Goal: Task Accomplishment & Management: Manage account settings

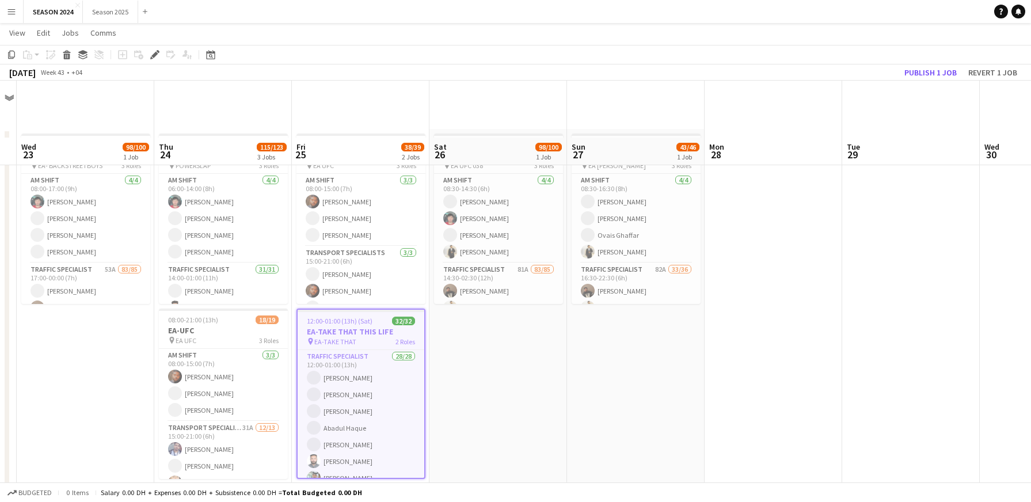
scroll to position [86, 0]
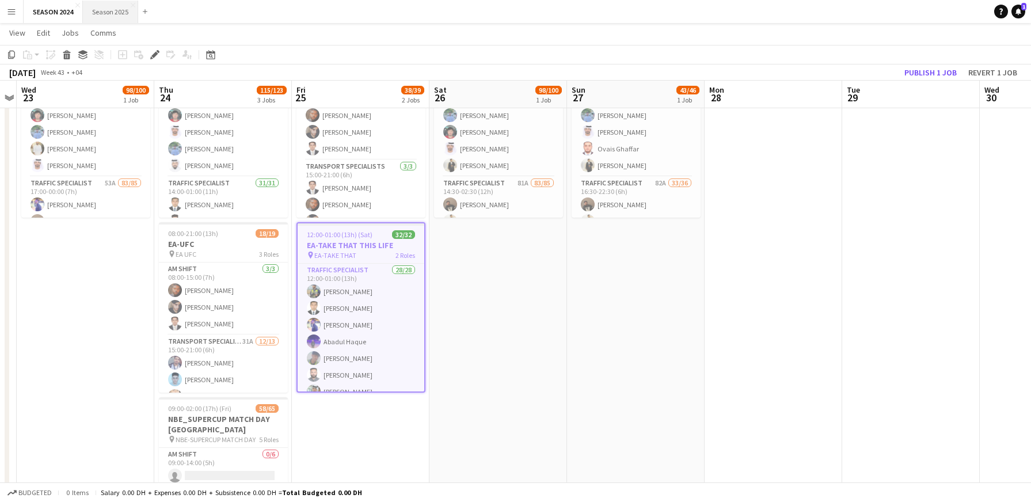
click at [103, 2] on button "Season 2025 Close" at bounding box center [110, 12] width 55 height 22
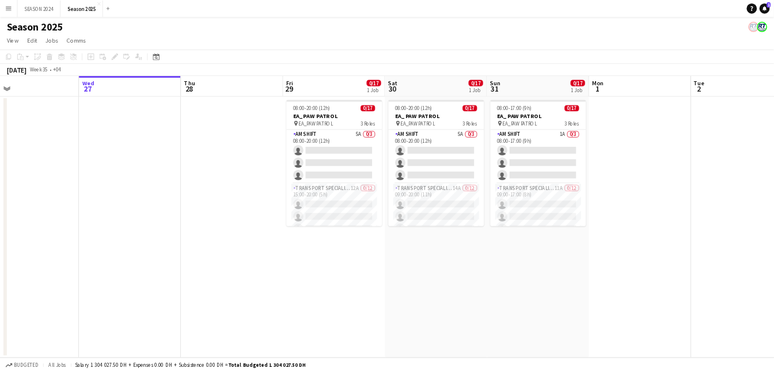
scroll to position [0, 372]
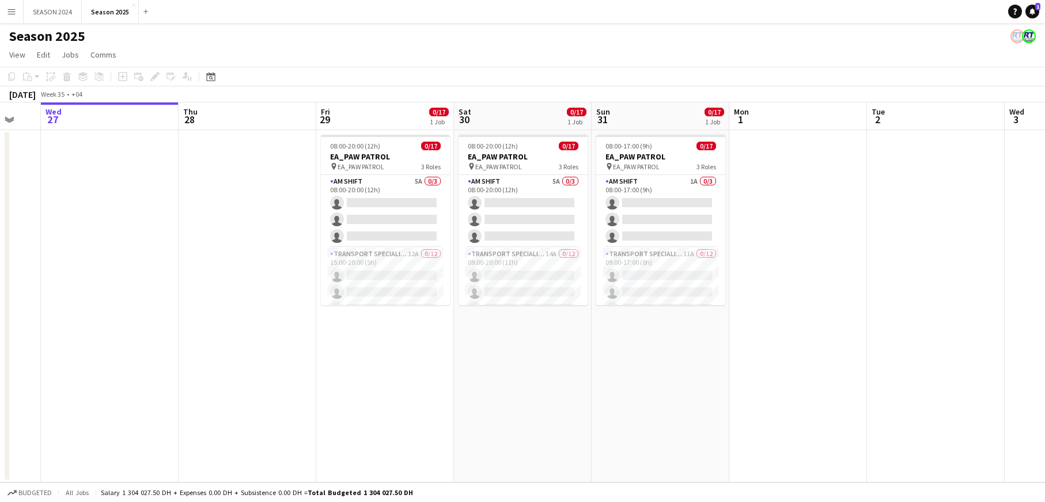
drag, startPoint x: 385, startPoint y: 275, endPoint x: 289, endPoint y: 305, distance: 101.3
click at [289, 305] on app-calendar-viewport "Sun 24 Mon 25 Tue 26 Wed 27 Thu 28 Fri 29 0/17 1 Job Sat 30 0/17 1 Job Sun 31 0…" at bounding box center [522, 293] width 1045 height 380
click at [409, 202] on app-card-role "AM SHIFT 5A 0/3 08:00-20:00 (12h) single-neutral-actions single-neutral-actions…" at bounding box center [385, 211] width 129 height 73
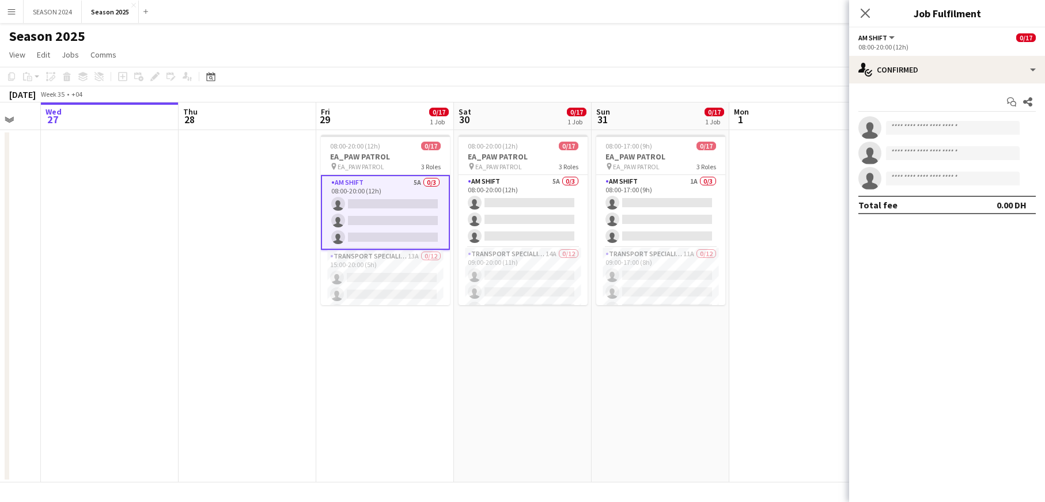
click at [988, 117] on app-invite-slot "single-neutral-actions" at bounding box center [947, 127] width 196 height 23
click at [976, 132] on input at bounding box center [953, 128] width 134 height 14
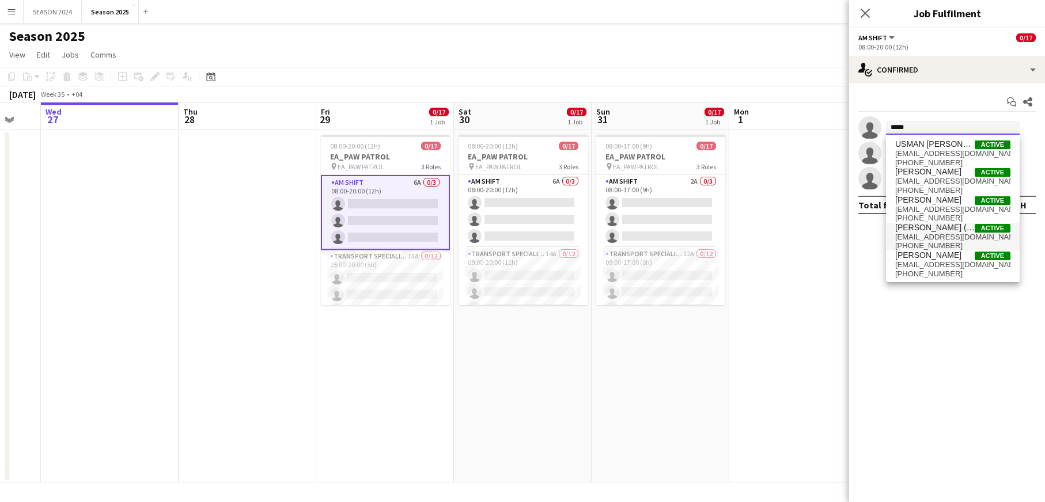
type input "*****"
click at [981, 241] on span "[PHONE_NUMBER]" at bounding box center [952, 245] width 115 height 9
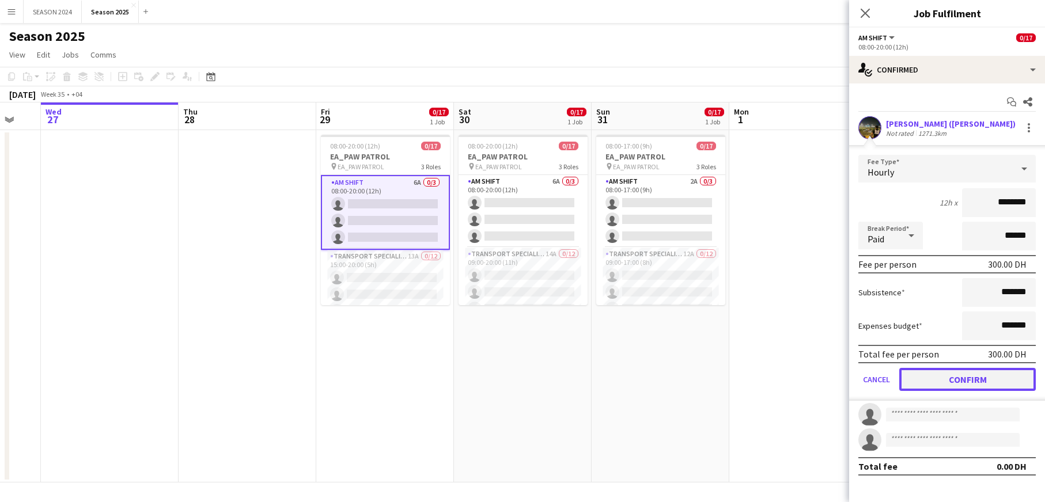
click at [982, 370] on button "Confirm" at bounding box center [967, 379] width 136 height 23
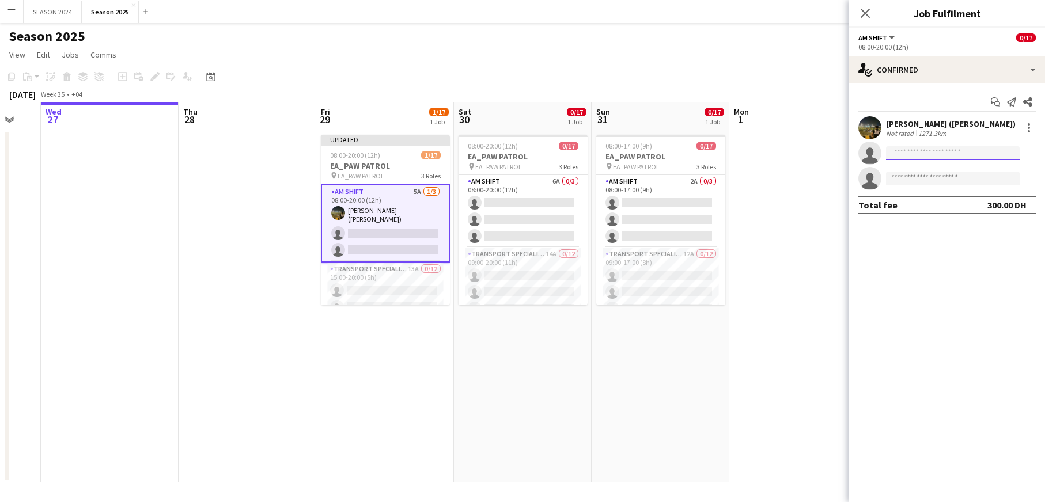
click at [937, 156] on input at bounding box center [953, 153] width 134 height 14
type input "*"
type input "***"
type input "*"
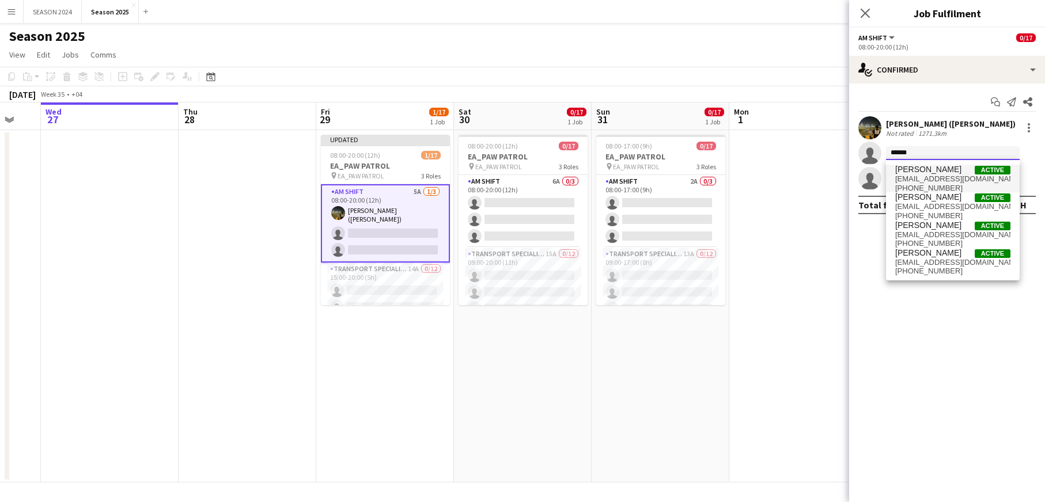
type input "******"
click at [949, 183] on span "[EMAIL_ADDRESS][DOMAIN_NAME]" at bounding box center [952, 179] width 115 height 9
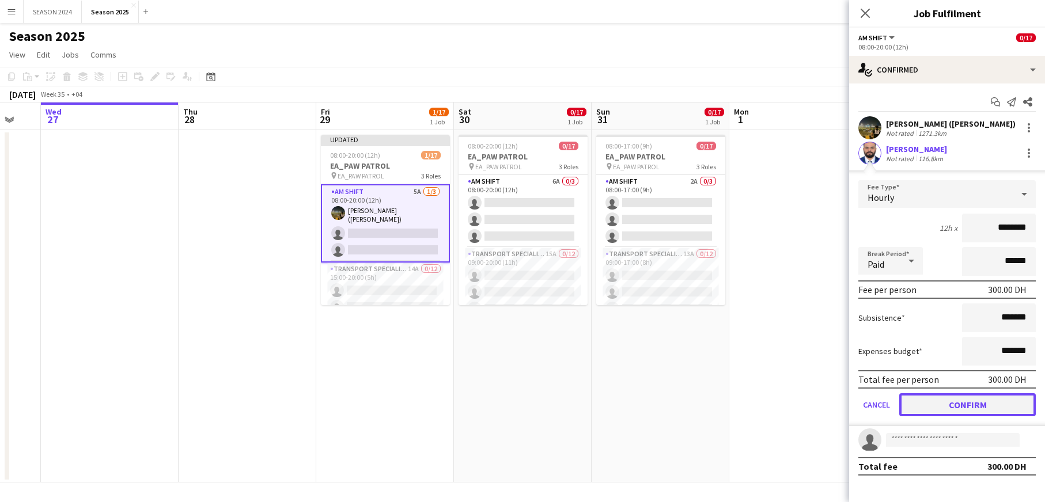
click at [951, 407] on button "Confirm" at bounding box center [967, 404] width 136 height 23
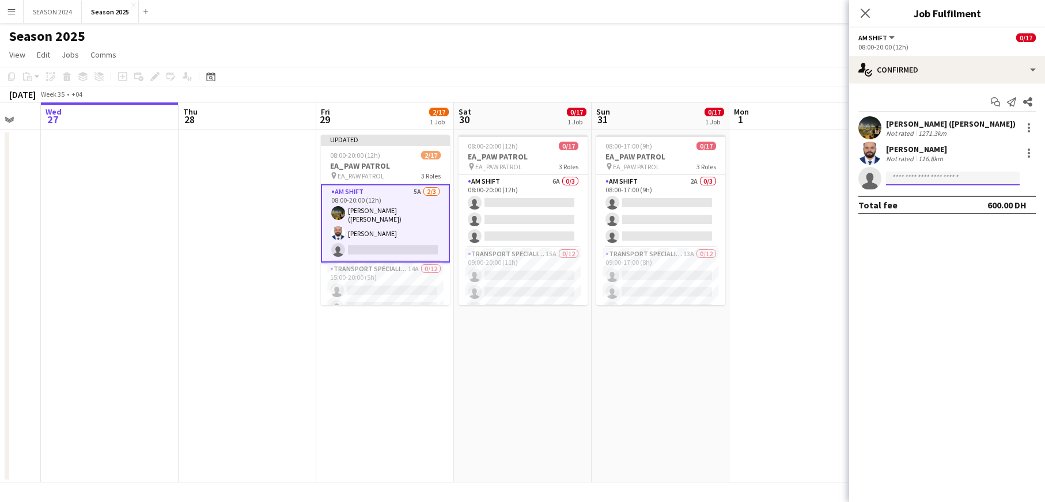
click at [936, 185] on body "Menu Boards Boards Boards All jobs Status Workforce Workforce My Workforce Recr…" at bounding box center [522, 251] width 1045 height 502
type input "******"
click at [945, 213] on span "[PHONE_NUMBER]" at bounding box center [952, 213] width 115 height 9
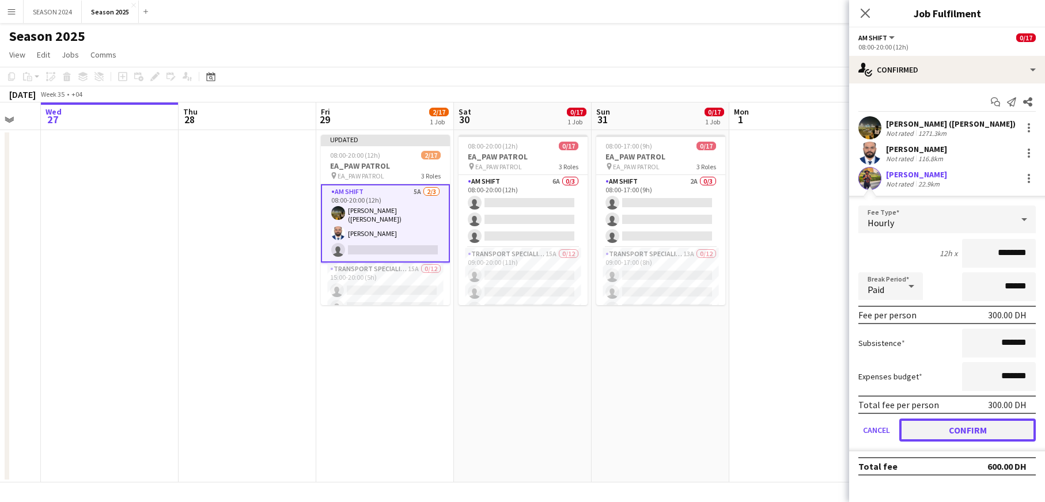
click at [952, 428] on button "Confirm" at bounding box center [967, 430] width 136 height 23
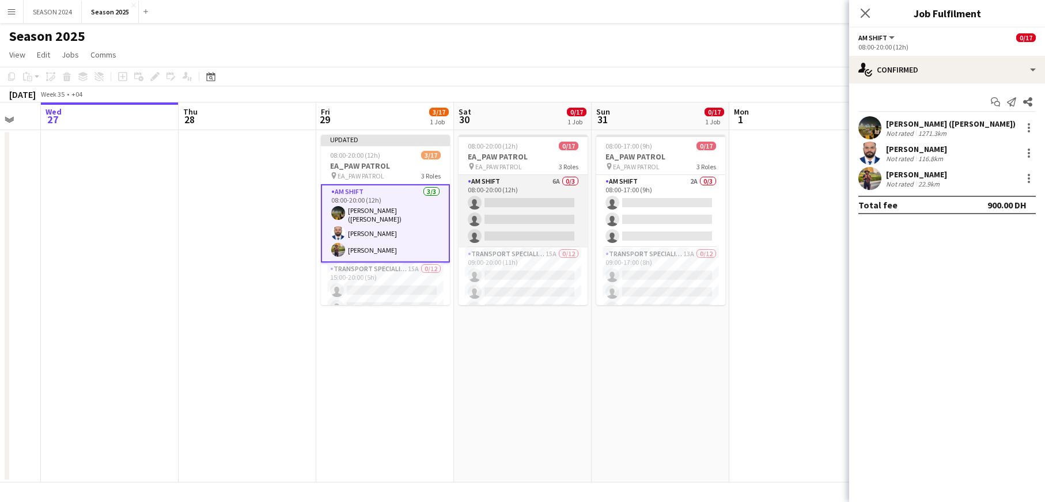
click at [496, 219] on app-card-role "AM SHIFT 6A 0/3 08:00-20:00 (12h) single-neutral-actions single-neutral-actions…" at bounding box center [522, 211] width 129 height 73
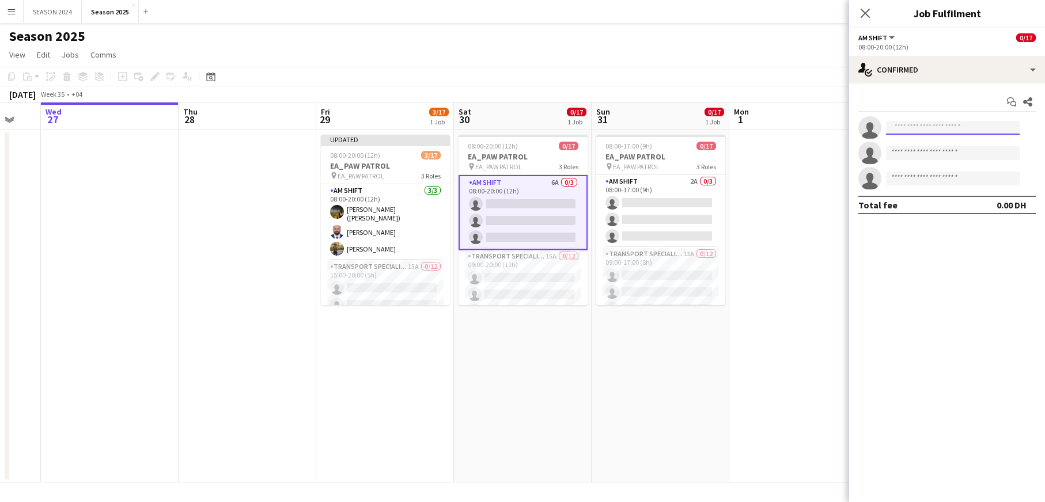
click at [955, 123] on input at bounding box center [953, 128] width 134 height 14
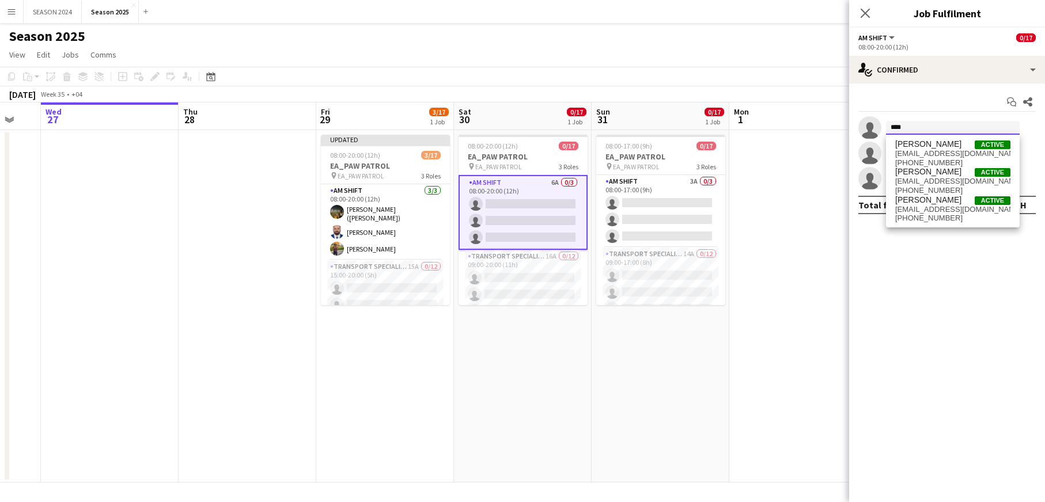
type input "****"
drag, startPoint x: 936, startPoint y: 135, endPoint x: 962, endPoint y: 163, distance: 38.3
click at [948, 144] on div "[PERSON_NAME] Moaaz Active [EMAIL_ADDRESS][DOMAIN_NAME] [PHONE_NUMBER] [PERSON_…" at bounding box center [953, 181] width 134 height 93
click at [957, 200] on span "[PERSON_NAME]" at bounding box center [928, 200] width 66 height 10
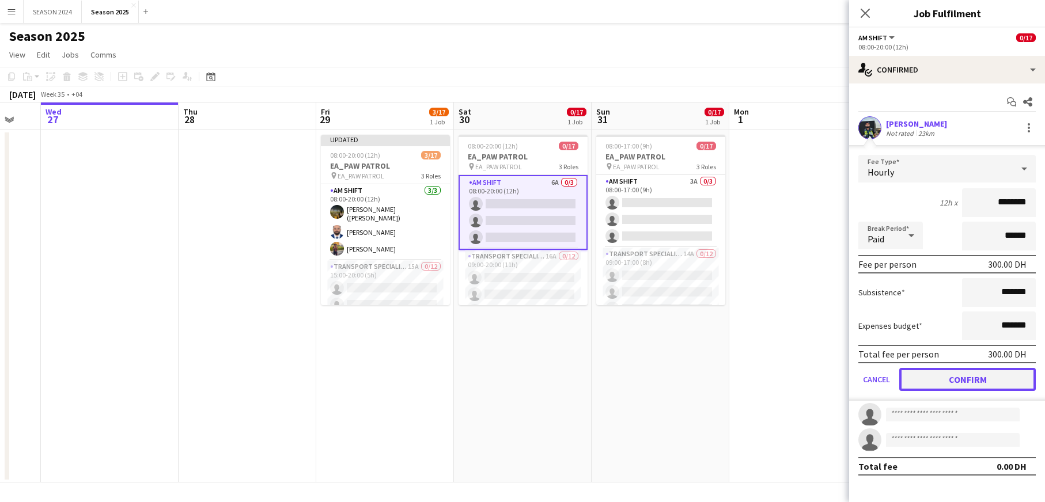
click at [998, 376] on button "Confirm" at bounding box center [967, 379] width 136 height 23
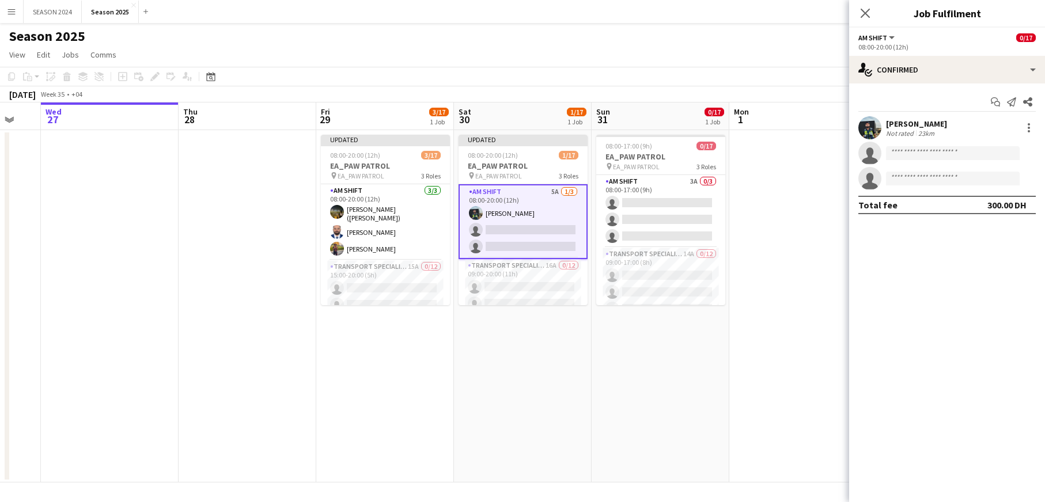
click at [913, 160] on app-invite-slot "single-neutral-actions" at bounding box center [947, 153] width 196 height 23
click at [960, 156] on input at bounding box center [953, 153] width 134 height 14
type input "******"
click at [945, 179] on span "[EMAIL_ADDRESS][DOMAIN_NAME]" at bounding box center [952, 179] width 115 height 9
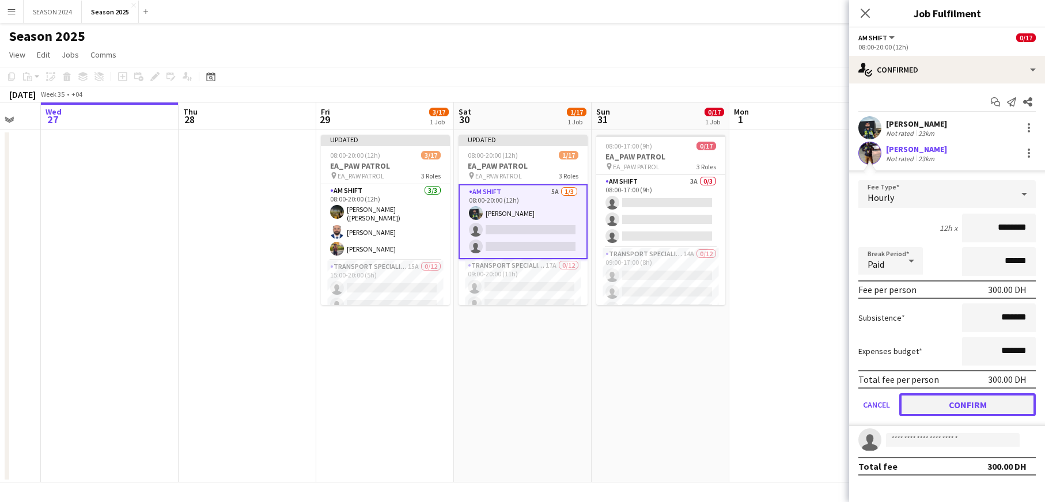
click at [971, 395] on button "Confirm" at bounding box center [967, 404] width 136 height 23
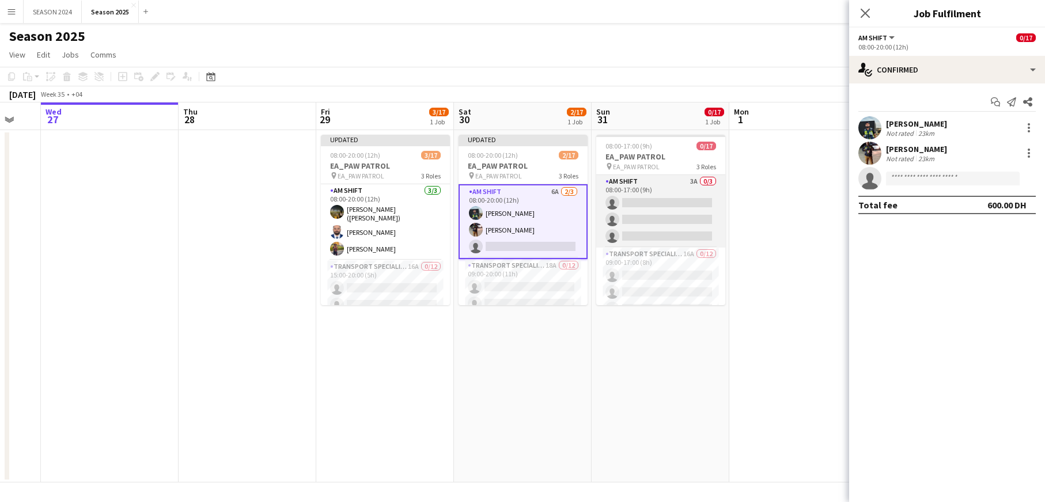
click at [655, 211] on app-card-role "AM SHIFT 3A 0/3 08:00-17:00 (9h) single-neutral-actions single-neutral-actions …" at bounding box center [660, 211] width 129 height 73
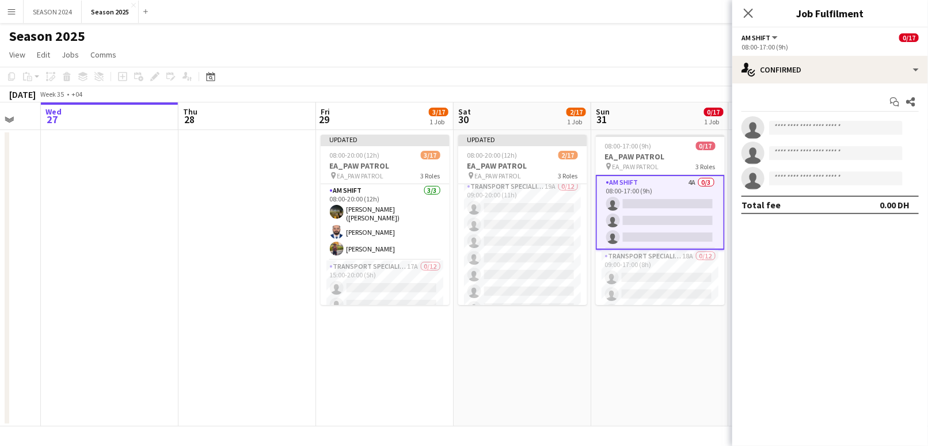
scroll to position [0, 371]
click at [665, 191] on app-card-role "AM SHIFT 4A 0/3 08:00-17:00 (9h) single-neutral-actions single-neutral-actions …" at bounding box center [661, 212] width 129 height 75
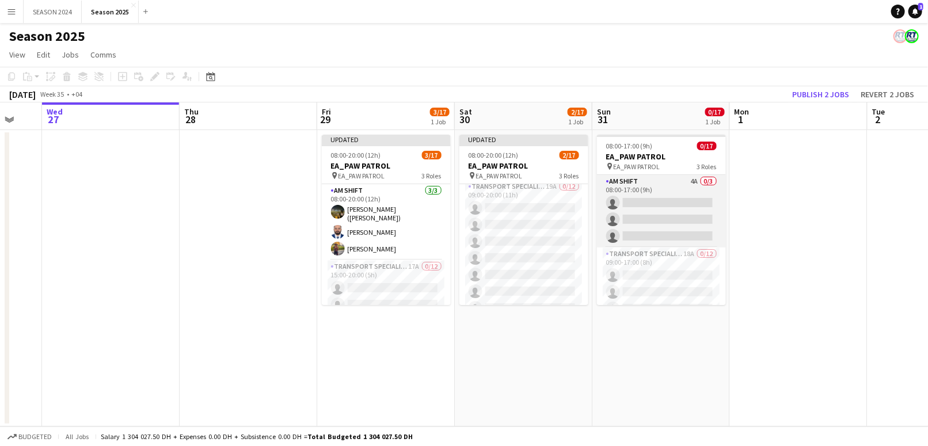
click at [665, 191] on app-card-role "AM SHIFT 4A 0/3 08:00-17:00 (9h) single-neutral-actions single-neutral-actions …" at bounding box center [661, 211] width 129 height 73
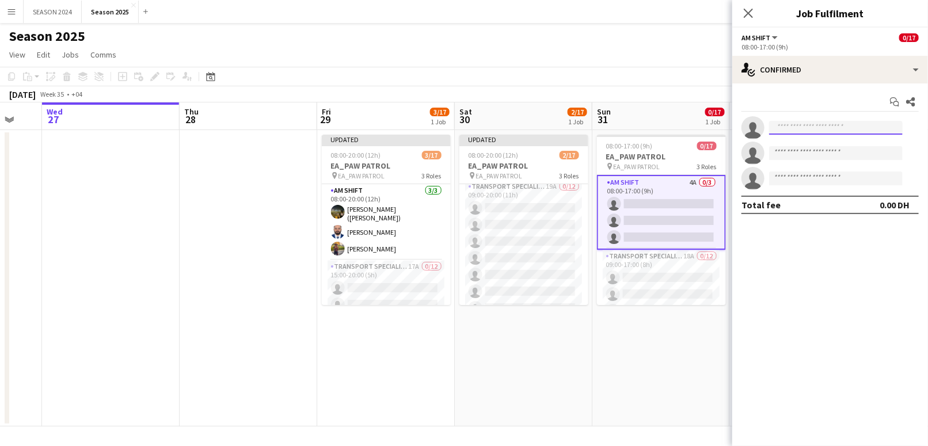
click at [841, 122] on input at bounding box center [836, 128] width 134 height 14
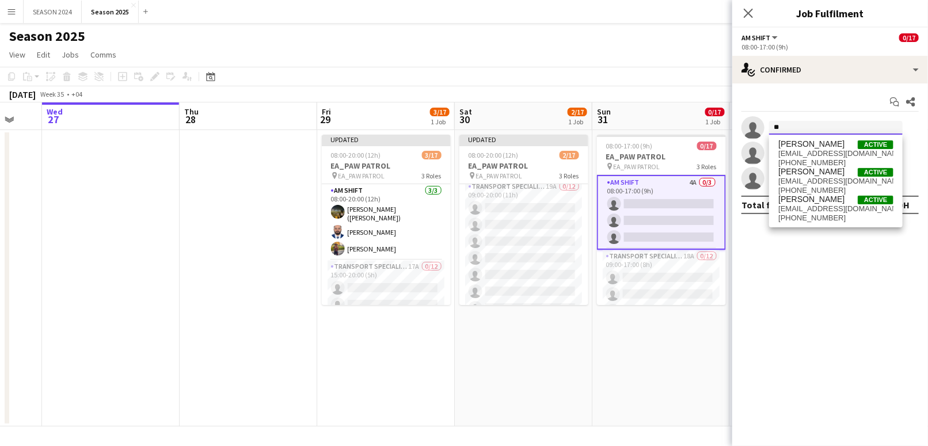
type input "*"
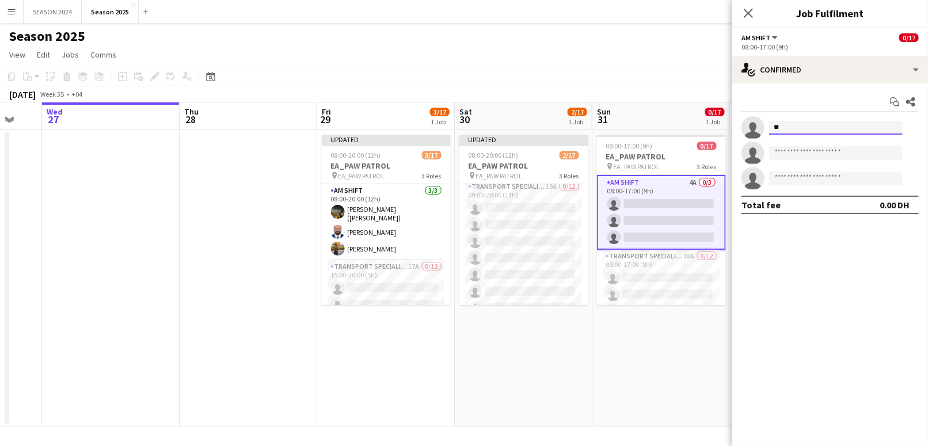
type input "*"
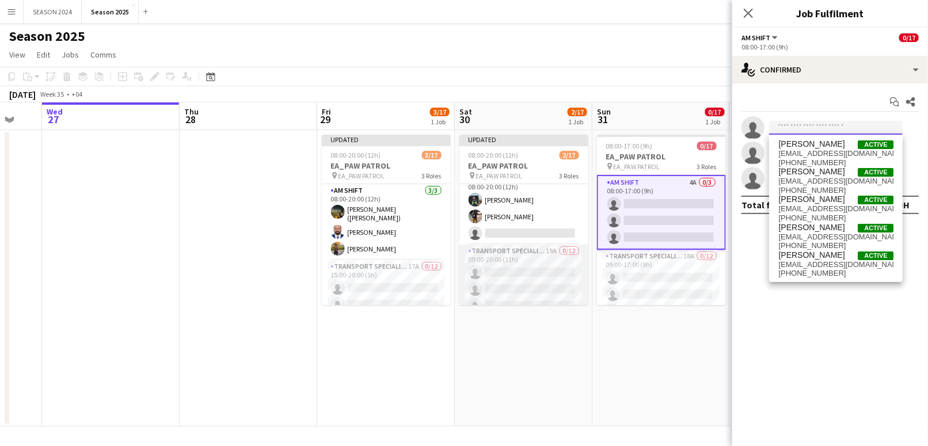
scroll to position [0, 0]
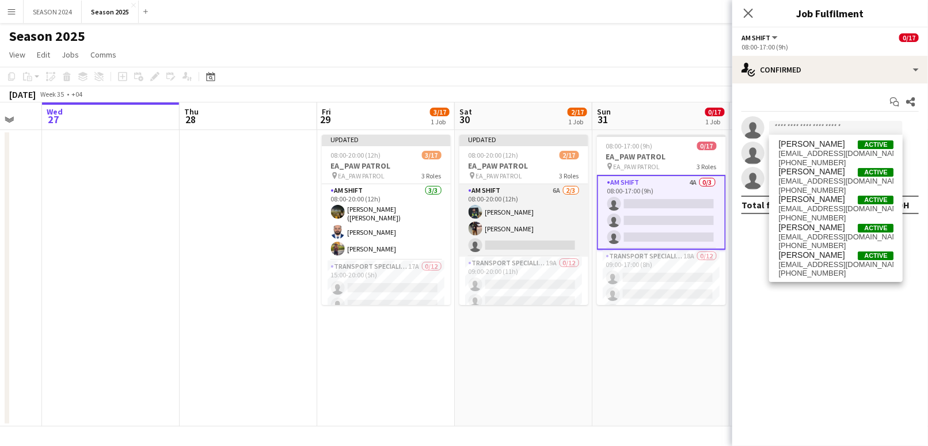
click at [509, 226] on app-card-role "AM SHIFT 6A [DATE] 08:00-20:00 (12h) [PERSON_NAME] single-neutral-actions" at bounding box center [524, 220] width 129 height 73
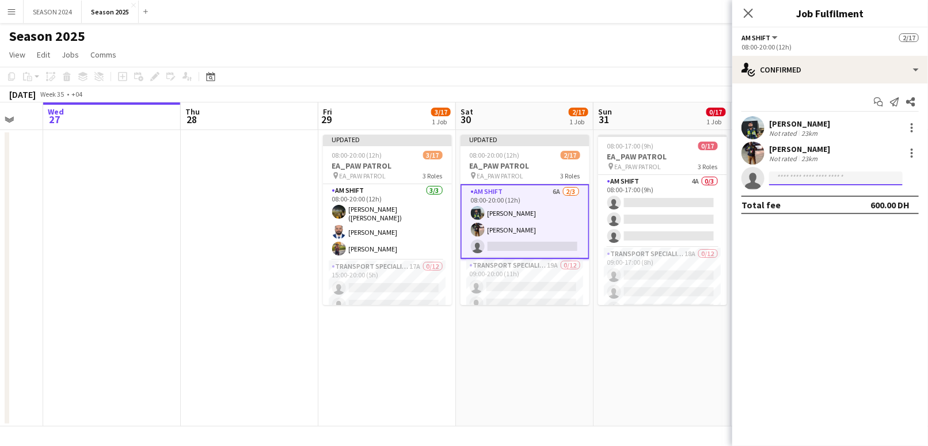
click at [774, 178] on input at bounding box center [836, 179] width 134 height 14
type input "*****"
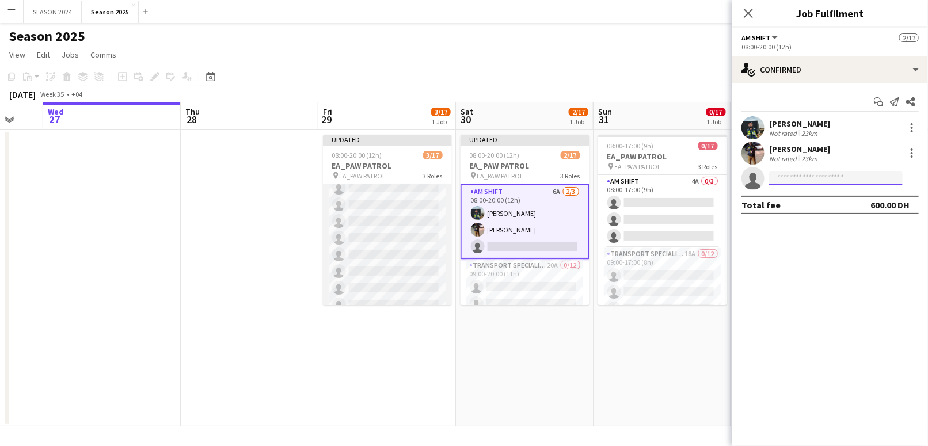
scroll to position [3, 0]
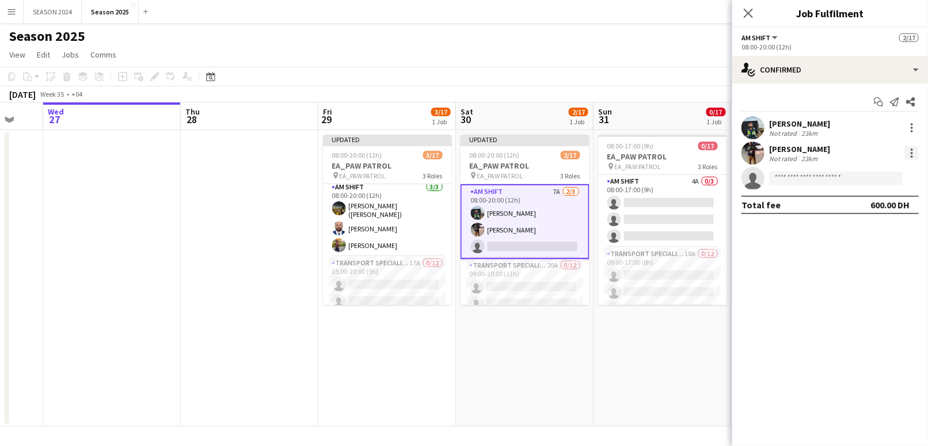
click at [915, 149] on div at bounding box center [912, 153] width 14 height 14
click at [810, 175] on div at bounding box center [464, 223] width 928 height 446
click at [802, 178] on input at bounding box center [836, 179] width 134 height 14
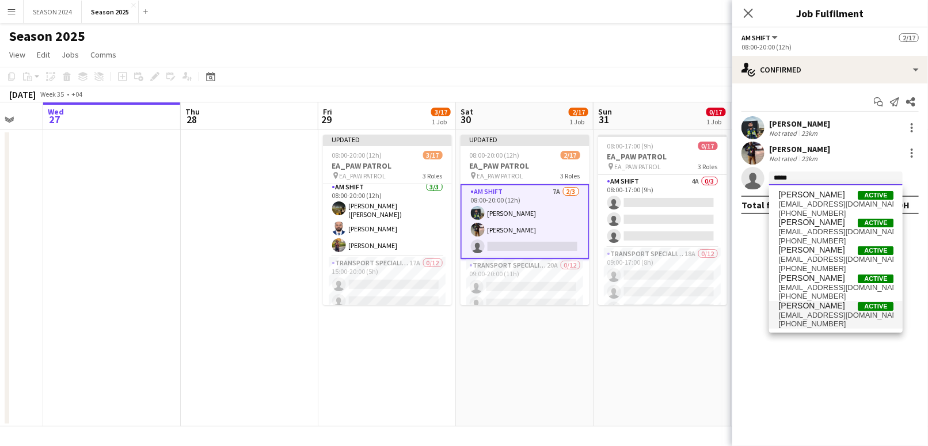
type input "*****"
click at [806, 311] on span "[EMAIL_ADDRESS][DOMAIN_NAME]" at bounding box center [836, 315] width 115 height 9
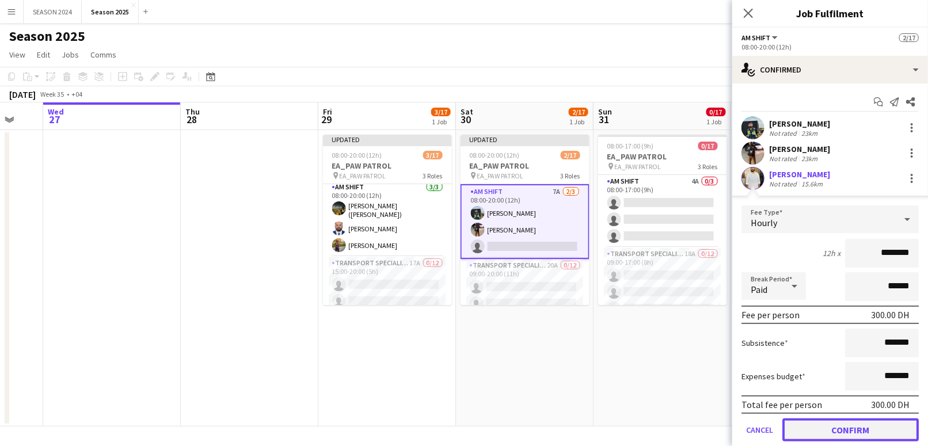
click at [824, 427] on button "Confirm" at bounding box center [851, 430] width 136 height 23
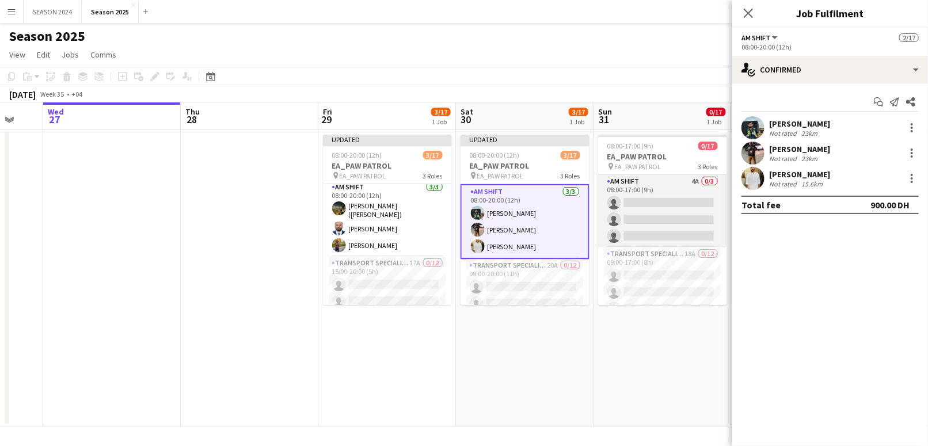
click at [681, 228] on app-card-role "AM SHIFT 4A 0/3 08:00-17:00 (9h) single-neutral-actions single-neutral-actions …" at bounding box center [662, 211] width 129 height 73
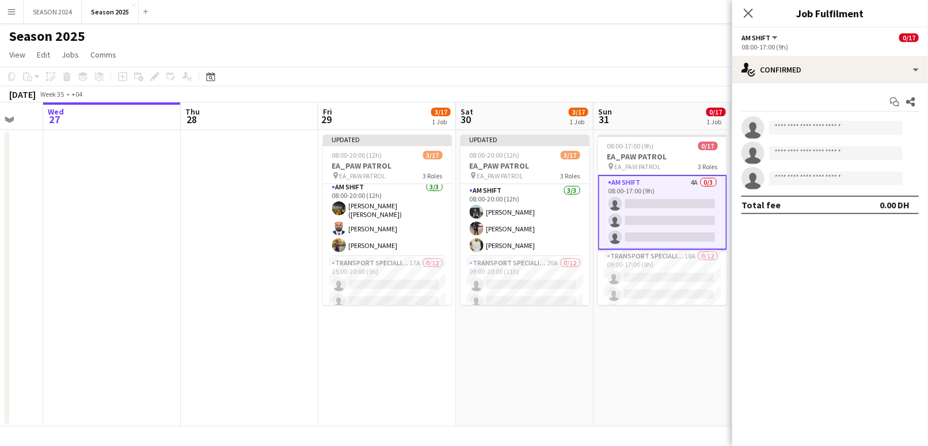
click at [856, 106] on div "Start chat Share" at bounding box center [830, 102] width 177 height 19
click at [850, 131] on input at bounding box center [836, 128] width 134 height 14
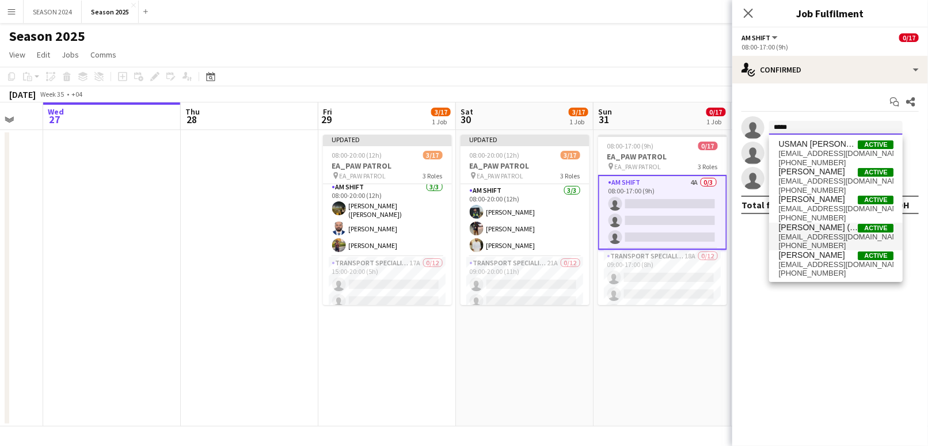
type input "*****"
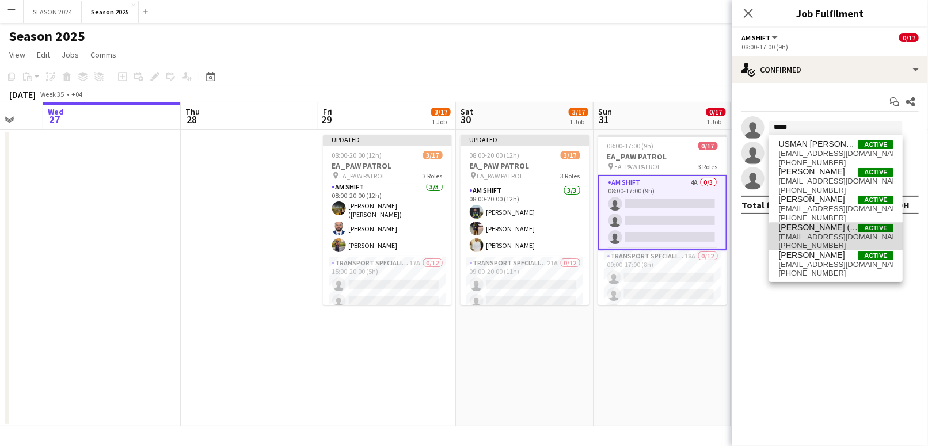
click at [836, 242] on span "[PHONE_NUMBER]" at bounding box center [836, 245] width 115 height 9
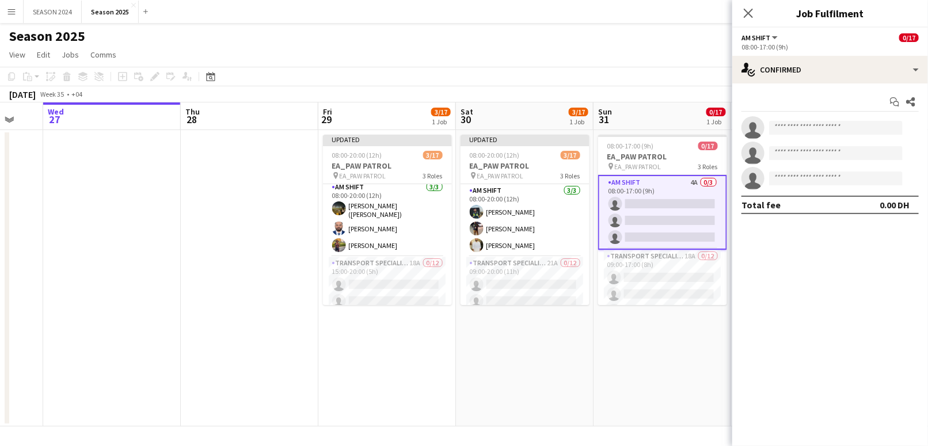
click at [802, 119] on app-invite-slot "single-neutral-actions" at bounding box center [831, 127] width 196 height 23
click at [803, 126] on input at bounding box center [836, 128] width 134 height 14
type input "**"
click at [808, 122] on input at bounding box center [836, 128] width 134 height 14
type input "***"
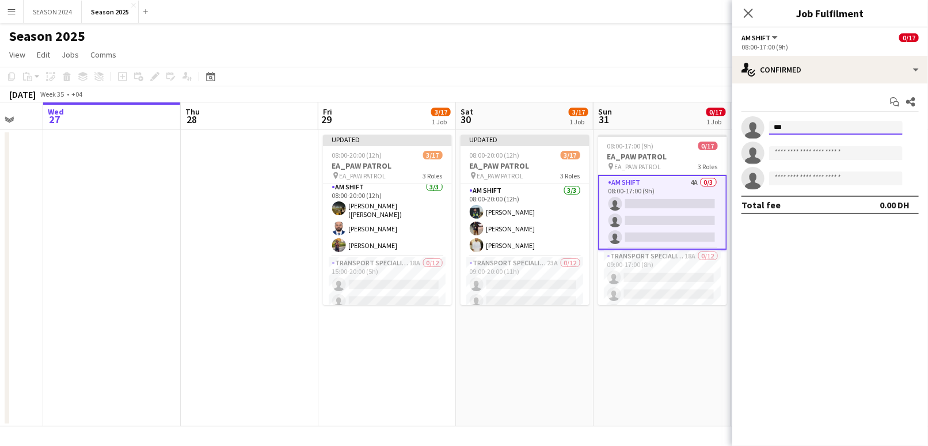
type input "****"
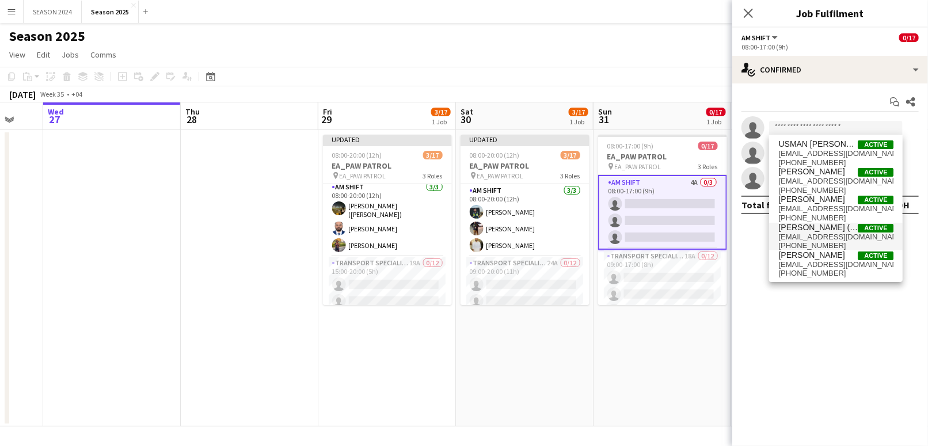
click at [825, 244] on span "[PHONE_NUMBER]" at bounding box center [836, 245] width 115 height 9
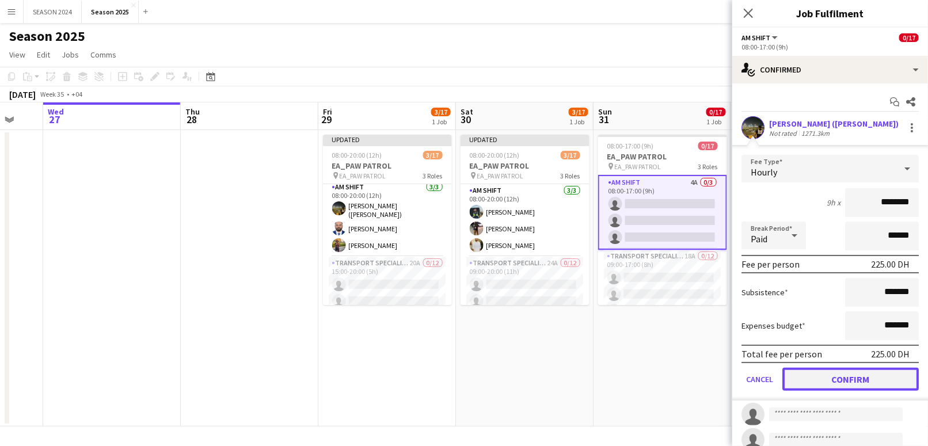
click at [836, 375] on button "Confirm" at bounding box center [851, 379] width 136 height 23
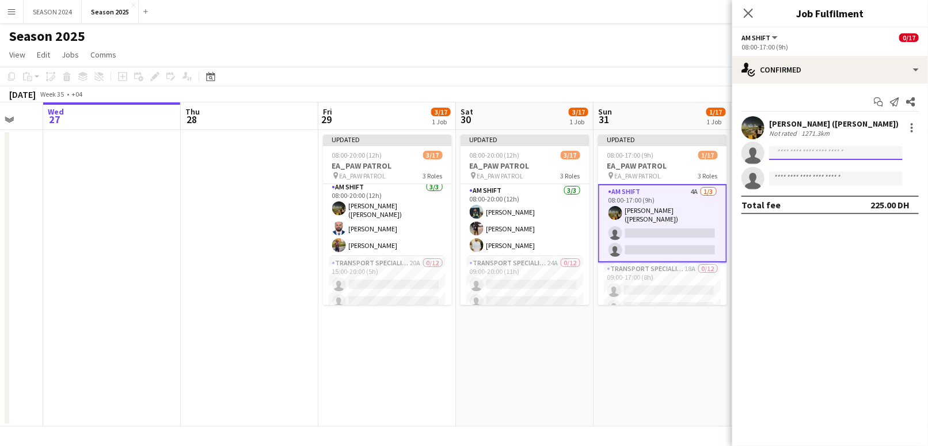
click at [822, 155] on input at bounding box center [836, 153] width 134 height 14
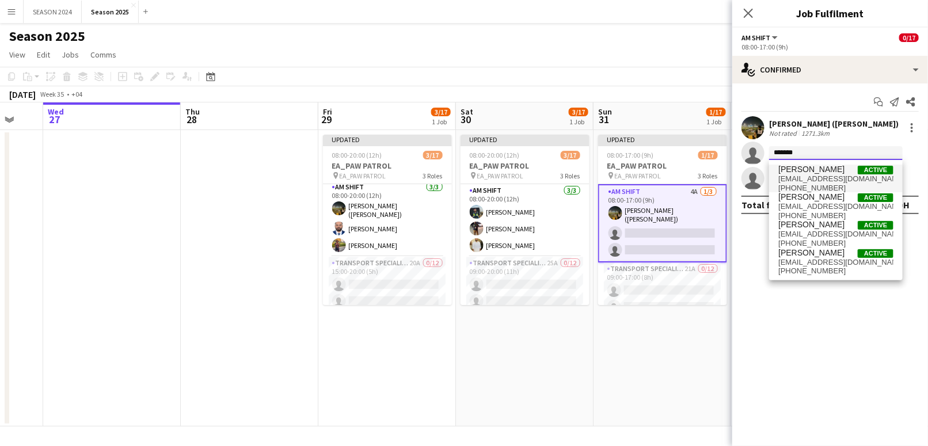
type input "*******"
click at [808, 171] on span "[PERSON_NAME]" at bounding box center [812, 170] width 66 height 10
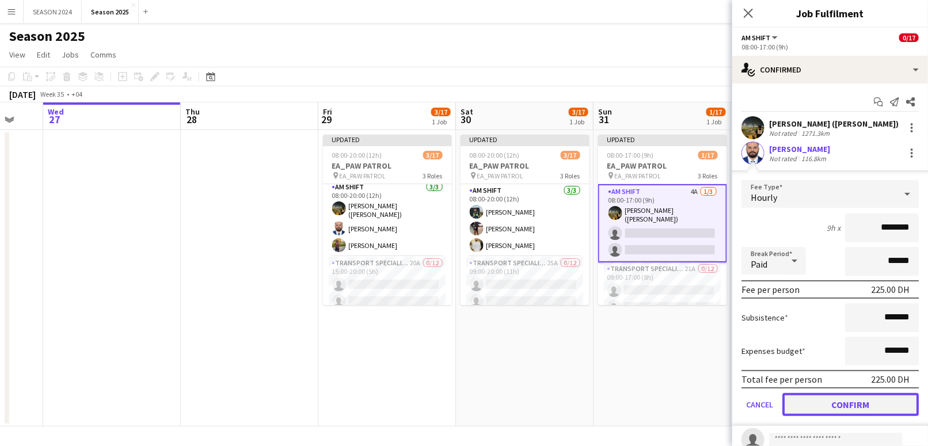
click at [821, 397] on button "Confirm" at bounding box center [851, 404] width 136 height 23
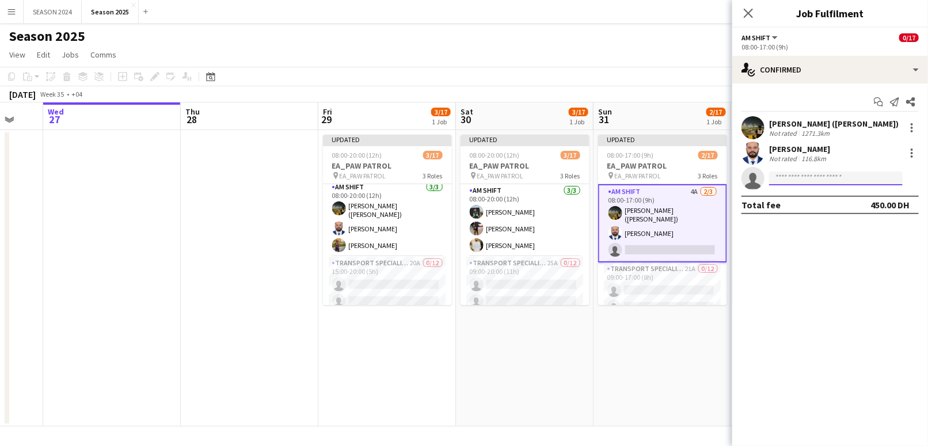
click at [776, 182] on input at bounding box center [836, 179] width 134 height 14
type input "******"
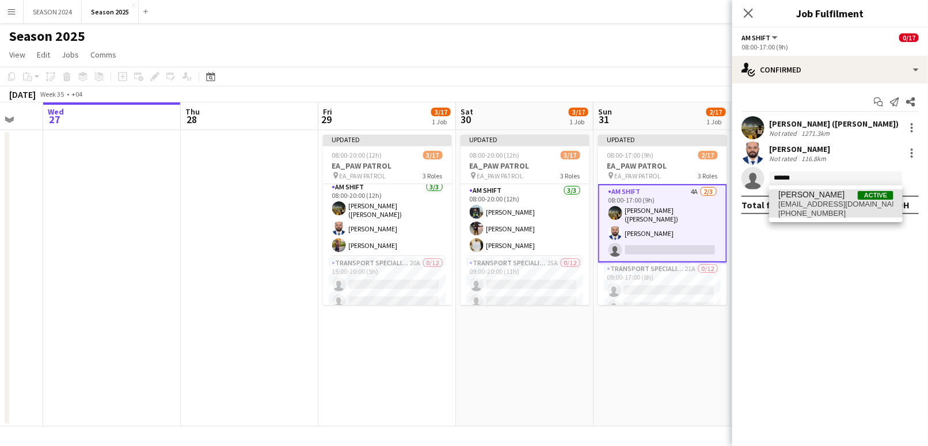
click at [859, 217] on span "[PHONE_NUMBER]" at bounding box center [836, 213] width 115 height 9
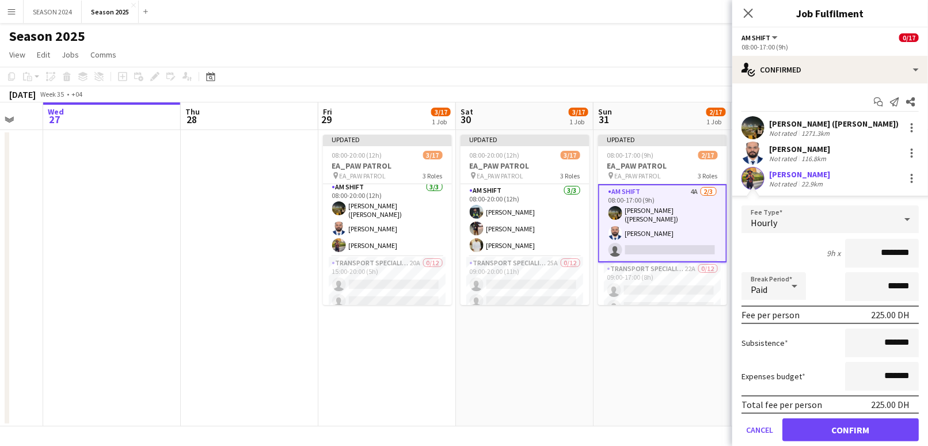
click at [848, 442] on form "Fee Type Hourly 9h x ******** Break Period Paid ****** Fee per person 225.00 DH…" at bounding box center [831, 329] width 196 height 246
click at [845, 431] on button "Confirm" at bounding box center [851, 430] width 136 height 23
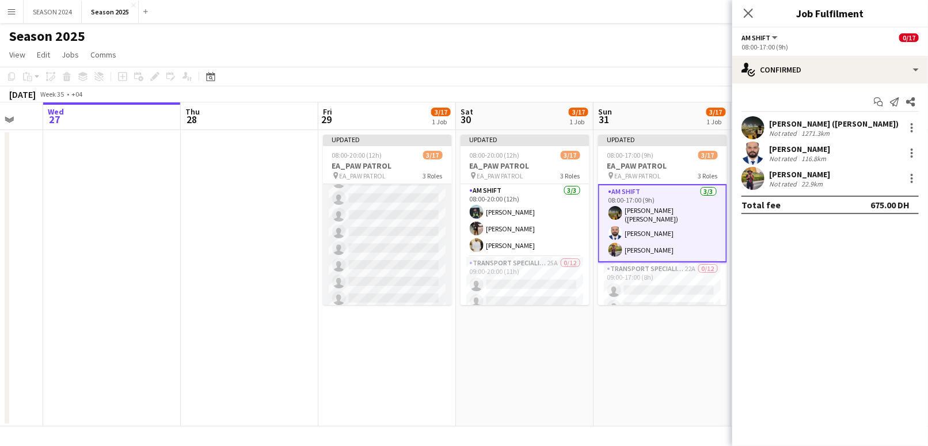
scroll to position [234, 0]
click at [385, 261] on app-card-role "Zone Manager 9A 0/2 15:00-20:00 (5h) single-neutral-actions single-neutral-acti…" at bounding box center [387, 277] width 129 height 56
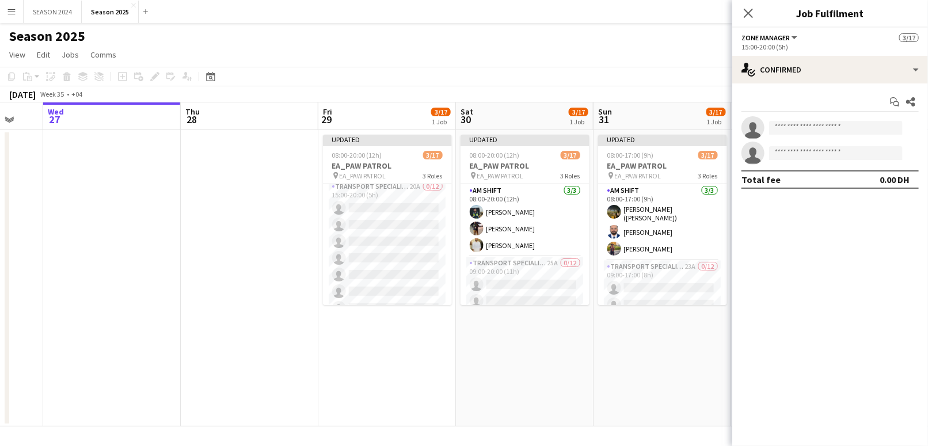
scroll to position [3, 0]
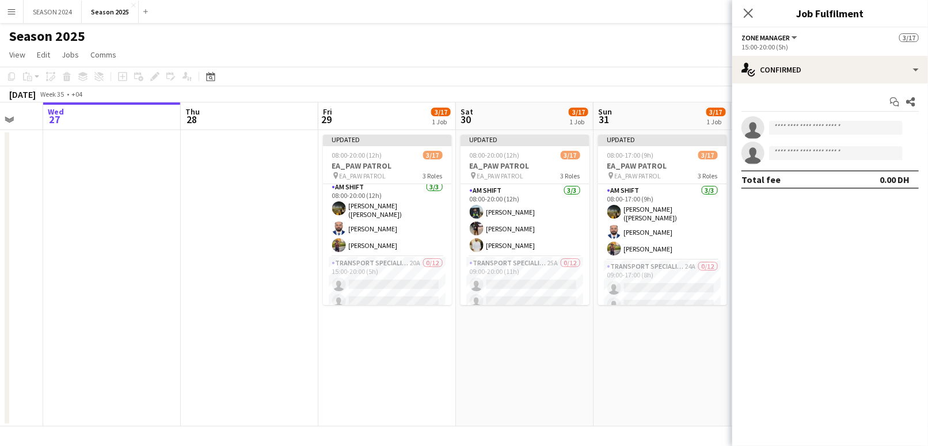
click at [246, 234] on app-date-cell at bounding box center [250, 278] width 138 height 297
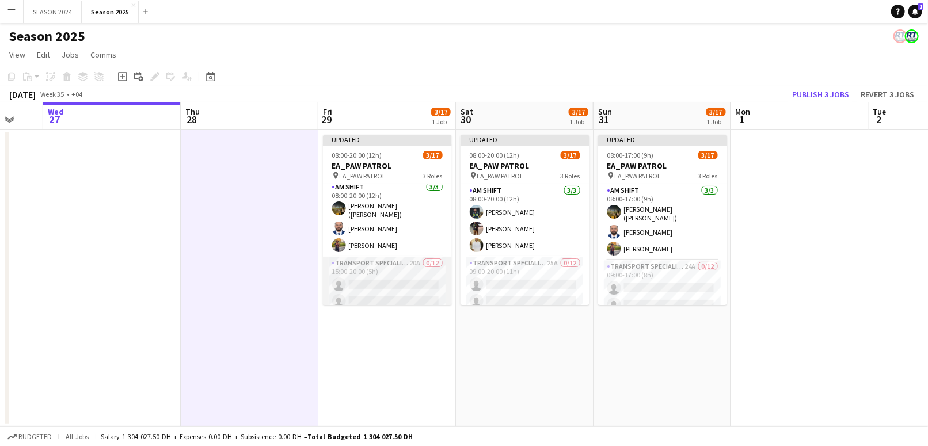
click at [384, 274] on app-card-role "Transport Specialists 20A 0/12 15:00-20:00 (5h) single-neutral-actions single-n…" at bounding box center [387, 368] width 129 height 223
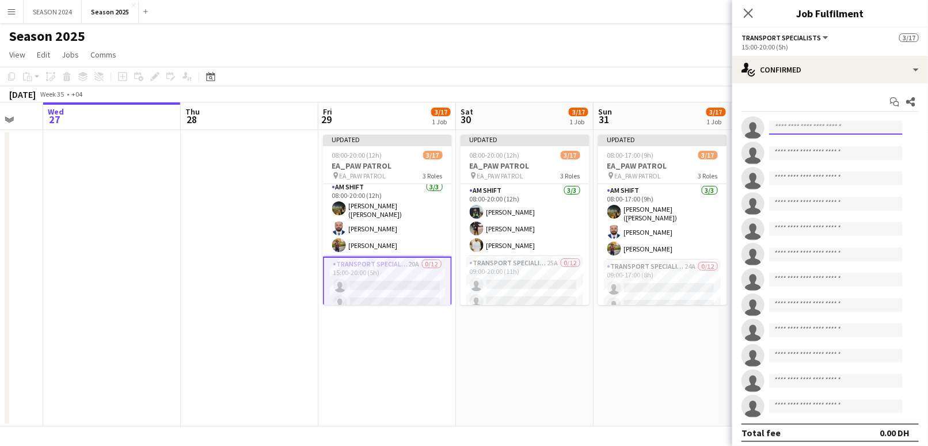
click at [885, 123] on input at bounding box center [836, 128] width 134 height 14
type input "*****"
click at [271, 257] on app-date-cell at bounding box center [250, 278] width 138 height 297
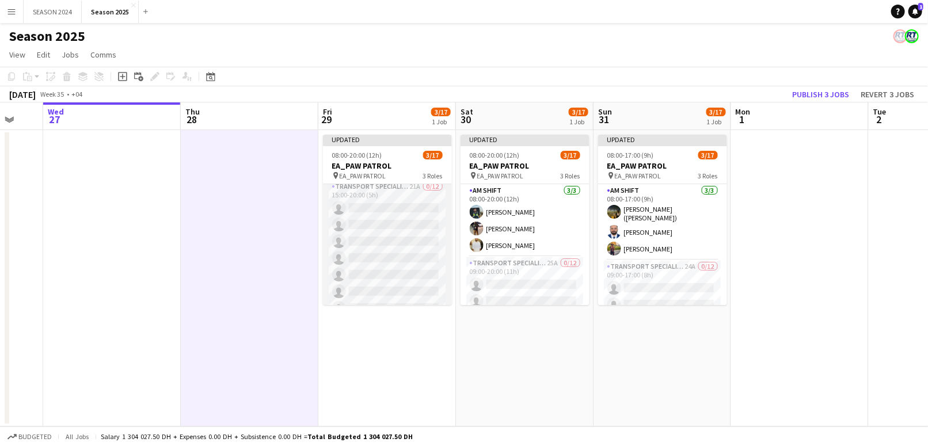
scroll to position [0, 370]
click at [365, 238] on app-card-role "Transport Specialists 21A 0/12 15:00-20:00 (5h) single-neutral-actions single-n…" at bounding box center [387, 291] width 129 height 223
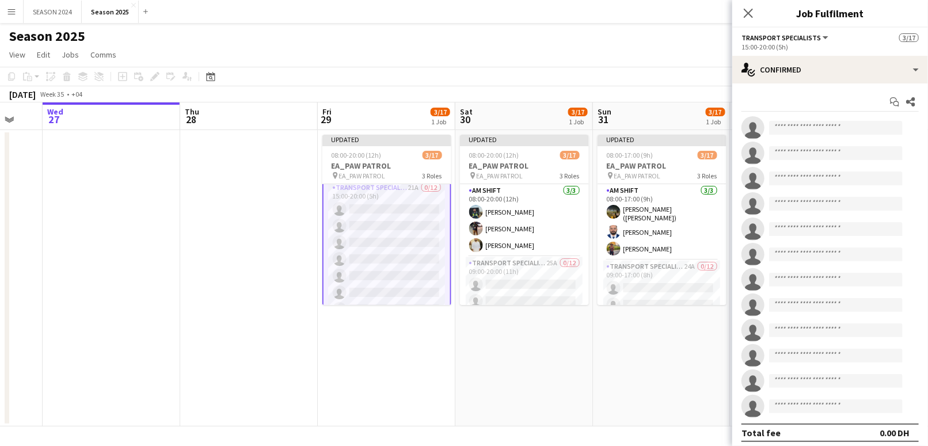
scroll to position [81, 0]
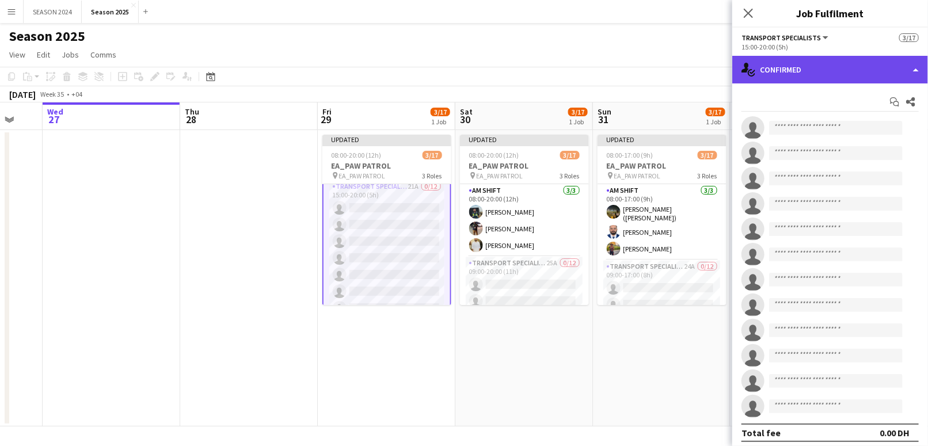
click at [804, 80] on div "single-neutral-actions-check-2 Confirmed" at bounding box center [831, 70] width 196 height 28
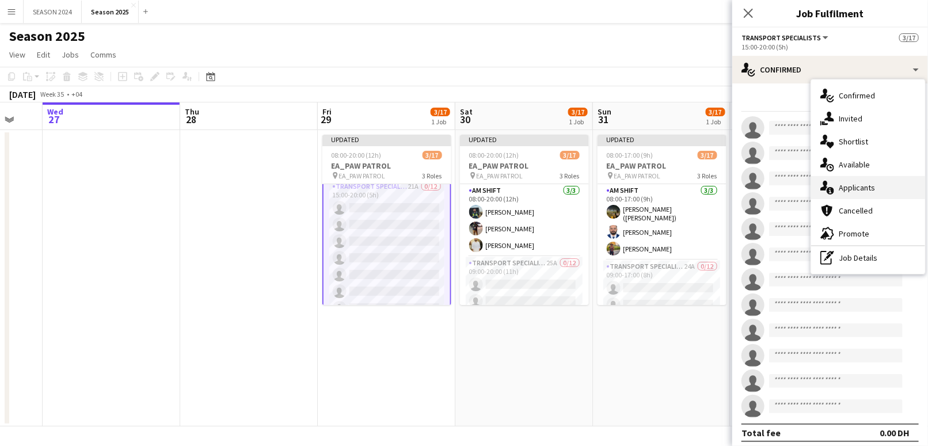
click at [851, 182] on div "single-neutral-actions-information Applicants" at bounding box center [868, 187] width 114 height 23
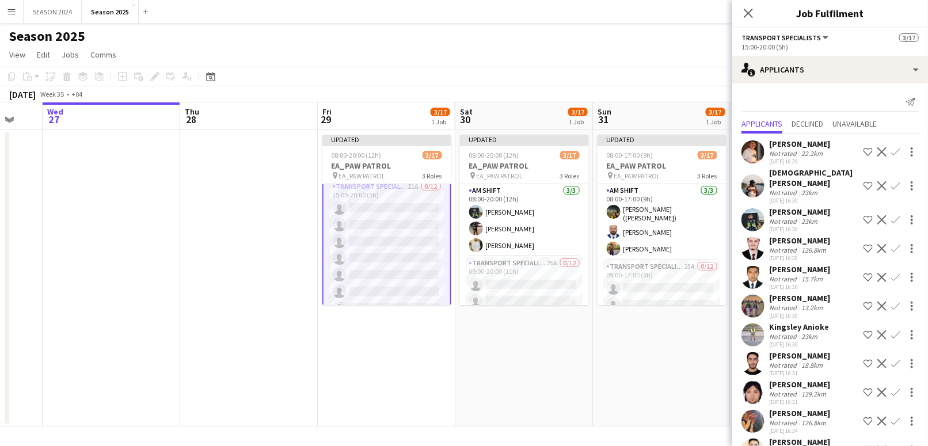
click at [892, 181] on app-icon "Confirm" at bounding box center [896, 185] width 9 height 9
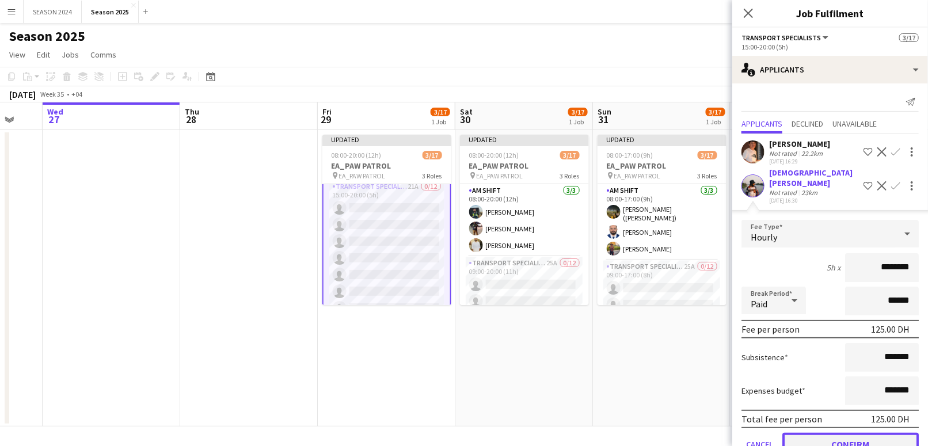
click at [812, 433] on button "Confirm" at bounding box center [851, 444] width 136 height 23
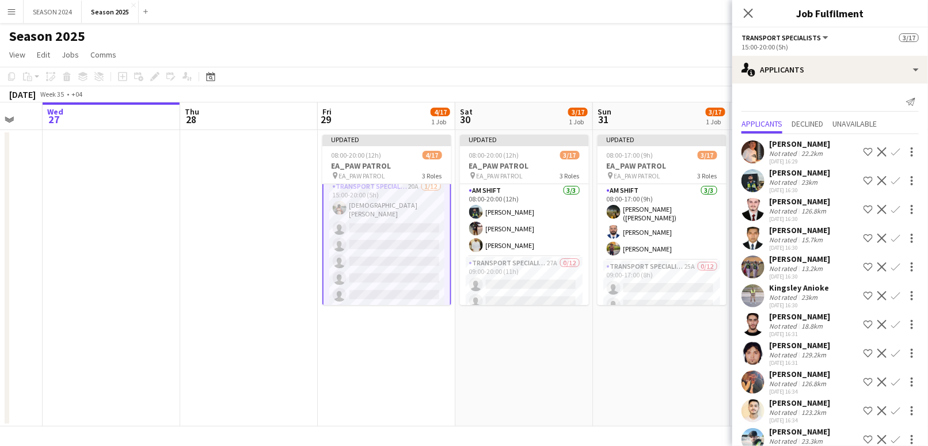
click at [255, 323] on app-calendar-viewport "Sun 24 Mon 25 Tue 26 Wed 27 Thu 28 Fri 29 4/17 1 Job Sat 30 3/17 1 Job Sun 31 3…" at bounding box center [464, 265] width 928 height 324
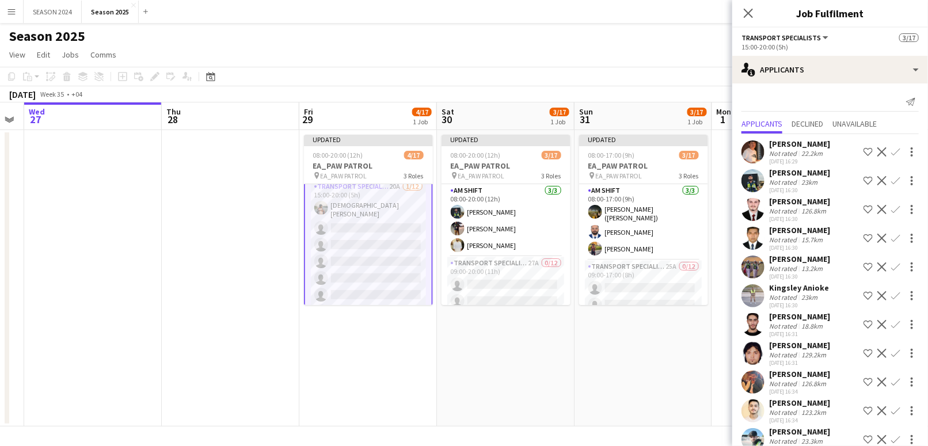
scroll to position [0, 398]
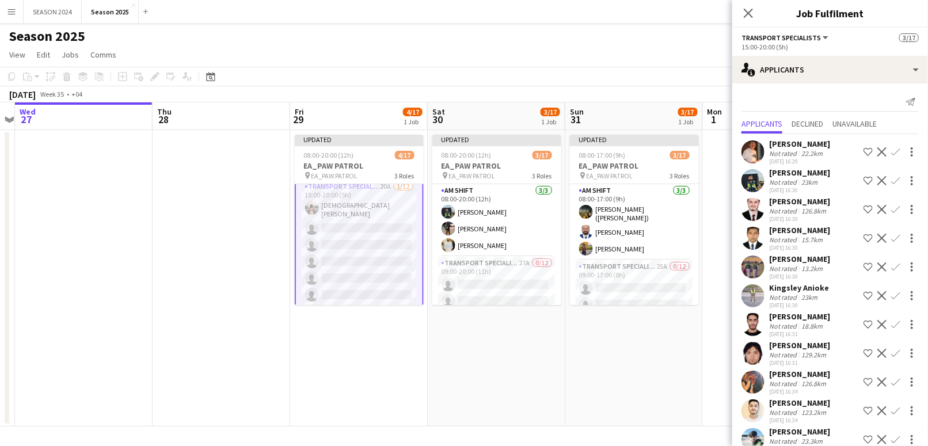
drag, startPoint x: 271, startPoint y: 297, endPoint x: 277, endPoint y: 285, distance: 13.9
click at [270, 297] on app-calendar-viewport "Sun 24 Mon 25 Tue 26 Wed 27 Thu 28 Fri 29 4/17 1 Job Sat 30 3/17 1 Job Sun 31 3…" at bounding box center [464, 265] width 928 height 324
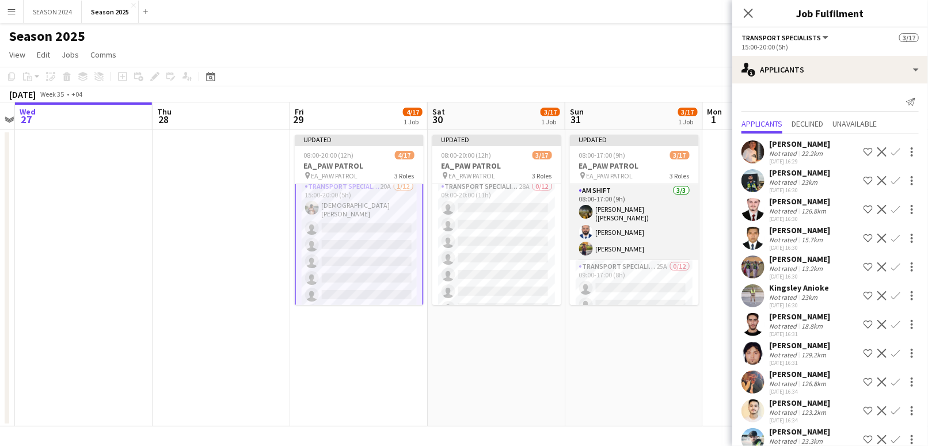
scroll to position [77, 0]
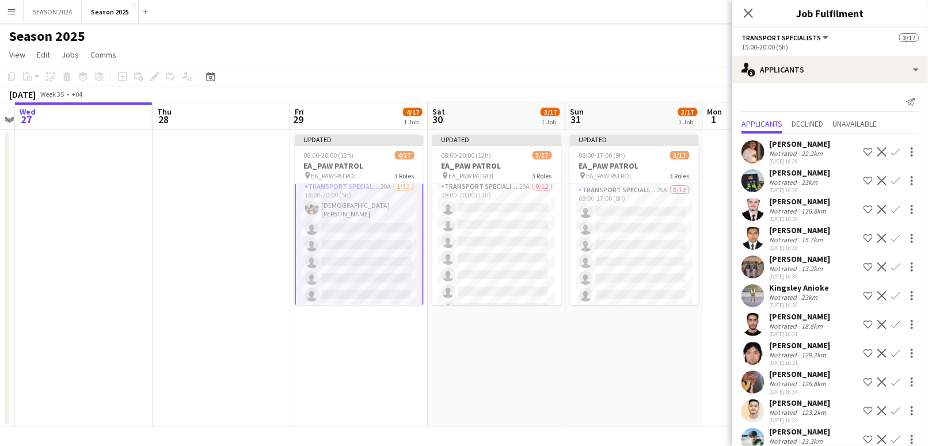
click at [627, 237] on app-card-role "Transport Specialists 25A 0/12 09:00-17:00 (8h) single-neutral-actions single-n…" at bounding box center [634, 295] width 129 height 223
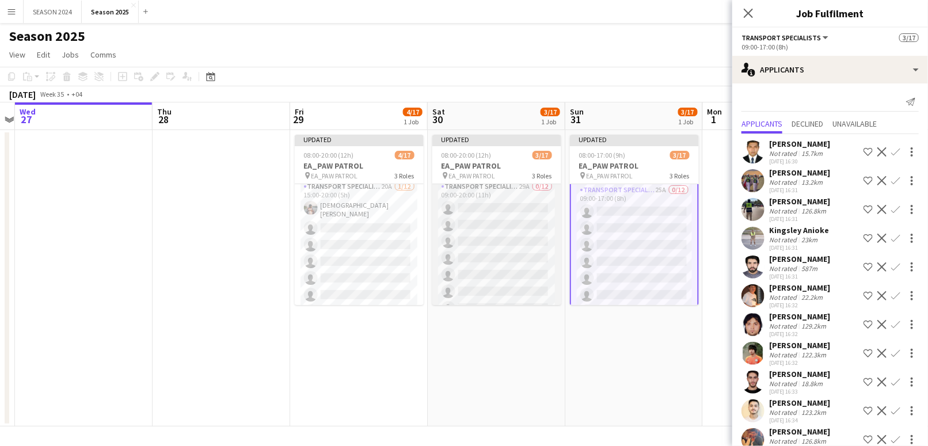
click at [507, 250] on app-card-role "Transport Specialists 29A 0/12 09:00-20:00 (11h) single-neutral-actions single-…" at bounding box center [497, 291] width 129 height 223
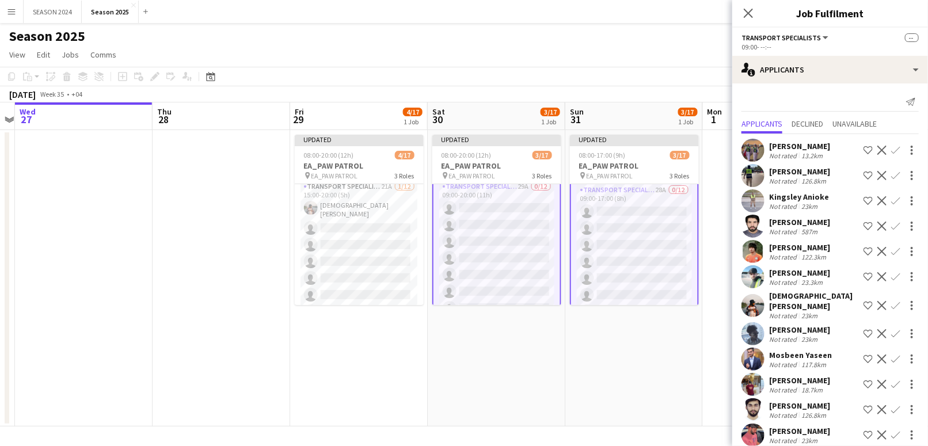
click at [892, 310] on app-icon "Confirm" at bounding box center [896, 305] width 9 height 9
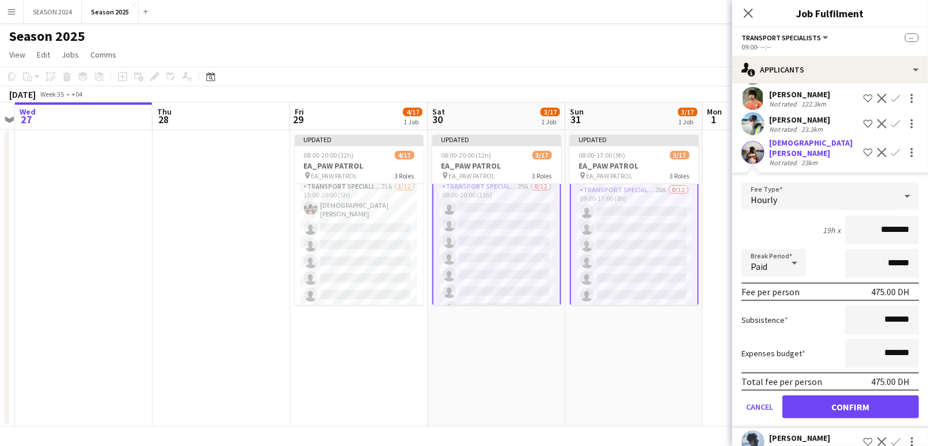
scroll to position [230, 0]
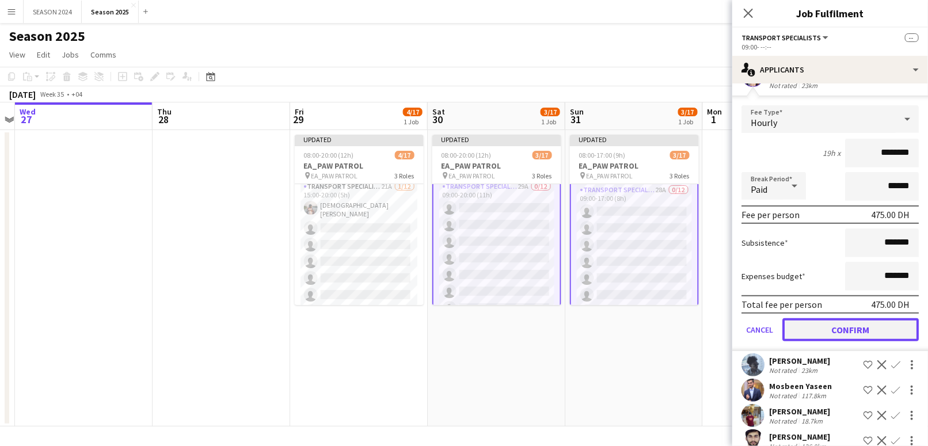
click at [815, 342] on button "Confirm" at bounding box center [851, 329] width 136 height 23
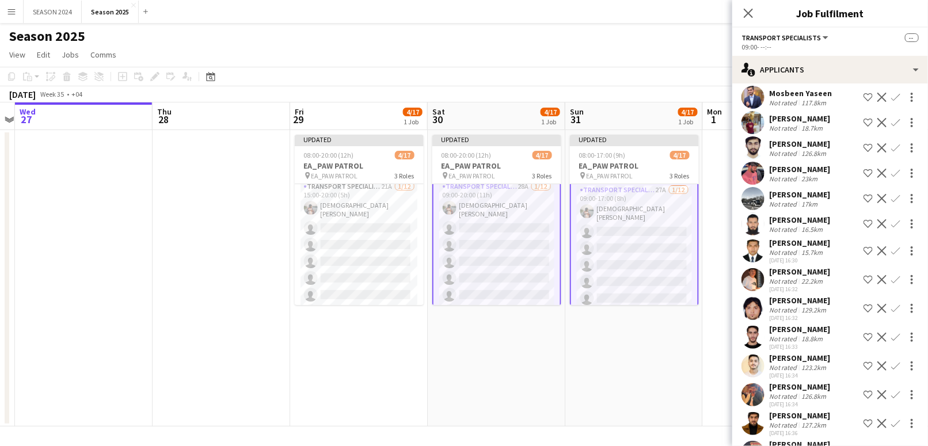
scroll to position [0, 0]
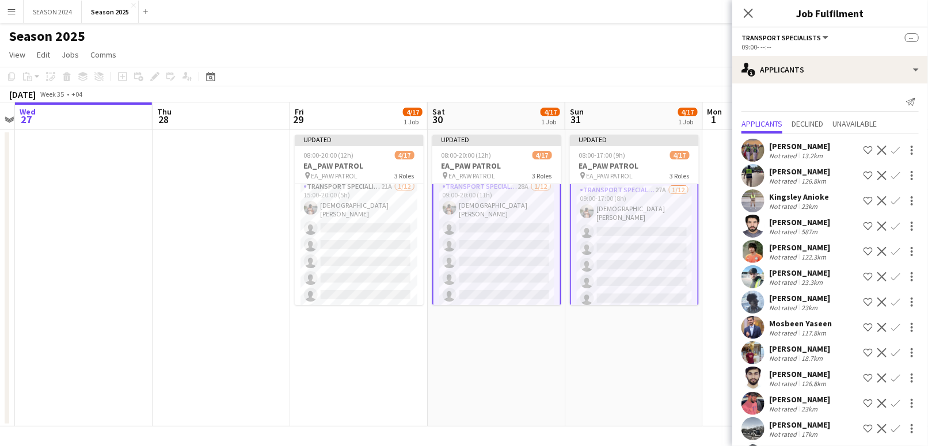
click at [267, 263] on app-date-cell at bounding box center [222, 278] width 138 height 297
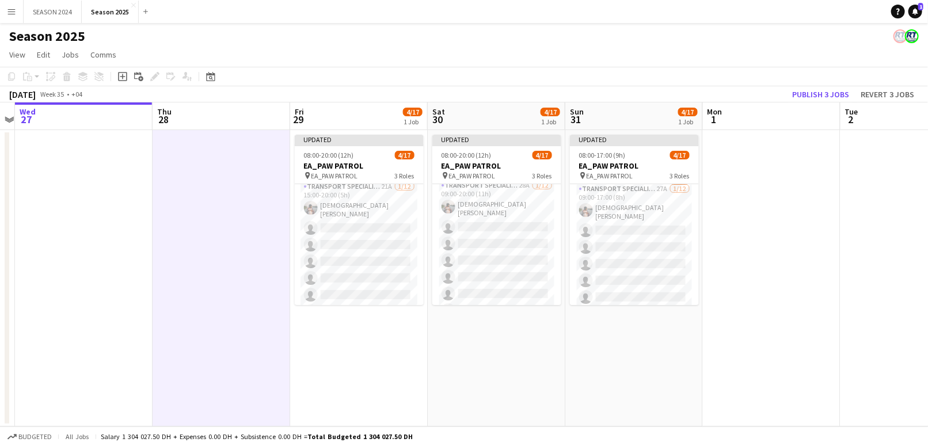
scroll to position [77, 0]
click at [360, 246] on app-card-role "Transport Specialists 22A [DATE] 15:00-20:00 (5h) [PERSON_NAME] single-neutral-…" at bounding box center [359, 293] width 129 height 226
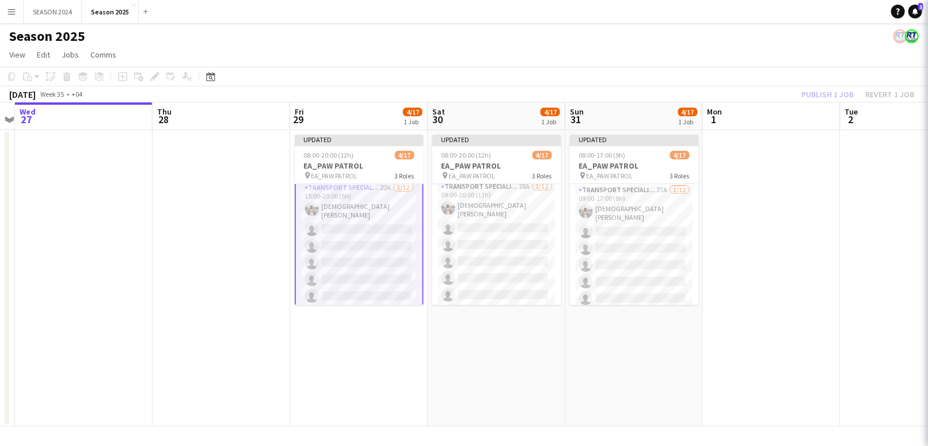
scroll to position [81, 0]
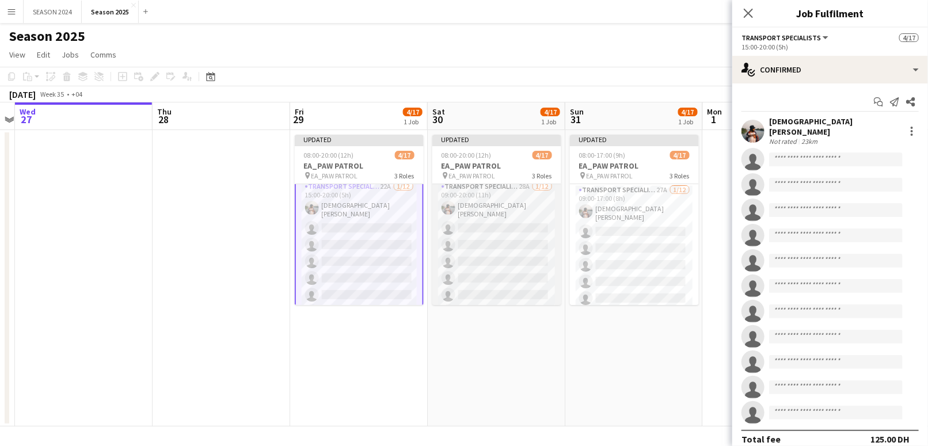
click at [518, 235] on app-card-role "Transport Specialists 28A [DATE] 09:00-20:00 (11h) [PERSON_NAME] single-neutral…" at bounding box center [497, 293] width 129 height 226
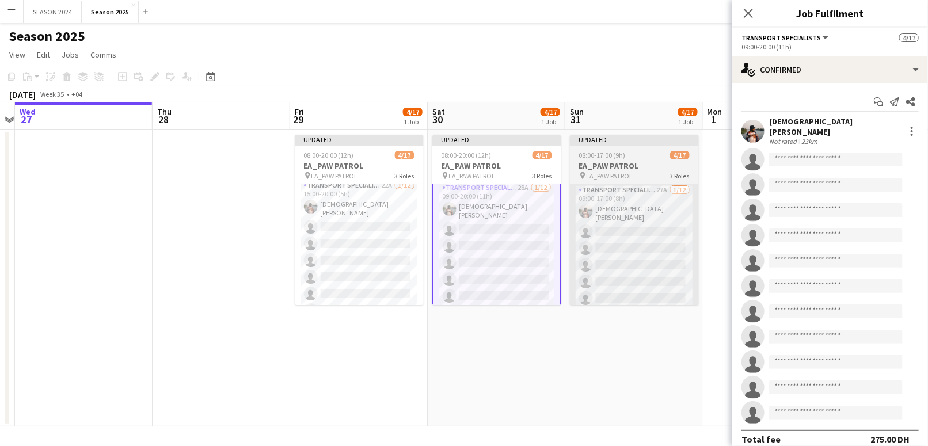
scroll to position [80, 0]
click at [617, 248] on app-card-role "Transport Specialists 27A [DATE] 09:00-17:00 (8h) [PERSON_NAME] single-neutral-…" at bounding box center [634, 297] width 129 height 226
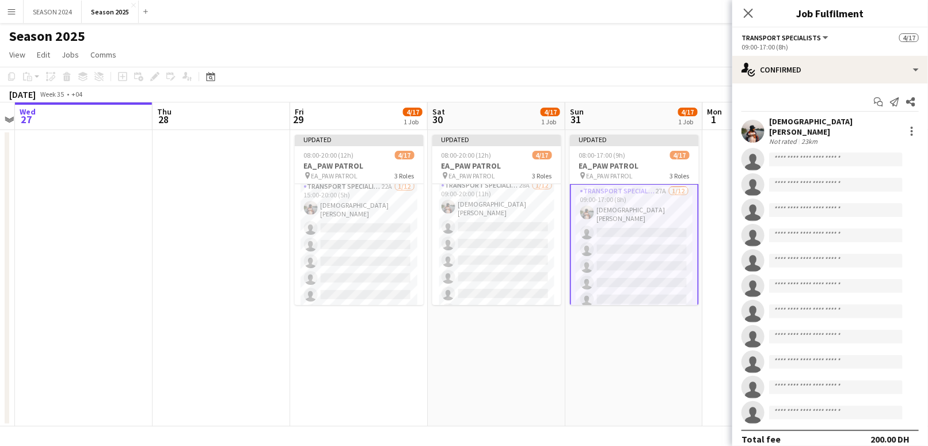
scroll to position [78, 0]
click at [807, 153] on input at bounding box center [836, 160] width 134 height 14
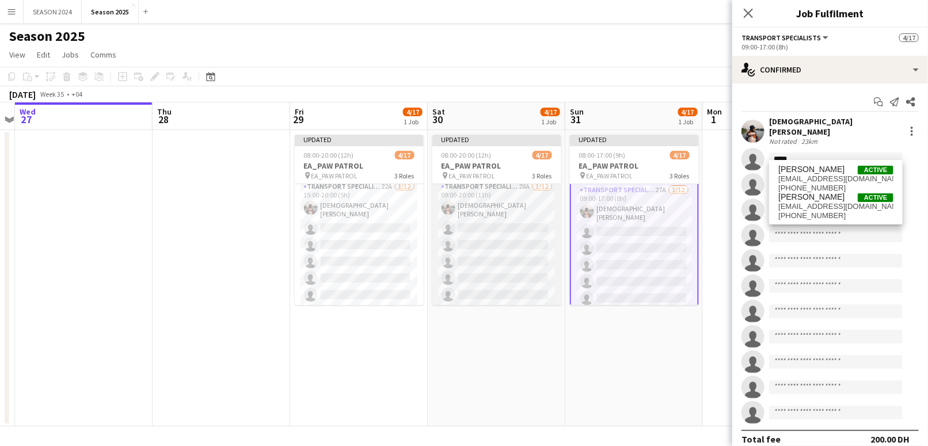
type input "*****"
click at [527, 256] on app-card-role "Transport Specialists 28A [DATE] 09:00-20:00 (11h) [PERSON_NAME] single-neutral…" at bounding box center [497, 293] width 129 height 226
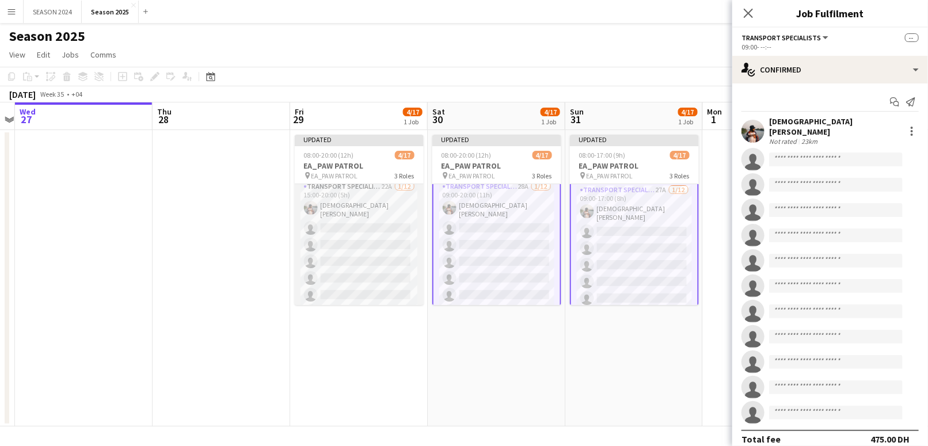
click at [389, 243] on app-card-role "Transport Specialists 22A [DATE] 15:00-20:00 (5h) [PERSON_NAME] single-neutral-…" at bounding box center [359, 293] width 129 height 226
click at [832, 153] on input at bounding box center [836, 160] width 134 height 14
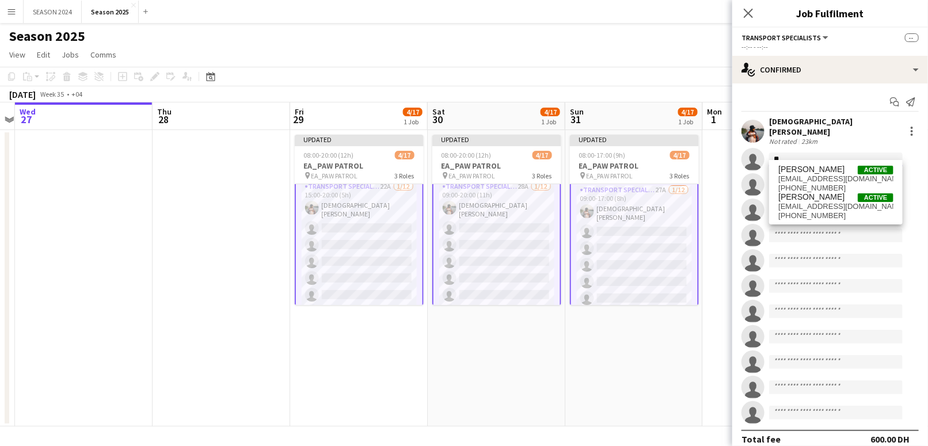
type input "*"
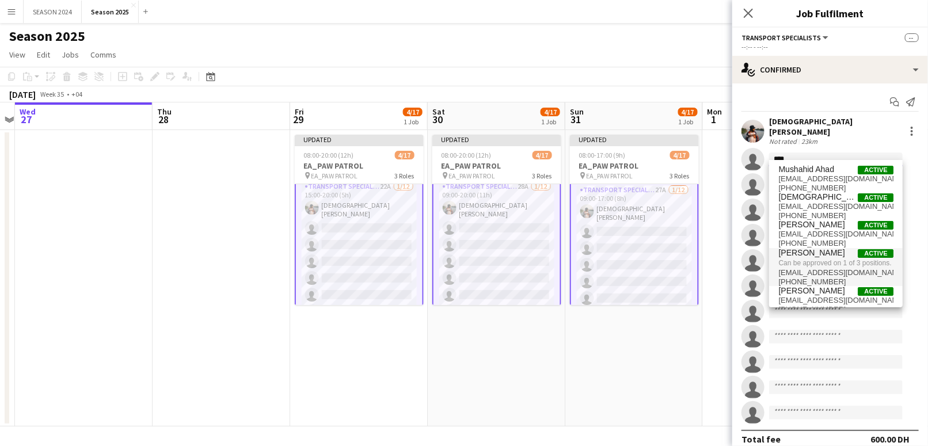
type input "****"
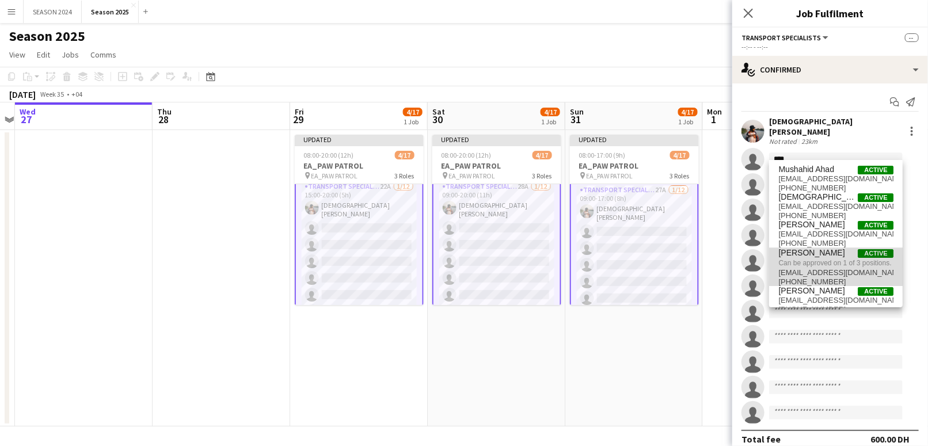
click at [871, 262] on span "Can be approved on 1 of 3 positions." at bounding box center [836, 263] width 115 height 10
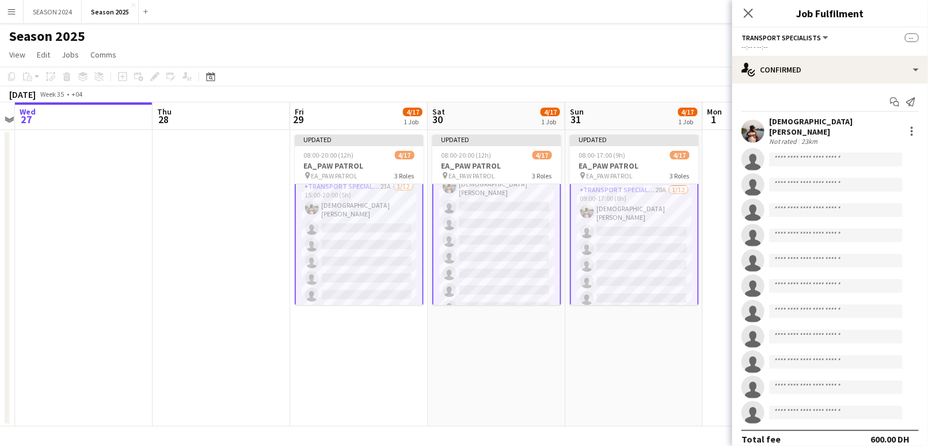
scroll to position [78, 0]
click at [854, 153] on input at bounding box center [836, 160] width 134 height 14
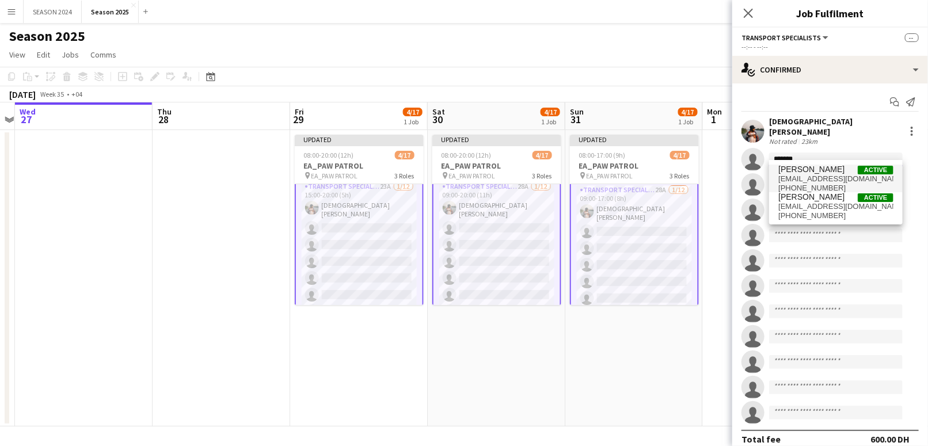
type input "*******"
click at [845, 176] on span "[EMAIL_ADDRESS][DOMAIN_NAME]" at bounding box center [836, 179] width 115 height 9
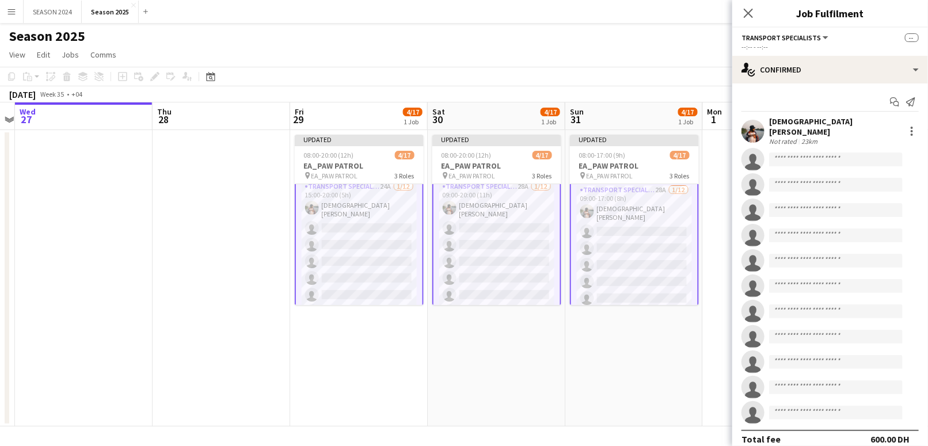
click at [816, 162] on app-invite-slot "single-neutral-actions" at bounding box center [831, 159] width 196 height 23
click at [817, 153] on input at bounding box center [836, 160] width 134 height 14
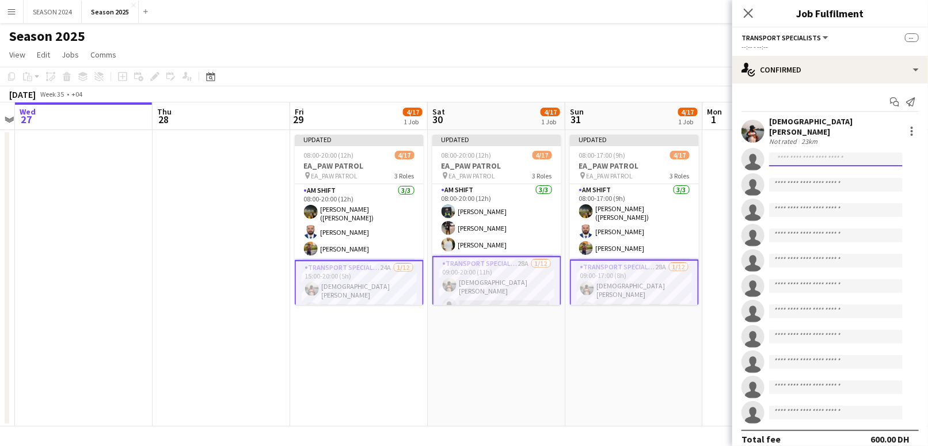
scroll to position [0, 0]
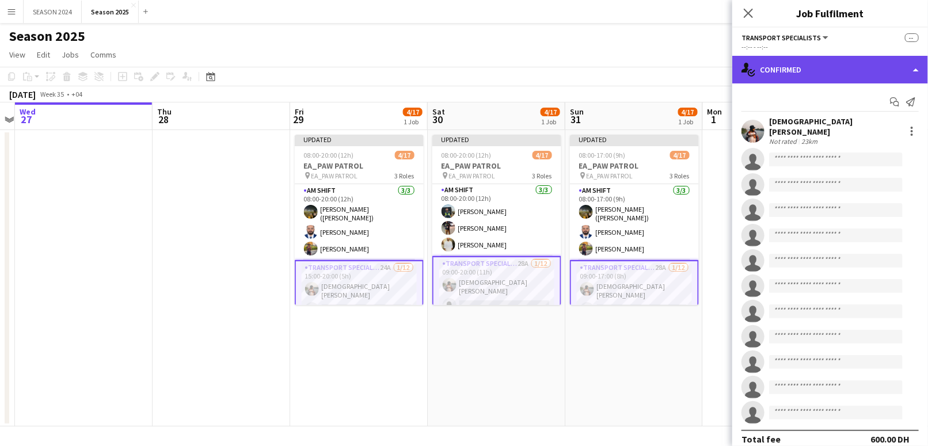
click at [796, 79] on div "single-neutral-actions-check-2 Confirmed" at bounding box center [831, 70] width 196 height 28
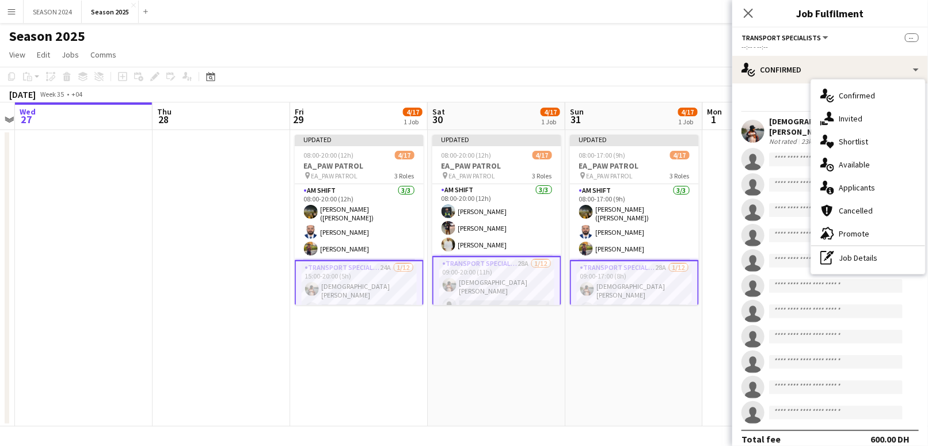
click at [356, 318] on app-date-cell "Updated 08:00-20:00 (12h) 4/17 EA_PAW PATROL pin EA_PAW PATROL 3 Roles AM SHIFT…" at bounding box center [359, 278] width 138 height 297
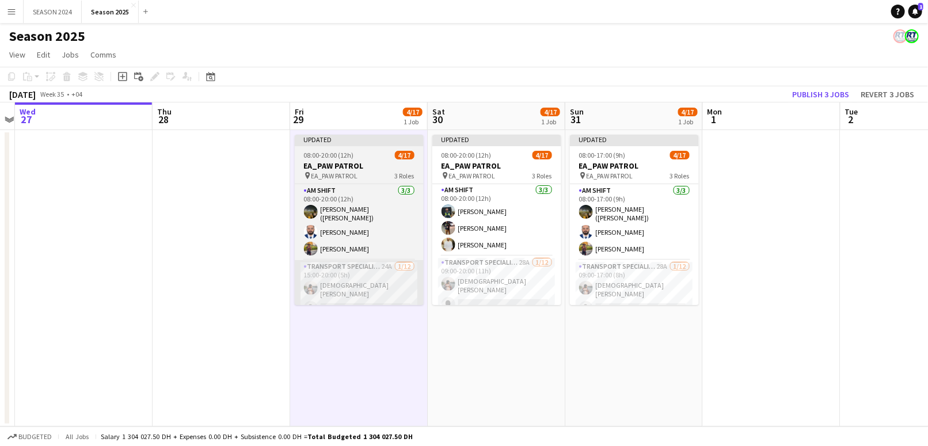
click at [355, 289] on app-card-role "Transport Specialists 24A [DATE] 15:00-20:00 (5h) [PERSON_NAME] single-neutral-…" at bounding box center [359, 373] width 129 height 226
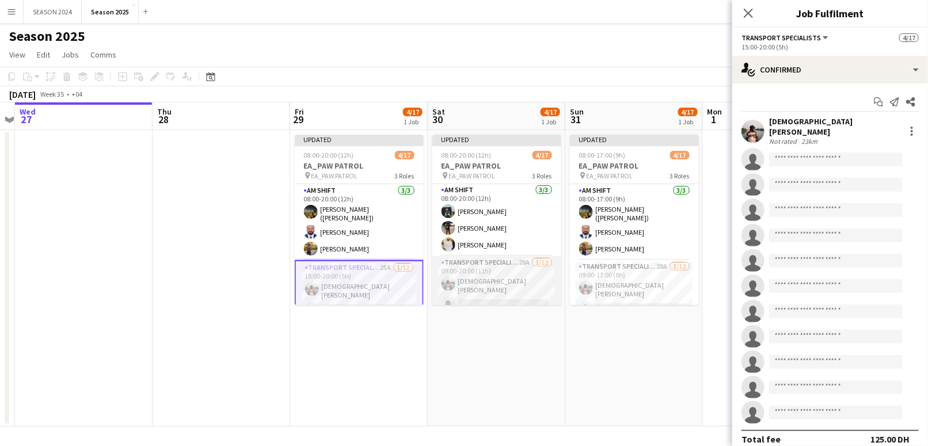
scroll to position [0, 397]
drag, startPoint x: 130, startPoint y: 417, endPoint x: 519, endPoint y: 287, distance: 410.3
click at [519, 287] on app-card-role "Transport Specialists 28A [DATE] 09:00-20:00 (11h) [PERSON_NAME] single-neutral…" at bounding box center [497, 369] width 129 height 226
click at [404, 286] on app-card-role "Transport Specialists 25A [DATE] 15:00-20:00 (5h) [PERSON_NAME] single-neutral-…" at bounding box center [359, 373] width 129 height 226
click at [474, 283] on app-card-role "Transport Specialists 28A [DATE] 09:00-20:00 (11h) [PERSON_NAME] single-neutral…" at bounding box center [497, 369] width 129 height 226
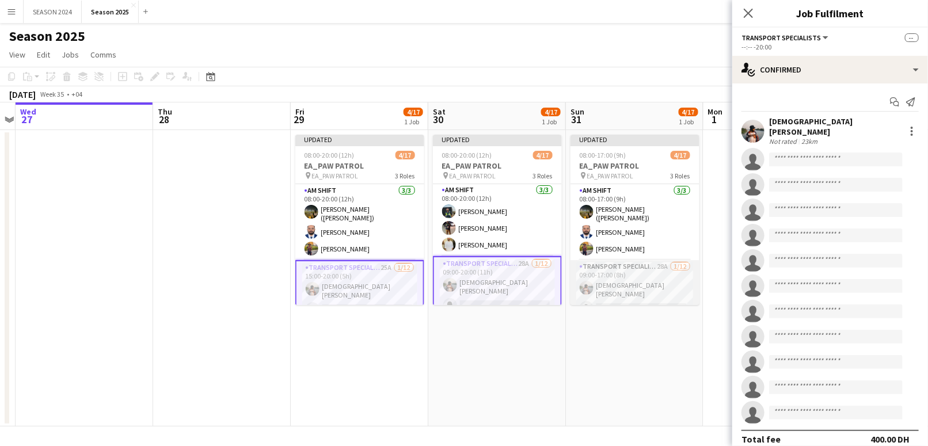
click at [597, 274] on app-card-role "Transport Specialists 28A [DATE] 09:00-17:00 (8h) [PERSON_NAME] single-neutral-…" at bounding box center [635, 373] width 129 height 226
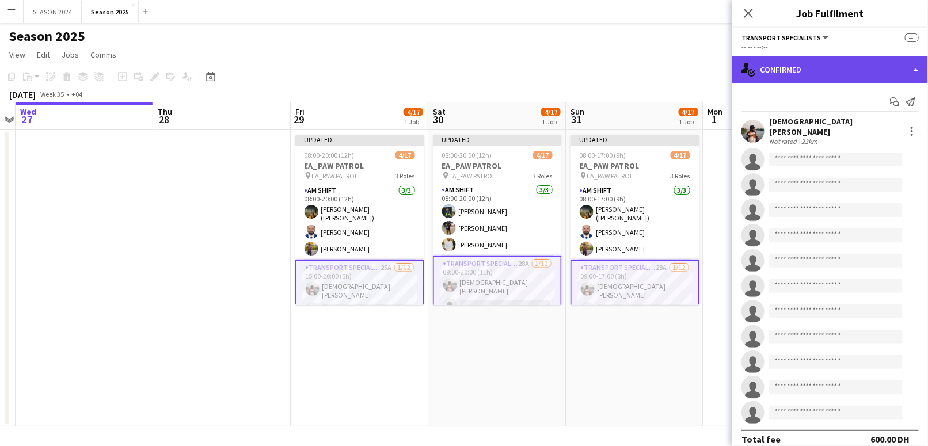
click at [825, 71] on div "single-neutral-actions-check-2 Confirmed" at bounding box center [831, 70] width 196 height 28
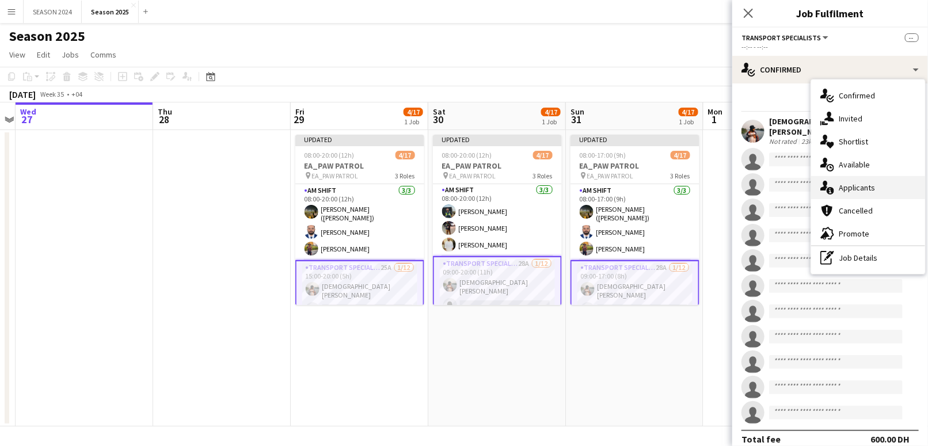
click at [858, 191] on div "single-neutral-actions-information Applicants" at bounding box center [868, 187] width 114 height 23
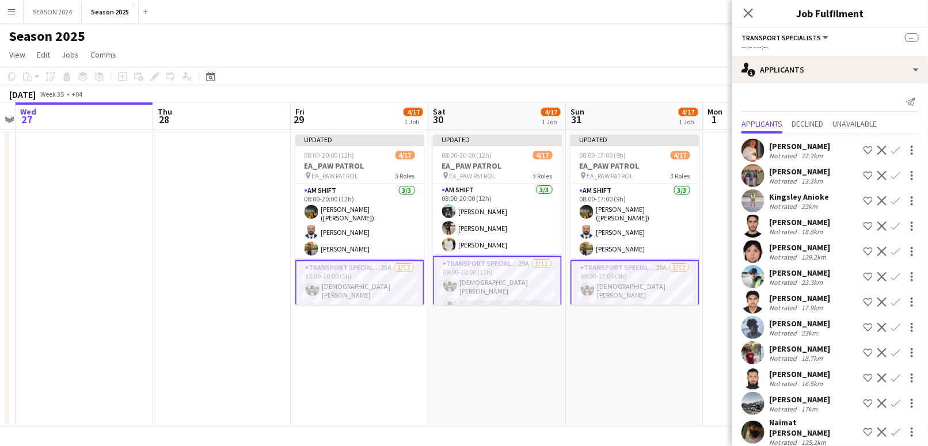
scroll to position [77, 0]
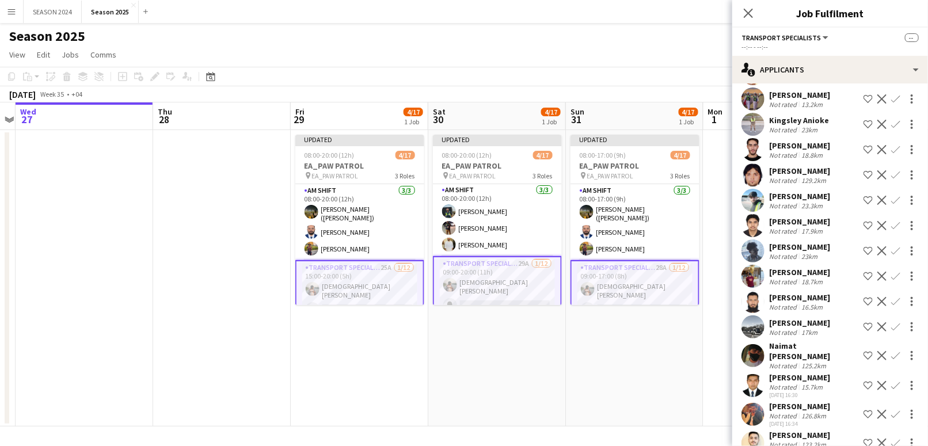
click at [892, 306] on app-icon "Confirm" at bounding box center [896, 301] width 9 height 9
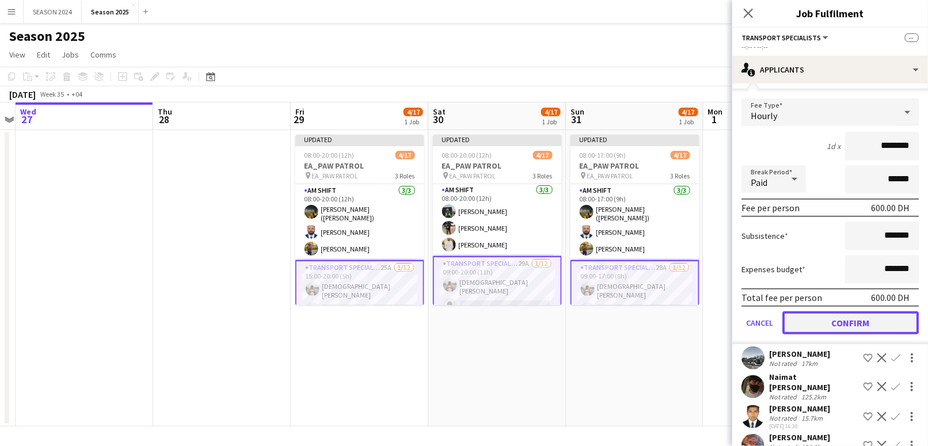
click at [832, 335] on button "Confirm" at bounding box center [851, 323] width 136 height 23
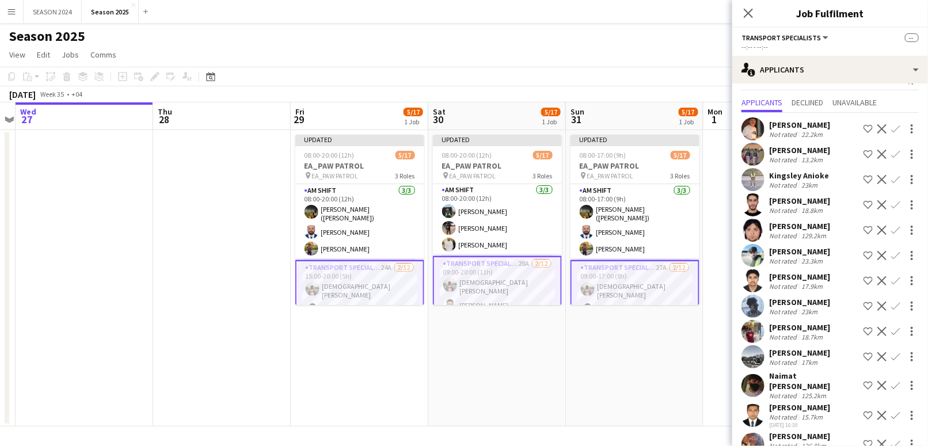
click at [892, 362] on app-icon "Confirm" at bounding box center [896, 356] width 9 height 9
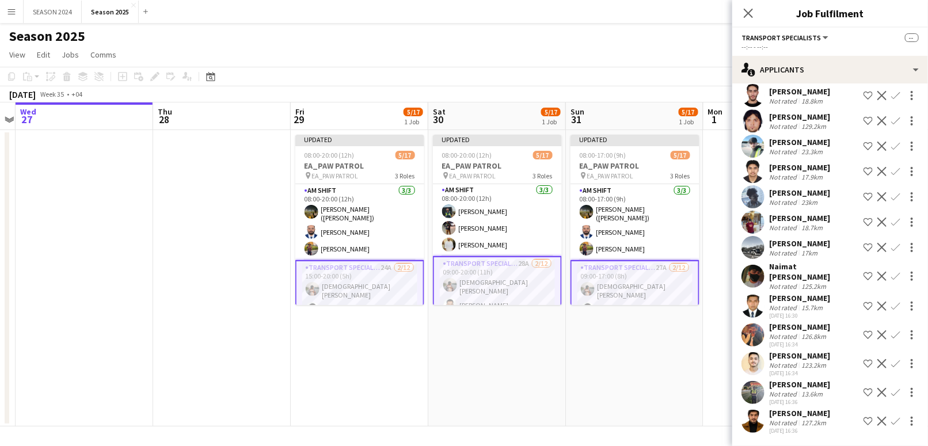
scroll to position [147, 0]
click at [892, 243] on app-icon "Confirm" at bounding box center [896, 247] width 9 height 9
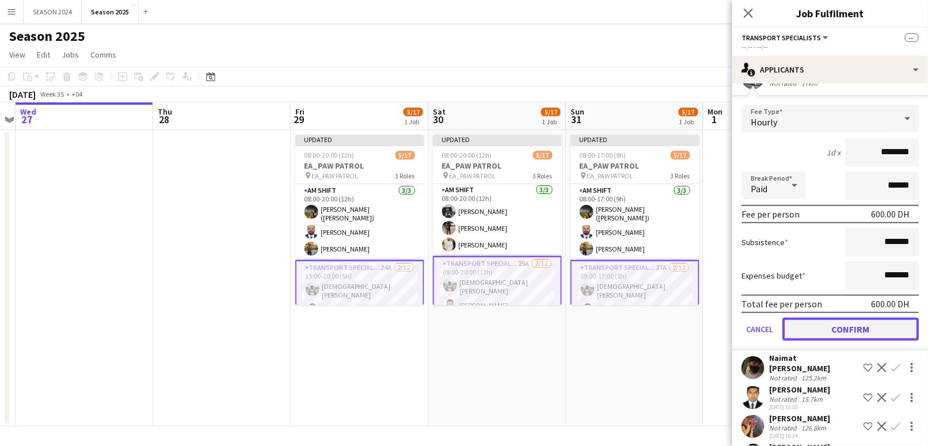
click at [825, 341] on button "Confirm" at bounding box center [851, 329] width 136 height 23
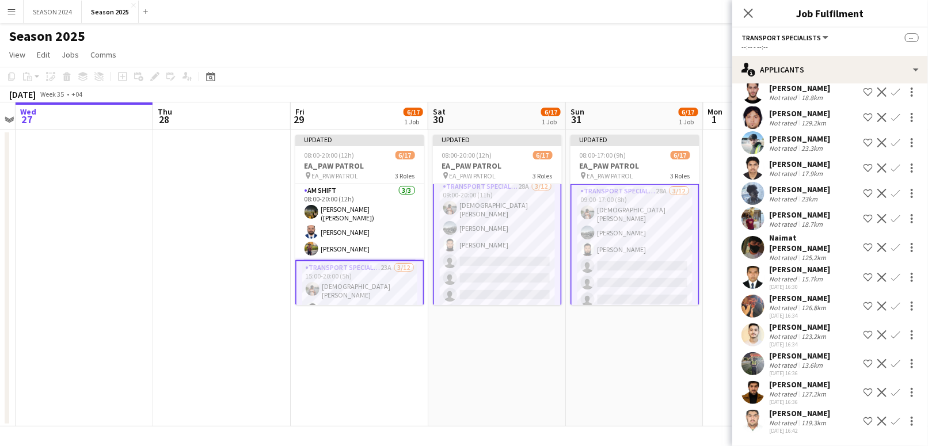
scroll to position [77, 0]
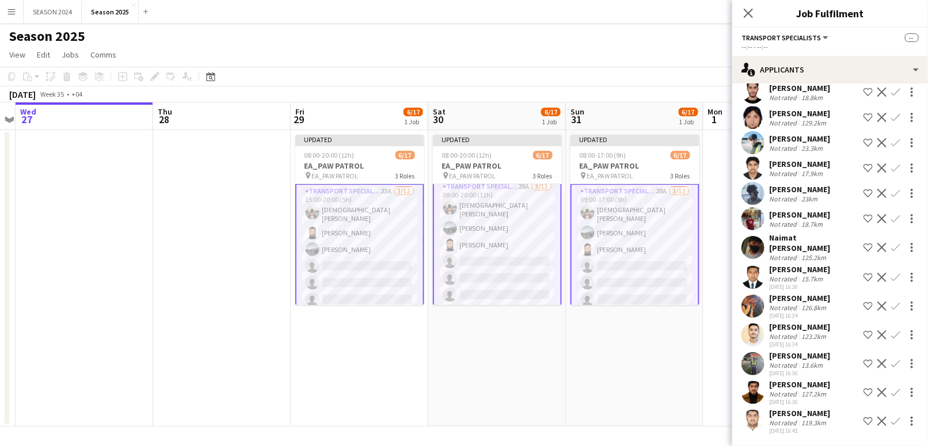
click at [514, 250] on app-card-role "Transport Specialists 28A [DATE] 09:00-20:00 (11h) [PERSON_NAME] [PERSON_NAME] …" at bounding box center [497, 293] width 129 height 229
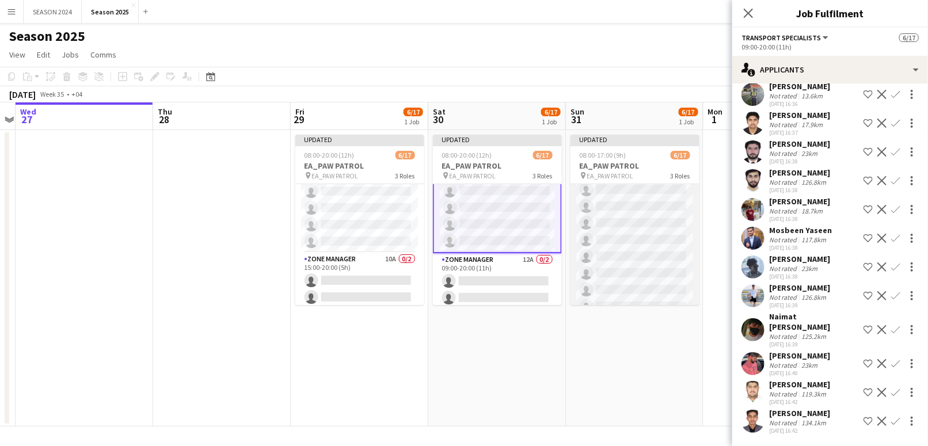
scroll to position [234, 0]
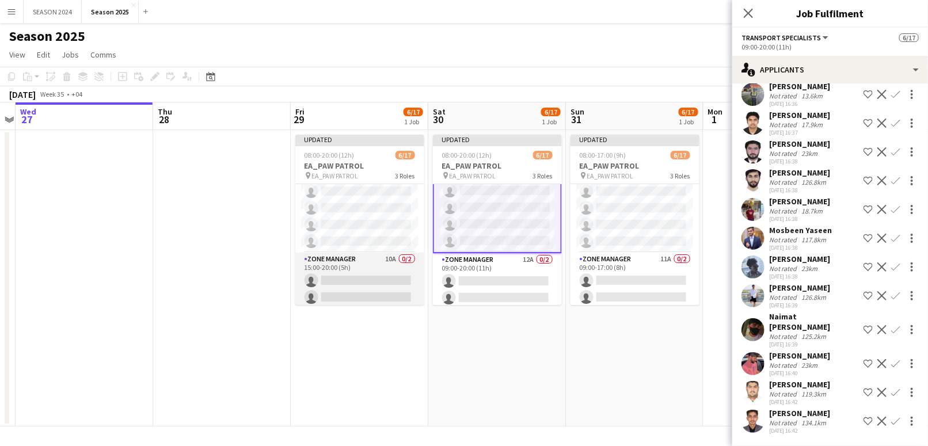
click at [383, 268] on app-card-role "Zone Manager 10A 0/2 15:00-20:00 (5h) single-neutral-actions single-neutral-act…" at bounding box center [359, 281] width 129 height 56
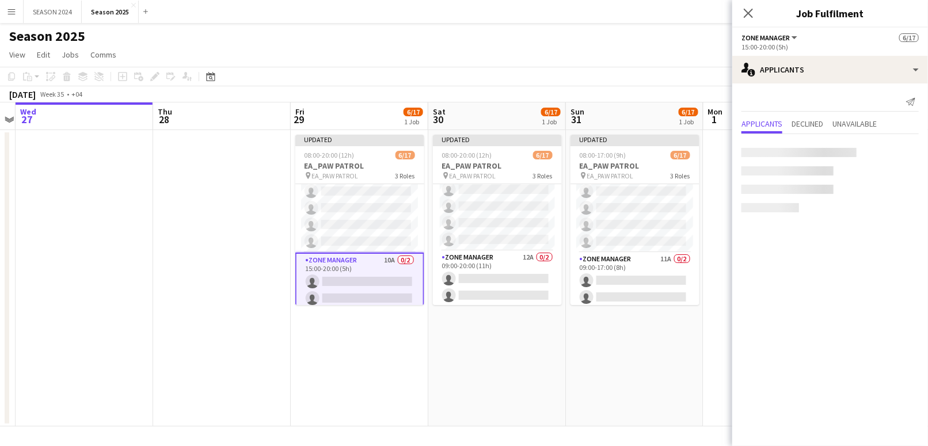
scroll to position [0, 0]
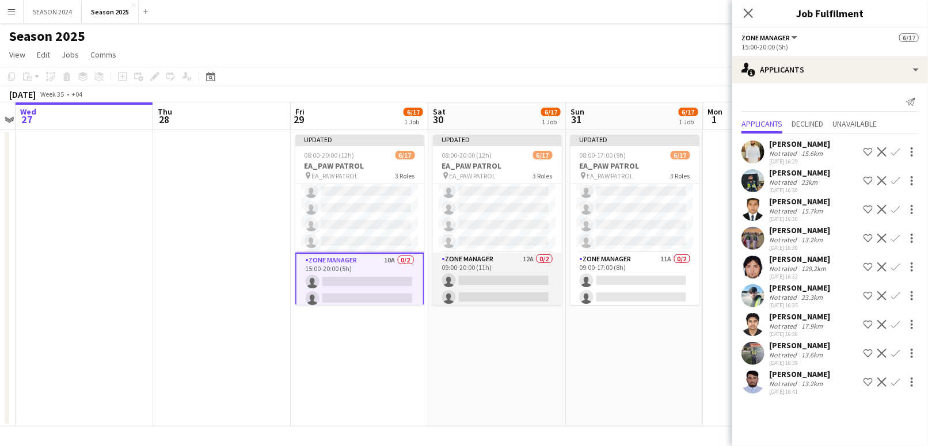
click at [498, 261] on app-card-role "Zone Manager 12A 0/2 09:00-20:00 (11h) single-neutral-actions single-neutral-ac…" at bounding box center [497, 281] width 129 height 56
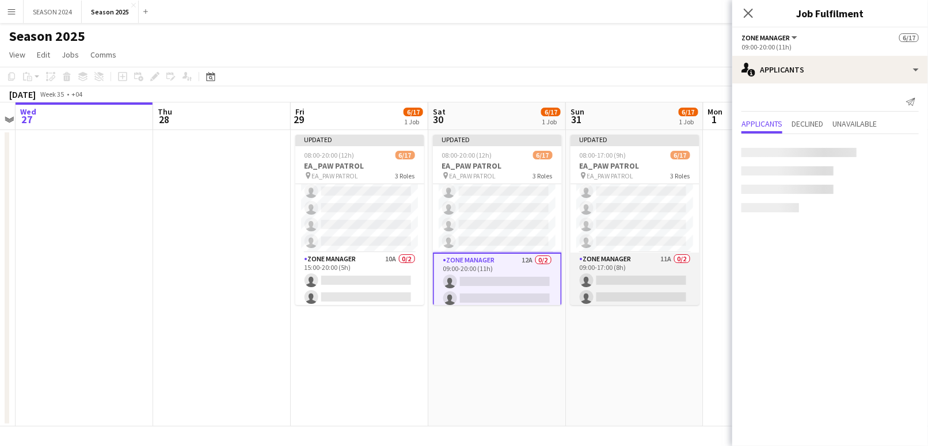
click at [610, 256] on app-card-role "Zone Manager 11A 0/2 09:00-17:00 (8h) single-neutral-actions single-neutral-act…" at bounding box center [635, 281] width 129 height 56
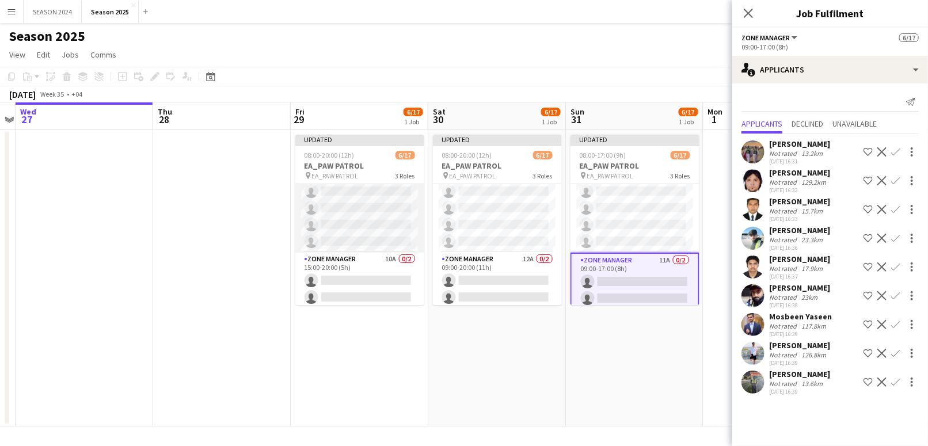
click at [390, 214] on app-card-role "Transport Specialists 24A [DATE] 15:00-20:00 (5h) [PERSON_NAME] [PERSON_NAME] s…" at bounding box center [359, 139] width 129 height 226
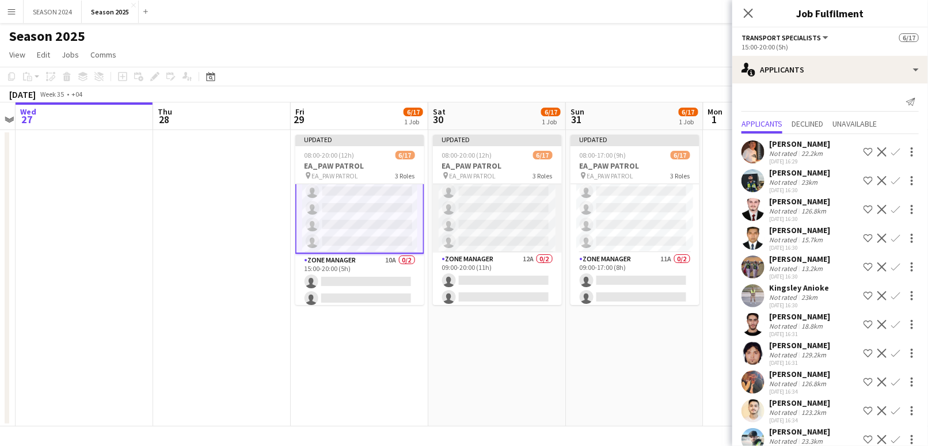
click at [481, 214] on app-card-role "Transport Specialists 32A [DATE] 09:00-20:00 (11h) [PERSON_NAME] [PERSON_NAME] …" at bounding box center [497, 139] width 129 height 226
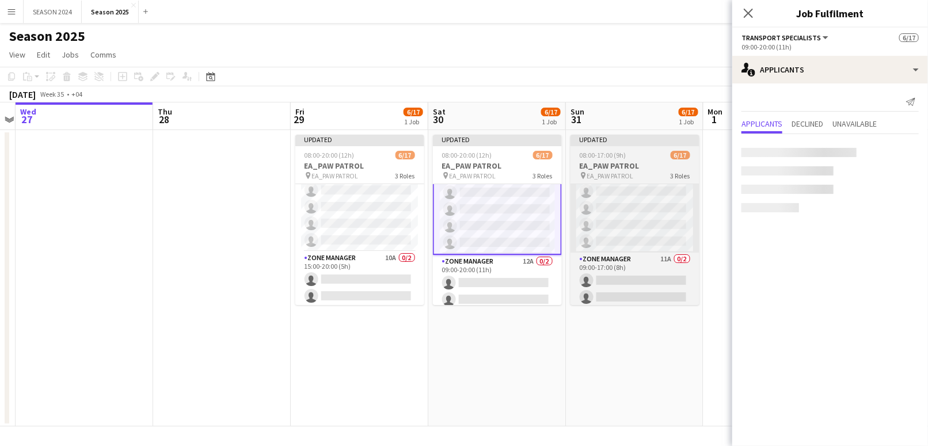
scroll to position [234, 0]
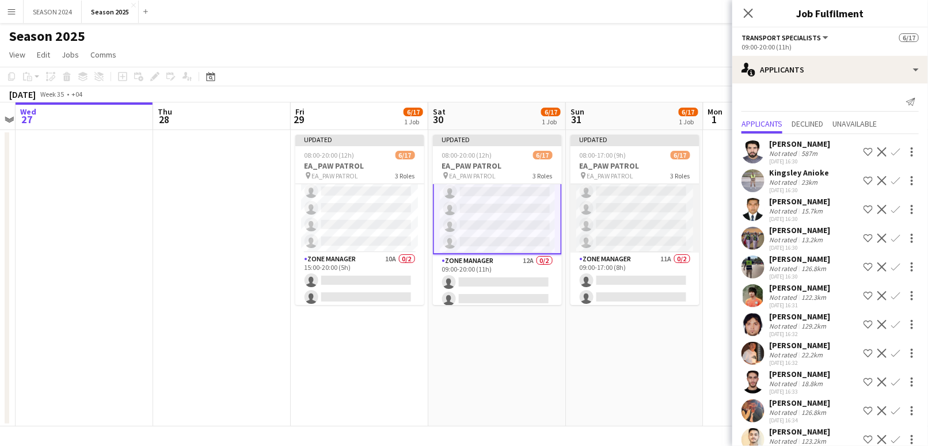
click at [615, 202] on app-card-role "Transport Specialists 29A [DATE] 09:00-17:00 (8h) [PERSON_NAME] [PERSON_NAME] s…" at bounding box center [635, 139] width 129 height 226
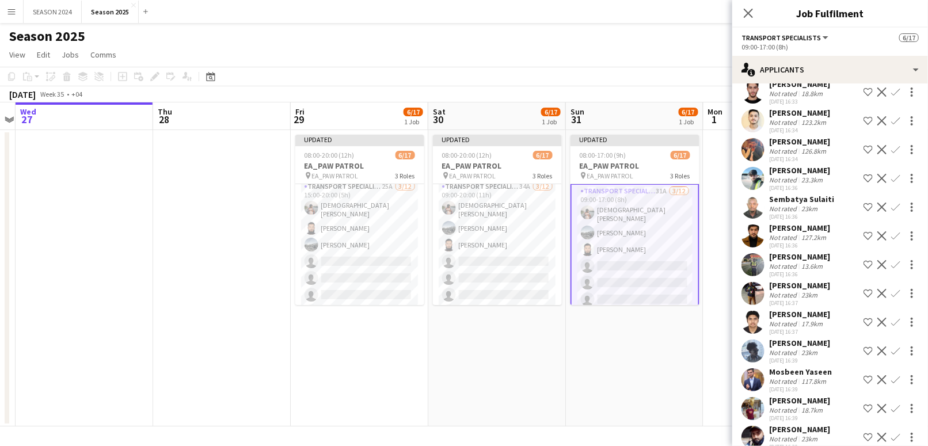
scroll to position [310, 0]
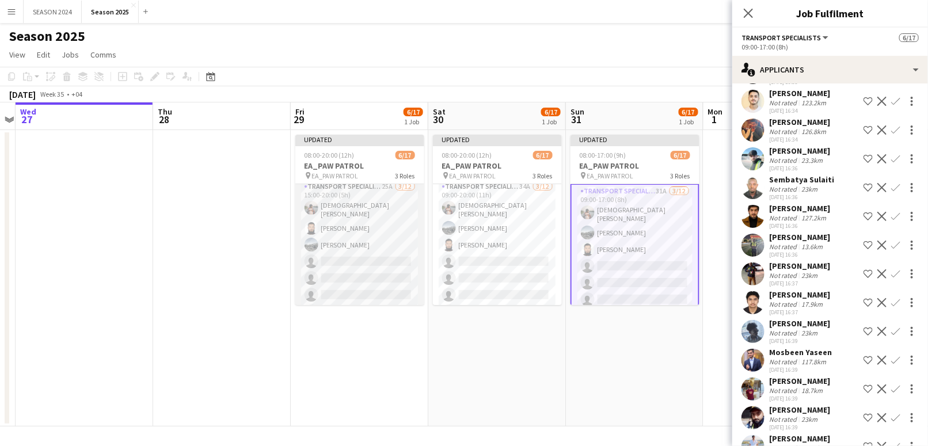
click at [391, 274] on app-card-role "Transport Specialists 25A [DATE] 15:00-20:00 (5h) [PERSON_NAME] [PERSON_NAME] s…" at bounding box center [359, 293] width 129 height 226
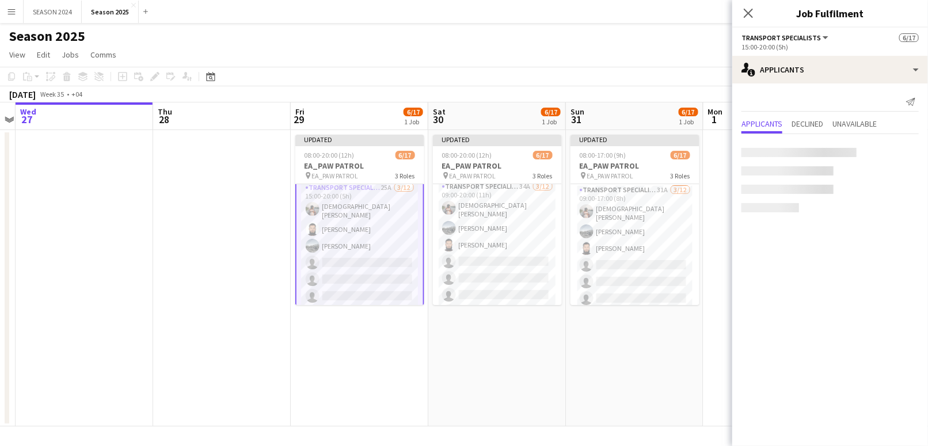
scroll to position [75, 0]
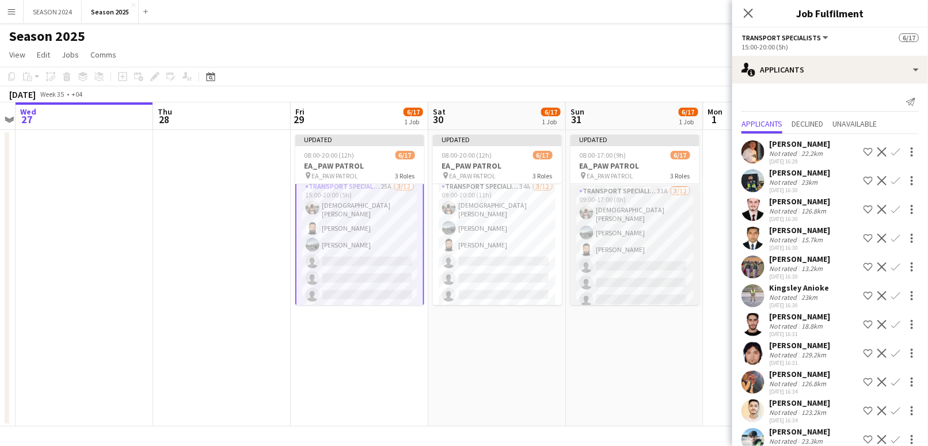
click at [616, 270] on app-card-role "Transport Specialists 31A [DATE] 09:00-17:00 (8h) [PERSON_NAME] [PERSON_NAME] s…" at bounding box center [635, 298] width 129 height 226
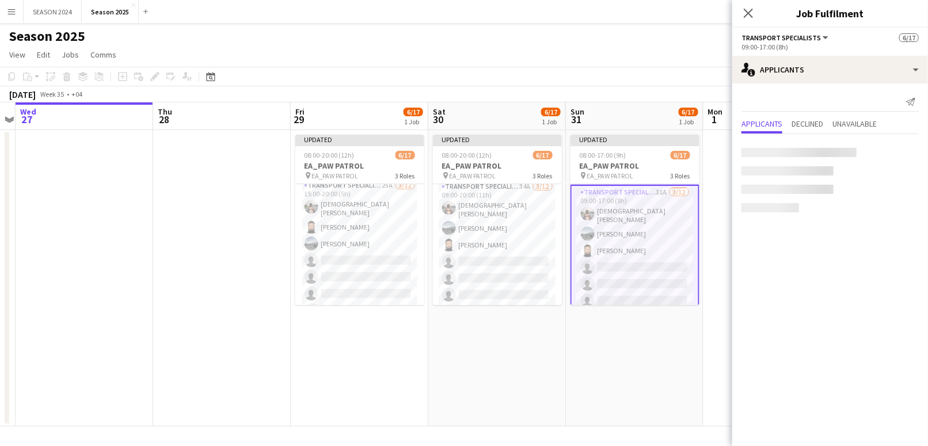
scroll to position [80, 0]
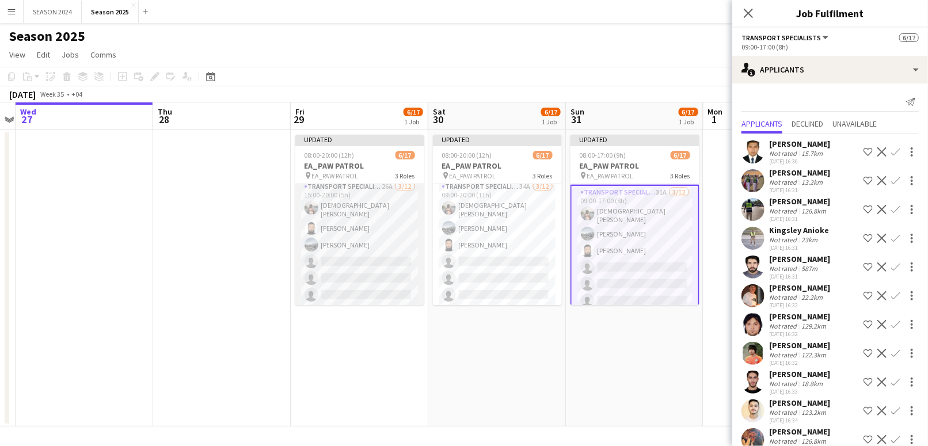
click at [376, 274] on app-card-role "Transport Specialists 26A [DATE] 15:00-20:00 (5h) [PERSON_NAME] [PERSON_NAME] s…" at bounding box center [359, 293] width 129 height 226
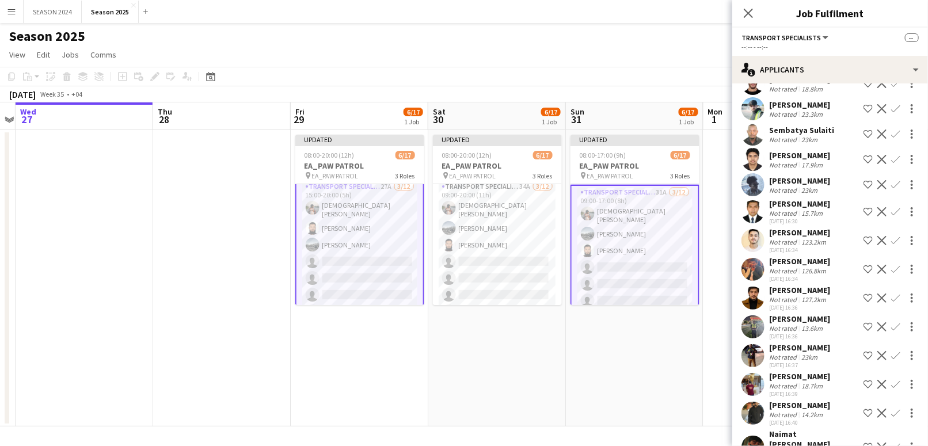
scroll to position [221, 0]
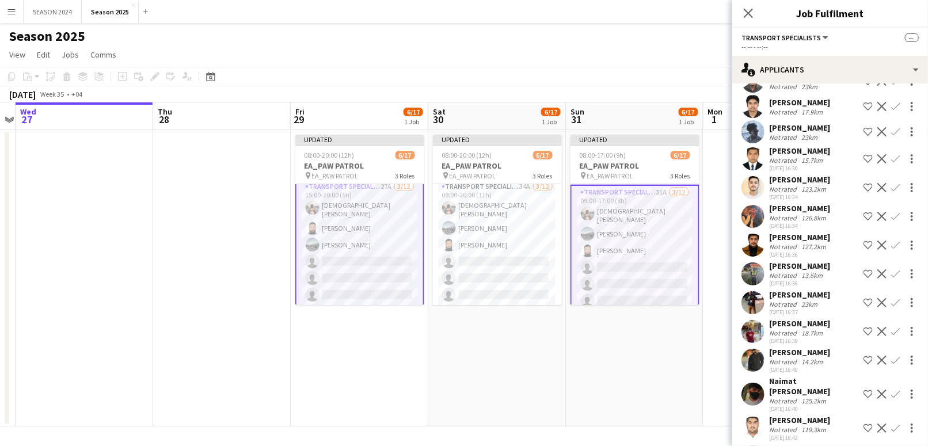
click at [889, 310] on button "Confirm" at bounding box center [896, 303] width 14 height 14
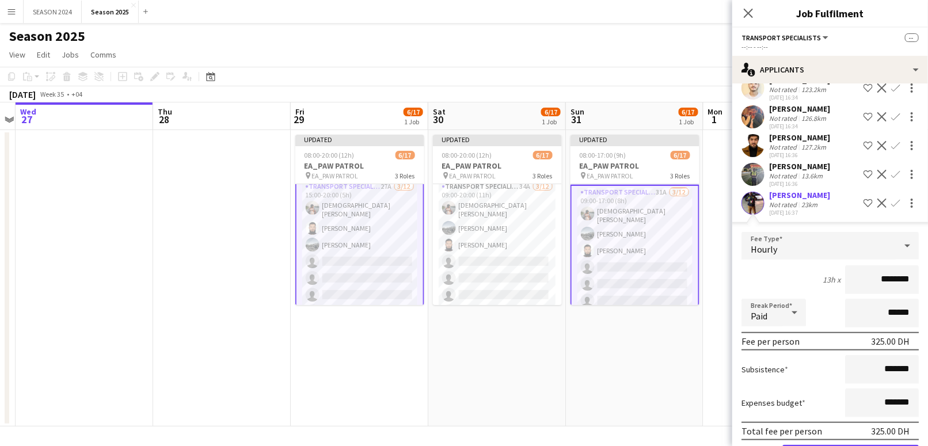
scroll to position [375, 0]
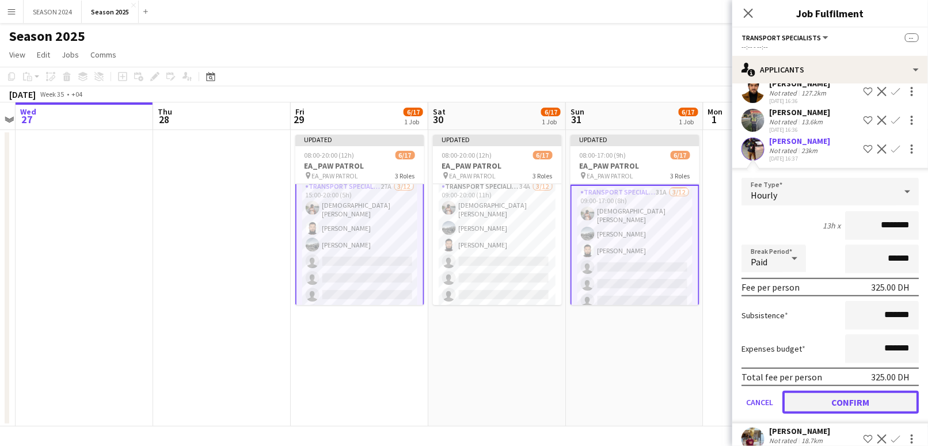
click at [813, 414] on button "Confirm" at bounding box center [851, 402] width 136 height 23
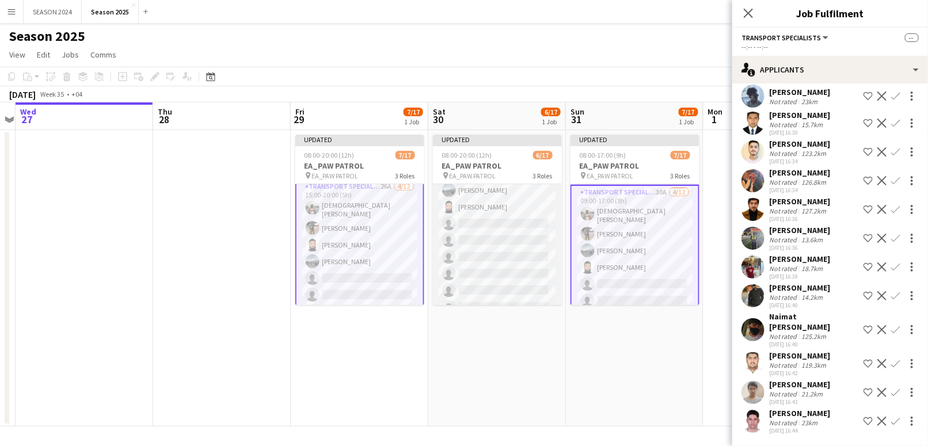
scroll to position [230, 0]
click at [496, 270] on app-card-role "Zone Manager 12A 0/2 09:00-20:00 (11h) single-neutral-actions single-neutral-ac…" at bounding box center [497, 281] width 129 height 56
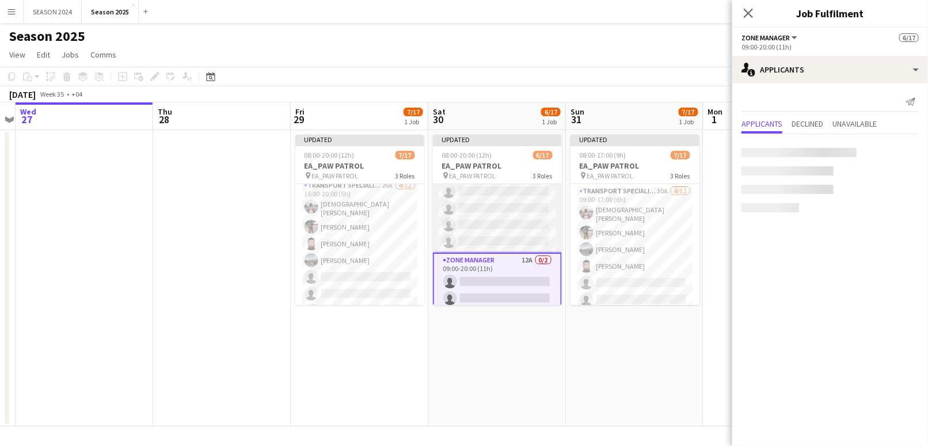
scroll to position [0, 0]
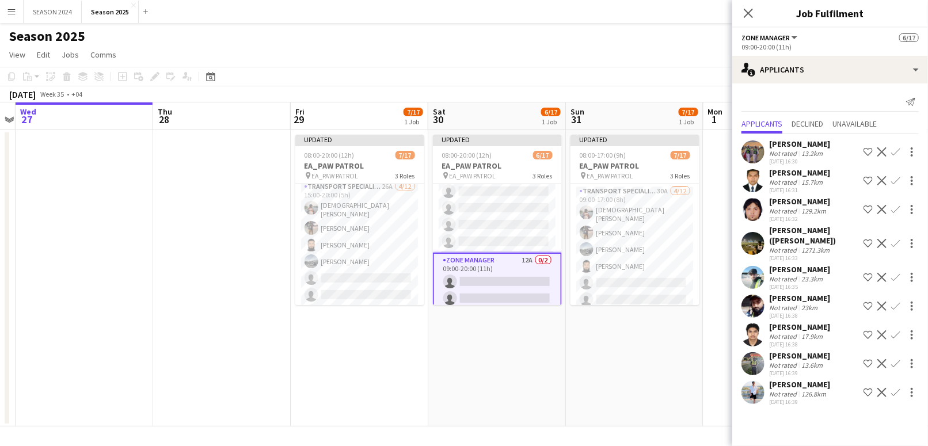
click at [507, 277] on app-card-role "Zone Manager 12A 0/2 09:00-20:00 (11h) single-neutral-actions single-neutral-ac…" at bounding box center [497, 282] width 129 height 58
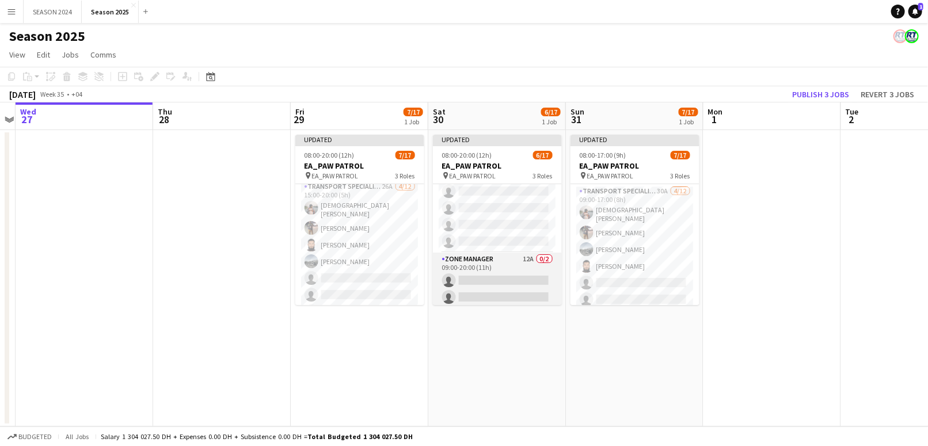
click at [507, 277] on app-card-role "Zone Manager 12A 0/2 09:00-20:00 (11h) single-neutral-actions single-neutral-ac…" at bounding box center [497, 281] width 129 height 56
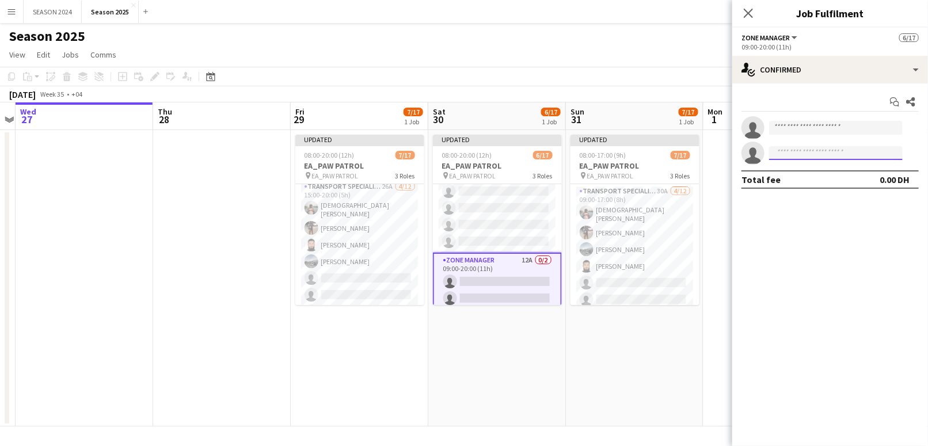
click at [828, 153] on input at bounding box center [836, 153] width 134 height 14
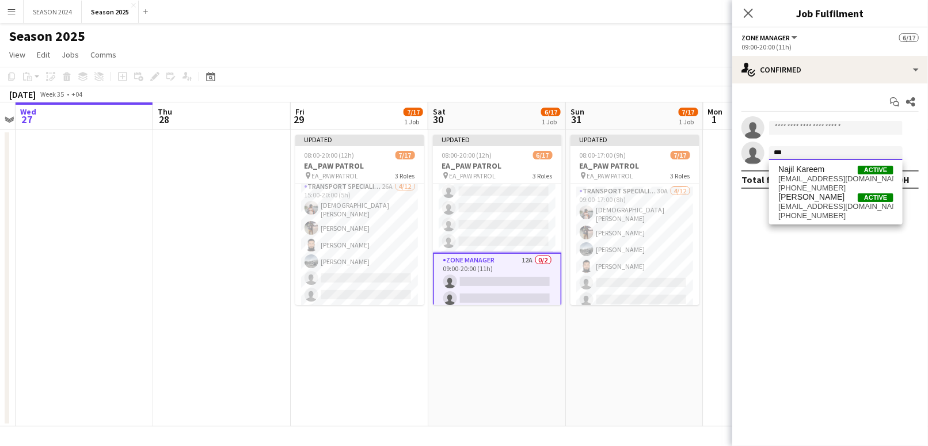
type input "**"
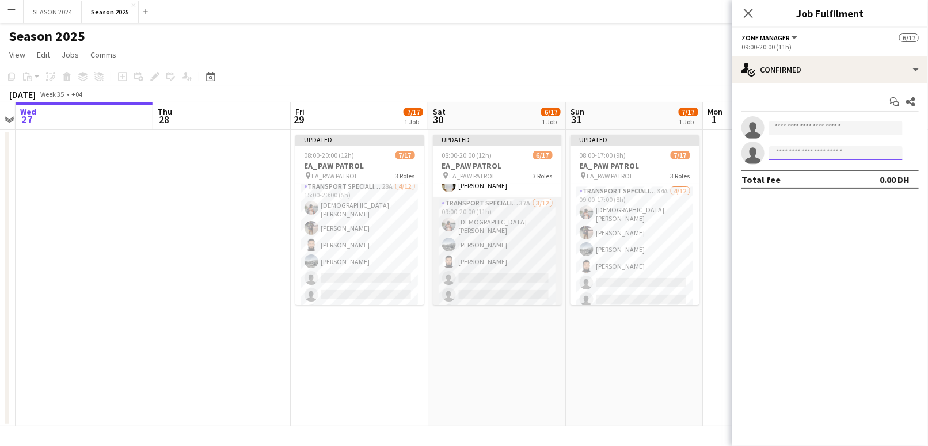
scroll to position [77, 0]
click at [491, 265] on app-card-role "Transport Specialists 37A [DATE] 09:00-20:00 (11h) [PERSON_NAME] [PERSON_NAME] …" at bounding box center [497, 293] width 129 height 226
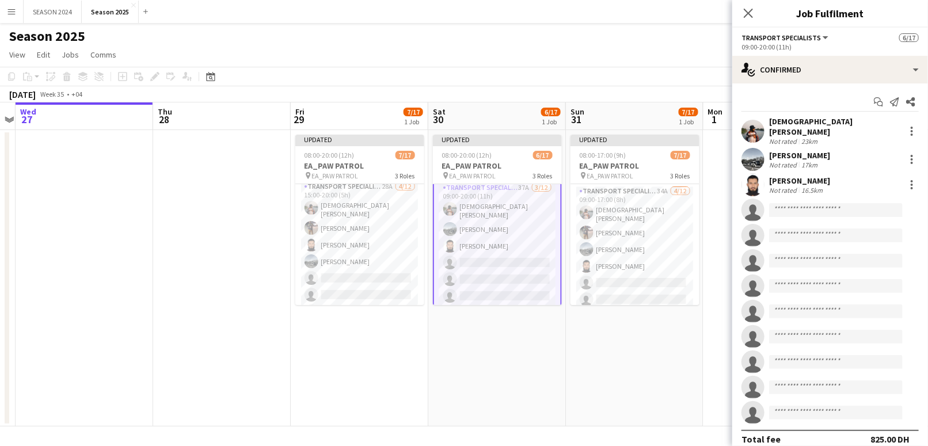
scroll to position [78, 0]
click at [827, 209] on input at bounding box center [836, 210] width 134 height 14
type input "*******"
click at [878, 207] on input at bounding box center [836, 210] width 134 height 14
type input "*"
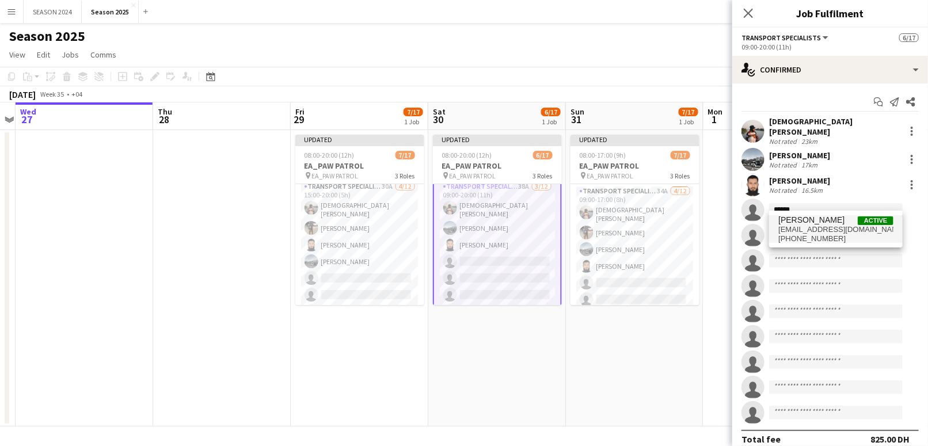
type input "******"
click at [818, 230] on span "[EMAIL_ADDRESS][DOMAIN_NAME]" at bounding box center [836, 229] width 115 height 9
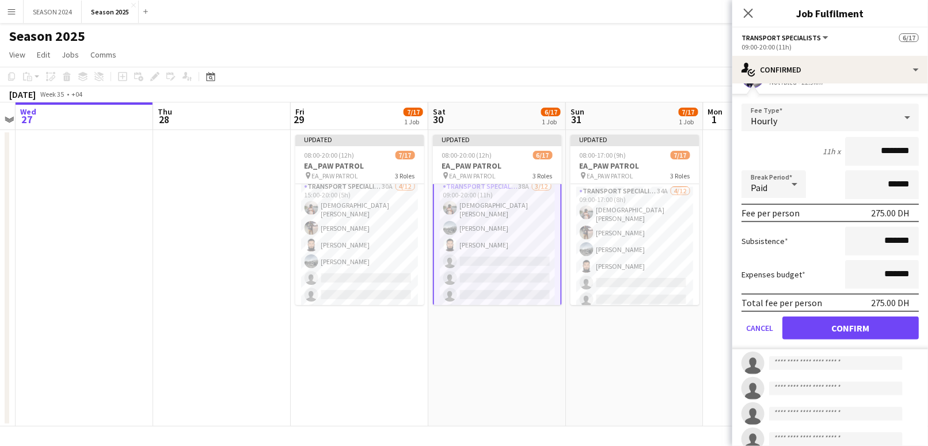
scroll to position [153, 0]
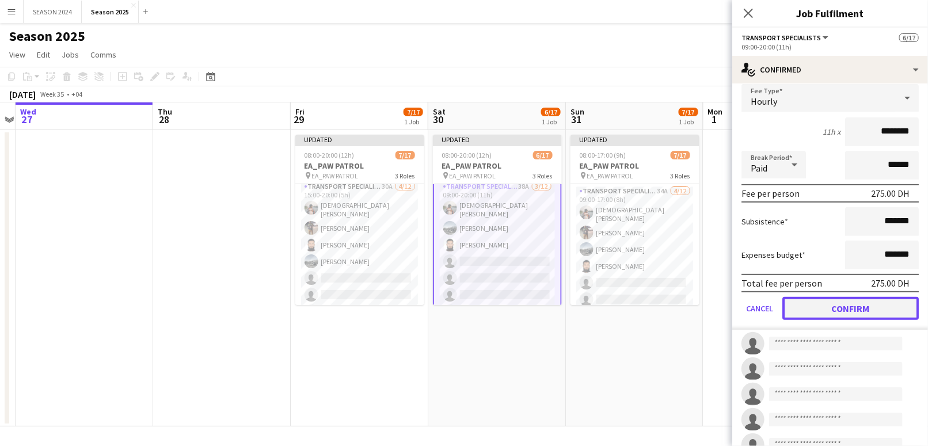
click at [847, 297] on button "Confirm" at bounding box center [851, 308] width 136 height 23
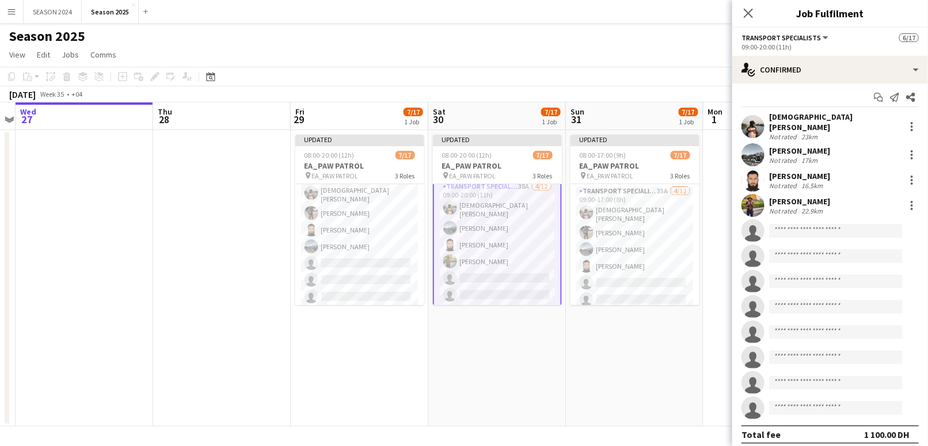
scroll to position [80, 0]
click at [503, 317] on app-date-cell "Updated 08:00-20:00 (12h) 7/17 EA_PAW PATROL pin EA_PAW PATROL 3 Roles AM SHIFT…" at bounding box center [497, 278] width 138 height 297
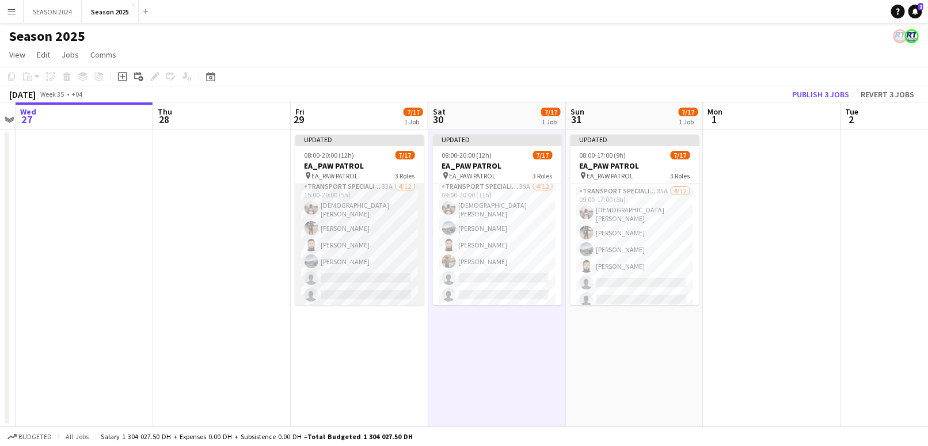
click at [386, 285] on app-card-role "Transport Specialists 33A [DATE] 15:00-20:00 (5h) [PERSON_NAME] Shaikh Khawaja …" at bounding box center [359, 293] width 129 height 226
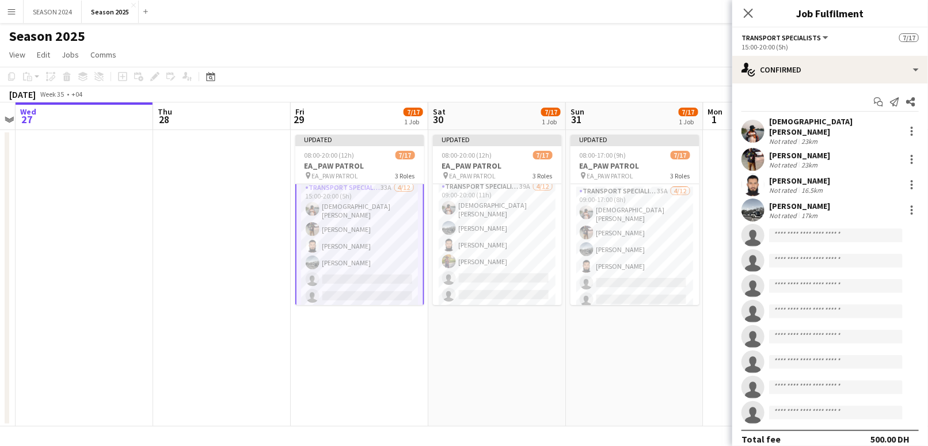
scroll to position [81, 0]
click at [510, 279] on app-card-role "Transport Specialists 39A [DATE] 09:00-20:00 (11h) [PERSON_NAME] [PERSON_NAME] …" at bounding box center [497, 293] width 129 height 226
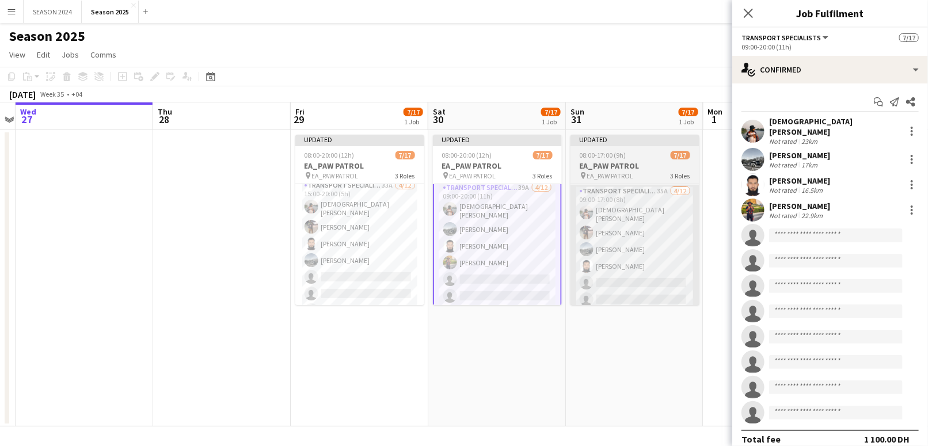
scroll to position [80, 0]
click at [612, 276] on app-card-role "Transport Specialists 35A [DATE] 09:00-17:00 (8h) [PERSON_NAME] Shaikh Daniyal …" at bounding box center [635, 298] width 129 height 226
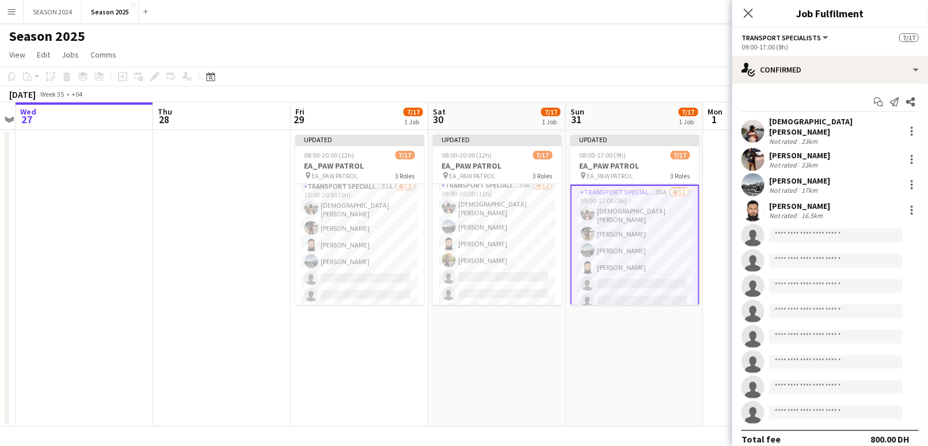
scroll to position [77, 0]
click at [822, 229] on input at bounding box center [836, 236] width 134 height 14
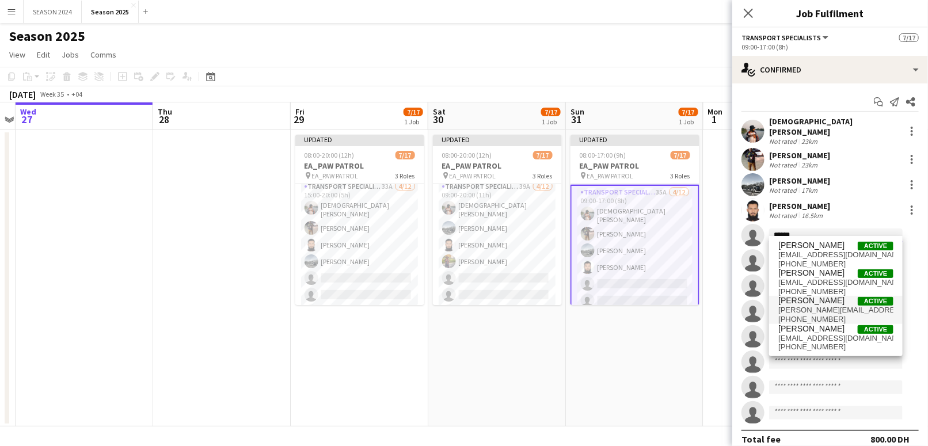
type input "******"
click at [819, 306] on span "[PERSON_NAME][EMAIL_ADDRESS][DOMAIN_NAME]" at bounding box center [836, 310] width 115 height 9
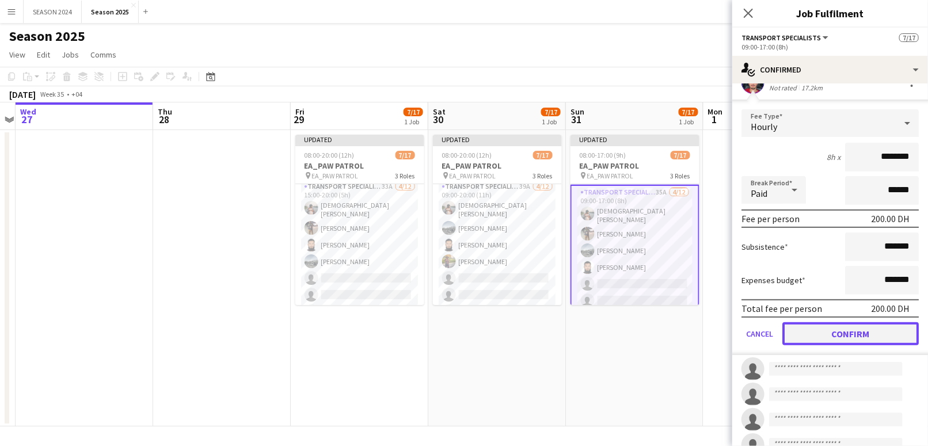
click at [813, 323] on button "Confirm" at bounding box center [851, 334] width 136 height 23
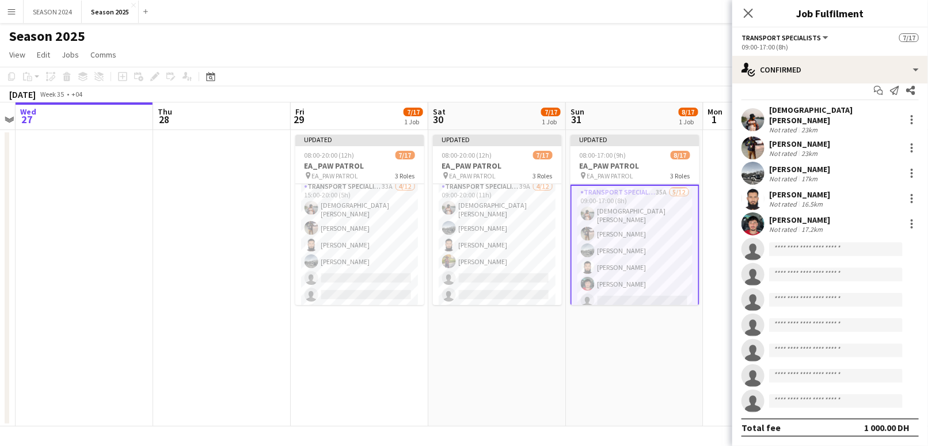
scroll to position [5, 0]
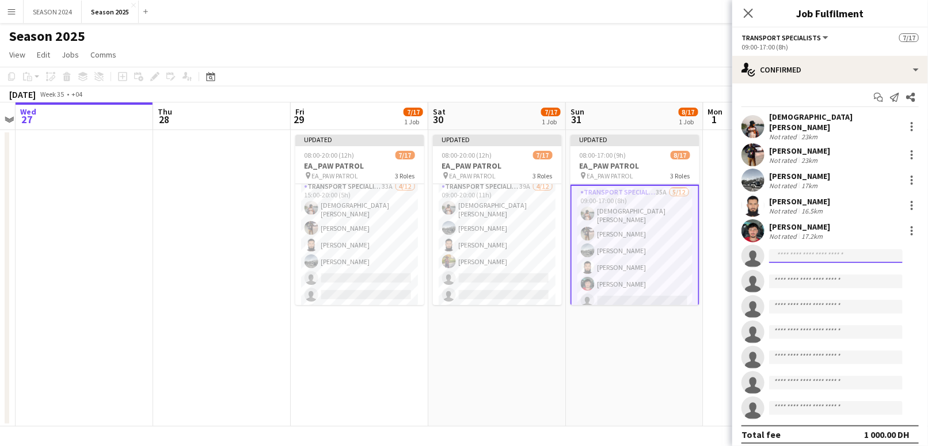
click at [799, 253] on input at bounding box center [836, 256] width 134 height 14
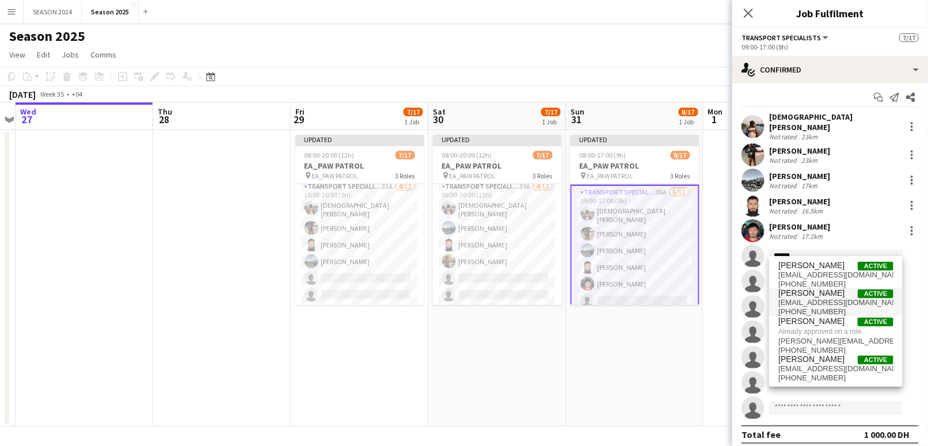
type input "******"
click at [814, 298] on span "[EMAIL_ADDRESS][DOMAIN_NAME]" at bounding box center [836, 302] width 115 height 9
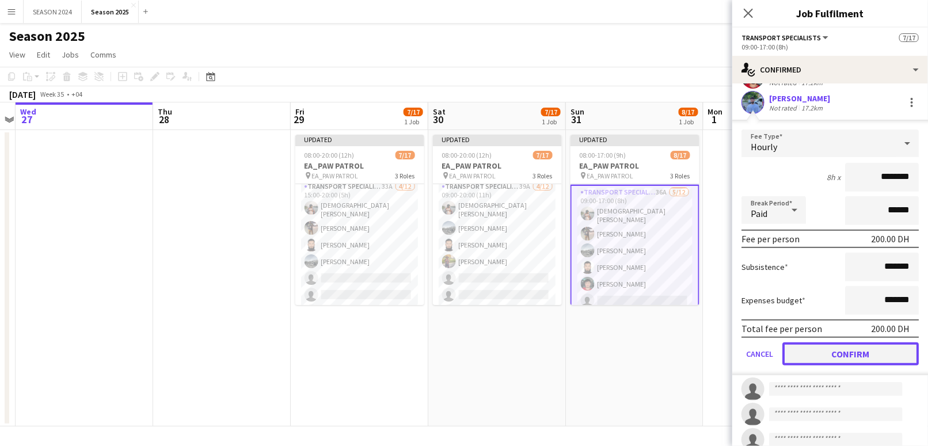
click at [814, 352] on button "Confirm" at bounding box center [851, 354] width 136 height 23
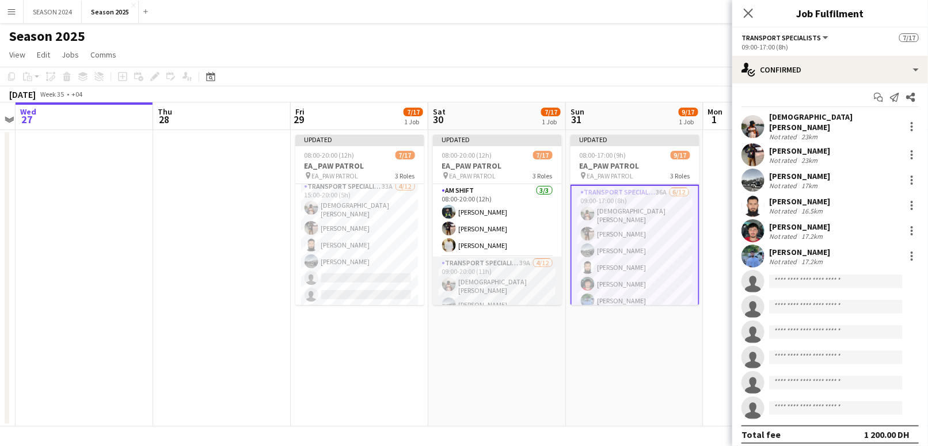
scroll to position [77, 0]
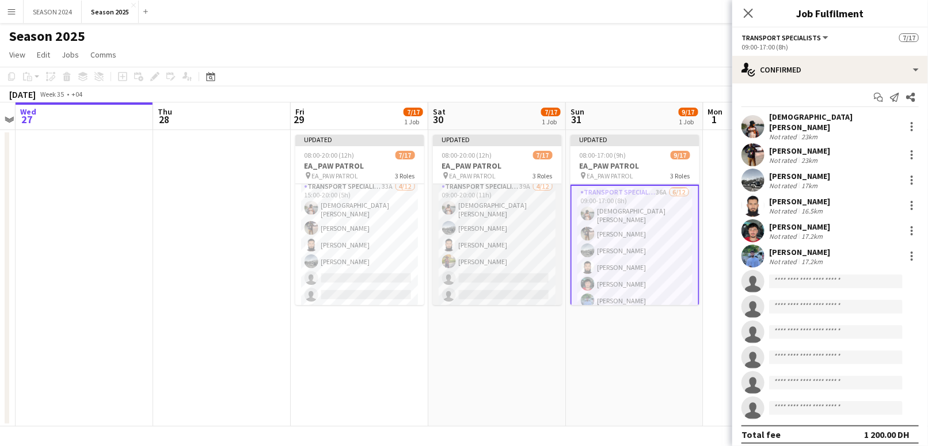
click at [515, 274] on app-card-role "Transport Specialists 39A [DATE] 09:00-20:00 (11h) [PERSON_NAME] [PERSON_NAME] …" at bounding box center [497, 293] width 129 height 226
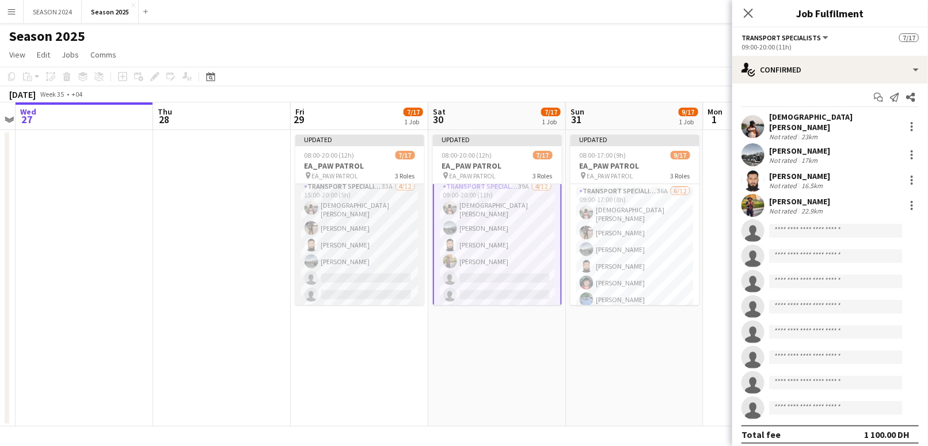
click at [393, 278] on app-card-role "Transport Specialists 33A [DATE] 15:00-20:00 (5h) [PERSON_NAME] Shaikh Khawaja …" at bounding box center [359, 293] width 129 height 226
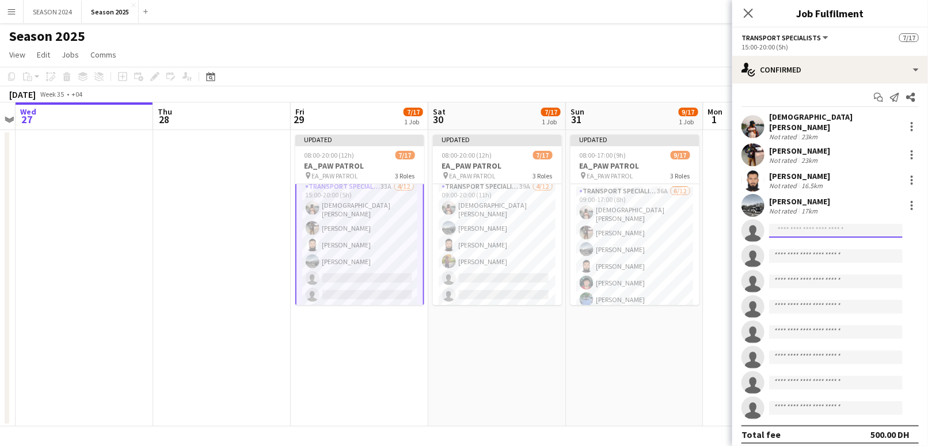
click at [808, 224] on input at bounding box center [836, 231] width 134 height 14
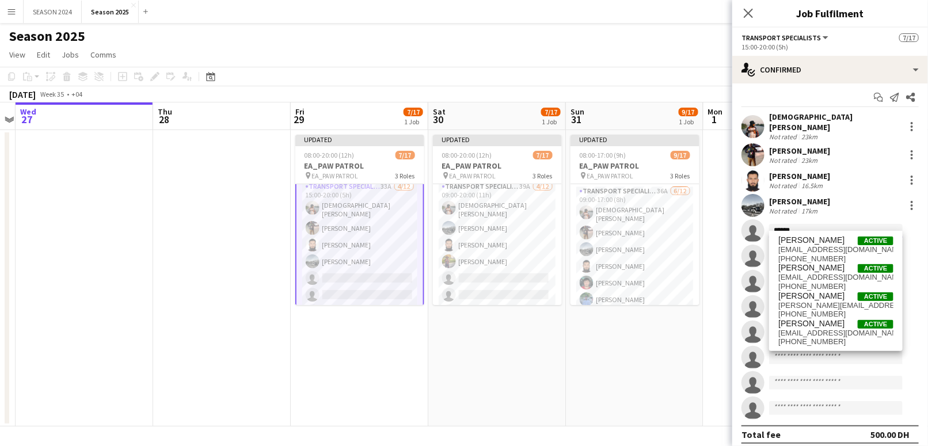
type input "******"
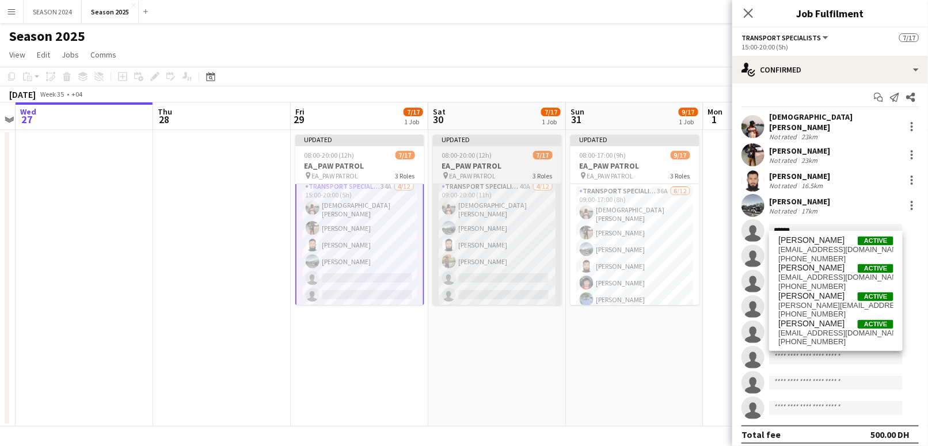
click at [454, 292] on app-card-role "Transport Specialists 40A [DATE] 09:00-20:00 (11h) [PERSON_NAME] [PERSON_NAME] …" at bounding box center [497, 293] width 129 height 226
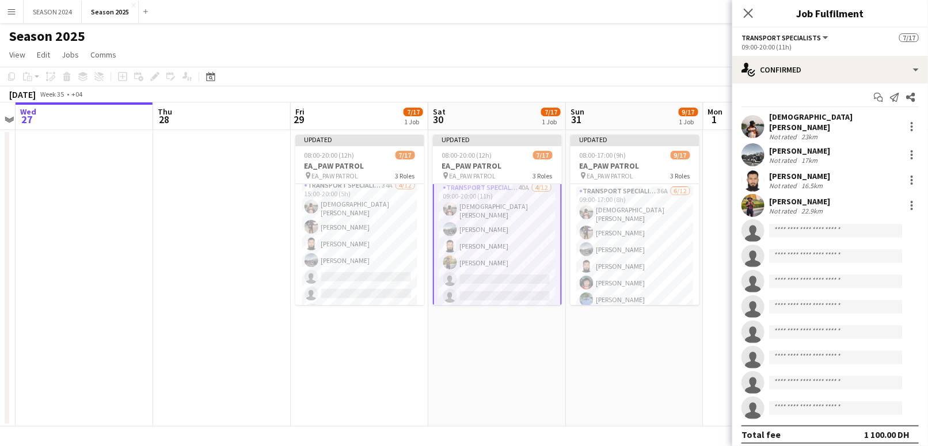
scroll to position [78, 0]
click at [847, 224] on input at bounding box center [836, 231] width 134 height 14
click at [335, 243] on app-card-role "Transport Specialists 34A [DATE] 15:00-20:00 (5h) [PERSON_NAME] Shaikh Khawaja …" at bounding box center [359, 293] width 129 height 226
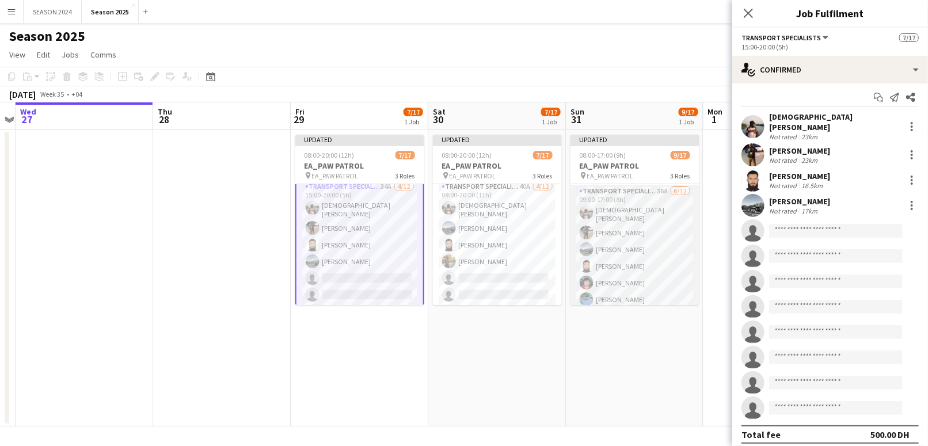
click at [599, 234] on app-card-role "Transport Specialists 36A [DATE] 09:00-17:00 (8h) [PERSON_NAME] Shaikh Daniyal …" at bounding box center [635, 298] width 129 height 226
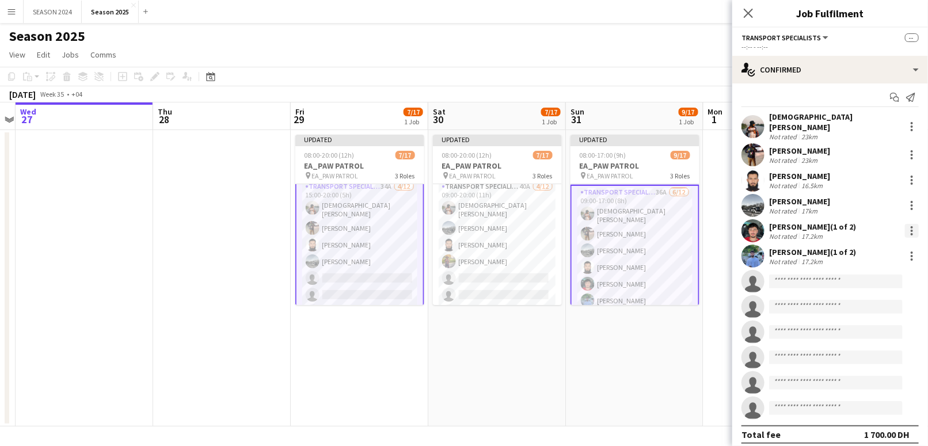
click at [905, 226] on div at bounding box center [912, 231] width 14 height 14
click at [879, 331] on span "Remove" at bounding box center [862, 328] width 71 height 10
click at [894, 219] on div "[PERSON_NAME] (1 of 2) Not rated 17.2km" at bounding box center [831, 230] width 196 height 23
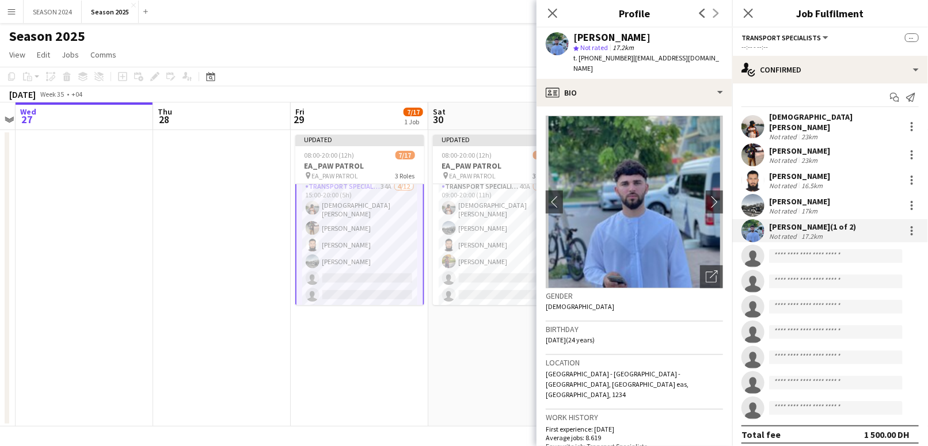
click at [899, 231] on div "[PERSON_NAME] (1 of 2) Not rated 17.2km" at bounding box center [831, 230] width 196 height 23
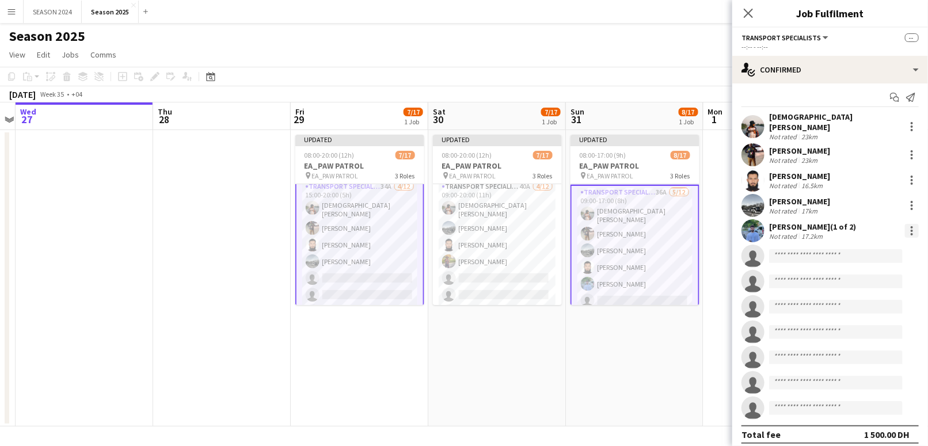
click at [911, 233] on div at bounding box center [912, 234] width 2 height 2
click at [872, 318] on button "Remove" at bounding box center [863, 328] width 90 height 28
click at [857, 226] on input at bounding box center [836, 231] width 134 height 14
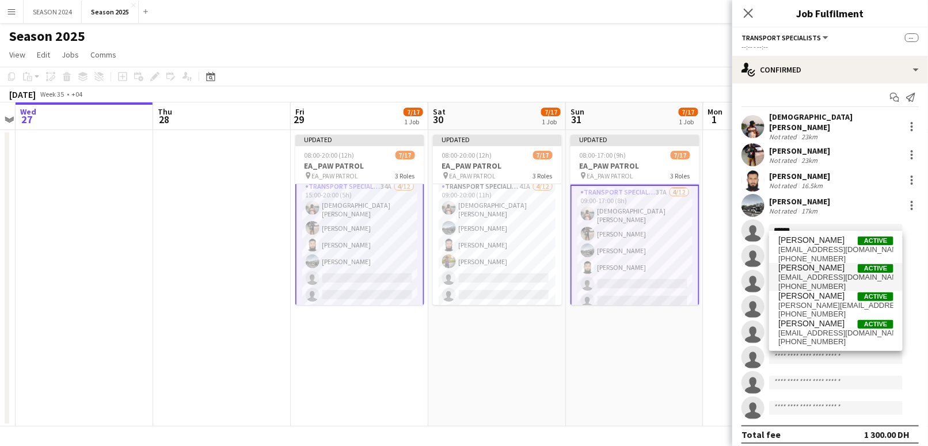
type input "******"
click at [833, 286] on span "[PHONE_NUMBER]" at bounding box center [836, 286] width 115 height 9
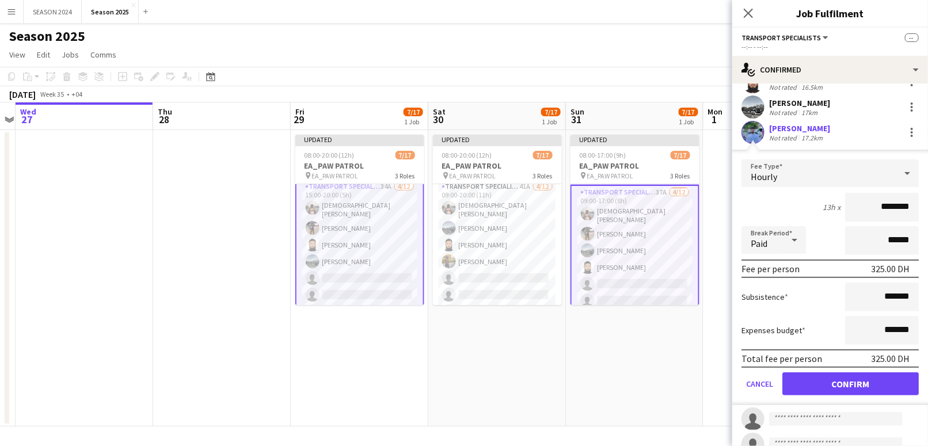
scroll to position [158, 0]
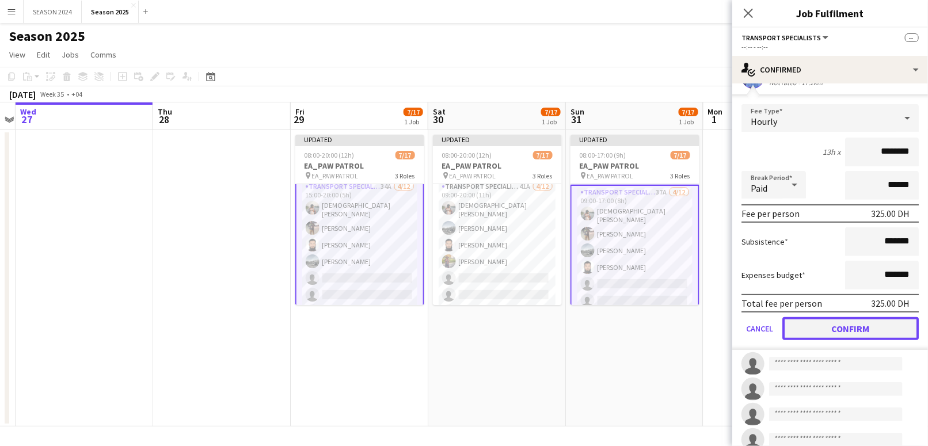
click at [811, 318] on button "Confirm" at bounding box center [851, 328] width 136 height 23
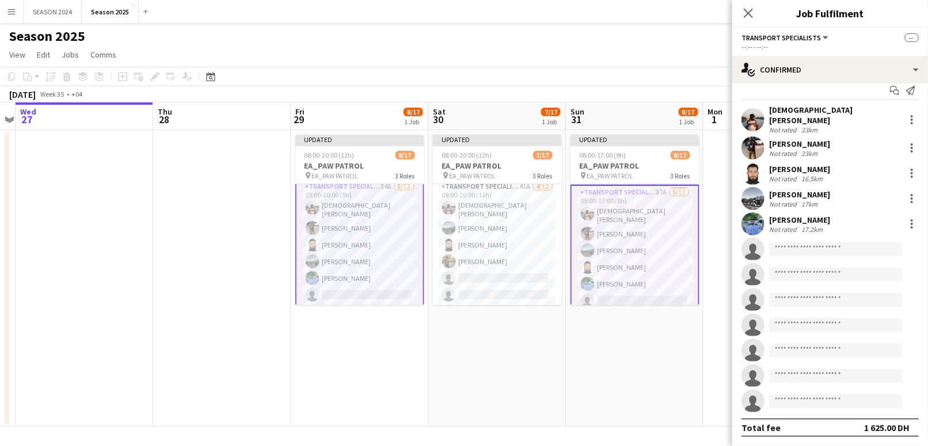
scroll to position [5, 0]
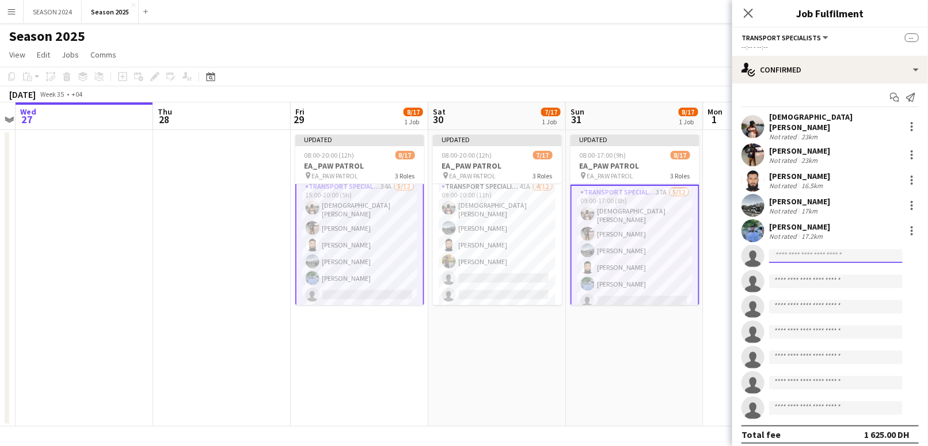
click at [799, 251] on input at bounding box center [836, 256] width 134 height 14
type input "*******"
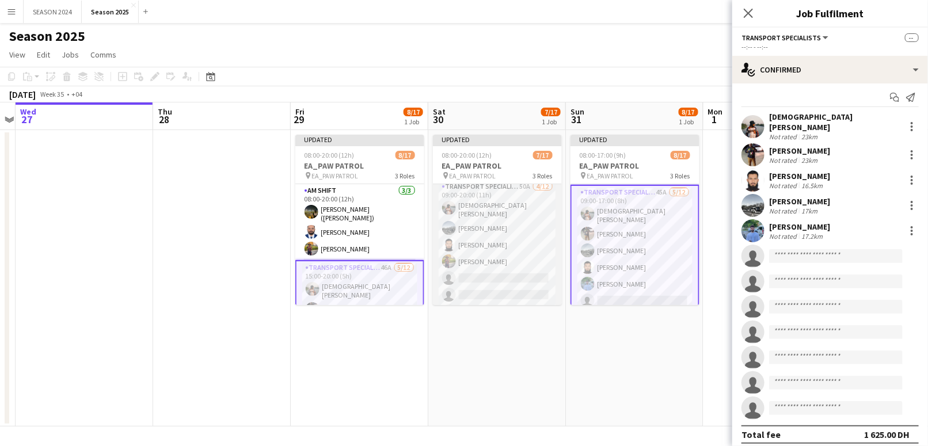
scroll to position [0, 0]
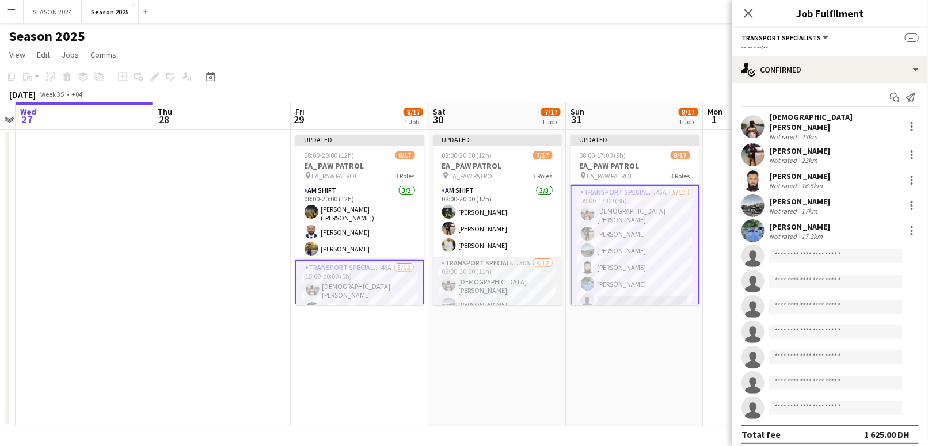
click at [514, 278] on app-card-role "Transport Specialists 50A [DATE] 09:00-20:00 (11h) [PERSON_NAME] [PERSON_NAME] …" at bounding box center [497, 370] width 129 height 226
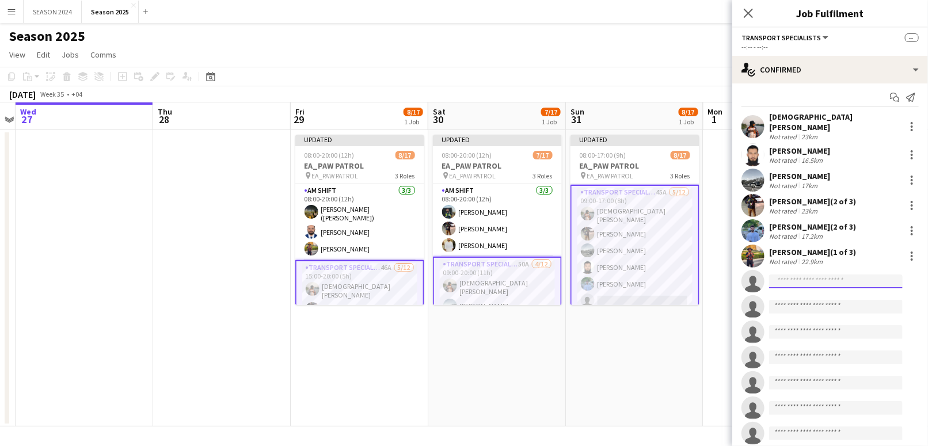
click at [825, 275] on input at bounding box center [836, 282] width 134 height 14
type input "*"
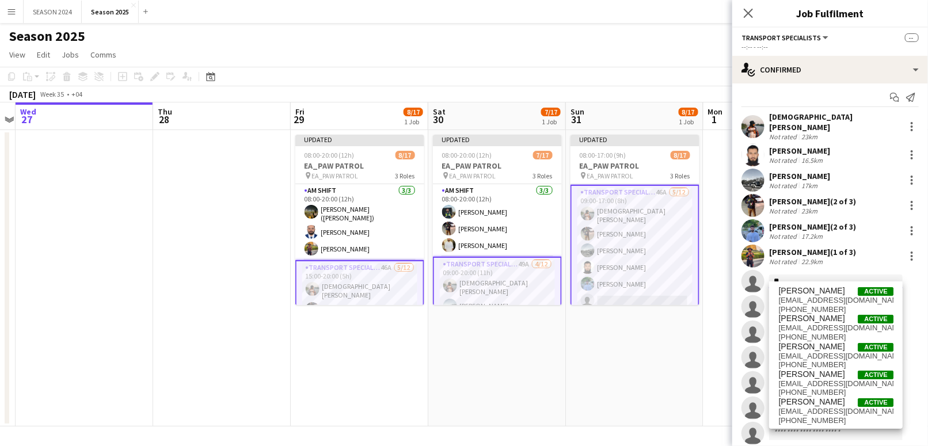
type input "***"
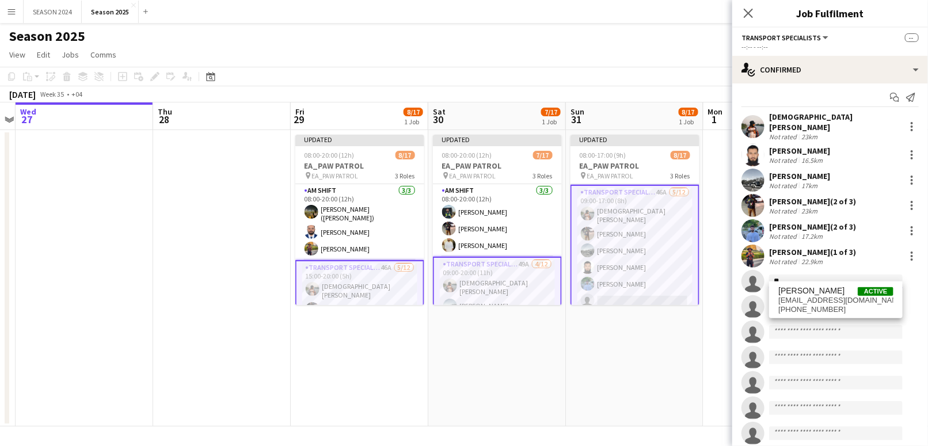
type input "*"
type input "**"
type input "*"
type input "****"
type input "*"
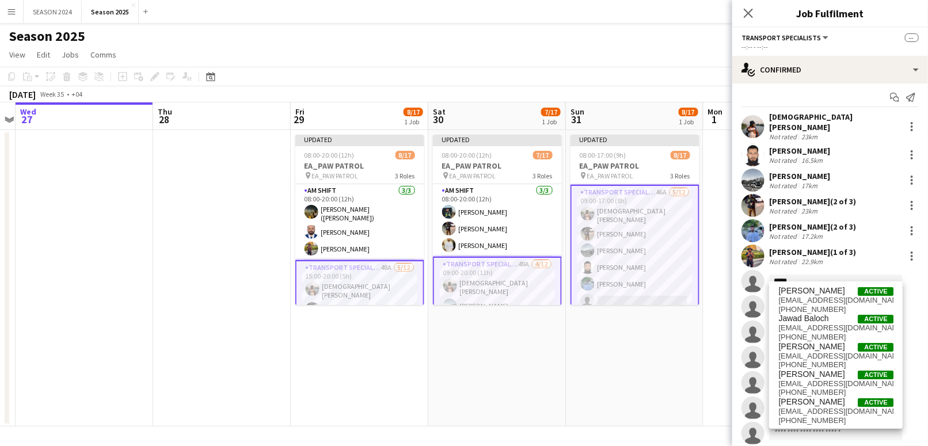
type input "******"
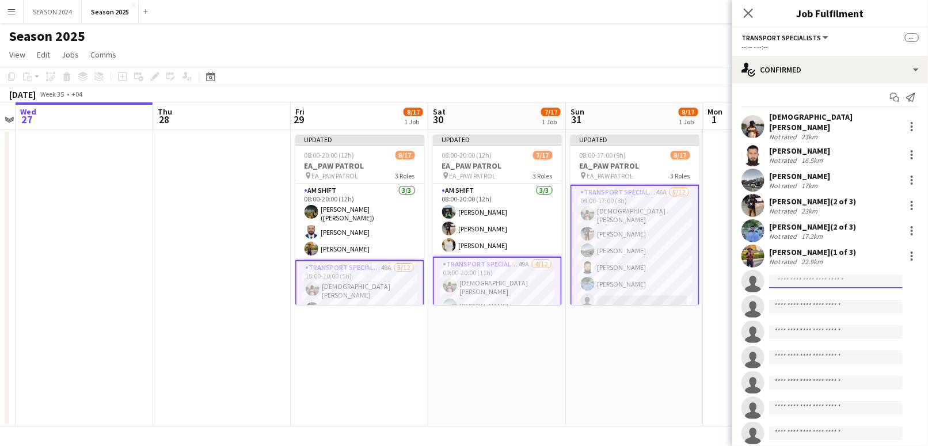
click at [819, 278] on input at bounding box center [836, 282] width 134 height 14
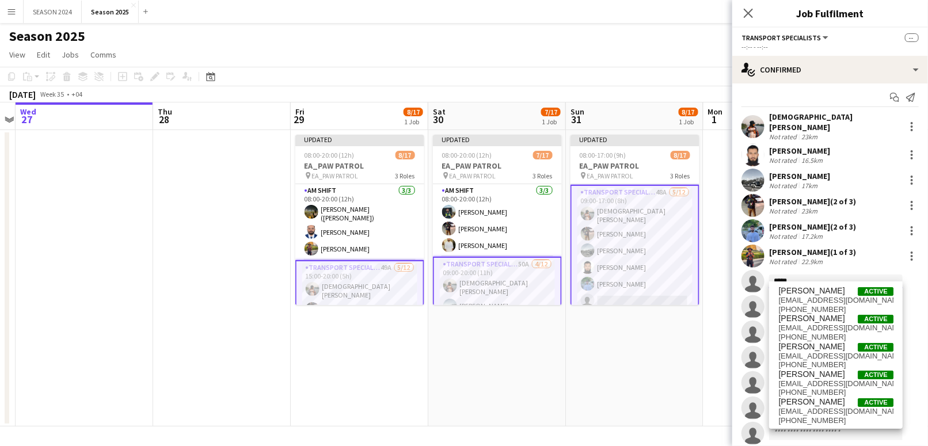
type input "*****"
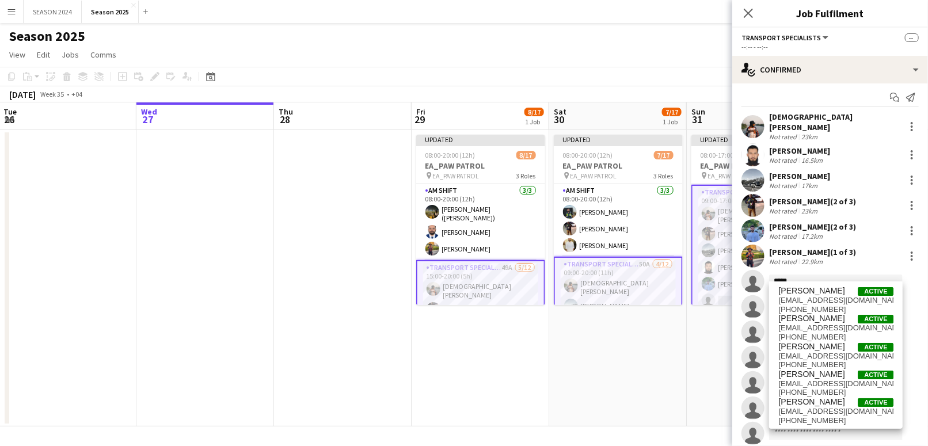
drag, startPoint x: 168, startPoint y: 258, endPoint x: 464, endPoint y: 249, distance: 296.1
click at [447, 249] on app-calendar-viewport "Sun 24 Mon 25 Tue 26 Wed 27 Thu 28 Fri 29 8/17 1 Job Sat 30 7/17 1 Job Sun 31 8…" at bounding box center [464, 265] width 928 height 324
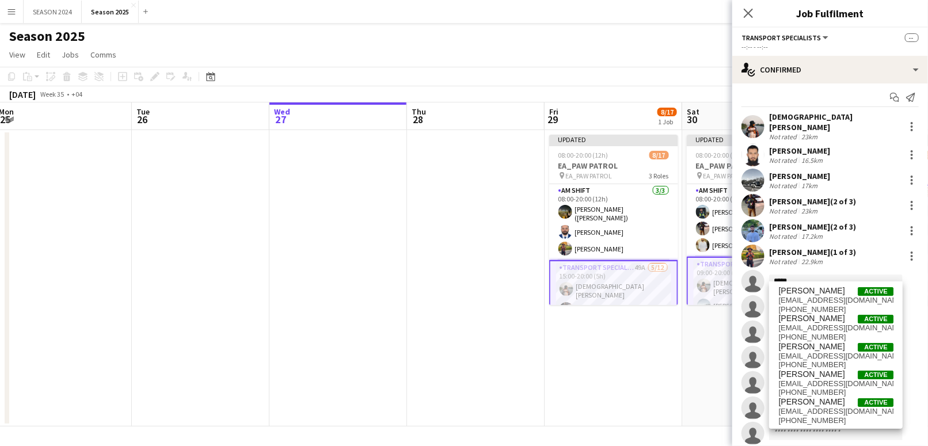
drag, startPoint x: 259, startPoint y: 250, endPoint x: 551, endPoint y: 249, distance: 292.0
click at [469, 251] on app-calendar-viewport "Sat 23 Sun 24 Mon 25 Tue 26 Wed 27 Thu 28 Fri 29 8/17 1 Job Sat 30 7/17 1 Job S…" at bounding box center [464, 265] width 928 height 324
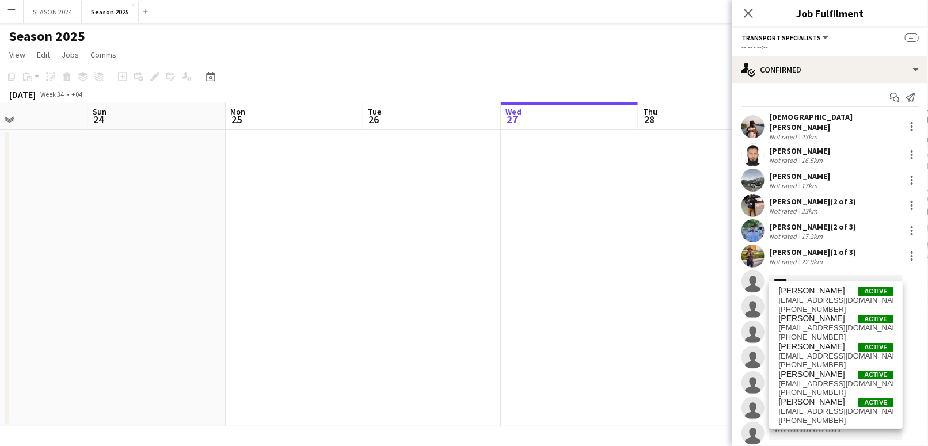
drag, startPoint x: 430, startPoint y: 242, endPoint x: 515, endPoint y: 243, distance: 85.8
click at [515, 243] on app-calendar-viewport "Thu 21 Fri 22 Sat 23 Sun 24 Mon 25 Tue 26 Wed 27 Thu 28 Fri 29 8/17 1 Job Sat 3…" at bounding box center [464, 265] width 928 height 324
drag, startPoint x: 548, startPoint y: 215, endPoint x: 352, endPoint y: 217, distance: 195.8
click at [500, 215] on app-calendar-viewport "Wed 20 Thu 21 Fri 22 Sat 23 Sun 24 Mon 25 Tue 26 Wed 27 Thu 28 Fri 29 8/17 1 Jo…" at bounding box center [464, 265] width 928 height 324
drag, startPoint x: 508, startPoint y: 215, endPoint x: 716, endPoint y: 212, distance: 208.5
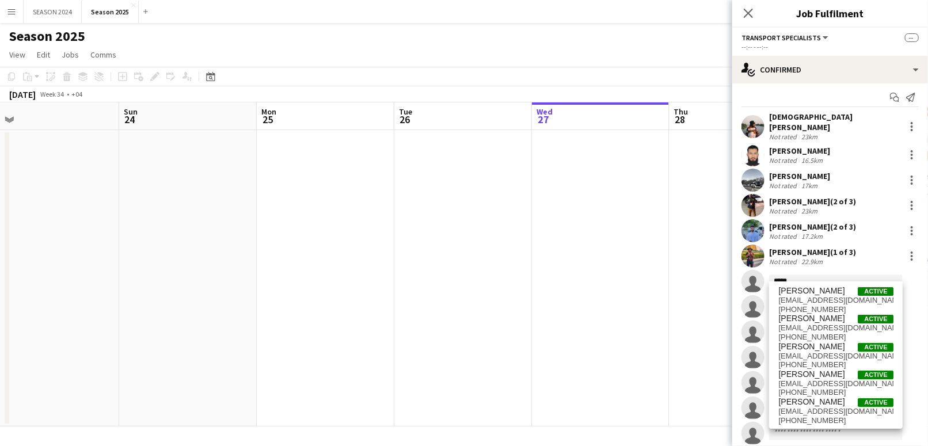
click at [678, 212] on app-calendar-viewport "Wed 20 Thu 21 Fri 22 Sat 23 Sun 24 Mon 25 Tue 26 Wed 27 Thu 28 Fri 29 8/17 1 Jo…" at bounding box center [464, 265] width 928 height 324
drag, startPoint x: 380, startPoint y: 216, endPoint x: 637, endPoint y: 219, distance: 257.5
click at [530, 219] on app-calendar-viewport "Tue 19 Wed 20 Thu 21 Fri 22 Sat 23 Sun 24 Mon 25 Tue 26 Wed 27 Thu 28 Fri 29 8/…" at bounding box center [464, 265] width 928 height 324
drag, startPoint x: 500, startPoint y: 222, endPoint x: 676, endPoint y: 230, distance: 175.8
click at [598, 226] on app-calendar-viewport "Mon 18 Tue 19 Wed 20 Thu 21 Fri 22 Sat 23 Sun 24 Mon 25 Tue 26 Wed 27 Thu 28 Fr…" at bounding box center [464, 265] width 928 height 324
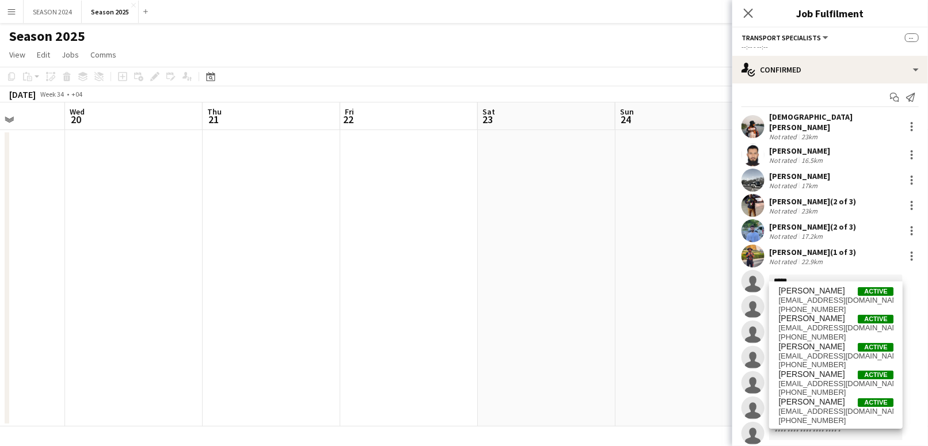
click at [560, 223] on app-calendar-viewport "Sun 17 Mon 18 Tue 19 Wed 20 Thu 21 Fri 22 Sat 23 Sun 24 Mon 25 Tue 26 Wed 27 Th…" at bounding box center [464, 265] width 928 height 324
drag, startPoint x: 370, startPoint y: 234, endPoint x: 607, endPoint y: 236, distance: 236.7
click at [526, 236] on app-calendar-viewport "Sun 17 Mon 18 Tue 19 Wed 20 Thu 21 Fri 22 Sat 23 Sun 24 Mon 25 Tue 26 Wed 27 Th…" at bounding box center [464, 265] width 928 height 324
drag, startPoint x: 385, startPoint y: 233, endPoint x: 417, endPoint y: 236, distance: 32.3
click at [388, 233] on app-calendar-viewport "Sat 16 Sun 17 Mon 18 Tue 19 Wed 20 Thu 21 Fri 22 Sat 23 Sun 24 Mon 25 Tue 26 We…" at bounding box center [464, 265] width 928 height 324
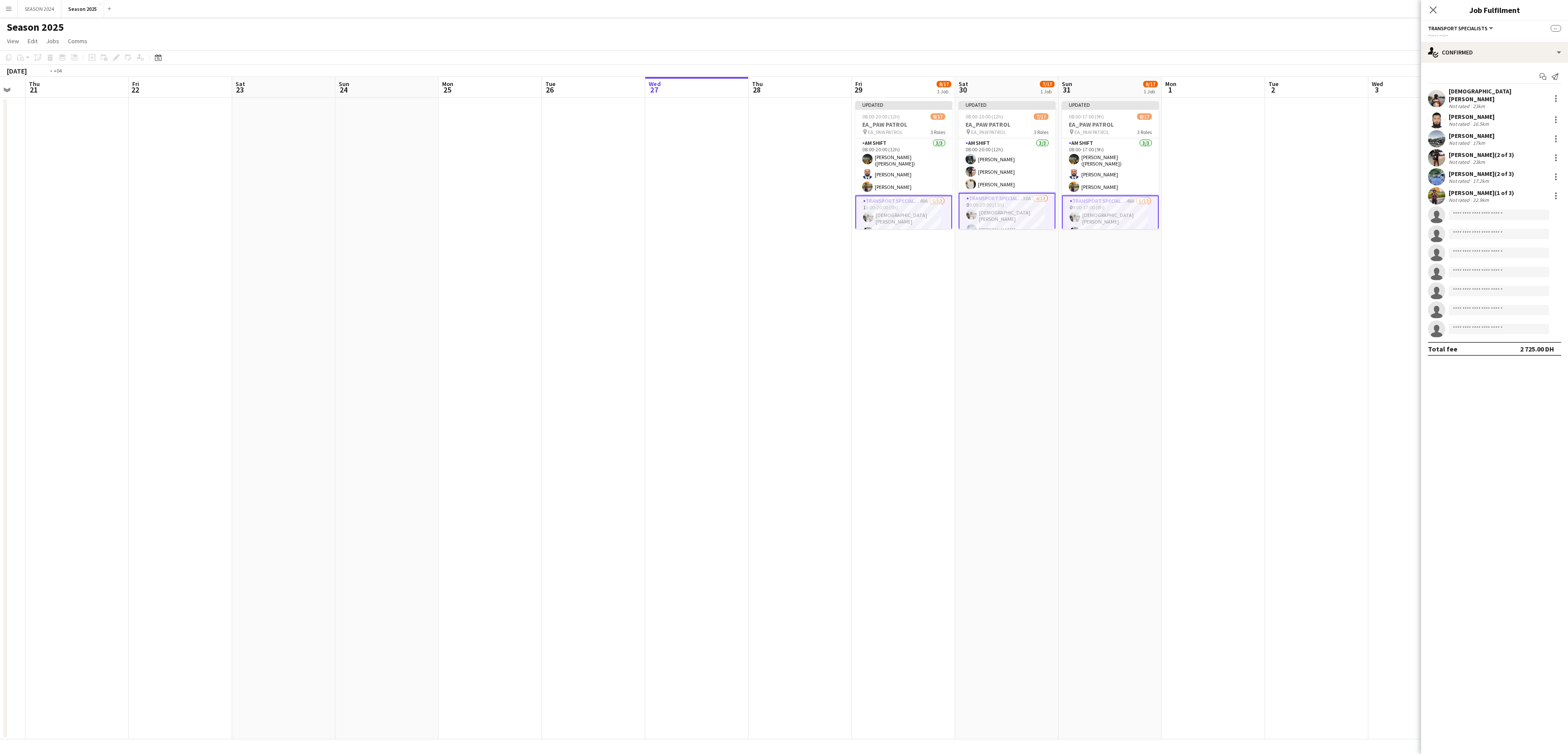
drag, startPoint x: 507, startPoint y: 417, endPoint x: 919, endPoint y: 396, distance: 412.5
click at [784, 377] on app-calendar-viewport "Mon 18 Tue 19 Wed 20 Thu 21 Fri 22 Sat 23 Sun 24 Mon 25 Tue 26 Wed 27 Thu 28 Fr…" at bounding box center [784, 409] width 1568 height 662
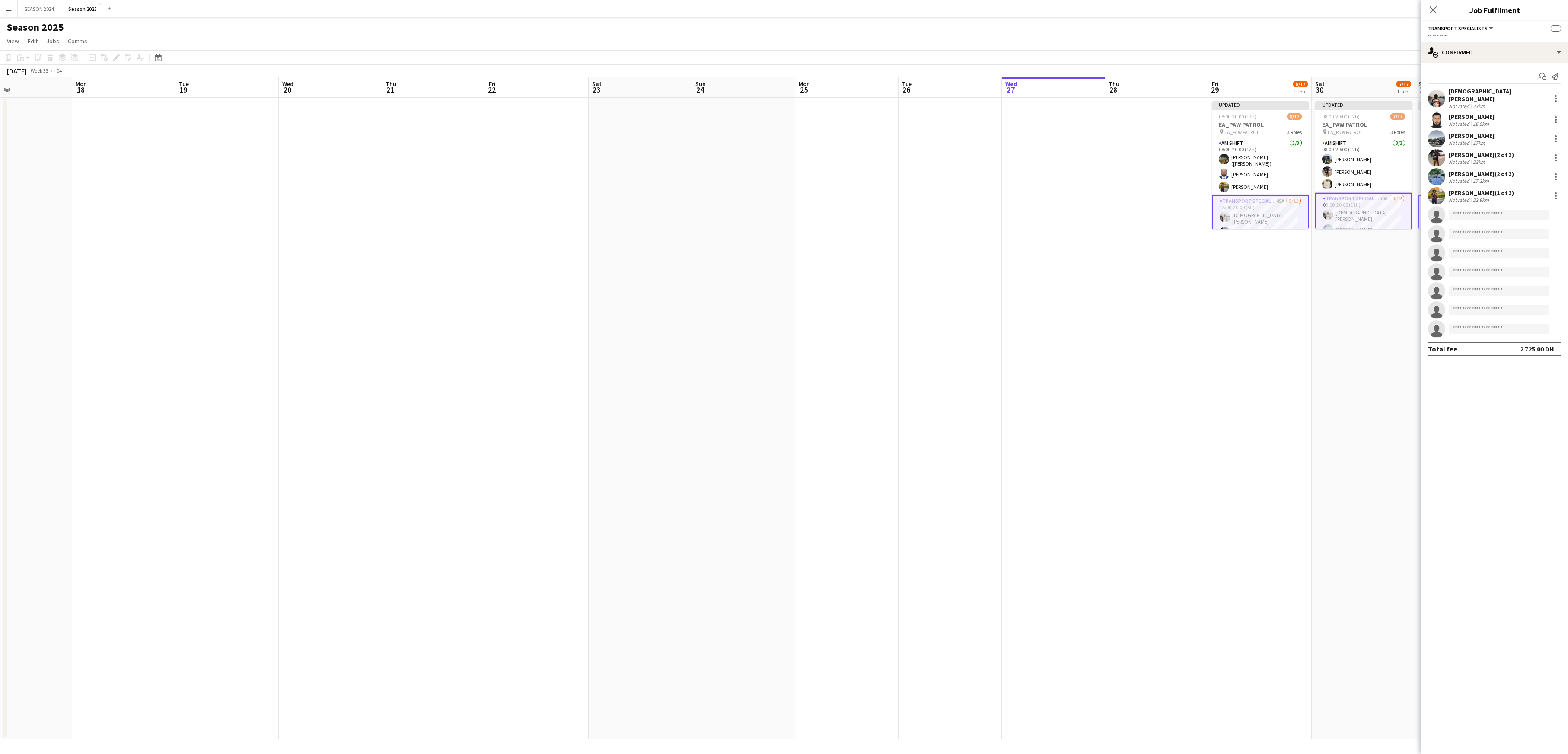
drag, startPoint x: 764, startPoint y: 397, endPoint x: 1115, endPoint y: 409, distance: 351.2
click at [784, 377] on app-calendar-viewport "Fri 15 Sat 16 Sun 17 Mon 18 Tue 19 Wed 20 Thu 21 Fri 22 Sat 23 Sun 24 Mon 25 Tu…" at bounding box center [784, 409] width 1568 height 662
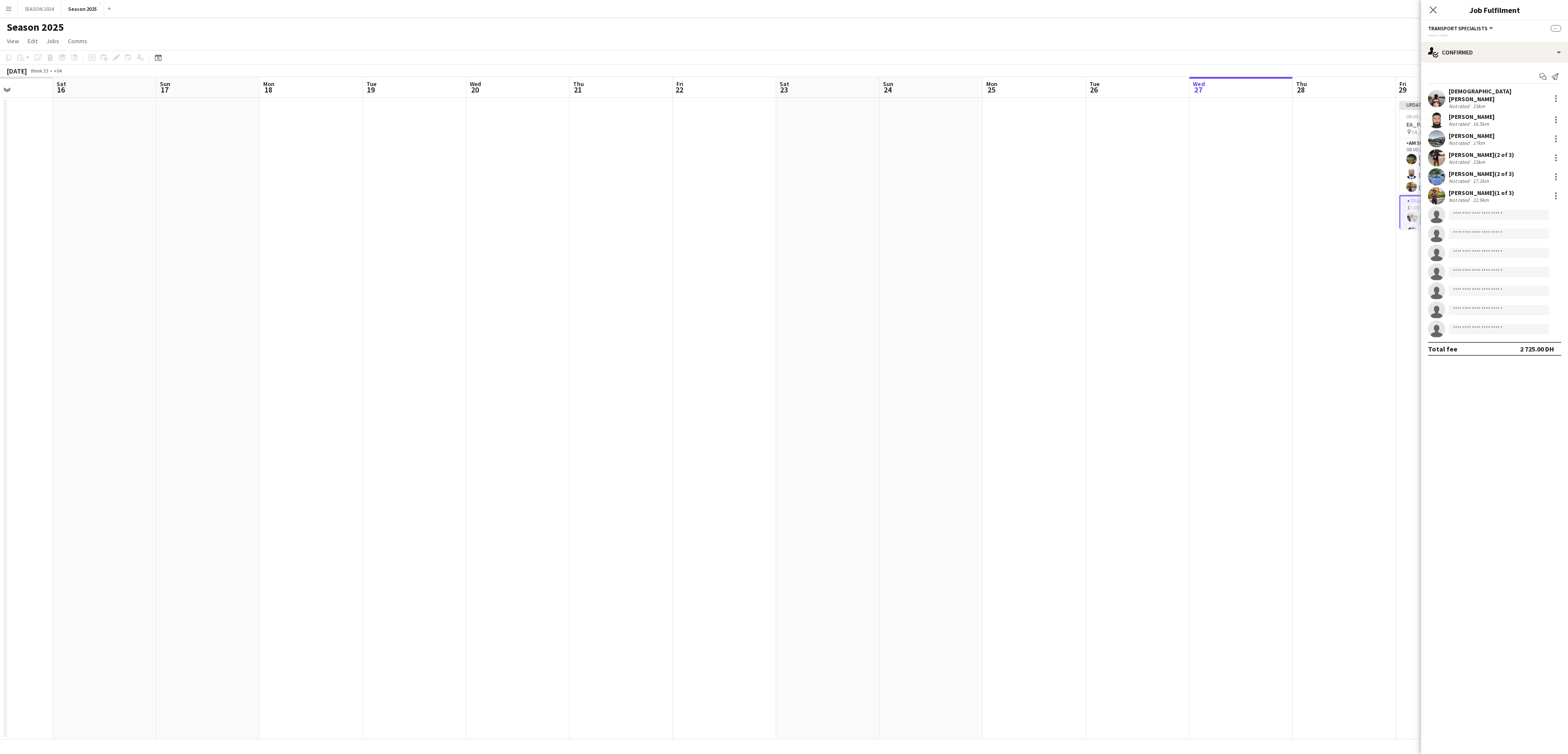
drag, startPoint x: 709, startPoint y: 391, endPoint x: 1172, endPoint y: 391, distance: 463.0
click at [784, 377] on app-calendar-viewport "Wed 13 Thu 14 Fri 15 Sat 16 Sun 17 Mon 18 Tue 19 Wed 20 Thu 21 Fri 22 Sat 23 Su…" at bounding box center [784, 409] width 1568 height 662
drag, startPoint x: 707, startPoint y: 409, endPoint x: 1070, endPoint y: 387, distance: 363.7
click at [784, 377] on app-calendar-viewport "Sun 10 Mon 11 Tue 12 Wed 13 Thu 14 Fri 15 Sat 16 Sun 17 Mon 18 Tue 19 Wed 20 Th…" at bounding box center [784, 409] width 1568 height 662
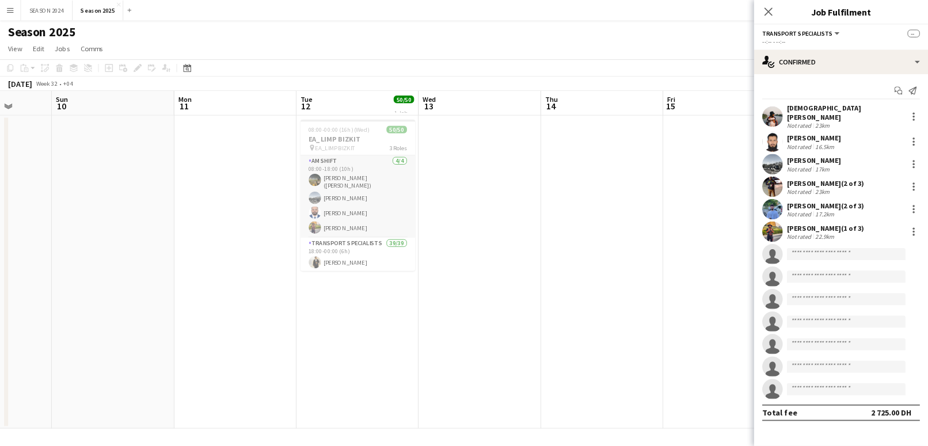
scroll to position [0, 355]
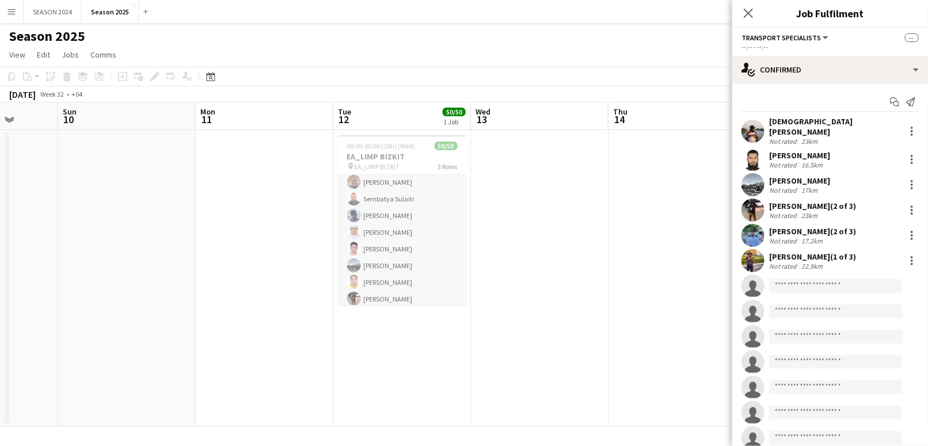
click at [402, 233] on app-card-role "Transport Specialists 39/39 18:00-00:00 (6h) Fahad Aziz [PERSON_NAME] Abdulrehm…" at bounding box center [402, 375] width 129 height 677
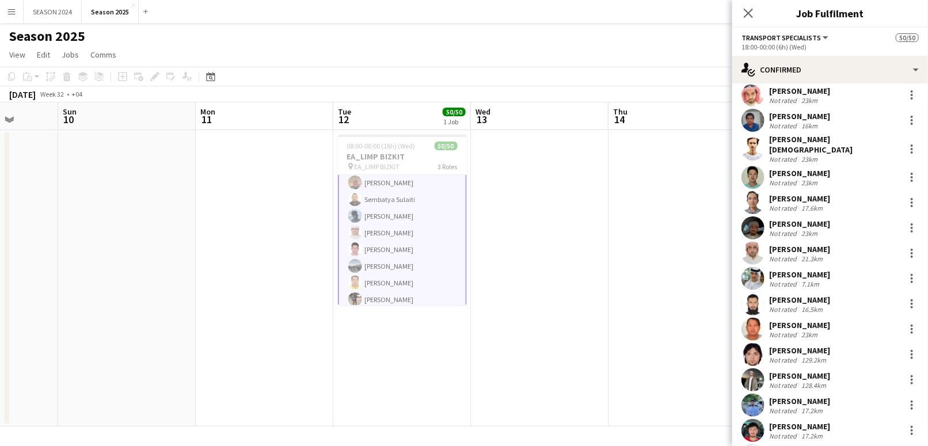
scroll to position [537, 0]
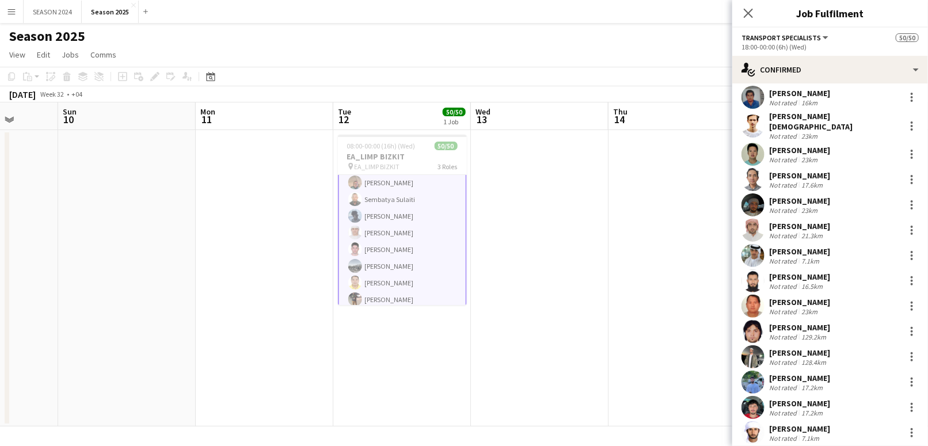
click at [758, 256] on app-user-avatar at bounding box center [753, 255] width 23 height 23
click at [745, 249] on app-user-avatar at bounding box center [753, 255] width 23 height 23
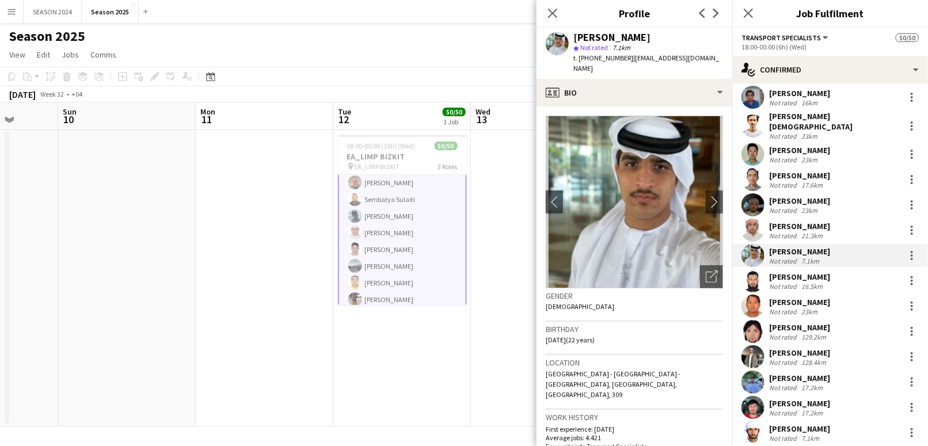
drag, startPoint x: 627, startPoint y: 59, endPoint x: 688, endPoint y: 62, distance: 60.5
click at [688, 62] on div "t. [PHONE_NUMBER] | [EMAIL_ADDRESS][DOMAIN_NAME]" at bounding box center [649, 63] width 150 height 21
copy span "[EMAIL_ADDRESS][DOMAIN_NAME]"
click at [487, 211] on app-date-cell at bounding box center [540, 278] width 138 height 297
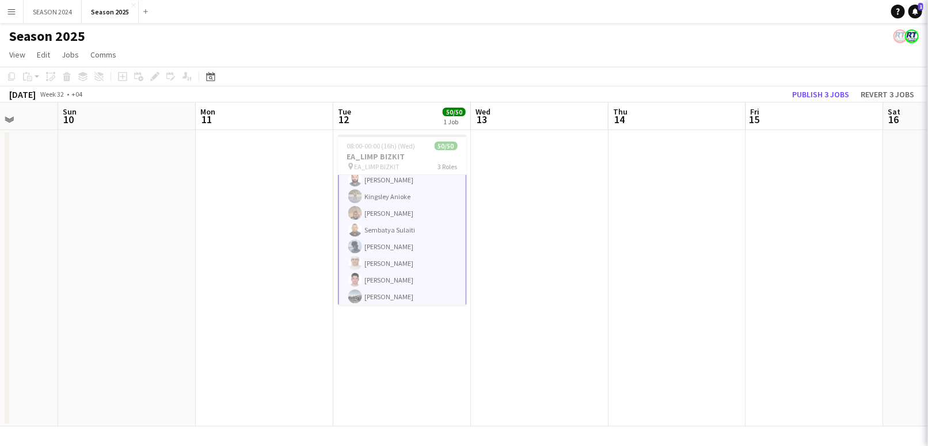
scroll to position [199, 0]
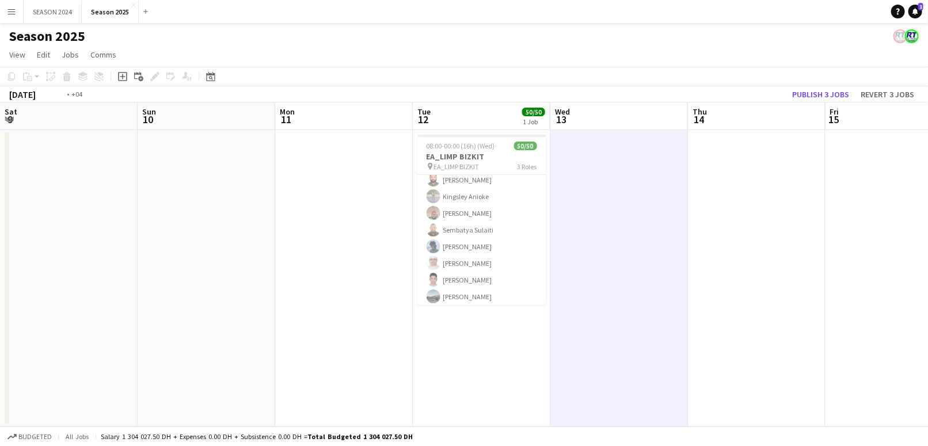
drag, startPoint x: 523, startPoint y: 217, endPoint x: 263, endPoint y: 212, distance: 260.4
click at [263, 212] on app-calendar-viewport "Thu 7 Fri 8 Sat 9 Sun 10 Mon 11 Tue 12 50/50 1 Job Wed 13 Thu 14 Fri 15 Sat 16 …" at bounding box center [464, 265] width 928 height 324
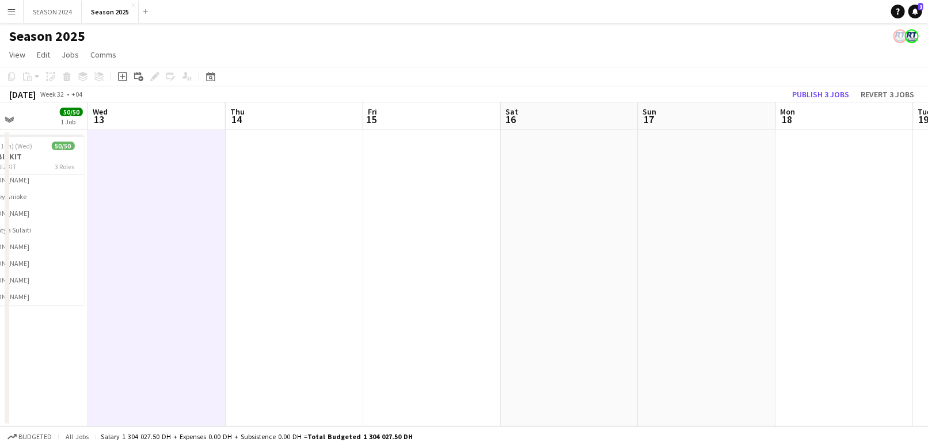
drag, startPoint x: 624, startPoint y: 216, endPoint x: 404, endPoint y: 210, distance: 220.7
click at [435, 212] on app-calendar-viewport "Sat 9 Sun 10 Mon 11 Tue 12 50/50 1 Job Wed 13 Thu 14 Fri 15 Sat 16 Sun 17 Mon 1…" at bounding box center [464, 265] width 928 height 324
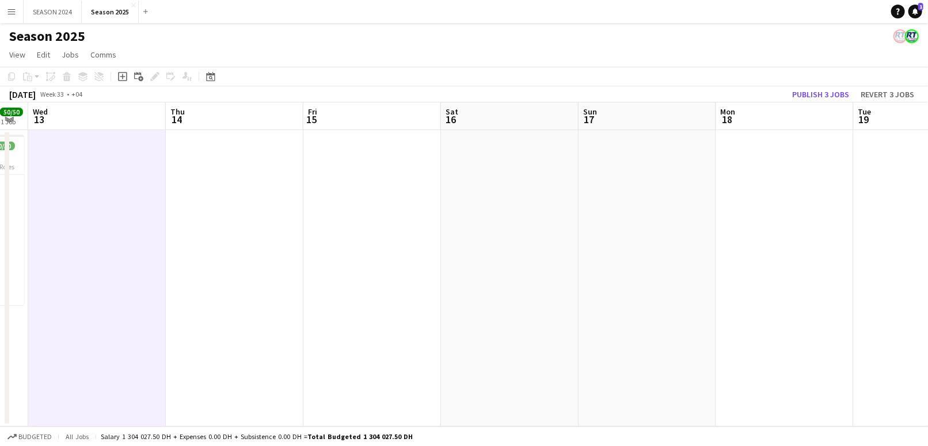
click at [438, 213] on app-calendar-viewport "Sun 10 Mon 11 Tue 12 50/50 1 Job Wed 13 Thu 14 Fri 15 Sat 16 Sun 17 Mon 18 Tue …" at bounding box center [464, 265] width 928 height 324
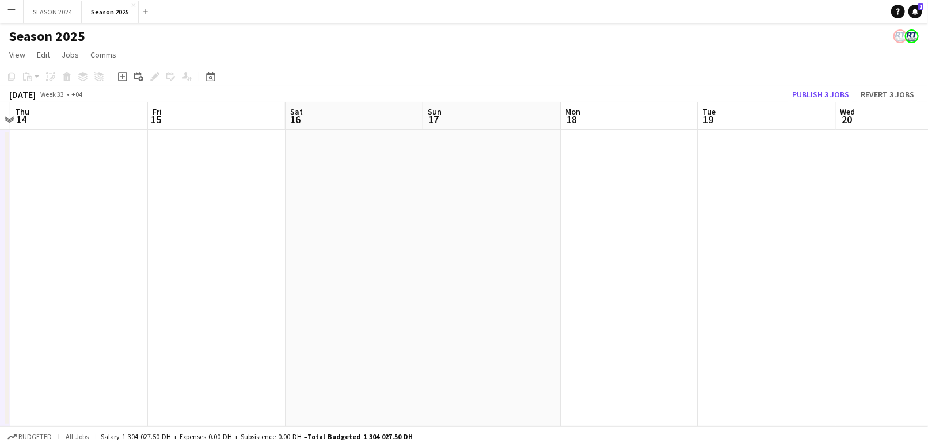
drag, startPoint x: 560, startPoint y: 225, endPoint x: 342, endPoint y: 225, distance: 218.3
click at [407, 225] on app-calendar-viewport "Mon 11 Tue 12 50/50 1 Job Wed 13 Thu 14 Fri 15 Sat 16 Sun 17 Mon 18 Tue 19 Wed …" at bounding box center [464, 265] width 928 height 324
drag, startPoint x: 637, startPoint y: 221, endPoint x: 416, endPoint y: 225, distance: 220.6
click at [460, 225] on app-calendar-viewport "Wed 13 Thu 14 Fri 15 Sat 16 Sun 17 Mon 18 Tue 19 Wed 20 Thu 21 Fri 22 Sat 23 Su…" at bounding box center [464, 265] width 928 height 324
drag, startPoint x: 641, startPoint y: 219, endPoint x: 471, endPoint y: 233, distance: 170.4
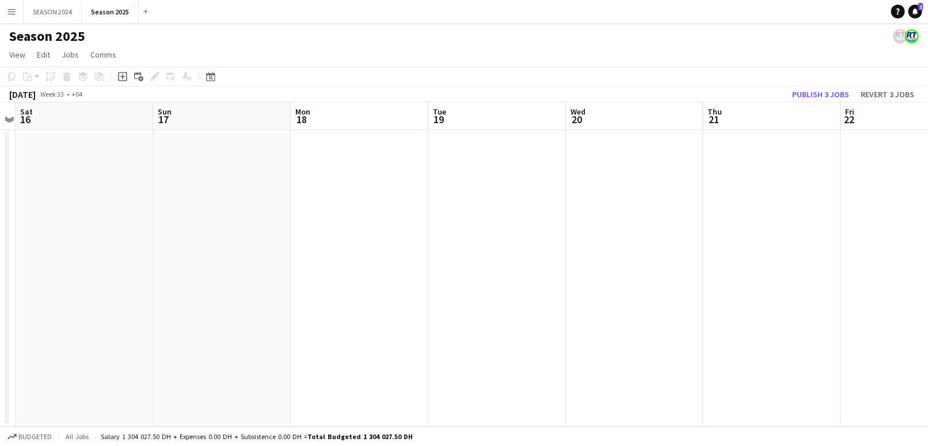
click at [505, 229] on app-calendar-viewport "Wed 13 Thu 14 Fri 15 Sat 16 Sun 17 Mon 18 Tue 19 Wed 20 Thu 21 Fri 22 Sat 23 Su…" at bounding box center [464, 265] width 928 height 324
drag, startPoint x: 734, startPoint y: 228, endPoint x: 562, endPoint y: 233, distance: 172.3
click at [604, 232] on app-calendar-viewport "Thu 14 Fri 15 Sat 16 Sun 17 Mon 18 Tue 19 Wed 20 Thu 21 Fri 22 Sat 23 Sun 24 Mo…" at bounding box center [464, 265] width 928 height 324
drag, startPoint x: 718, startPoint y: 228, endPoint x: 571, endPoint y: 234, distance: 146.4
click at [571, 234] on app-calendar-viewport "Fri 15 Sat 16 Sun 17 Mon 18 Tue 19 Wed 20 Thu 21 Fri 22 Sat 23 Sun 24 Mon 25 Tu…" at bounding box center [464, 265] width 928 height 324
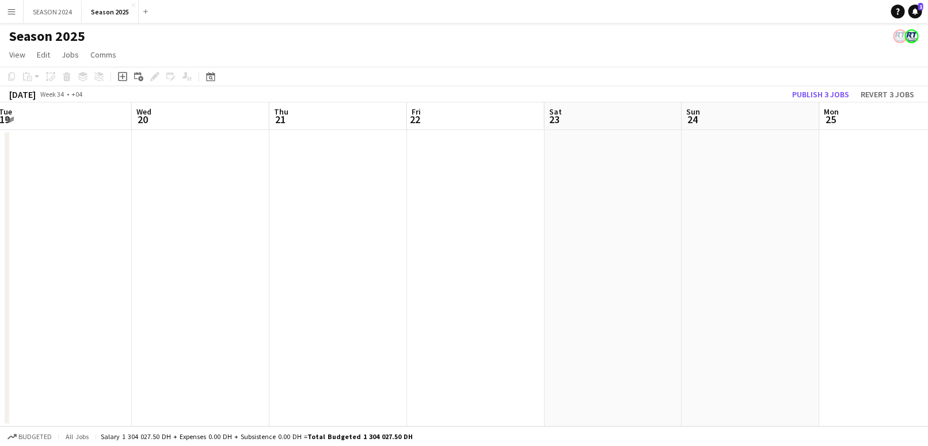
click at [578, 228] on app-calendar-viewport "Sat 16 Sun 17 Mon 18 Tue 19 Wed 20 Thu 21 Fri 22 Sat 23 Sun 24 Mon 25 Tue 26 We…" at bounding box center [464, 265] width 928 height 324
drag, startPoint x: 738, startPoint y: 232, endPoint x: 557, endPoint y: 234, distance: 180.9
click at [631, 232] on app-calendar-viewport "Sat 16 Sun 17 Mon 18 Tue 19 Wed 20 Thu 21 Fri 22 Sat 23 Sun 24 Mon 25 Tue 26 We…" at bounding box center [464, 265] width 928 height 324
drag, startPoint x: 744, startPoint y: 232, endPoint x: 509, endPoint y: 242, distance: 235.2
click at [541, 241] on app-calendar-viewport "Sun 17 Mon 18 Tue 19 Wed 20 Thu 21 Fri 22 Sat 23 Sun 24 Mon 25 Tue 26 Wed 27 Th…" at bounding box center [464, 265] width 928 height 324
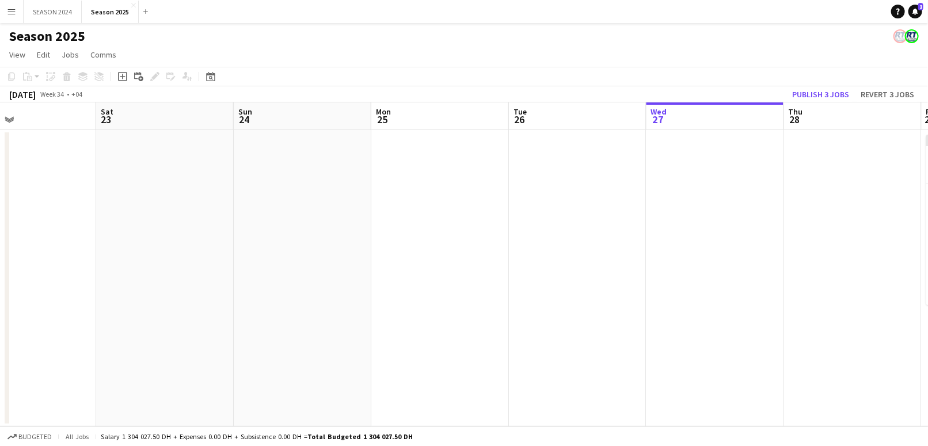
drag, startPoint x: 712, startPoint y: 234, endPoint x: 522, endPoint y: 240, distance: 190.2
click at [543, 236] on app-calendar-viewport "Tue 19 Wed 20 Thu 21 Fri 22 Sat 23 Sun 24 Mon 25 Tue 26 Wed 27 Thu 28 Fri 29 8/…" at bounding box center [464, 265] width 928 height 324
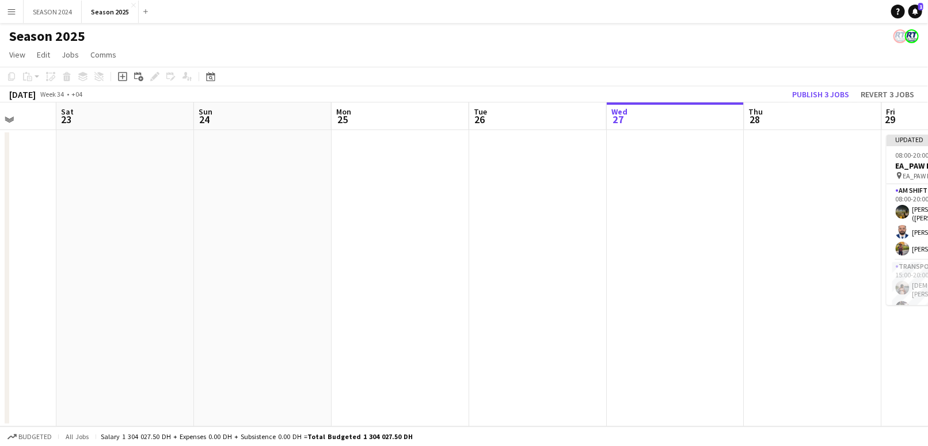
drag, startPoint x: 809, startPoint y: 233, endPoint x: 460, endPoint y: 241, distance: 349.1
click at [537, 237] on app-calendar-viewport "Wed 20 Thu 21 Fri 22 Sat 23 Sun 24 Mon 25 Tue 26 Wed 27 Thu 28 Fri 29 8/17 1 Jo…" at bounding box center [464, 265] width 928 height 324
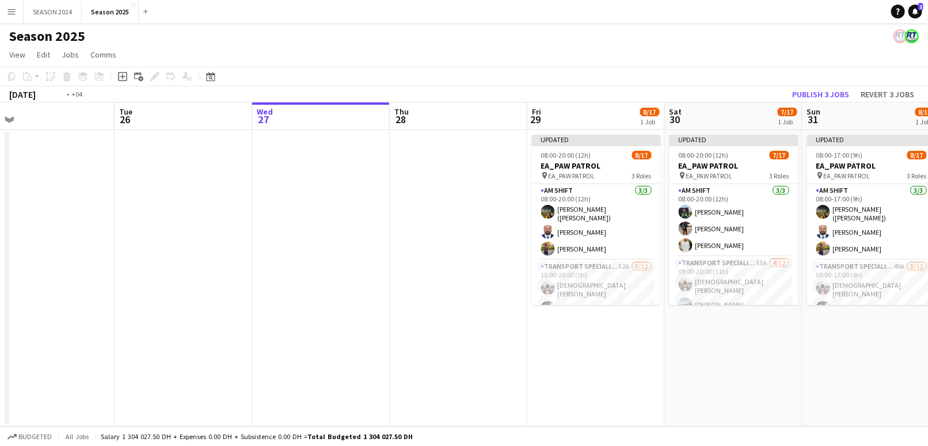
drag, startPoint x: 630, startPoint y: 232, endPoint x: 461, endPoint y: 234, distance: 169.3
click at [473, 234] on app-calendar-viewport "Fri 22 Sat 23 Sun 24 Mon 25 Tue 26 Wed 27 Thu 28 Fri 29 8/17 1 Job Sat 30 7/17 …" at bounding box center [464, 265] width 928 height 324
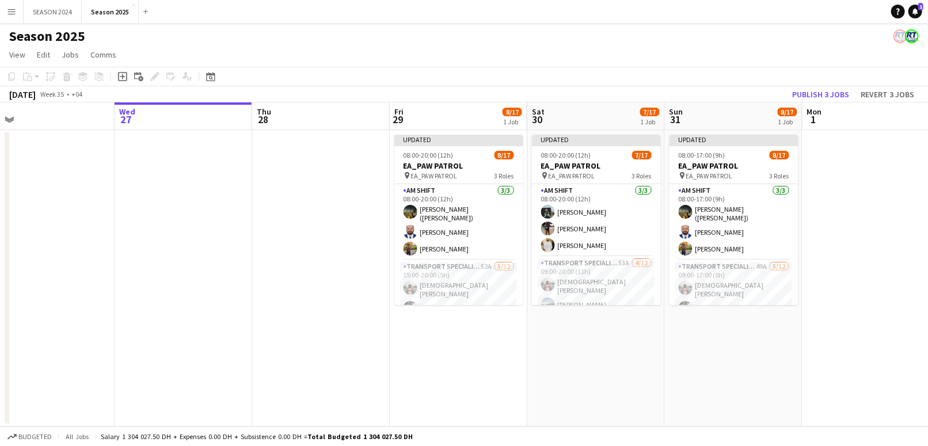
scroll to position [0, 385]
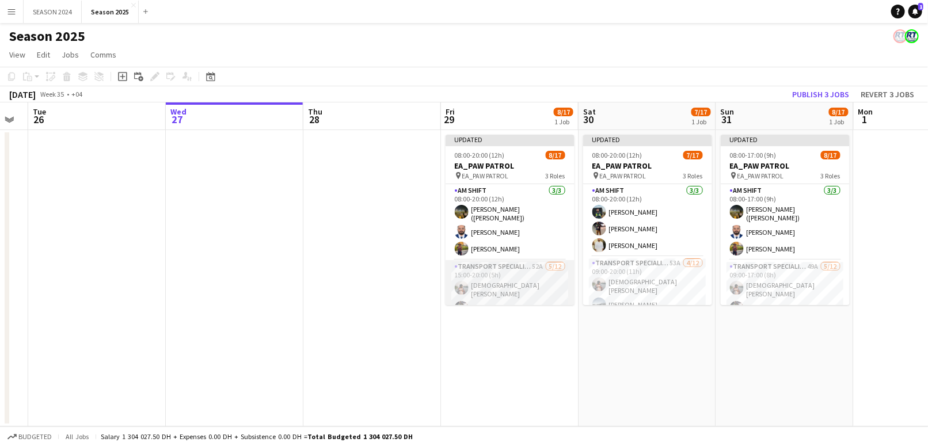
click at [532, 289] on app-card-role "Transport Specialists 52A [DATE] 15:00-20:00 (5h) [PERSON_NAME] Shaikh Khawaja …" at bounding box center [510, 373] width 129 height 226
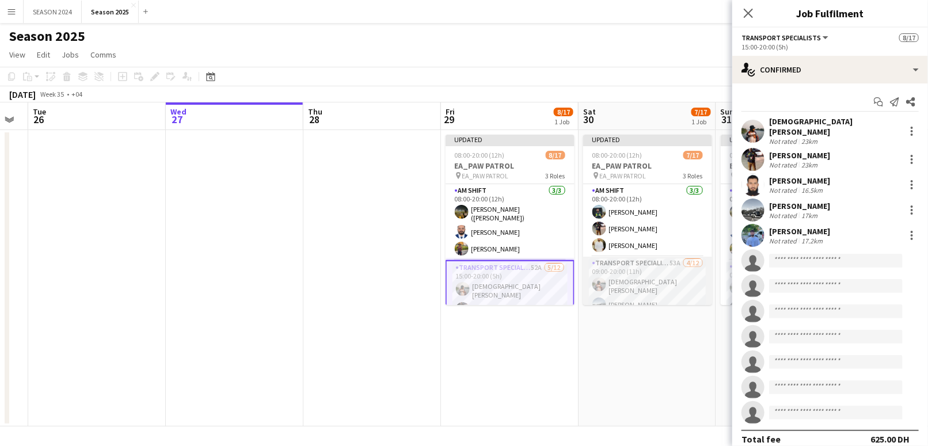
click at [635, 293] on app-card-role "Transport Specialists 53A [DATE] 09:00-20:00 (11h) [PERSON_NAME] [PERSON_NAME] …" at bounding box center [647, 370] width 129 height 226
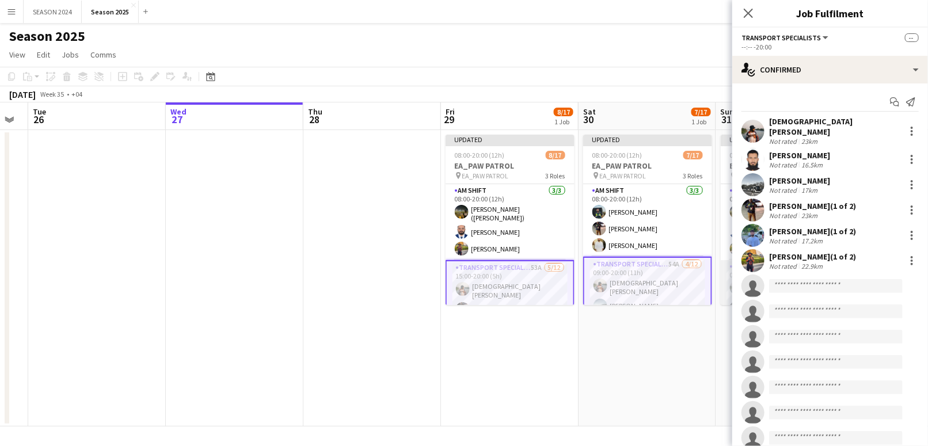
click at [727, 286] on app-card-role "Transport Specialists 49A [DATE] 09:00-17:00 (8h) [PERSON_NAME] Shaikh [PERSON_…" at bounding box center [785, 373] width 129 height 226
click at [809, 285] on input at bounding box center [836, 286] width 134 height 14
paste input "**********"
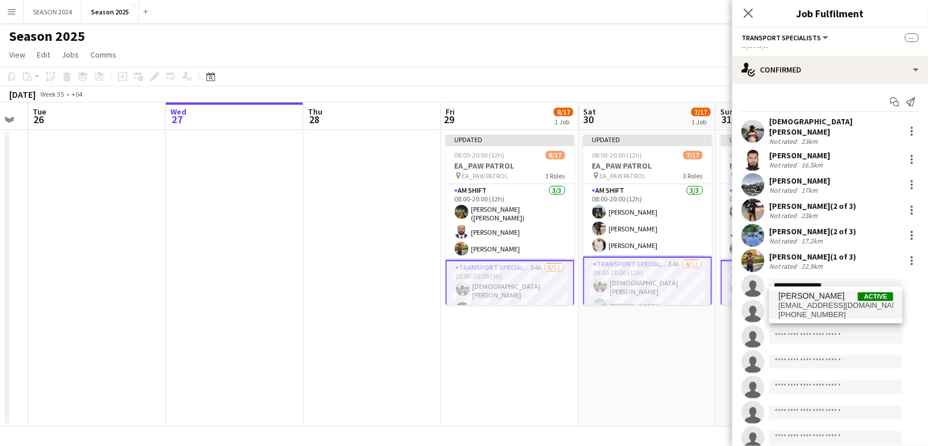
type input "**********"
click at [820, 313] on span "[PHONE_NUMBER]" at bounding box center [836, 314] width 115 height 9
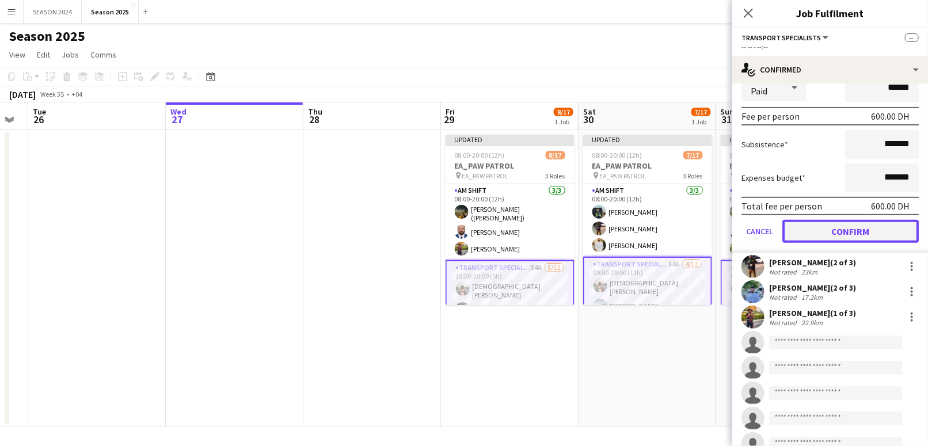
click at [830, 229] on button "Confirm" at bounding box center [851, 231] width 136 height 23
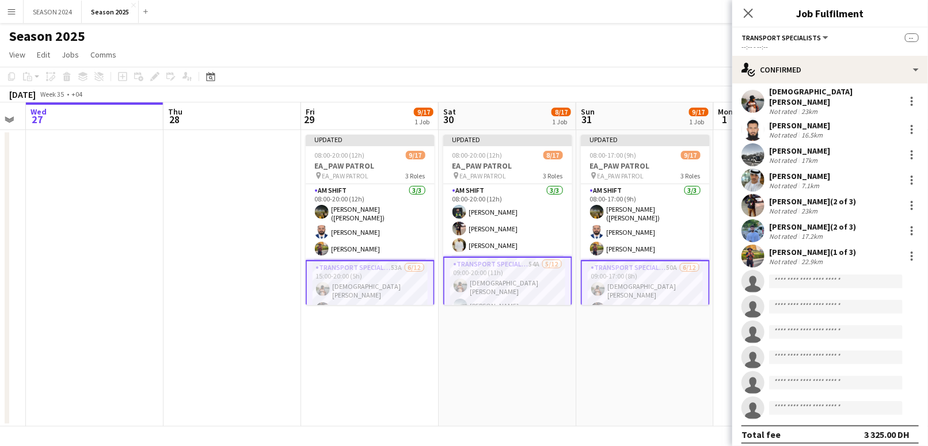
scroll to position [0, 426]
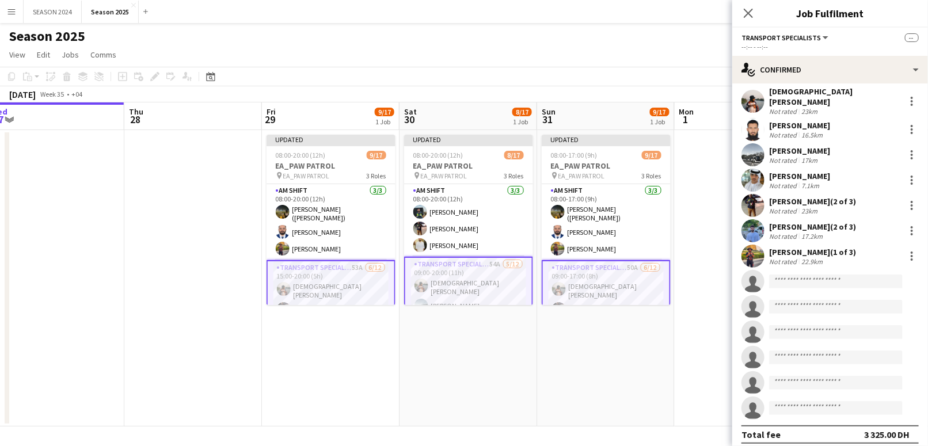
drag, startPoint x: 621, startPoint y: 337, endPoint x: 442, endPoint y: 351, distance: 179.1
click at [442, 351] on app-calendar-viewport "Sun 24 Mon 25 Tue 26 Wed 27 Thu 28 Fri 29 9/17 1 Job Sat 30 8/17 1 Job Sun 31 9…" at bounding box center [464, 265] width 928 height 324
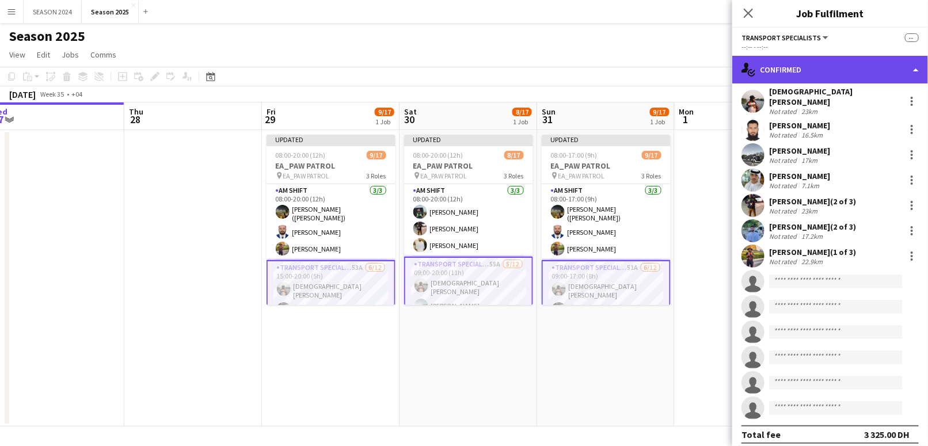
click at [830, 77] on div "single-neutral-actions-check-2 Confirmed" at bounding box center [831, 70] width 196 height 28
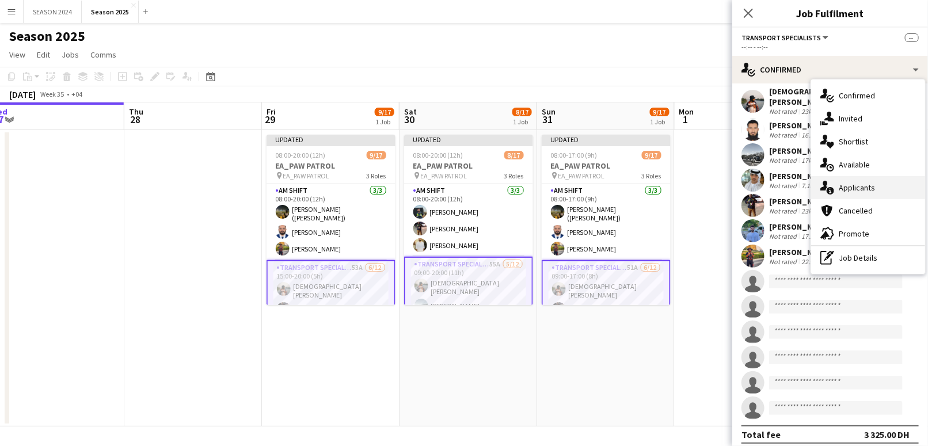
click at [874, 182] on div "single-neutral-actions-information Applicants" at bounding box center [868, 187] width 114 height 23
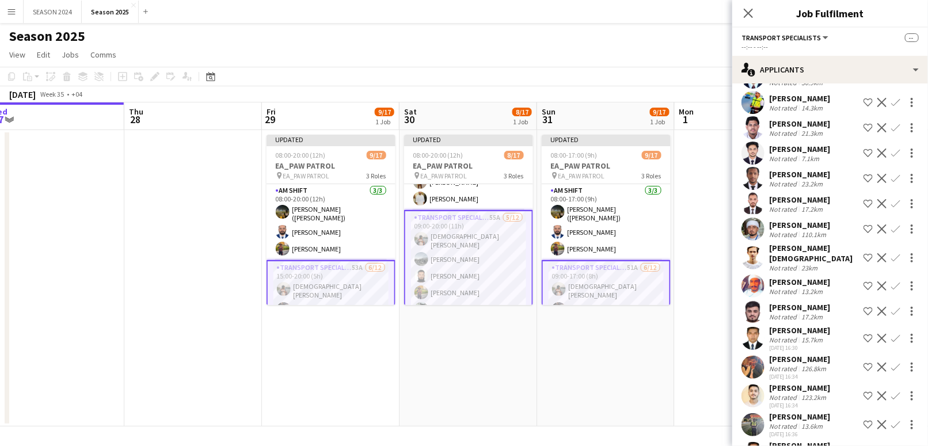
scroll to position [77, 0]
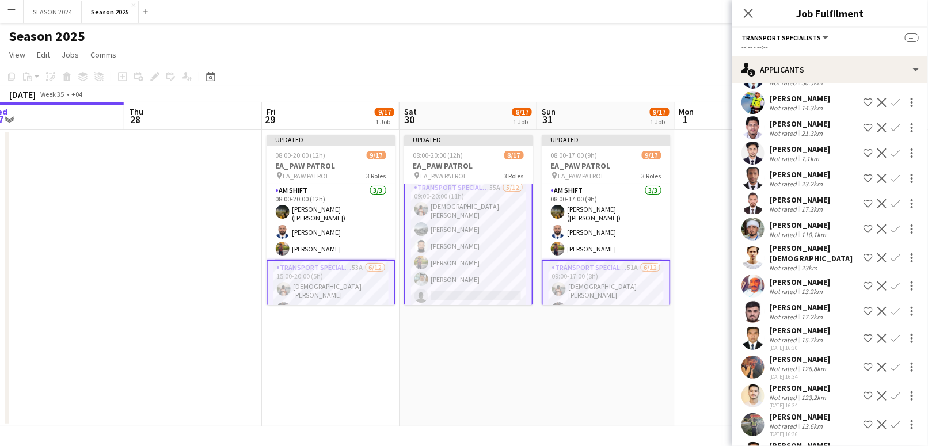
click at [483, 263] on app-card-role "Transport Specialists 55A [DATE] 09:00-20:00 (11h) [PERSON_NAME] [PERSON_NAME] …" at bounding box center [468, 294] width 129 height 229
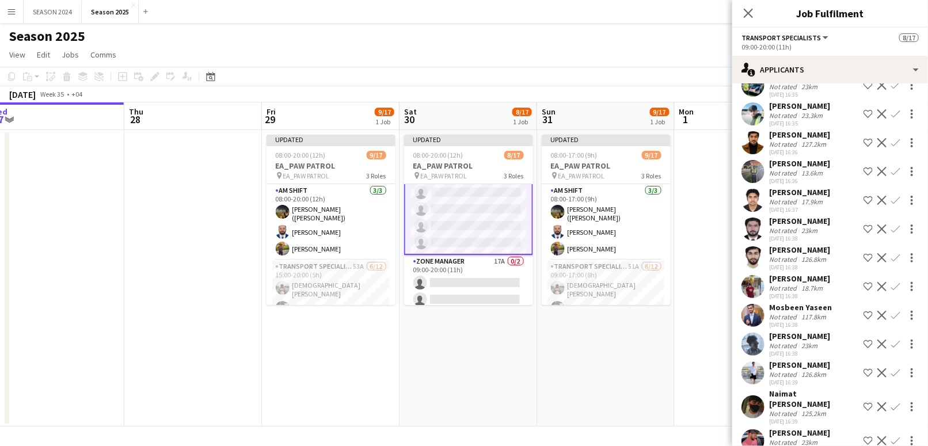
scroll to position [236, 0]
click at [484, 270] on app-card-role "Zone Manager 17A 0/2 09:00-20:00 (11h) single-neutral-actions single-neutral-ac…" at bounding box center [468, 278] width 129 height 56
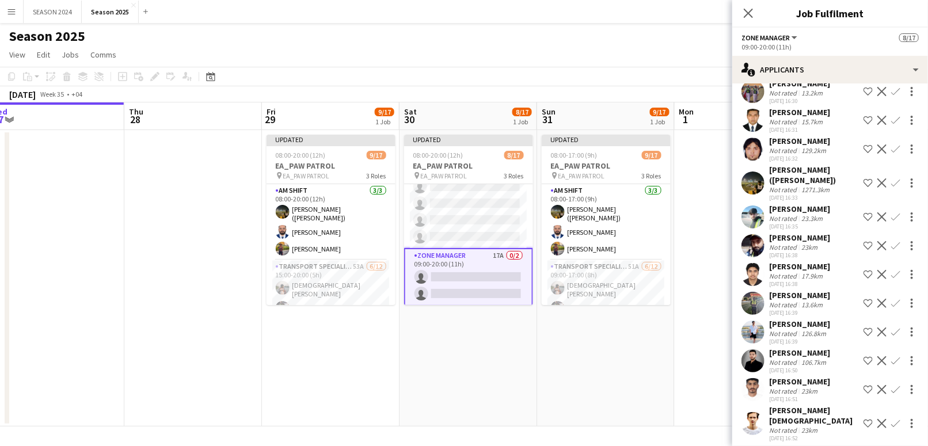
scroll to position [117, 0]
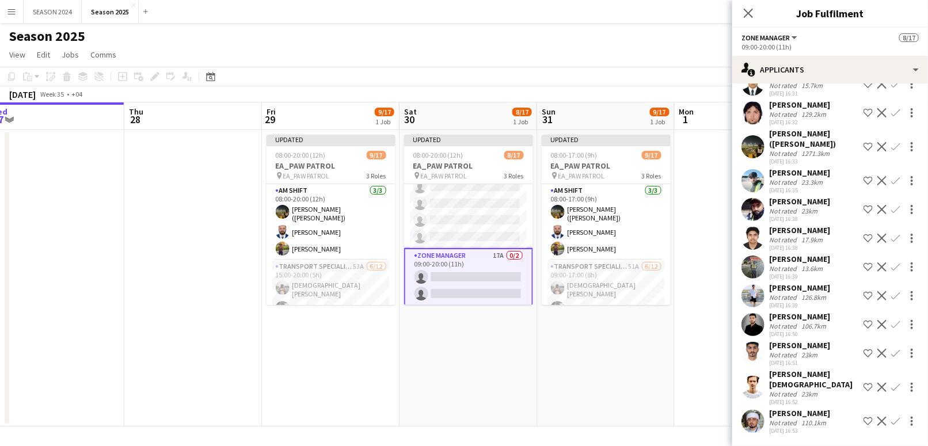
click at [485, 287] on app-card-role "Zone Manager 17A 0/2 09:00-20:00 (11h) single-neutral-actions single-neutral-ac…" at bounding box center [468, 277] width 129 height 58
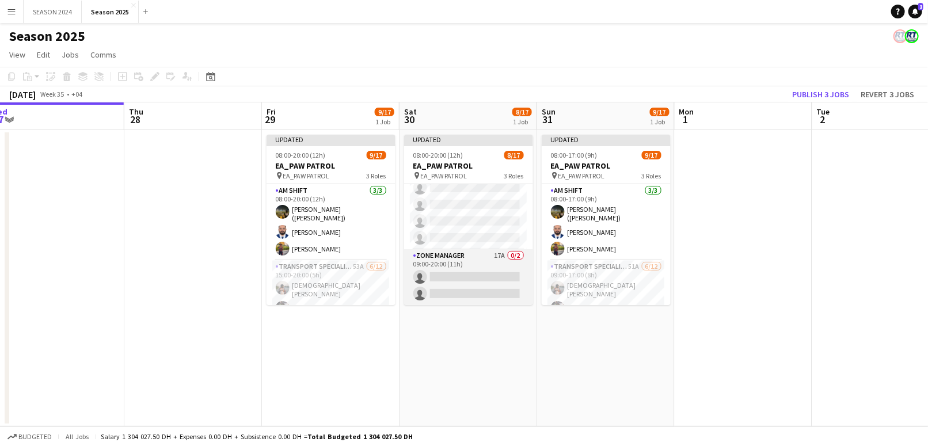
click at [485, 287] on app-card-role "Zone Manager 17A 0/2 09:00-20:00 (11h) single-neutral-actions single-neutral-ac…" at bounding box center [468, 277] width 129 height 56
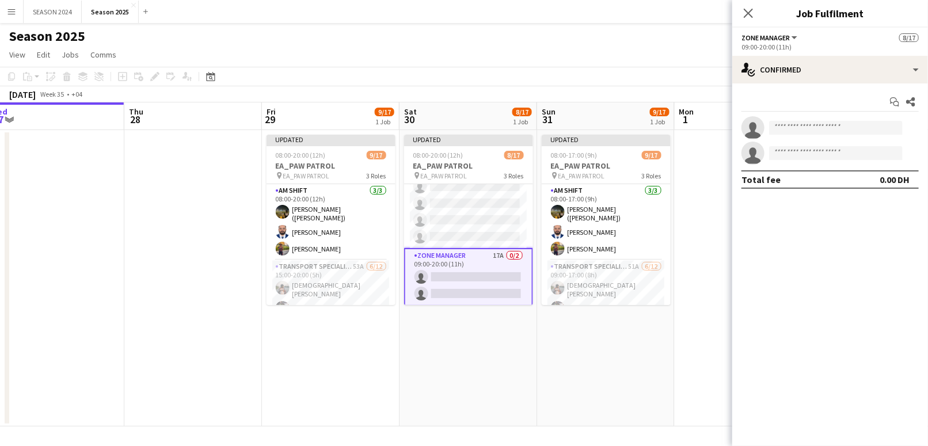
click at [829, 112] on div "Start chat Share single-neutral-actions single-neutral-actions Total fee 0.00 DH" at bounding box center [831, 141] width 196 height 115
click at [829, 130] on input at bounding box center [836, 128] width 134 height 14
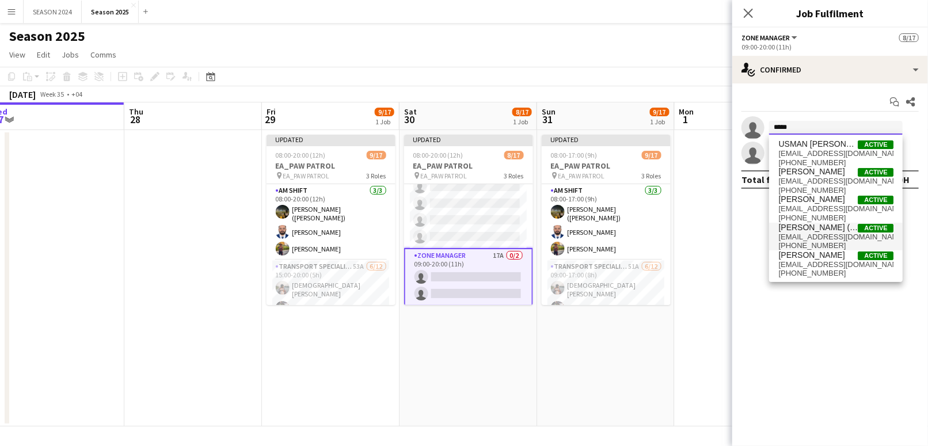
type input "*****"
click at [811, 228] on span "[PERSON_NAME] ([PERSON_NAME])" at bounding box center [818, 228] width 79 height 10
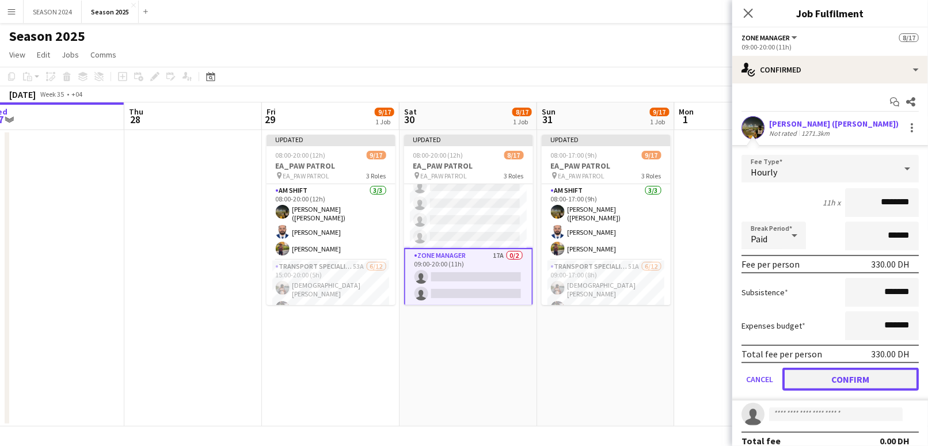
click at [836, 372] on button "Confirm" at bounding box center [851, 379] width 136 height 23
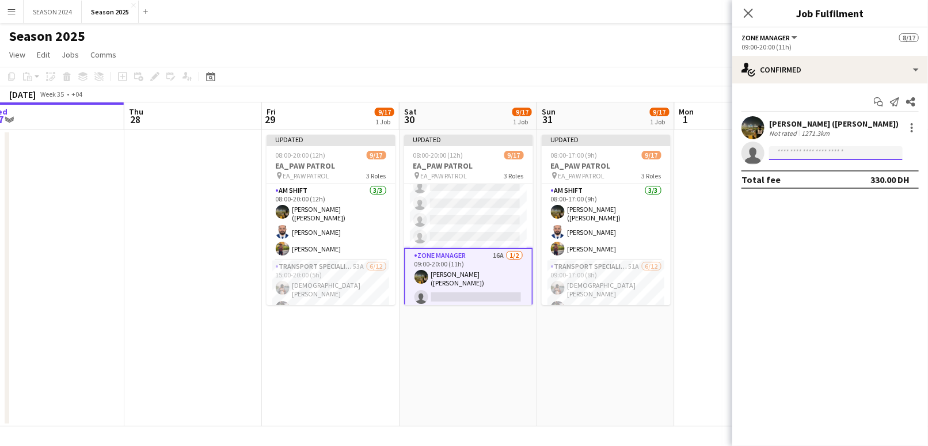
click at [835, 154] on input at bounding box center [836, 153] width 134 height 14
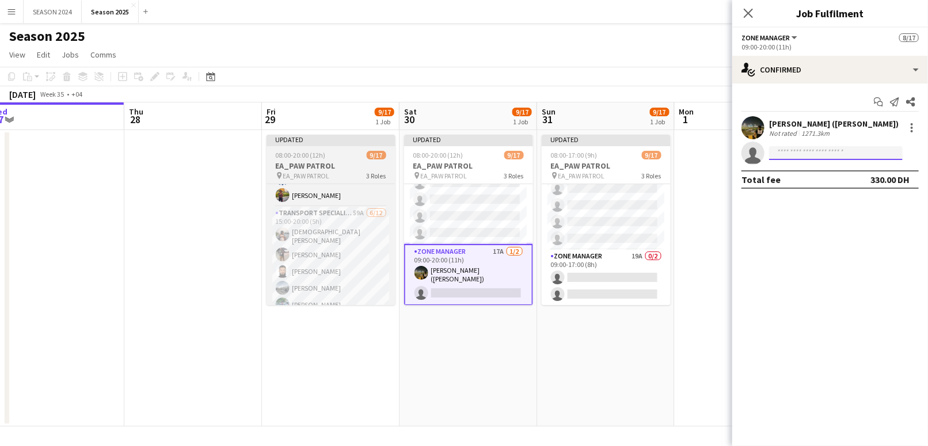
scroll to position [237, 0]
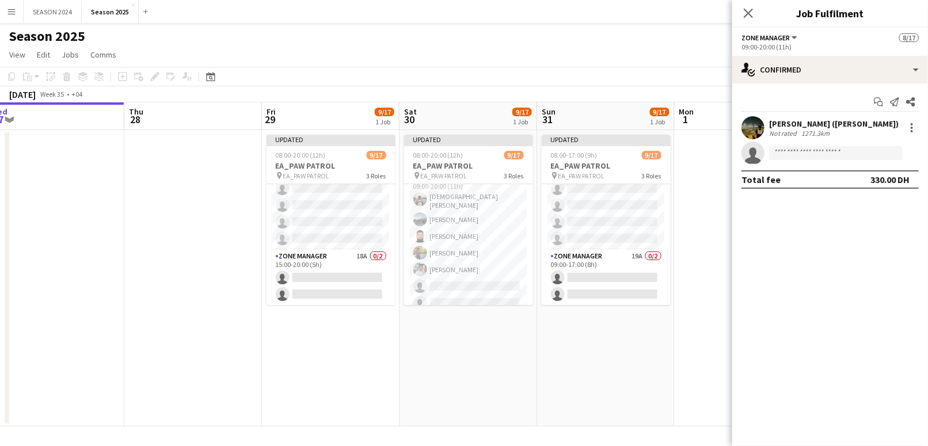
click at [485, 256] on app-card-role "Transport Specialists 62A [DATE] 09:00-20:00 (11h) [PERSON_NAME] [PERSON_NAME] …" at bounding box center [468, 285] width 129 height 226
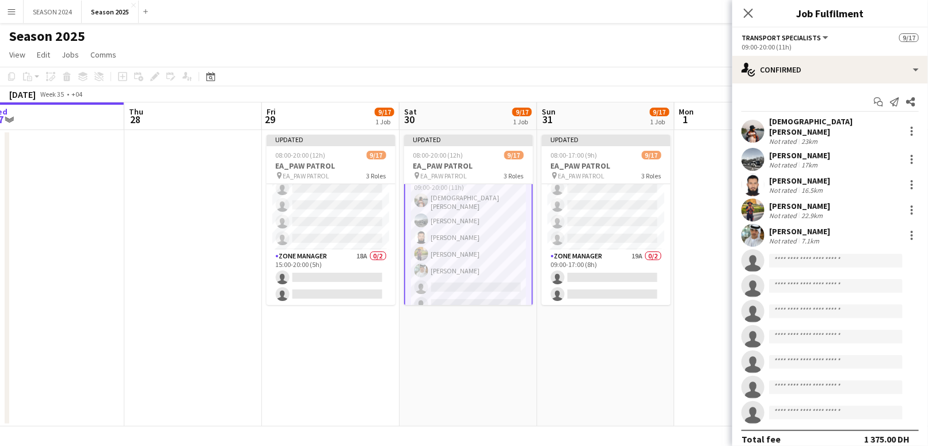
scroll to position [86, 0]
click at [829, 264] on app-invite-slot "single-neutral-actions" at bounding box center [831, 260] width 196 height 23
click at [836, 254] on input at bounding box center [836, 261] width 134 height 14
type input "***"
type input "*"
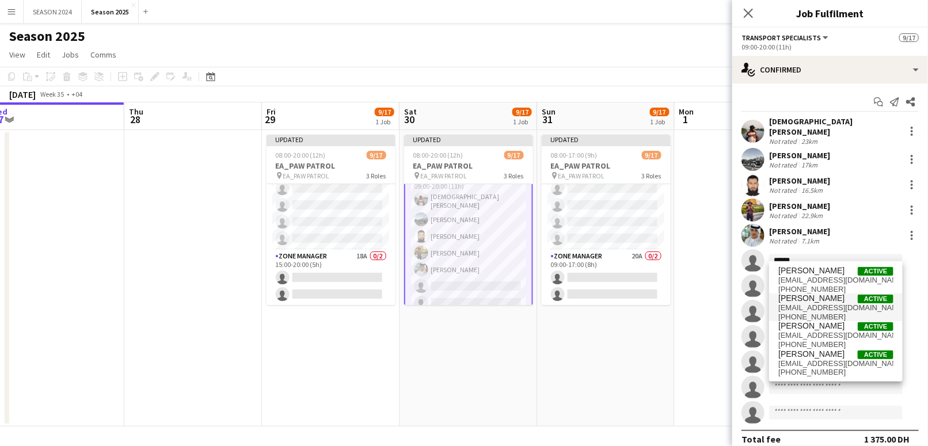
type input "******"
click at [840, 294] on span "[PERSON_NAME] Active" at bounding box center [836, 299] width 115 height 10
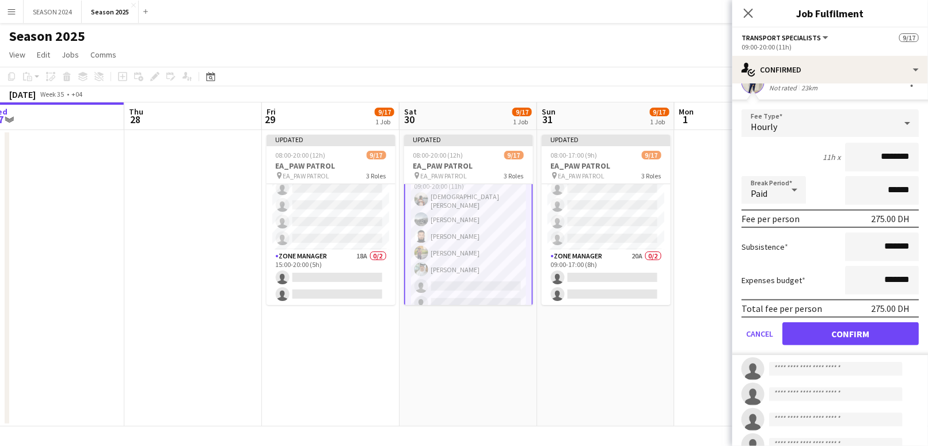
scroll to position [230, 0]
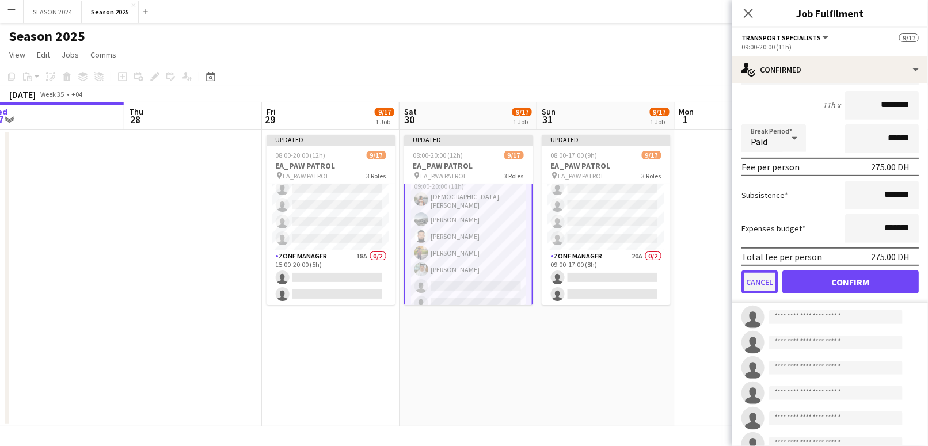
click at [758, 274] on button "Cancel" at bounding box center [760, 282] width 36 height 23
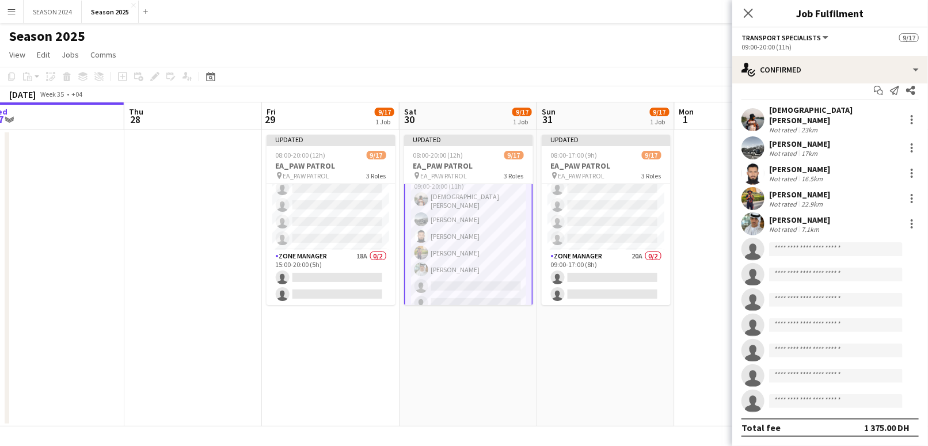
scroll to position [0, 0]
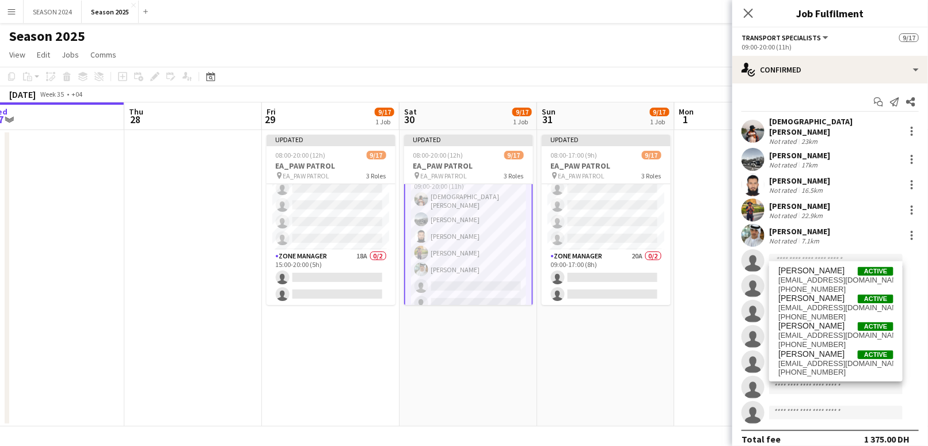
drag, startPoint x: 814, startPoint y: 256, endPoint x: 829, endPoint y: 249, distance: 17.3
click at [814, 256] on input at bounding box center [836, 261] width 134 height 14
click at [800, 270] on span "[PERSON_NAME]" at bounding box center [812, 271] width 66 height 10
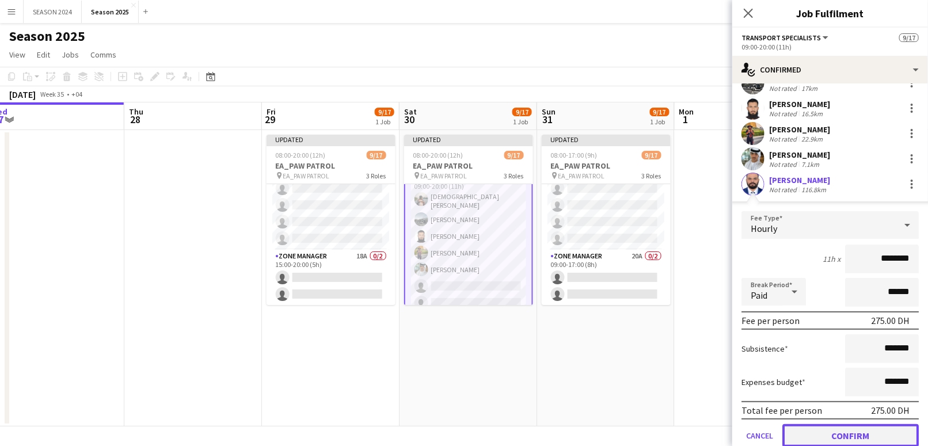
click at [845, 424] on button "Confirm" at bounding box center [851, 435] width 136 height 23
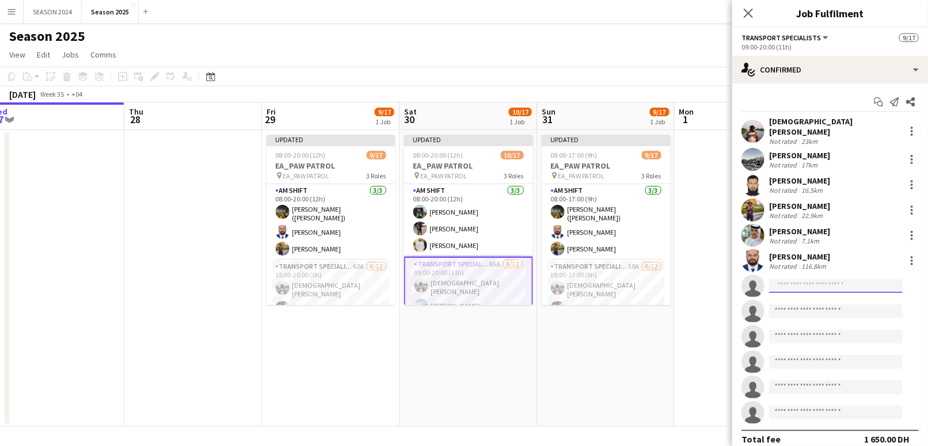
click at [860, 280] on input at bounding box center [836, 286] width 134 height 14
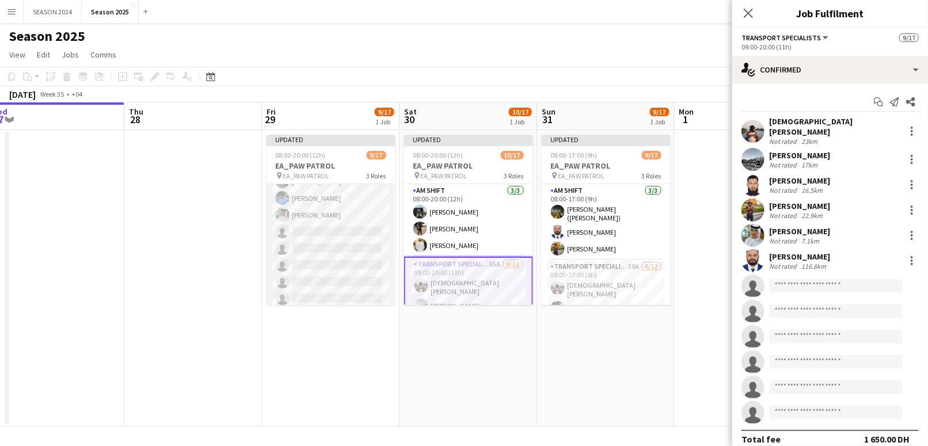
click at [297, 249] on app-card-role "Transport Specialists 62A [DATE] 15:00-20:00 (5h) [PERSON_NAME] Shaikh Khawaja …" at bounding box center [331, 213] width 129 height 226
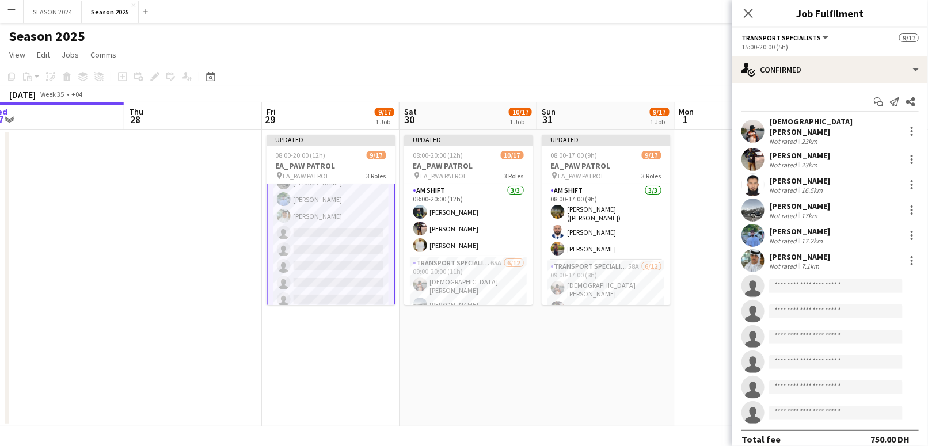
scroll to position [161, 0]
click at [436, 262] on app-card-role "Transport Specialists 65A [DATE] 09:00-20:00 (11h) [PERSON_NAME] [PERSON_NAME] …" at bounding box center [468, 370] width 129 height 226
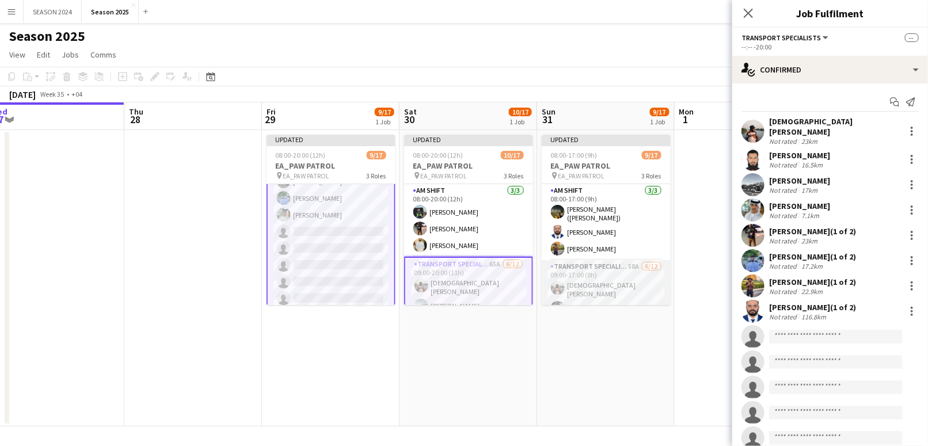
click at [587, 272] on app-card-role "Transport Specialists 58A [DATE] 09:00-17:00 (8h) [PERSON_NAME] Shaikh Daniyal …" at bounding box center [606, 373] width 129 height 226
click at [817, 330] on input at bounding box center [836, 337] width 134 height 14
type input "******"
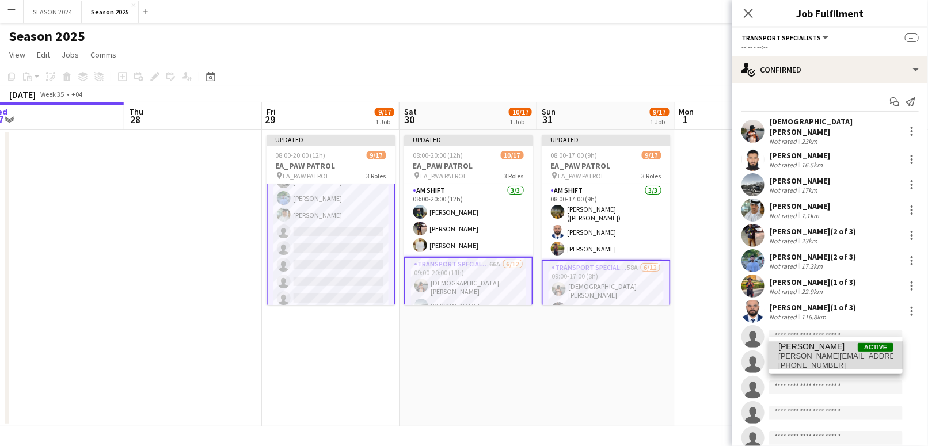
click at [818, 350] on span "[PERSON_NAME]" at bounding box center [812, 347] width 66 height 10
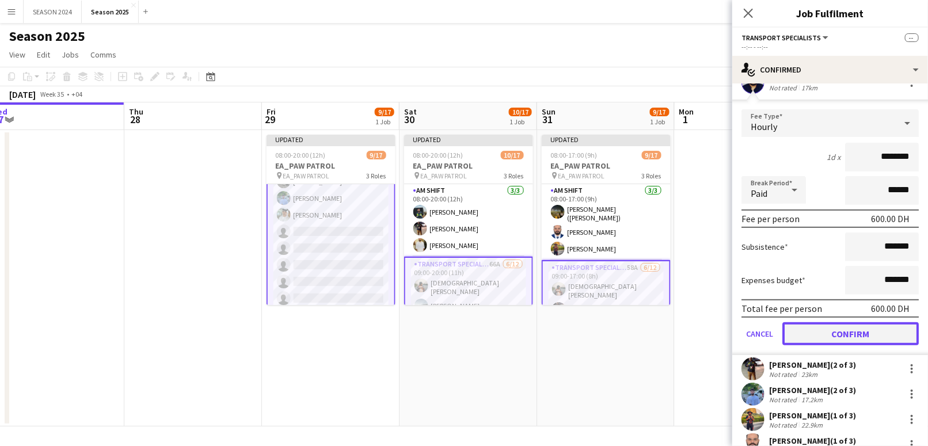
click at [825, 325] on button "Confirm" at bounding box center [851, 334] width 136 height 23
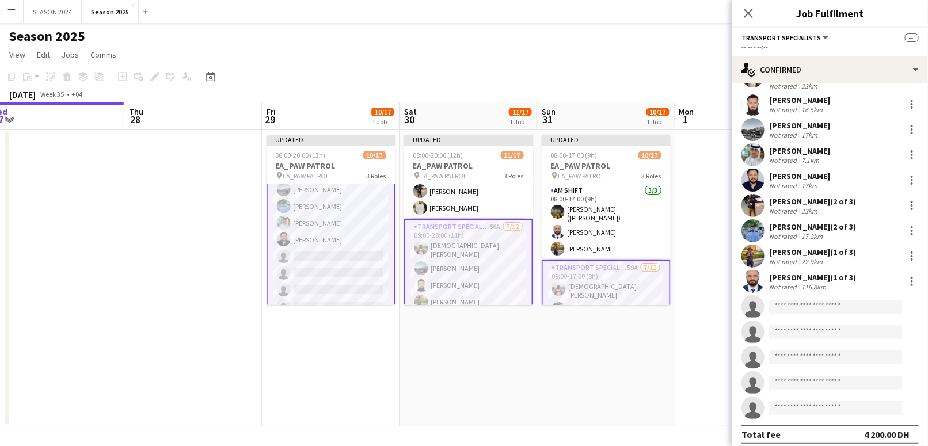
scroll to position [1, 0]
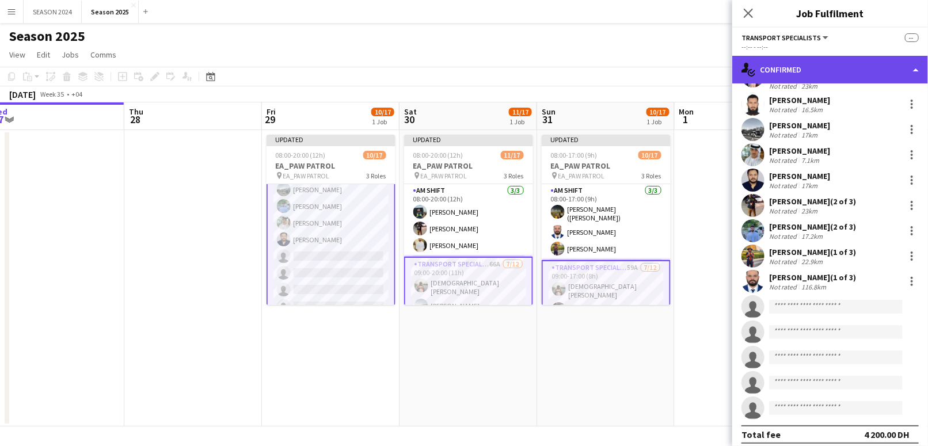
click at [799, 77] on div "single-neutral-actions-check-2 Confirmed" at bounding box center [831, 70] width 196 height 28
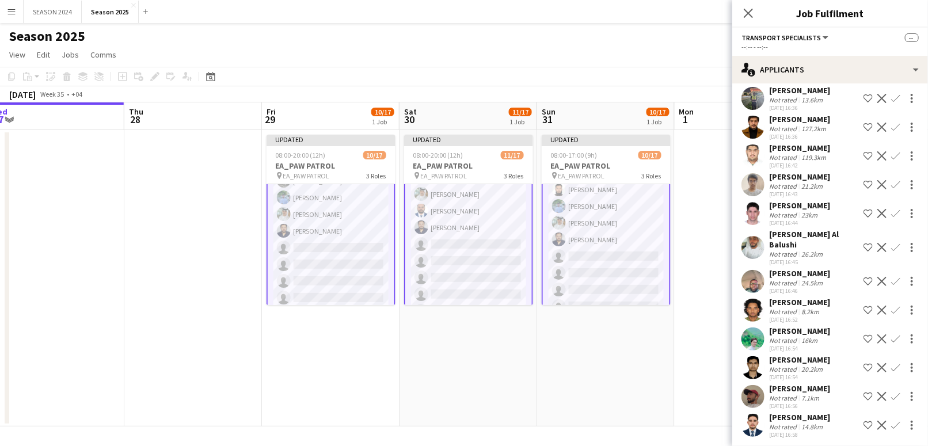
scroll to position [85, 0]
click at [342, 267] on app-card-role "Transport Specialists 68A [DATE] 15:00-20:00 (5h) [PERSON_NAME] Shaikh Khawaja …" at bounding box center [331, 289] width 129 height 229
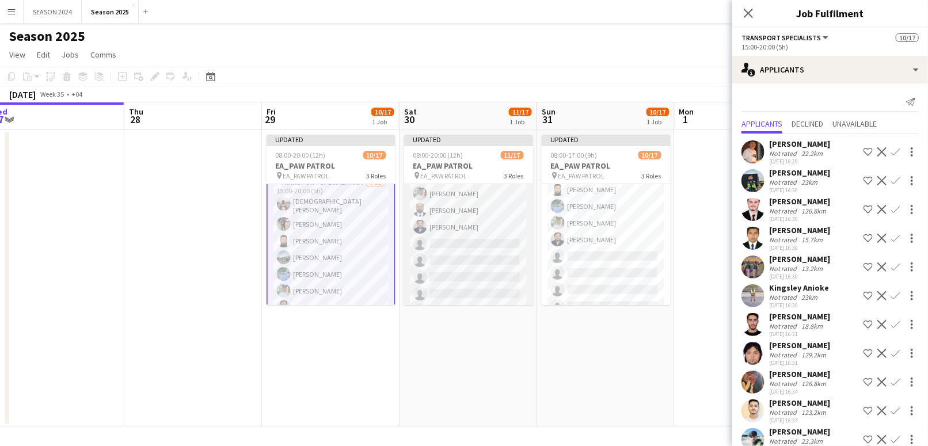
click at [481, 246] on app-card-role "Transport Specialists 69A [DATE] 09:00-20:00 (11h) [PERSON_NAME] [PERSON_NAME] …" at bounding box center [468, 209] width 129 height 226
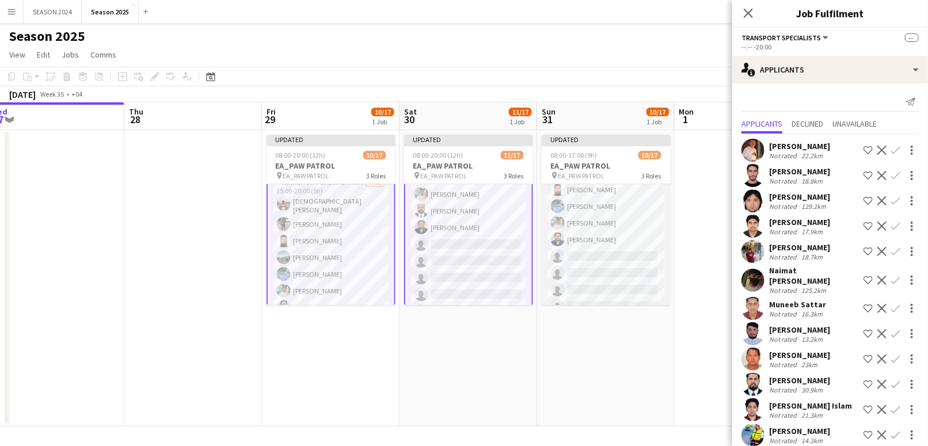
click at [581, 245] on app-card-role "Transport Specialists 62A [DATE] 09:00-17:00 (8h) [PERSON_NAME] Shaikh Daniyal …" at bounding box center [606, 221] width 129 height 226
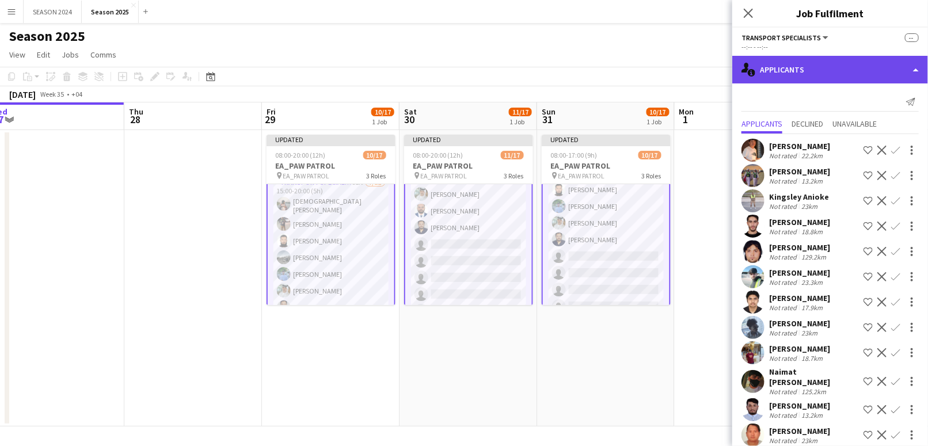
click at [832, 82] on div "single-neutral-actions-information Applicants" at bounding box center [831, 70] width 196 height 28
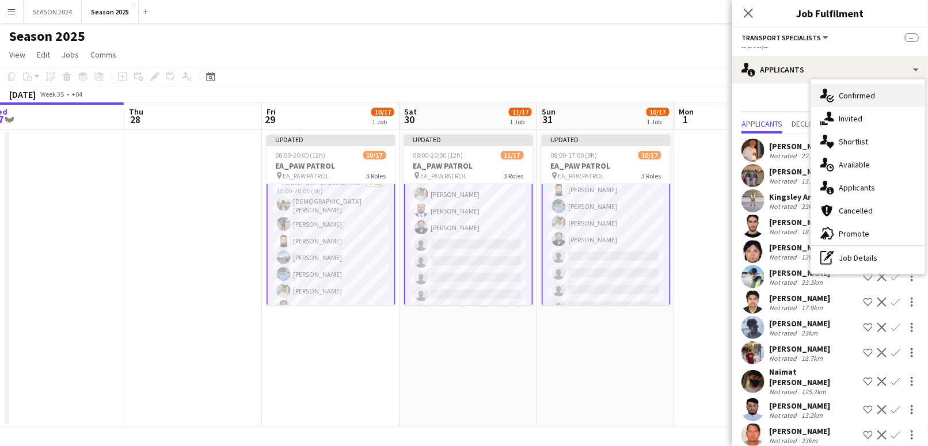
click at [829, 94] on icon "single-neutral-actions-check-2" at bounding box center [828, 96] width 14 height 14
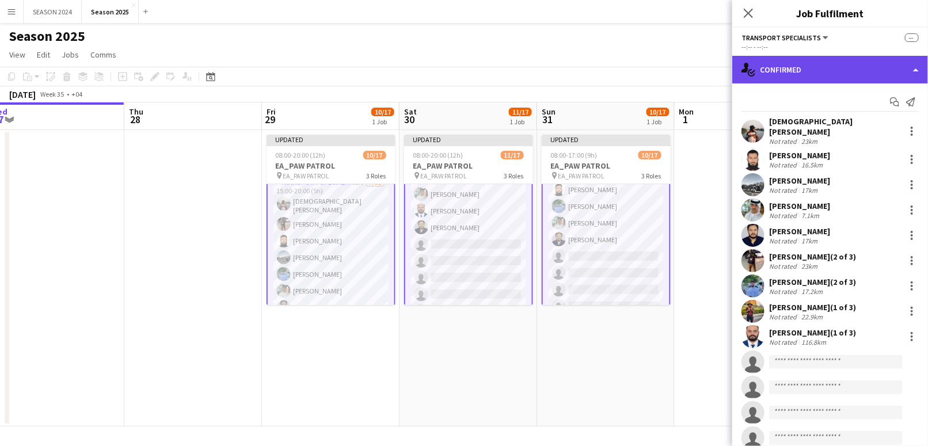
click at [836, 76] on div "single-neutral-actions-check-2 Confirmed" at bounding box center [831, 70] width 196 height 28
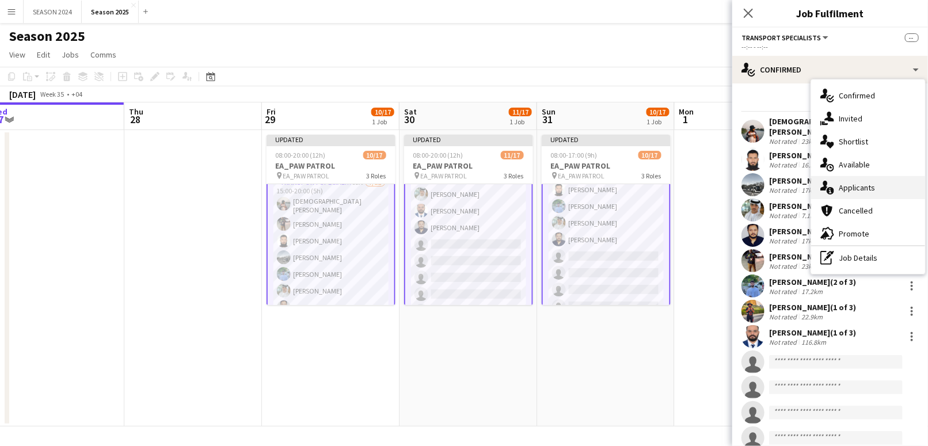
click at [849, 192] on div "single-neutral-actions-information Applicants" at bounding box center [868, 187] width 114 height 23
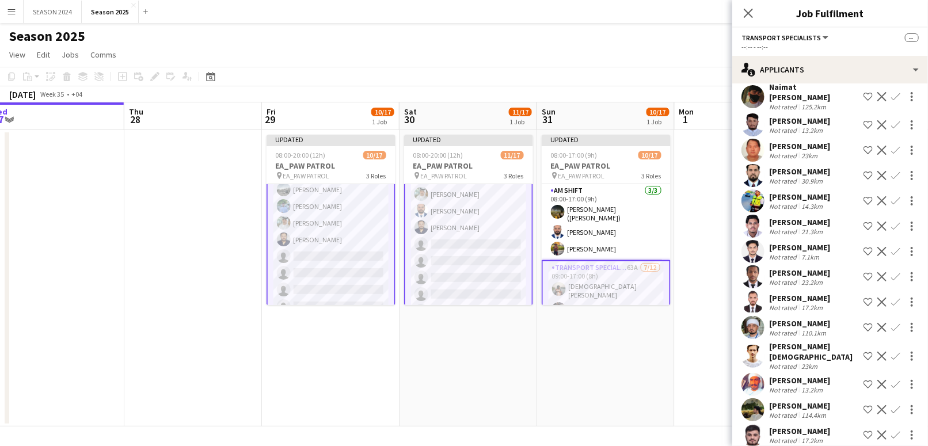
scroll to position [307, 0]
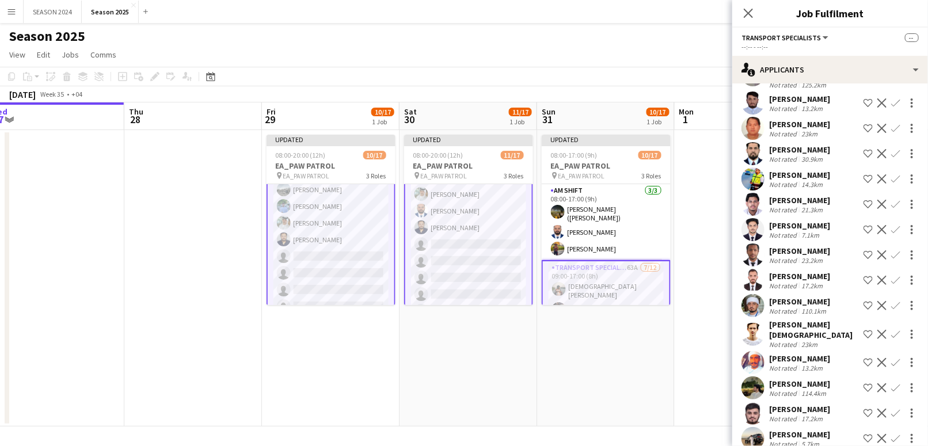
click at [462, 263] on app-card-role "Transport Specialists 70A [DATE] 09:00-20:00 (11h) [PERSON_NAME] [PERSON_NAME] …" at bounding box center [468, 209] width 129 height 229
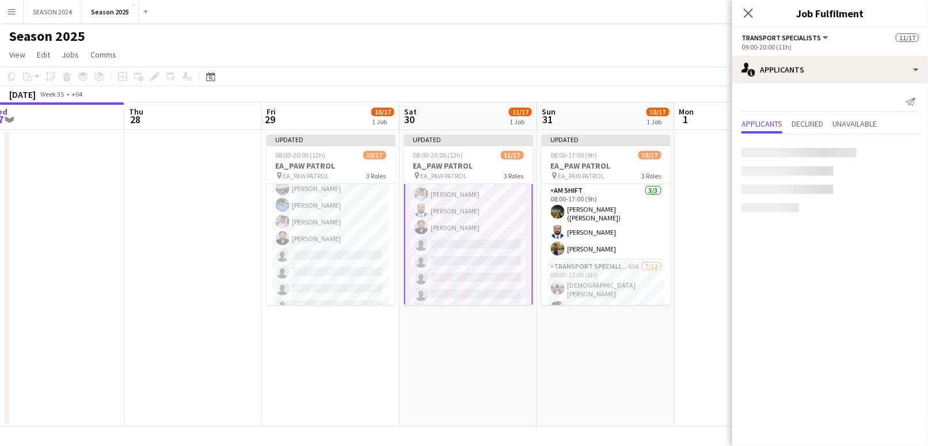
scroll to position [0, 0]
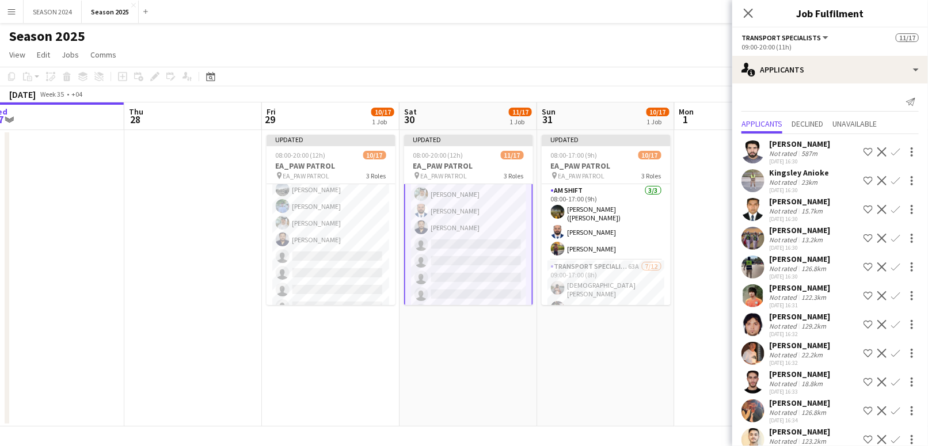
click at [469, 268] on app-card-role "Transport Specialists 71A [DATE] 09:00-20:00 (11h) [PERSON_NAME] [PERSON_NAME] …" at bounding box center [468, 209] width 129 height 229
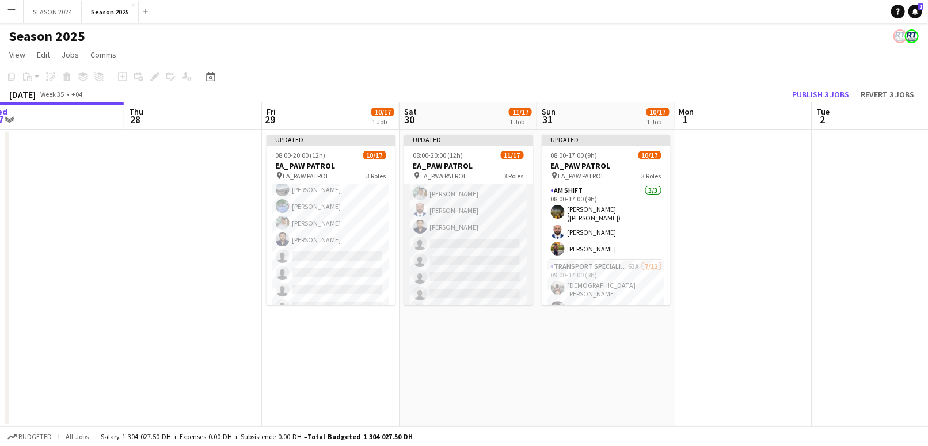
click at [469, 268] on app-card-role "Transport Specialists 71A [DATE] 09:00-20:00 (11h) [PERSON_NAME] [PERSON_NAME] …" at bounding box center [468, 209] width 129 height 226
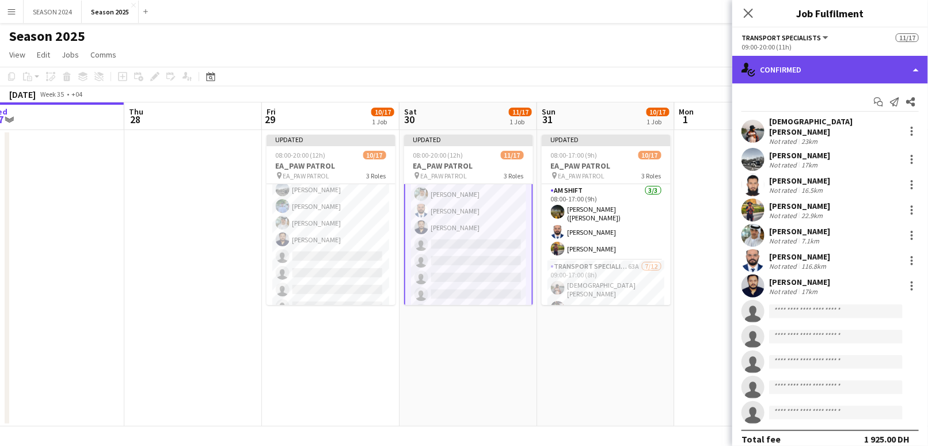
click at [835, 74] on div "single-neutral-actions-check-2 Confirmed" at bounding box center [831, 70] width 196 height 28
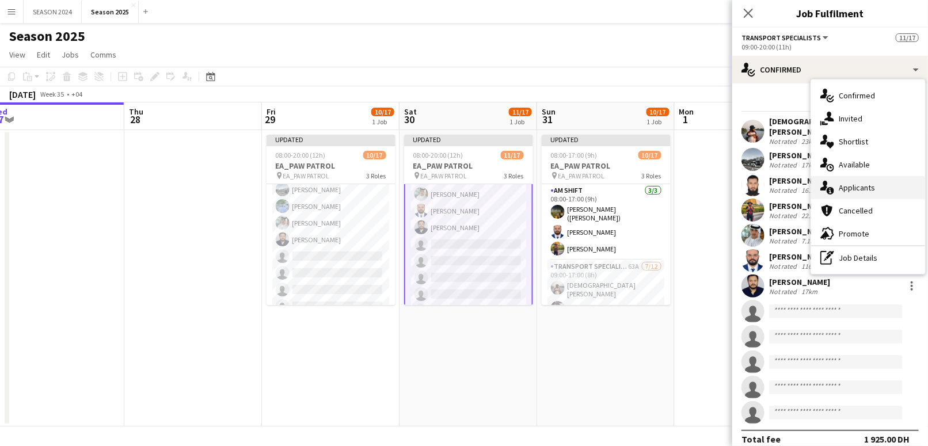
click at [860, 185] on div "single-neutral-actions-information Applicants" at bounding box center [868, 187] width 114 height 23
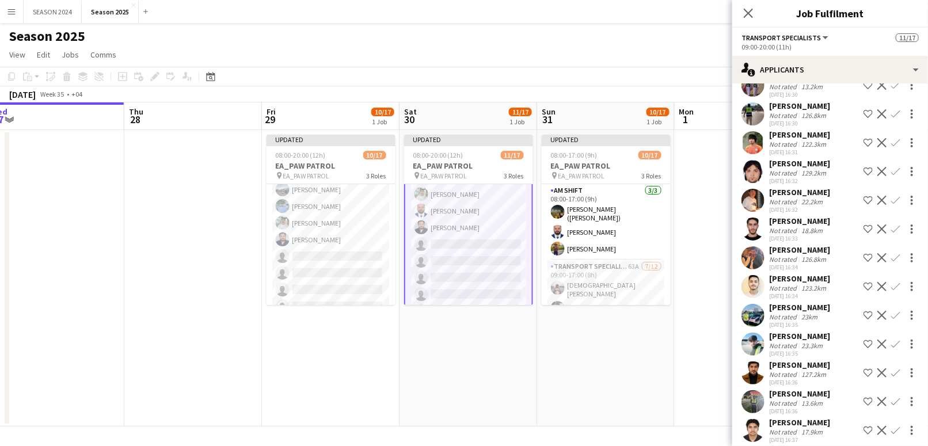
scroll to position [307, 0]
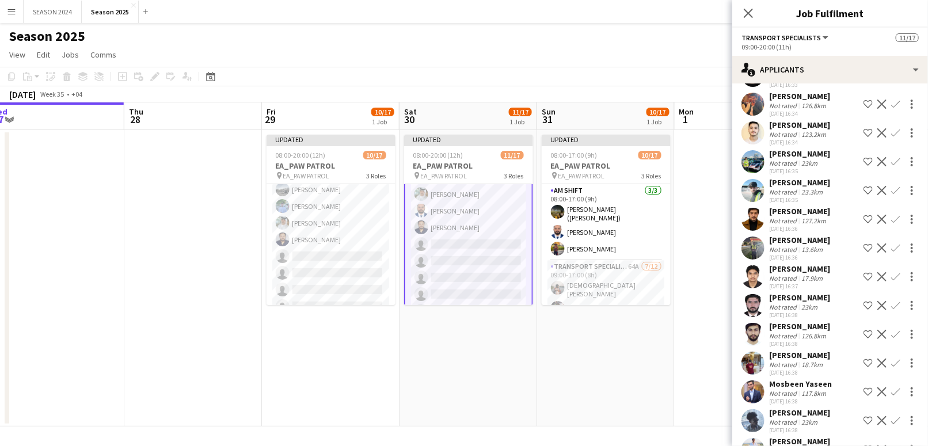
click at [892, 195] on app-icon "Confirm" at bounding box center [896, 190] width 9 height 9
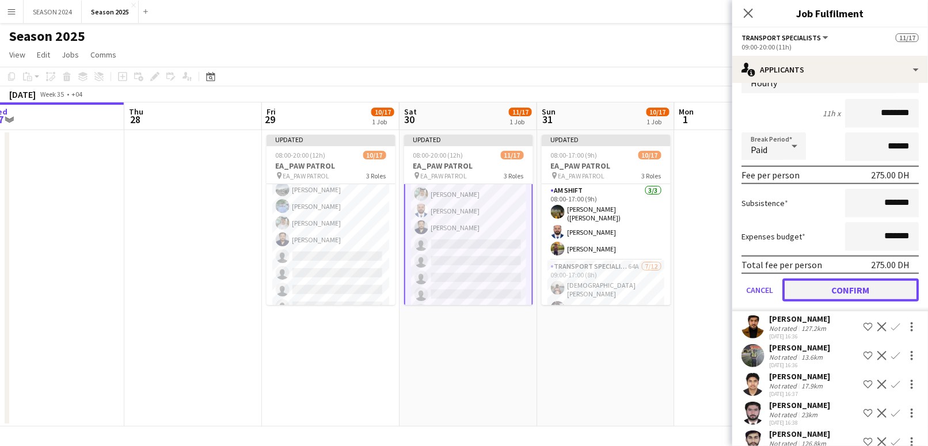
click at [816, 302] on button "Confirm" at bounding box center [851, 290] width 136 height 23
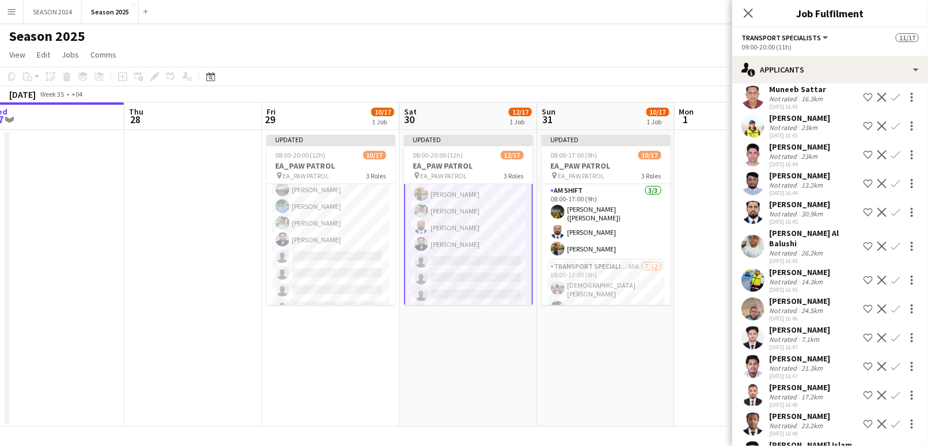
scroll to position [862, 0]
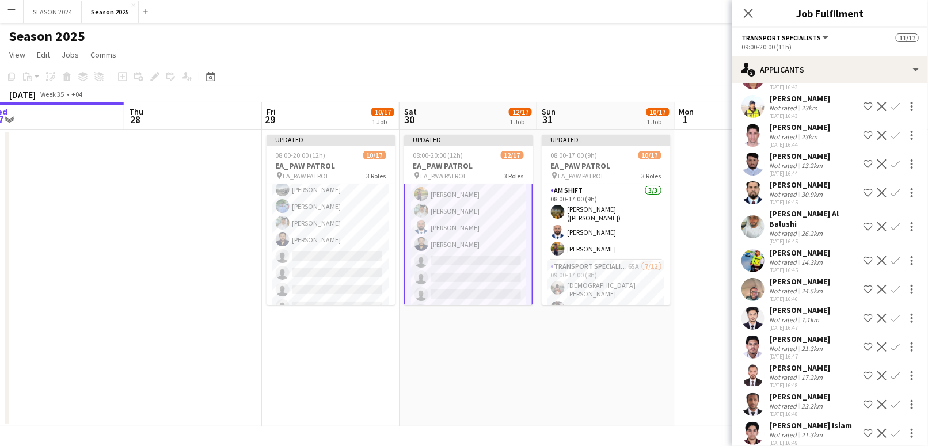
click at [892, 232] on app-icon "Confirm" at bounding box center [896, 226] width 9 height 9
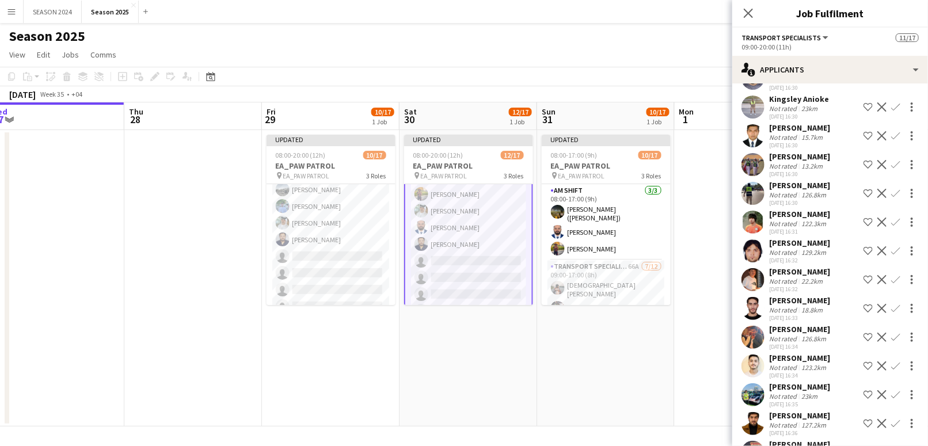
scroll to position [0, 0]
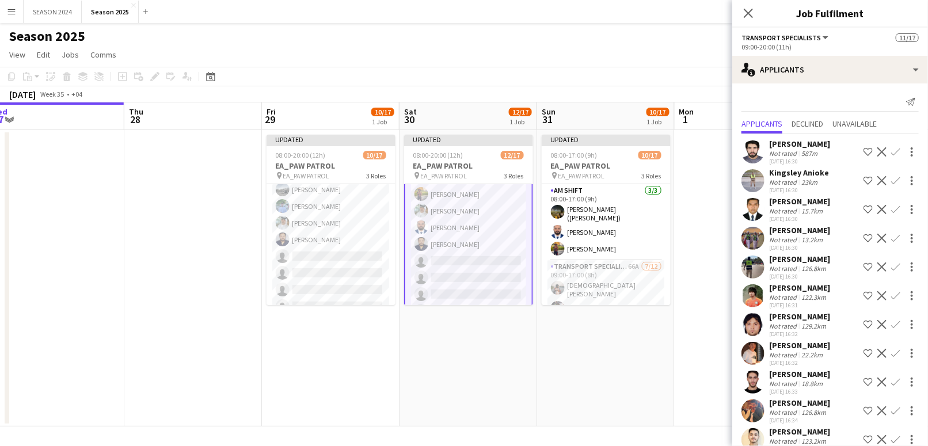
click at [892, 239] on app-icon "Confirm" at bounding box center [896, 238] width 9 height 9
click at [892, 238] on app-icon "Confirm" at bounding box center [896, 238] width 9 height 9
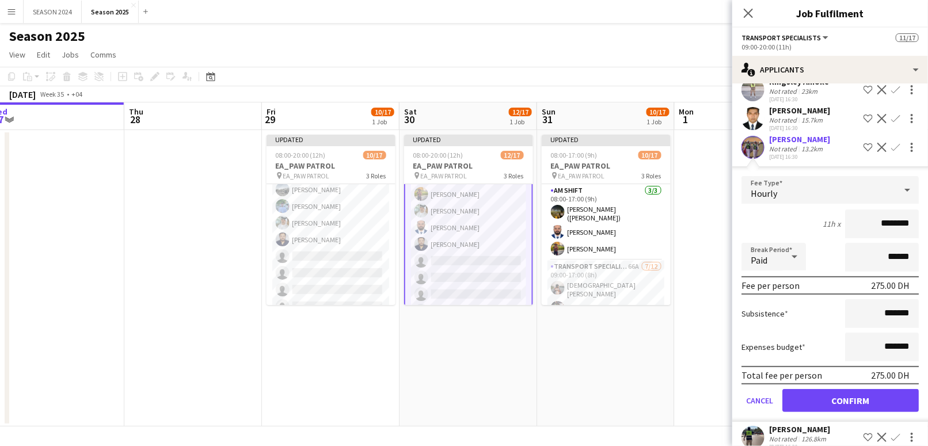
scroll to position [153, 0]
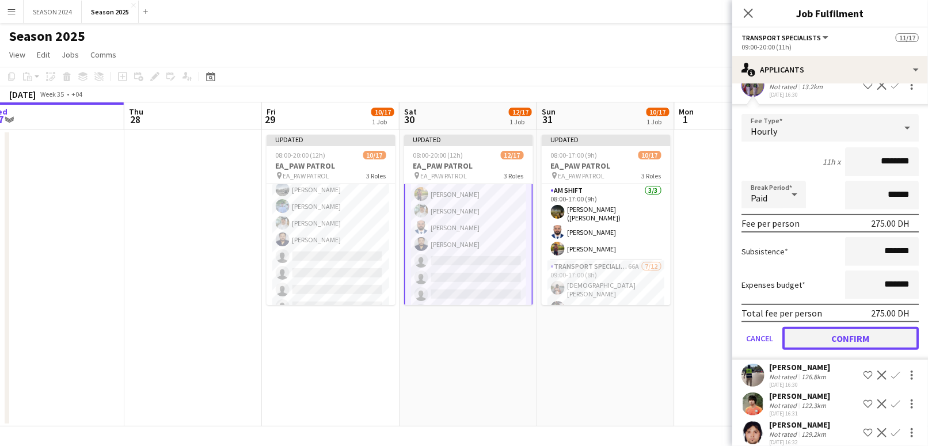
click at [843, 343] on button "Confirm" at bounding box center [851, 338] width 136 height 23
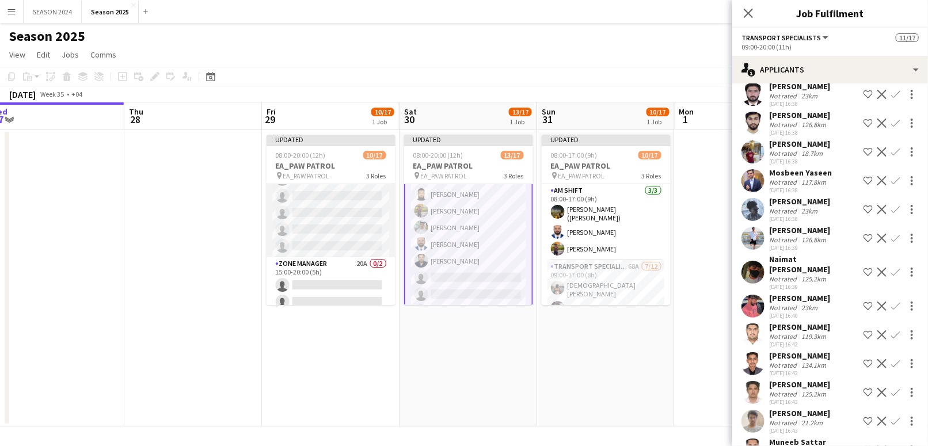
scroll to position [152, 0]
click at [351, 274] on app-card-role "Transport Specialists 74A [DATE] 15:00-20:00 (5h) [PERSON_NAME] Shaikh Khawaja …" at bounding box center [331, 221] width 129 height 226
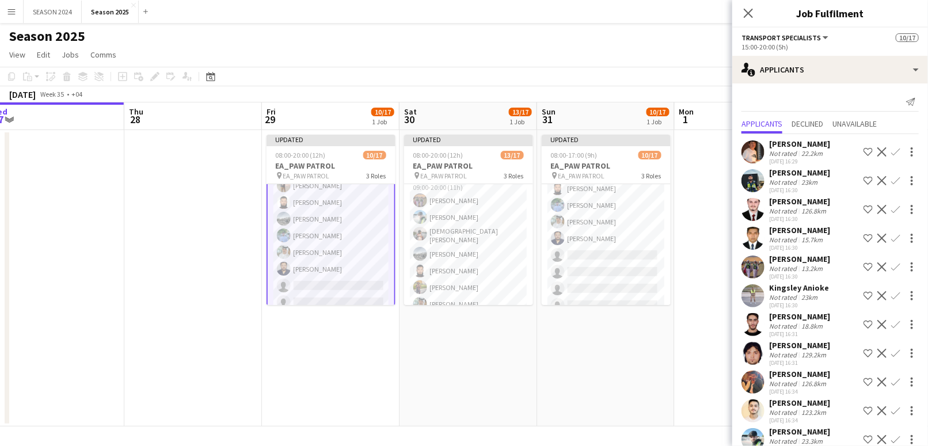
scroll to position [77, 0]
click at [481, 251] on app-card-role "Transport Specialists 73A [DATE] 09:00-20:00 (11h) Ahmed Ibrahim Baloshi Ahmad …" at bounding box center [468, 286] width 129 height 226
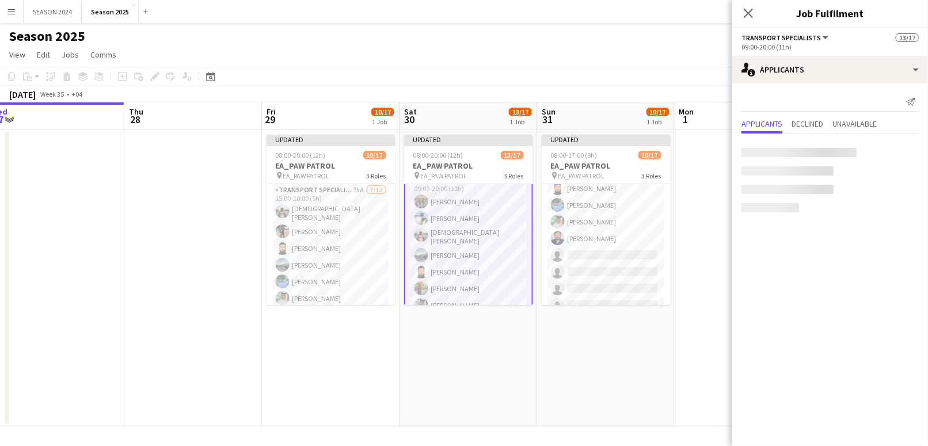
scroll to position [85, 0]
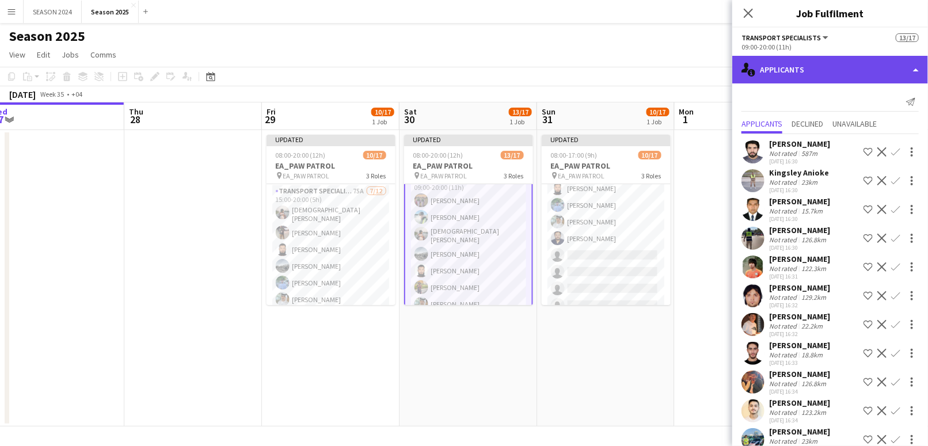
click at [876, 71] on div "single-neutral-actions-information Applicants" at bounding box center [831, 70] width 196 height 28
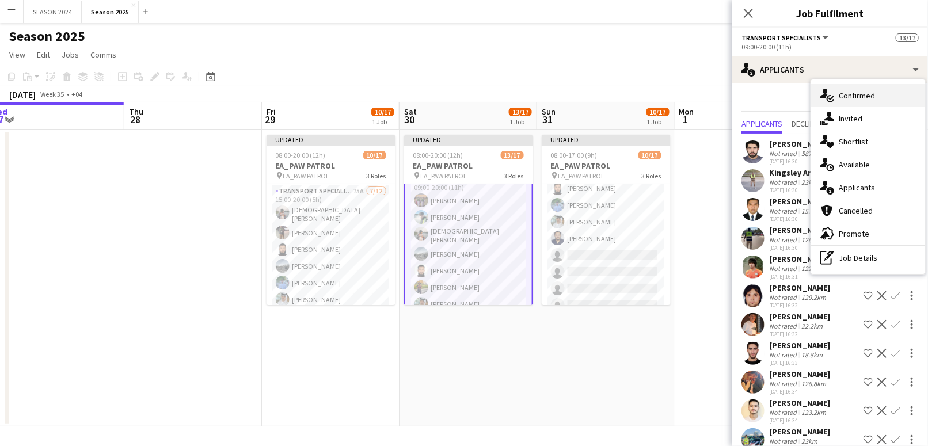
click at [872, 95] on div "single-neutral-actions-check-2 Confirmed" at bounding box center [868, 95] width 114 height 23
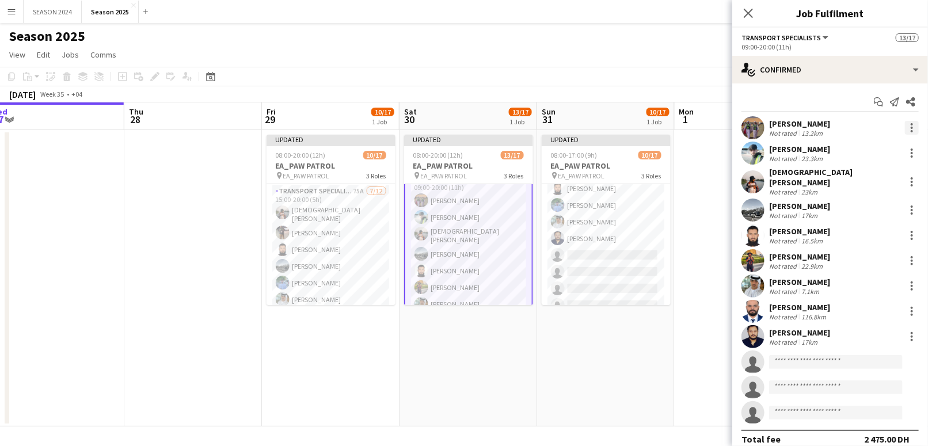
click at [905, 126] on div at bounding box center [912, 128] width 14 height 14
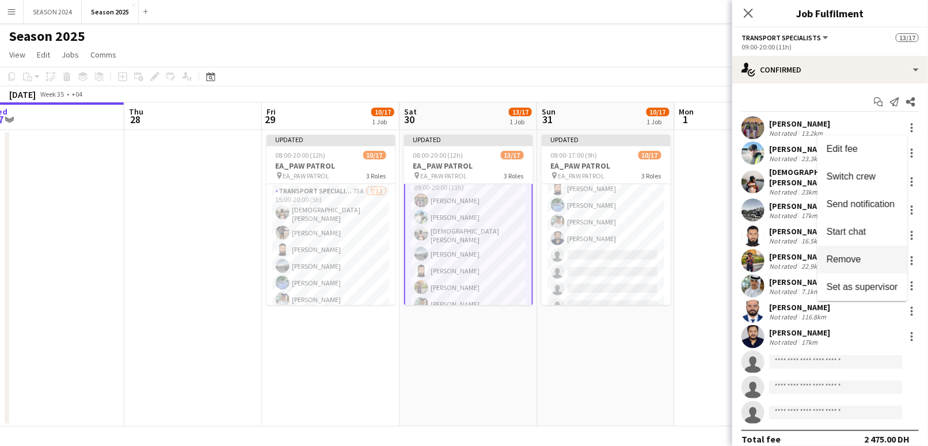
click at [856, 255] on span "Remove" at bounding box center [844, 260] width 35 height 10
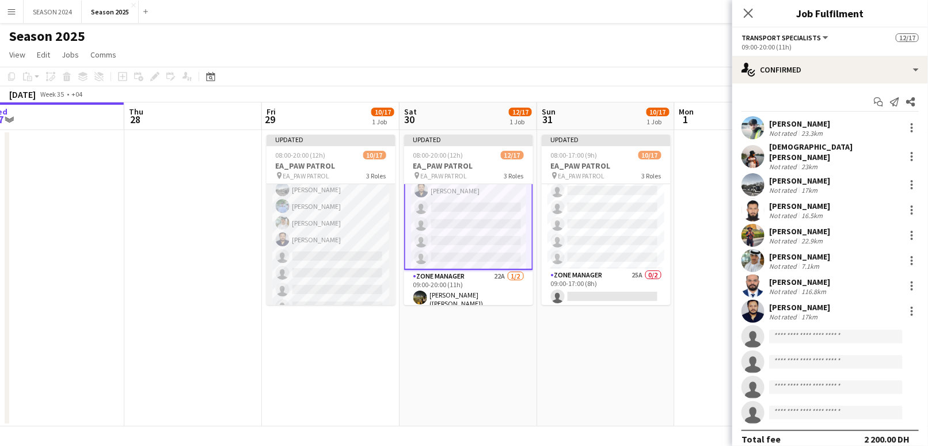
scroll to position [229, 0]
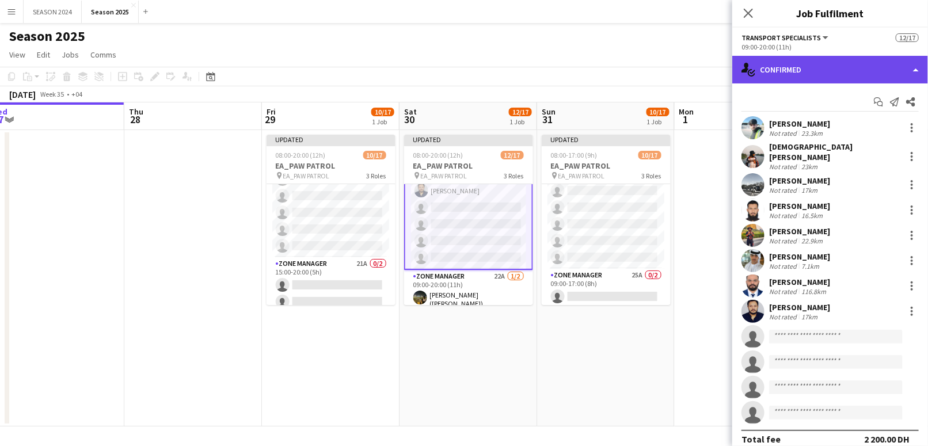
click at [815, 74] on div "single-neutral-actions-check-2 Confirmed" at bounding box center [831, 70] width 196 height 28
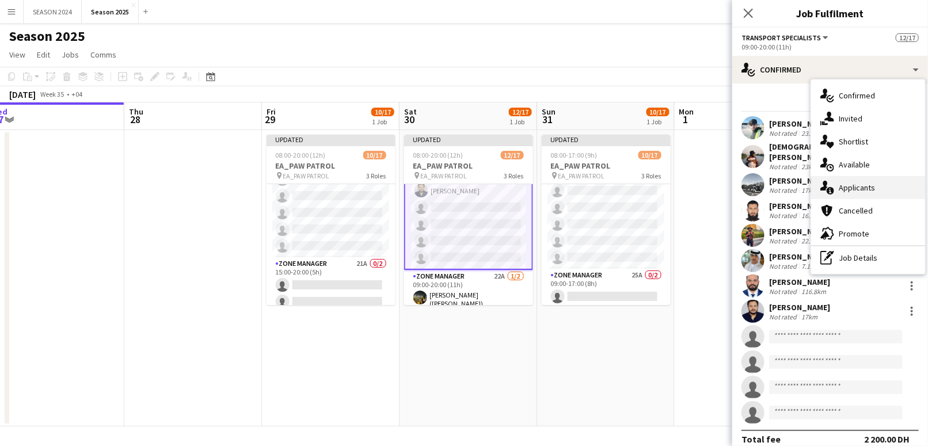
click at [849, 189] on div "single-neutral-actions-information Applicants" at bounding box center [868, 187] width 114 height 23
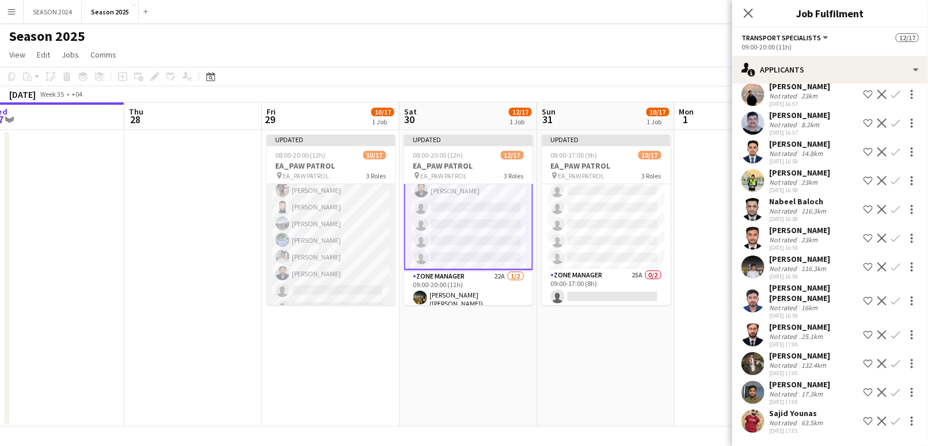
scroll to position [152, 0]
click at [329, 237] on app-card-role "Transport Specialists 76A [DATE] 15:00-20:00 (5h) [PERSON_NAME] Shaikh Khawaja …" at bounding box center [331, 221] width 129 height 226
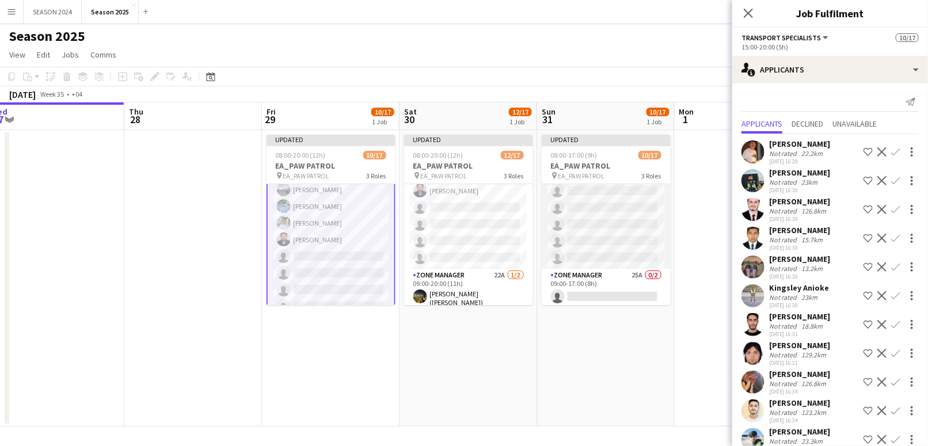
click at [568, 237] on app-card-role "Transport Specialists 70A [DATE] 09:00-17:00 (8h) [PERSON_NAME] Shaikh Daniyal …" at bounding box center [606, 156] width 129 height 226
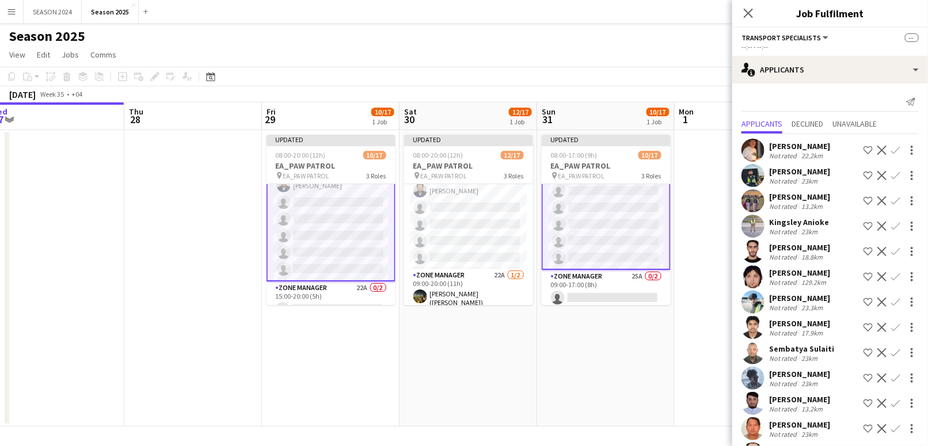
scroll to position [230, 0]
click at [892, 175] on app-icon "Confirm" at bounding box center [896, 175] width 9 height 9
click at [892, 177] on app-icon "Confirm" at bounding box center [896, 175] width 9 height 9
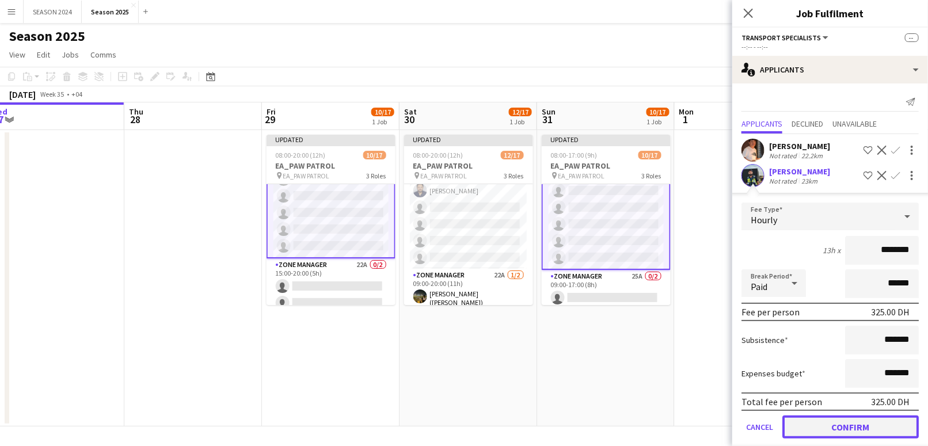
click at [844, 419] on button "Confirm" at bounding box center [851, 427] width 136 height 23
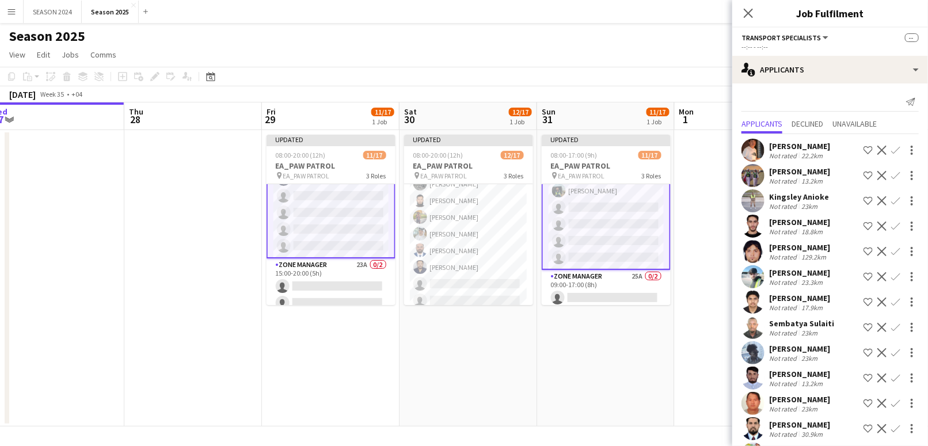
click at [892, 176] on app-icon "Confirm" at bounding box center [896, 175] width 9 height 9
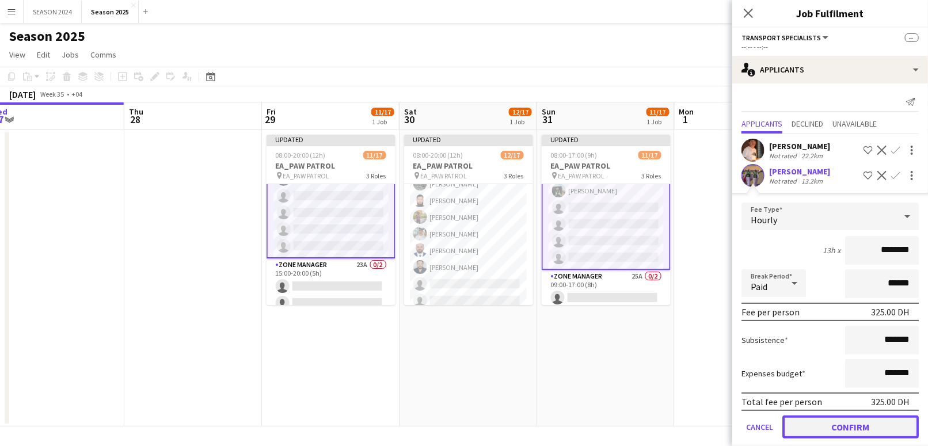
click at [841, 430] on button "Confirm" at bounding box center [851, 427] width 136 height 23
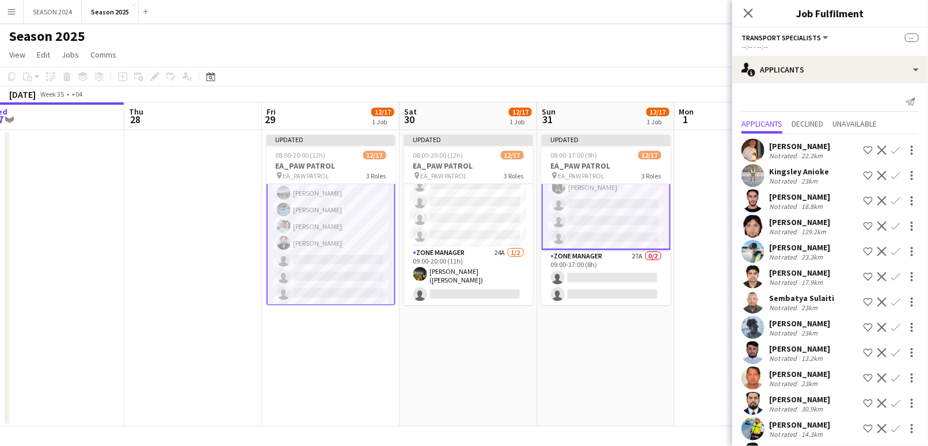
scroll to position [162, 0]
click at [347, 231] on app-card-role "Transport Specialists 77A [DATE] 15:00-20:00 (5h) [PERSON_NAME] Shaikh Raees Ah…" at bounding box center [331, 212] width 129 height 229
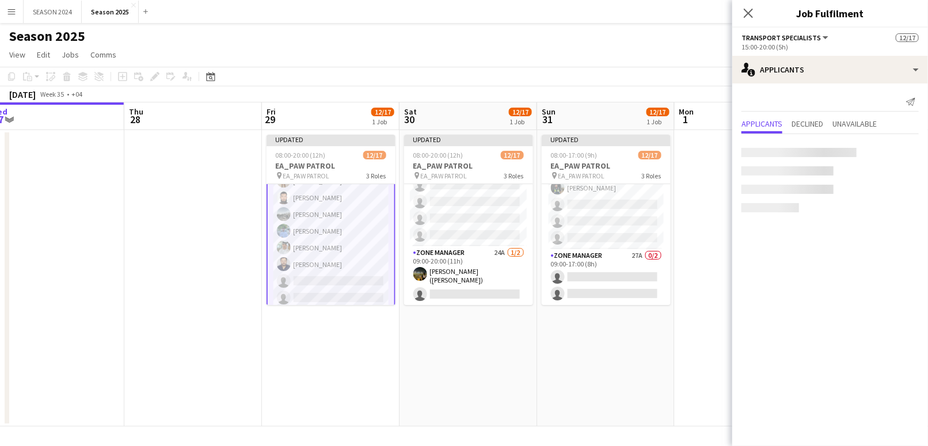
scroll to position [237, 0]
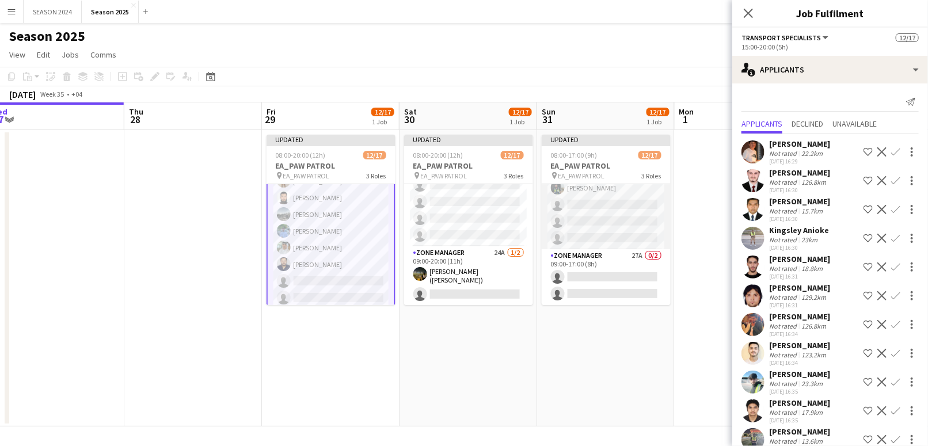
click at [620, 229] on app-card-role "Transport Specialists 75A [DATE] 09:00-17:00 (8h) Ahmed Ibrahim Baloshi [PERSON…" at bounding box center [606, 136] width 129 height 226
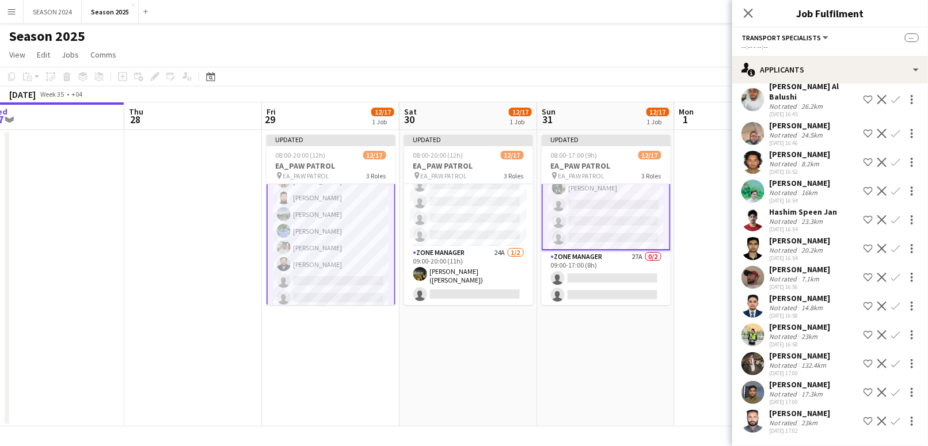
scroll to position [1387, 0]
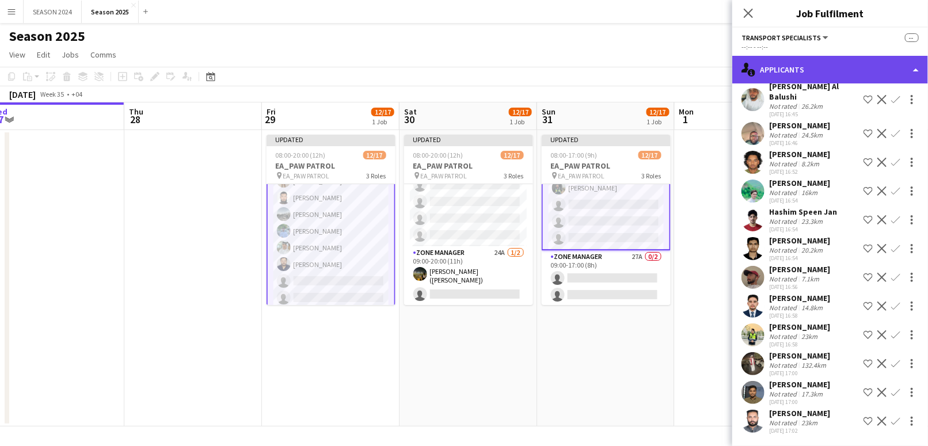
click at [824, 74] on div "single-neutral-actions-information Applicants" at bounding box center [831, 70] width 196 height 28
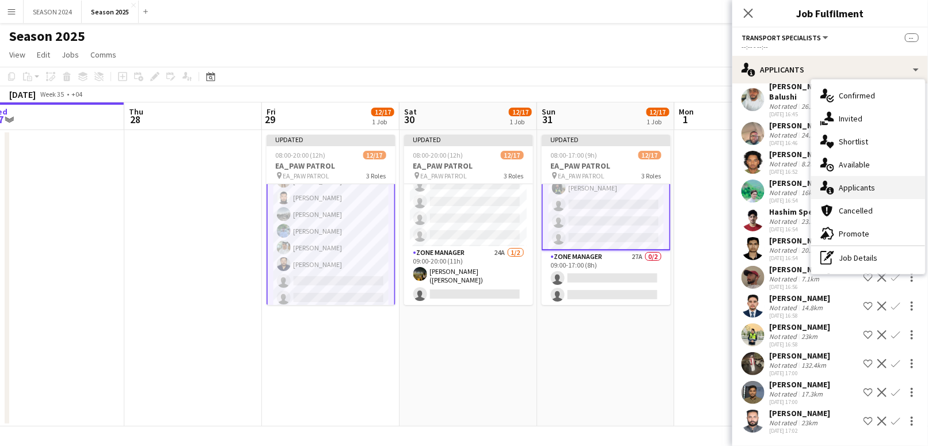
click at [864, 184] on div "single-neutral-actions-information Applicants" at bounding box center [868, 187] width 114 height 23
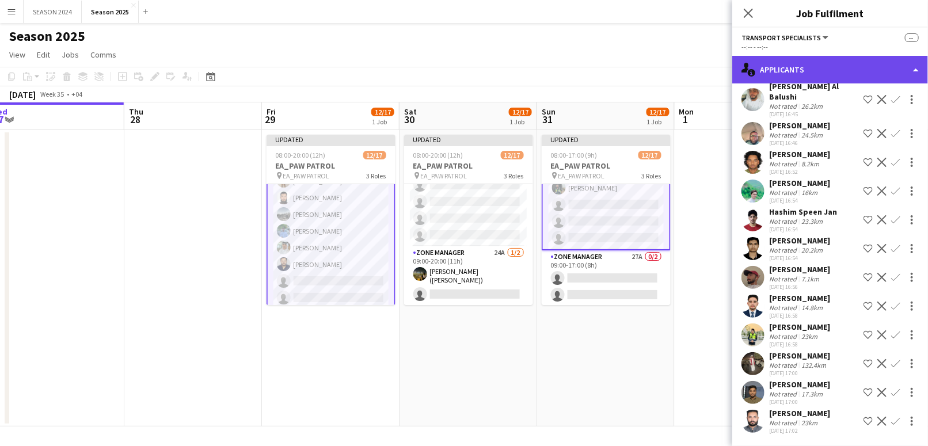
click at [819, 69] on div "single-neutral-actions-information Applicants" at bounding box center [831, 70] width 196 height 28
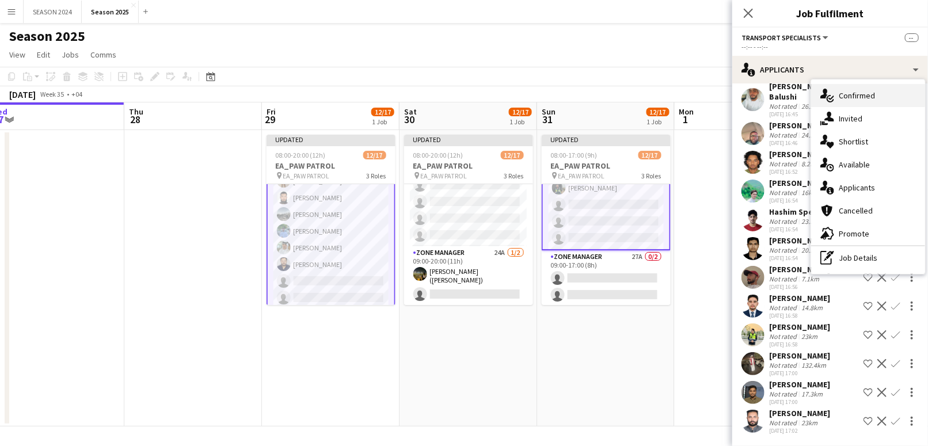
click at [845, 95] on div "single-neutral-actions-check-2 Confirmed" at bounding box center [868, 95] width 114 height 23
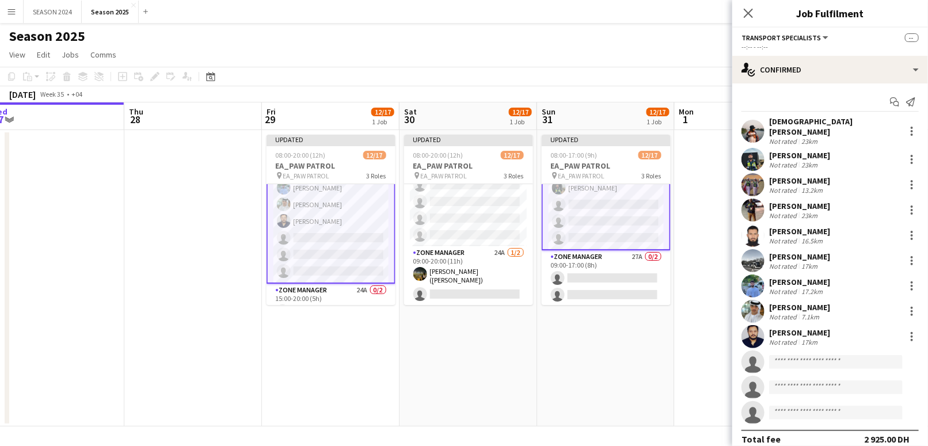
scroll to position [239, 0]
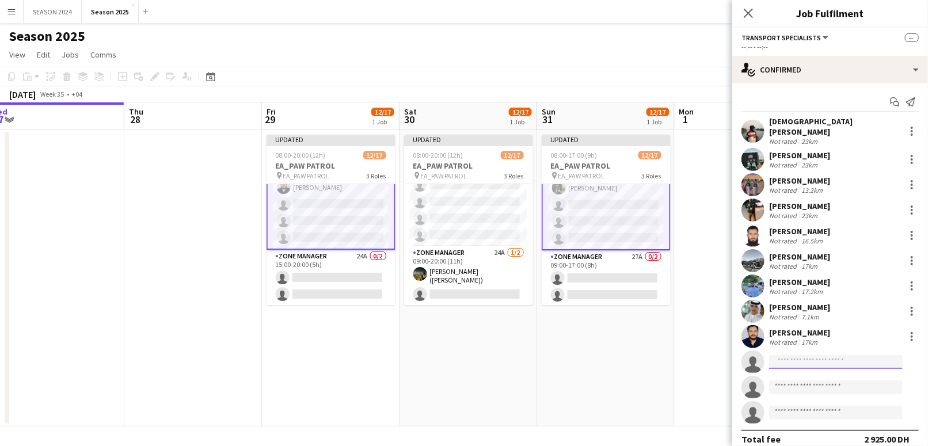
click at [826, 355] on input at bounding box center [836, 362] width 134 height 14
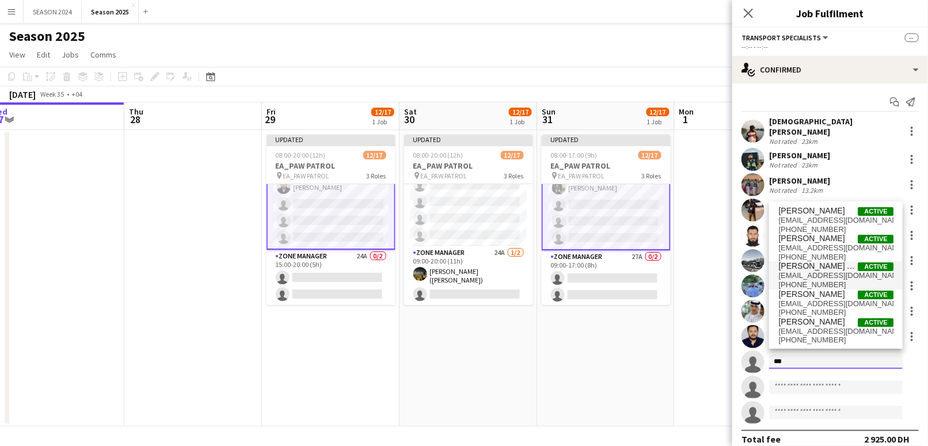
type input "***"
click at [829, 271] on span "[EMAIL_ADDRESS][DOMAIN_NAME]" at bounding box center [836, 275] width 115 height 9
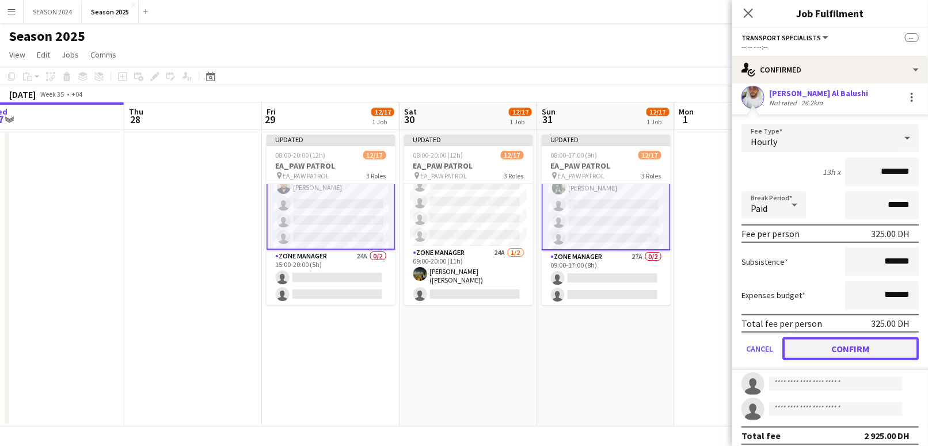
click at [836, 348] on button "Confirm" at bounding box center [851, 348] width 136 height 23
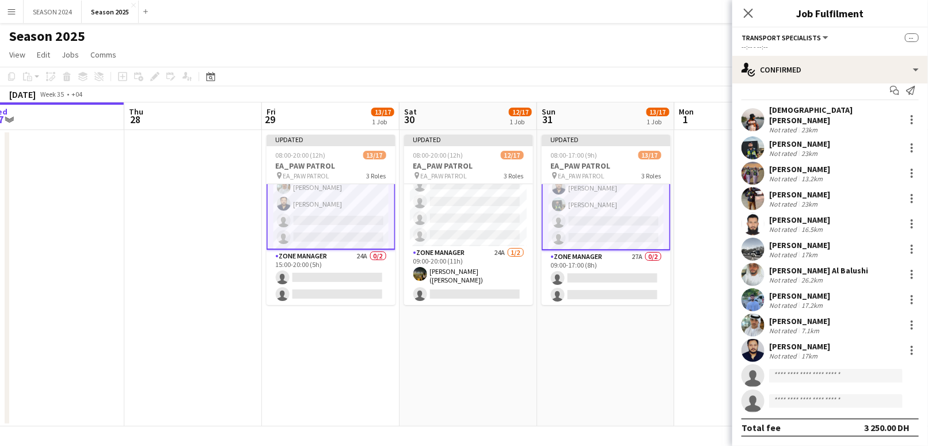
scroll to position [5, 0]
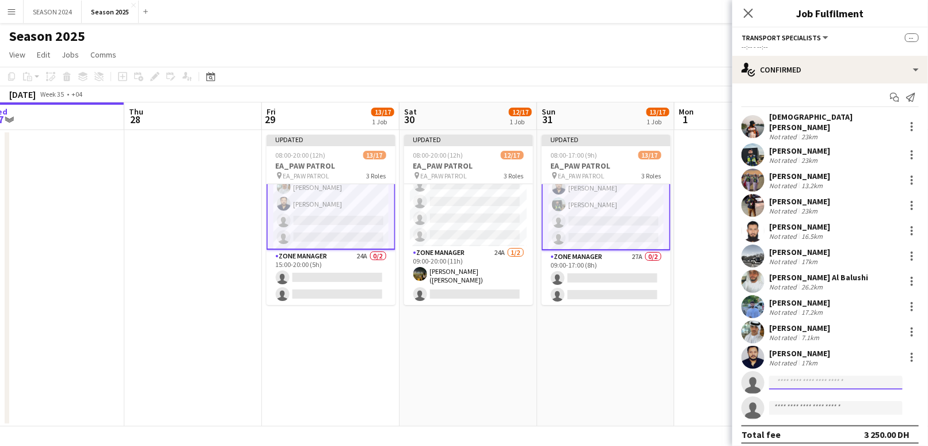
click at [815, 380] on input at bounding box center [836, 383] width 134 height 14
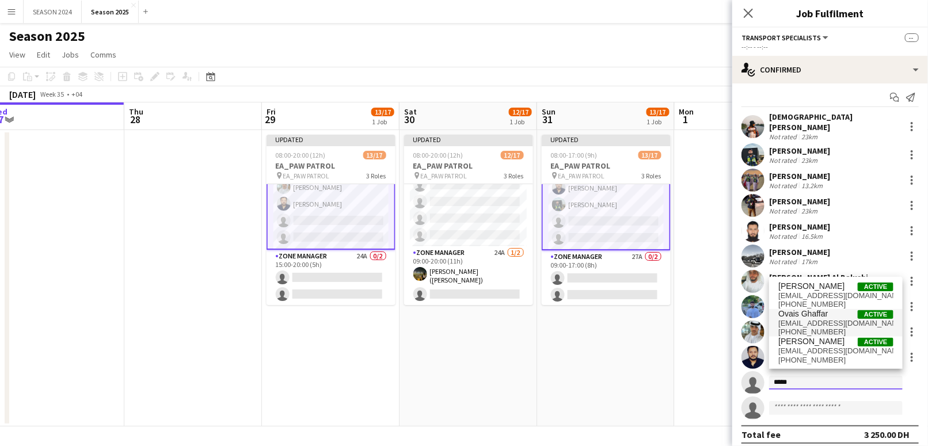
type input "*****"
click at [811, 309] on span "Ovais Ghaffar" at bounding box center [804, 314] width 50 height 10
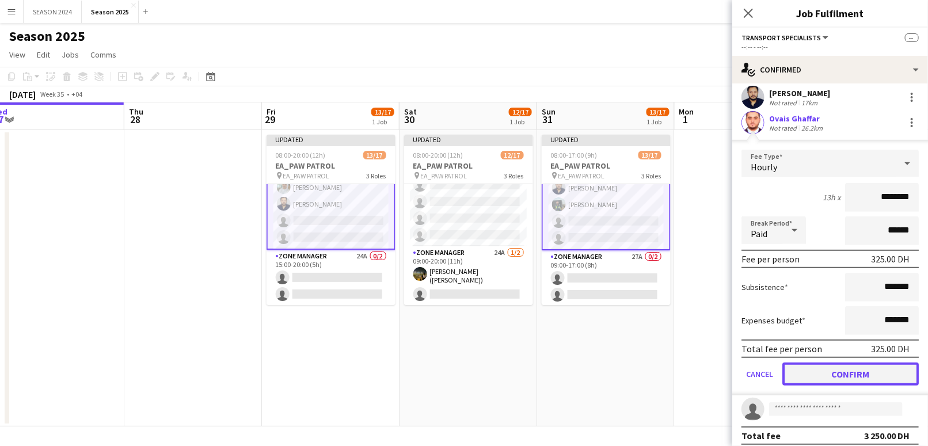
click at [816, 366] on button "Confirm" at bounding box center [851, 374] width 136 height 23
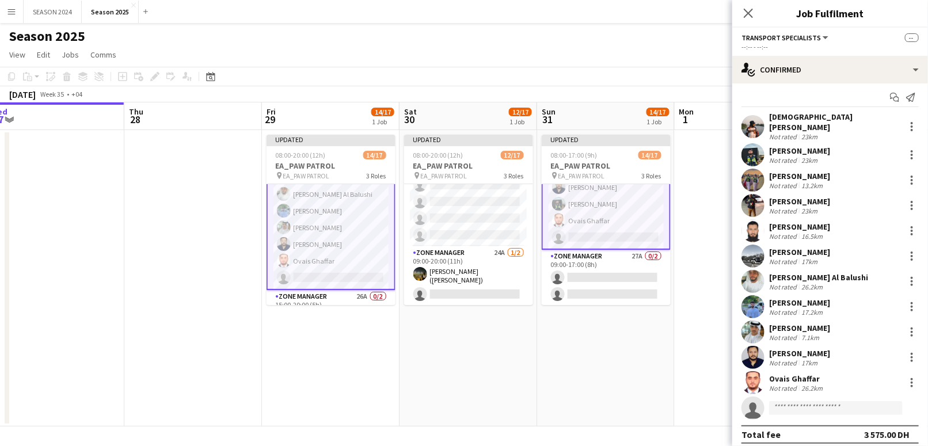
scroll to position [239, 0]
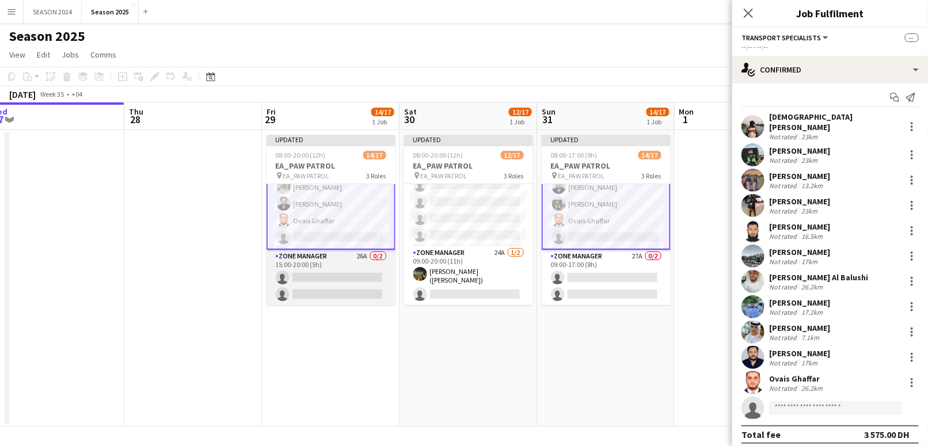
click at [337, 270] on app-card-role "Zone Manager 26A 0/2 15:00-20:00 (5h) single-neutral-actions single-neutral-act…" at bounding box center [331, 278] width 129 height 56
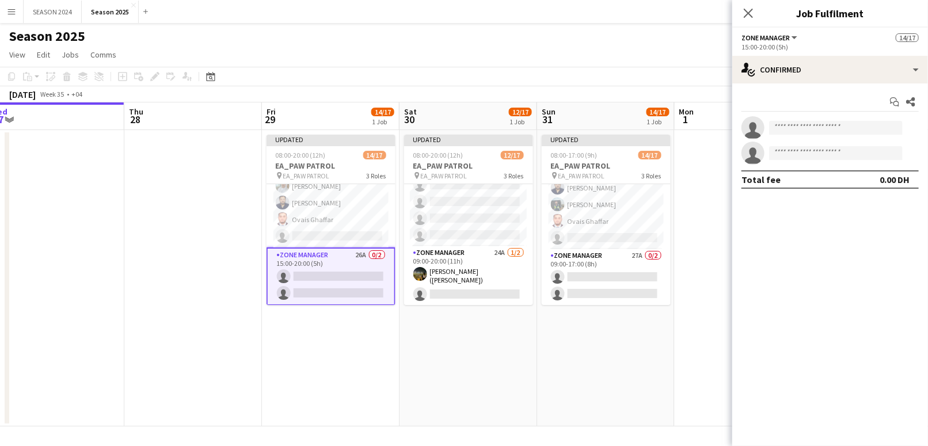
scroll to position [0, 0]
click at [854, 127] on input at bounding box center [836, 128] width 134 height 14
type input "**"
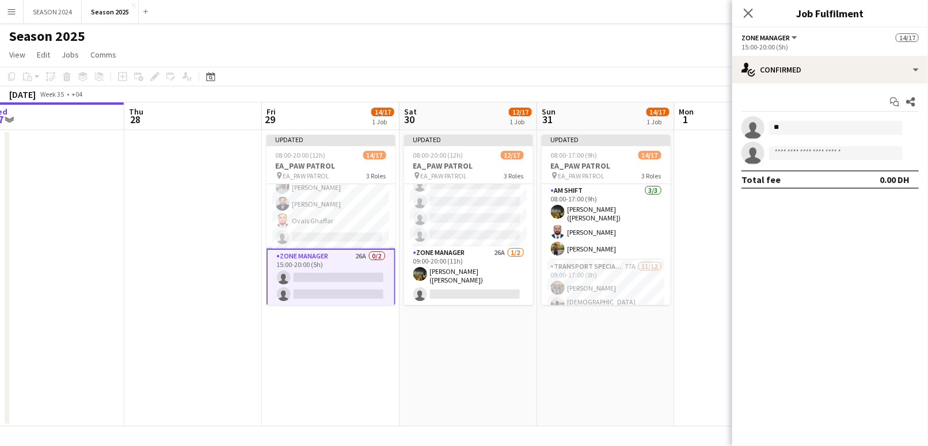
scroll to position [237, 0]
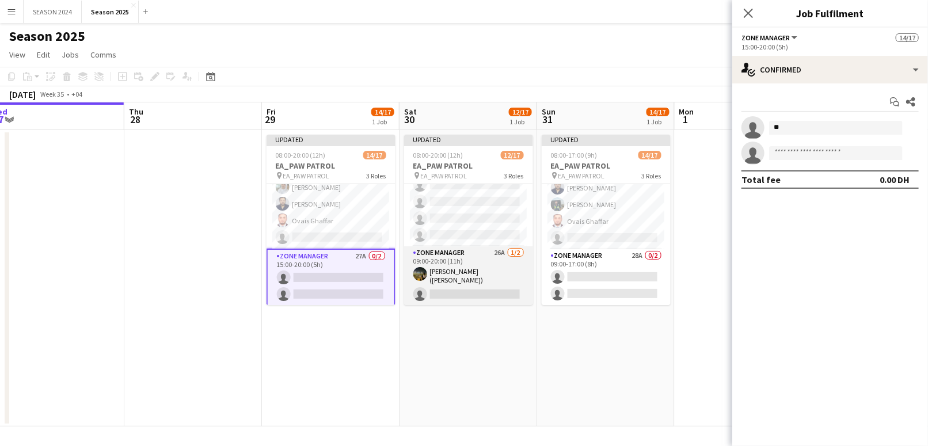
type input "**"
click at [453, 269] on app-card-role "Zone Manager 26A 1/2 09:00-20:00 (11h) Usman Shaikh (Abu Hamdan) single-neutral…" at bounding box center [471, 275] width 129 height 59
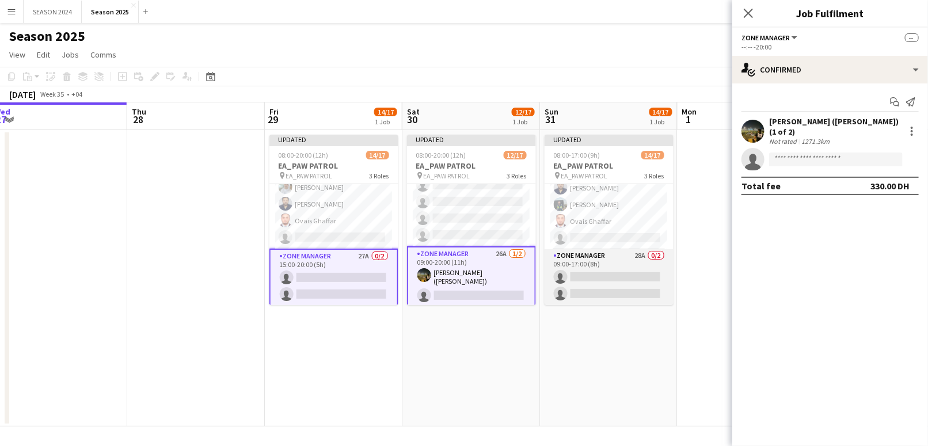
click at [574, 271] on app-card-role "Zone Manager 28A 0/2 09:00-17:00 (8h) single-neutral-actions single-neutral-act…" at bounding box center [609, 277] width 129 height 56
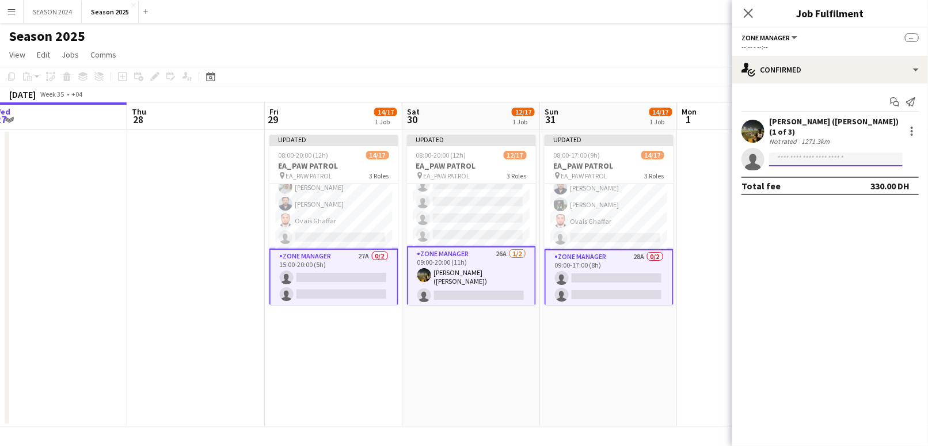
click at [813, 153] on input at bounding box center [836, 160] width 134 height 14
type input "**********"
click at [804, 166] on span "[PERSON_NAME]" at bounding box center [812, 170] width 66 height 10
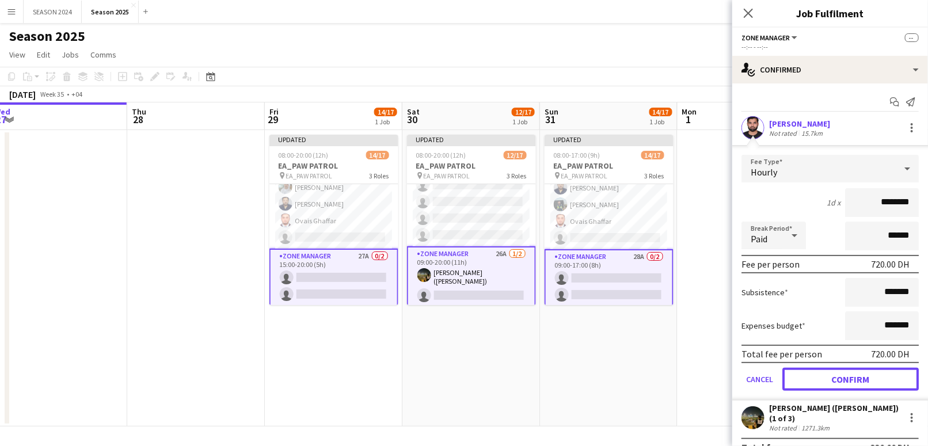
click at [821, 374] on button "Confirm" at bounding box center [851, 379] width 136 height 23
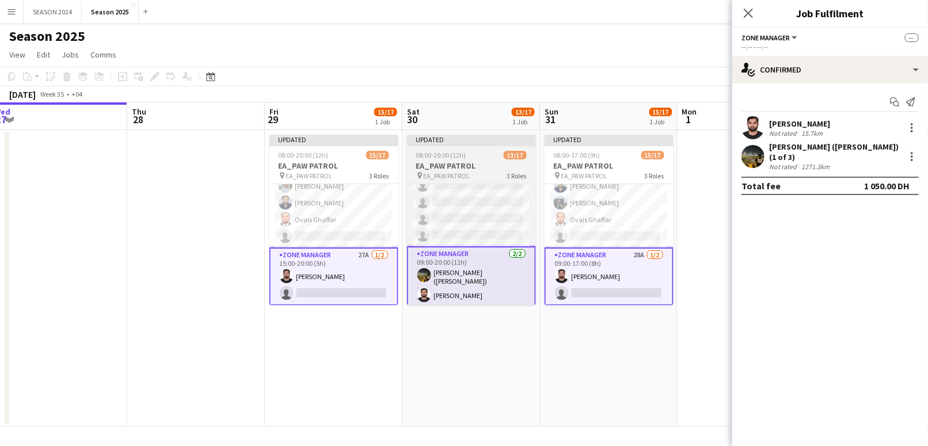
scroll to position [239, 0]
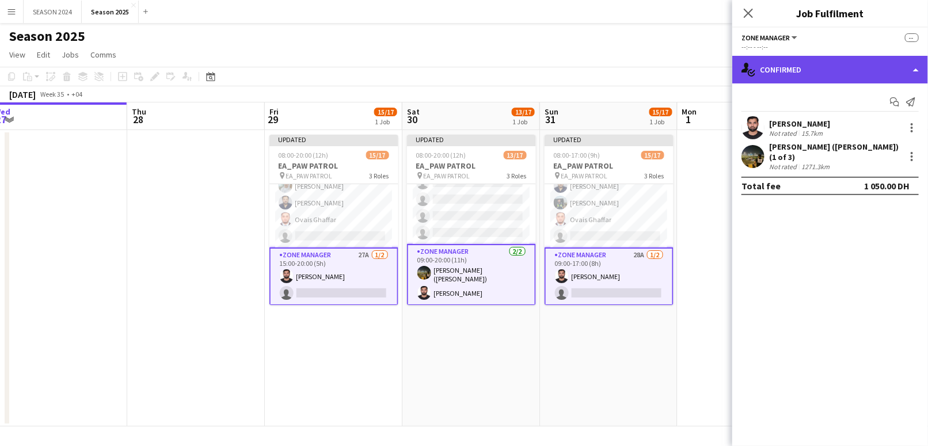
click at [832, 62] on div "single-neutral-actions-check-2 Confirmed" at bounding box center [831, 70] width 196 height 28
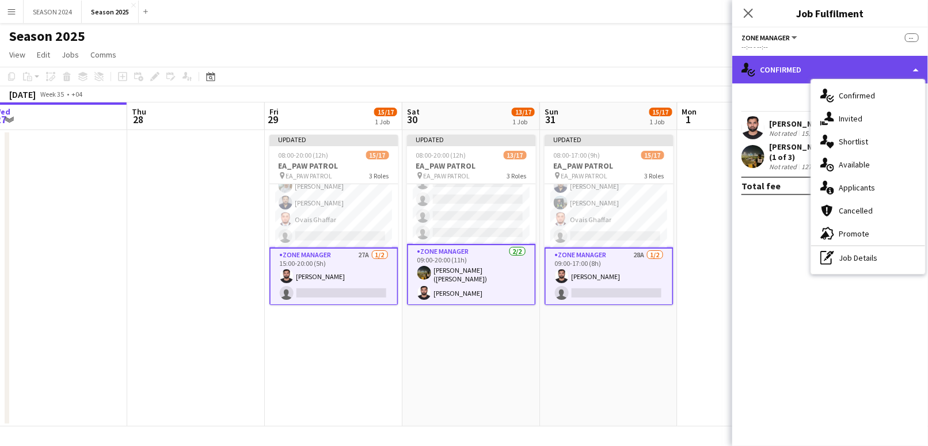
click at [832, 62] on div "single-neutral-actions-check-2 Confirmed" at bounding box center [831, 70] width 196 height 28
click at [771, 81] on div "single-neutral-actions-check-2 Confirmed" at bounding box center [831, 70] width 196 height 28
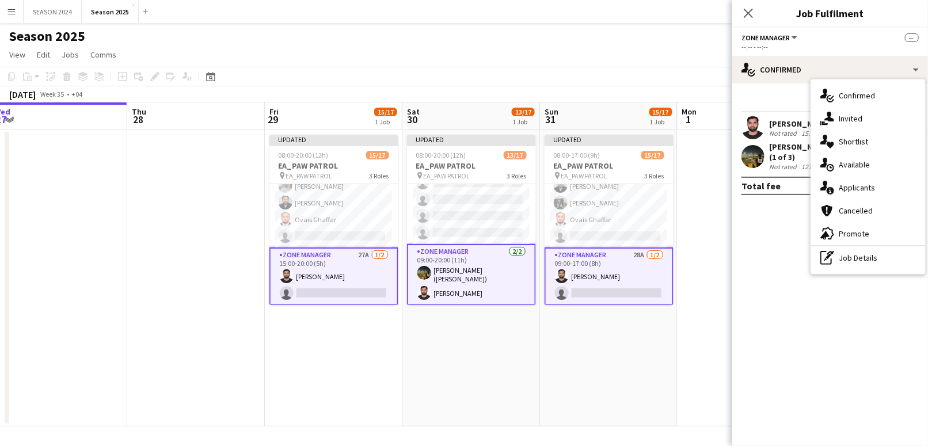
click at [720, 182] on app-date-cell at bounding box center [747, 278] width 138 height 297
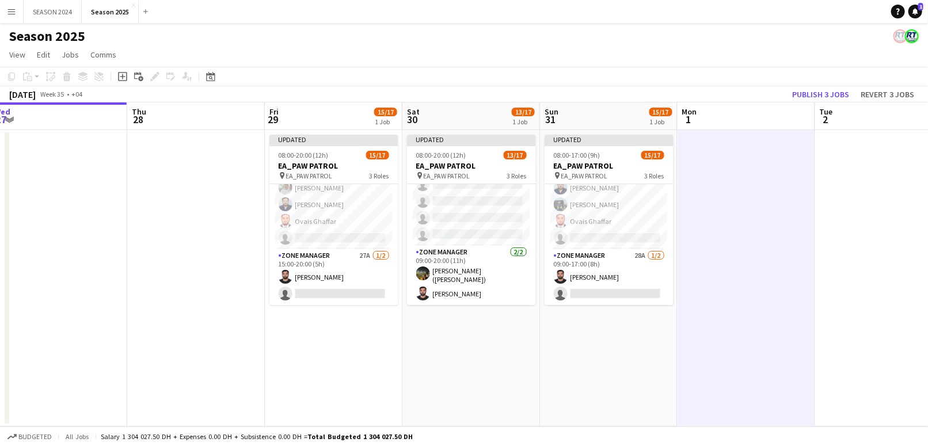
scroll to position [237, 0]
click at [354, 283] on app-card-role "Zone Manager 27A 1/2 15:00-20:00 (5h) Abdullah Azhar Ahmed single-neutral-actio…" at bounding box center [334, 277] width 129 height 56
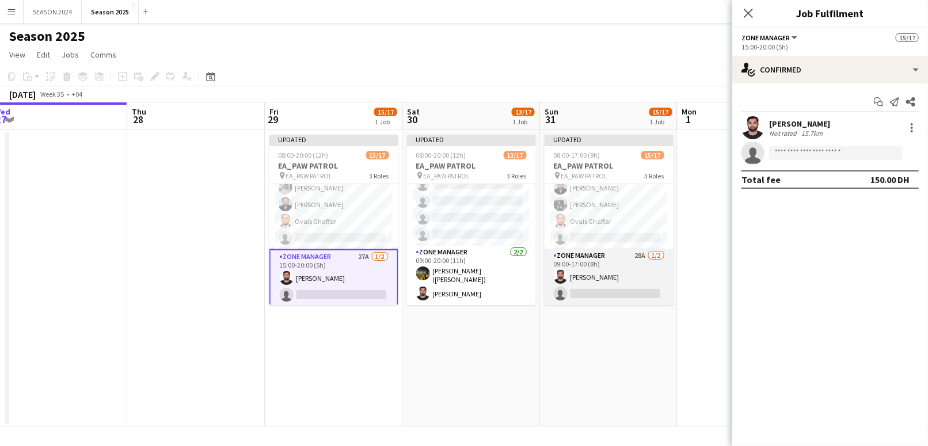
click at [588, 282] on app-card-role "Zone Manager 28A 1/2 09:00-17:00 (8h) Abdullah Azhar Ahmed single-neutral-actio…" at bounding box center [609, 277] width 129 height 56
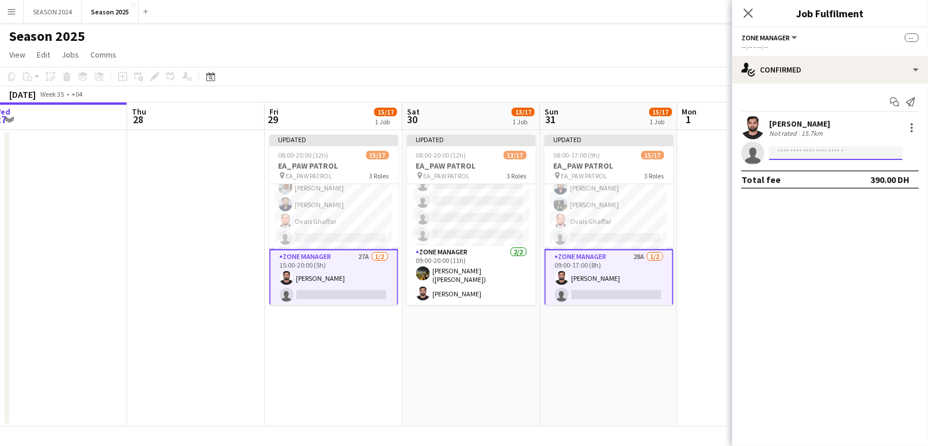
click at [879, 155] on input at bounding box center [836, 153] width 134 height 14
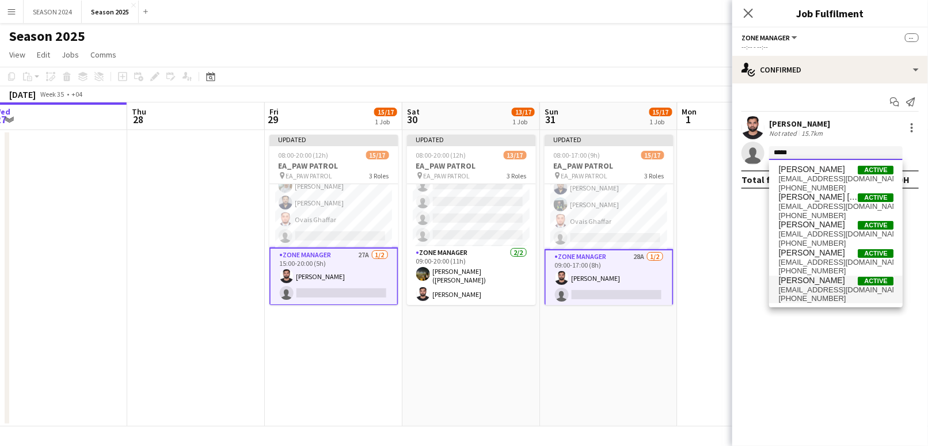
type input "*****"
click at [848, 279] on span "Yasir Shaikh Active" at bounding box center [836, 281] width 115 height 10
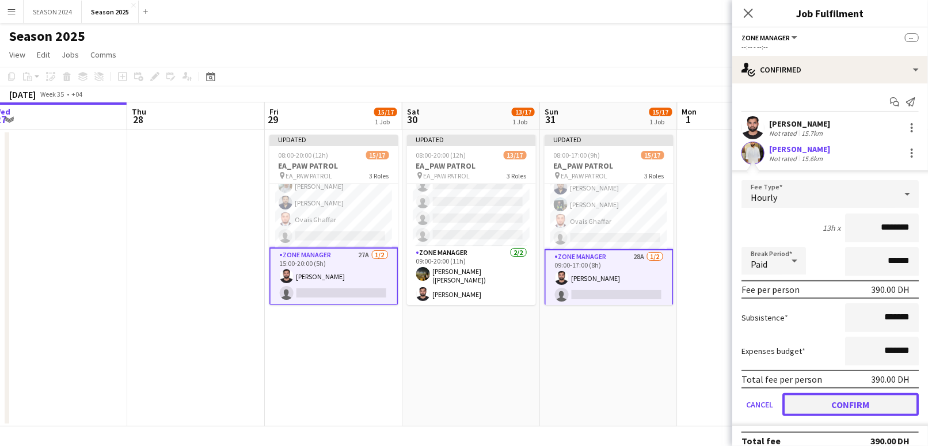
click at [841, 406] on button "Confirm" at bounding box center [851, 404] width 136 height 23
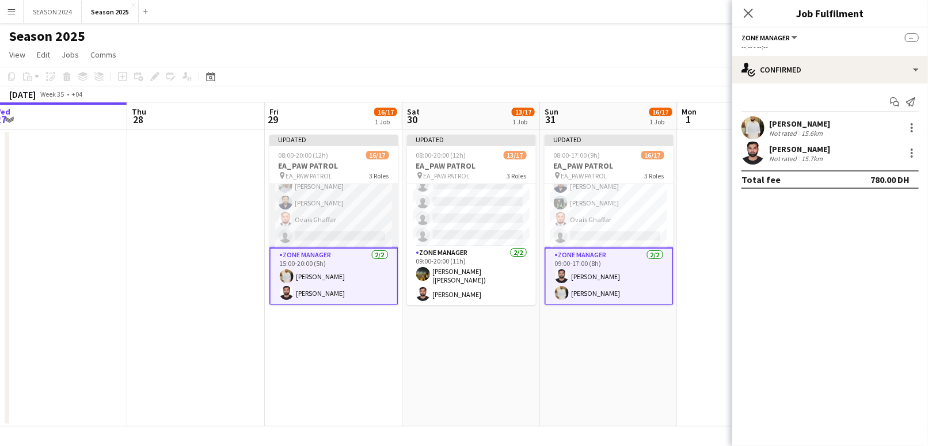
click at [343, 211] on app-card-role "Transport Specialists 84A 11/12 15:00-20:00 (5h) Mohammed Asif Maaz Shaikh Raee…" at bounding box center [334, 134] width 129 height 226
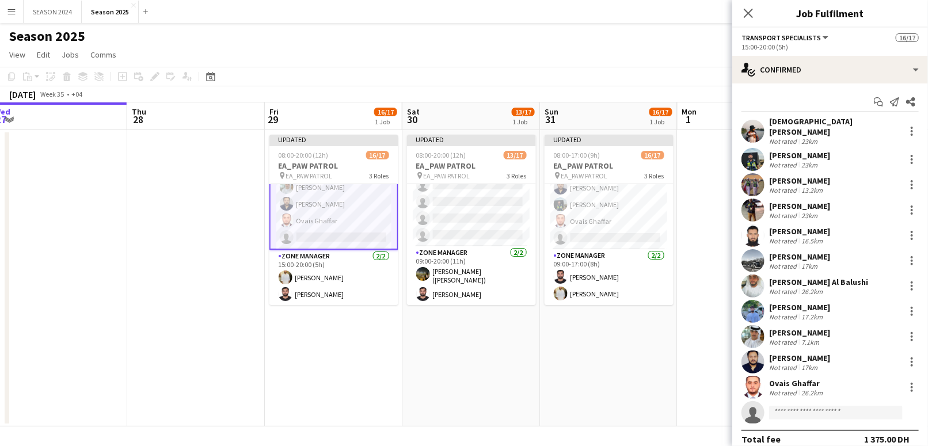
scroll to position [240, 0]
click at [562, 215] on app-user-avatar at bounding box center [561, 221] width 14 height 14
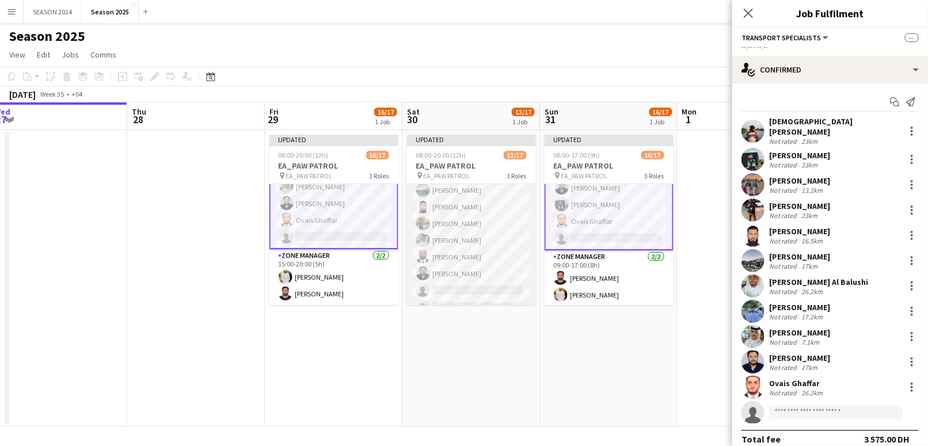
click at [496, 233] on app-card-role "Transport Specialists 86A 8/12 09:00-20:00 (11h) Ahmad Muhammad Mohammed Asif D…" at bounding box center [471, 239] width 129 height 226
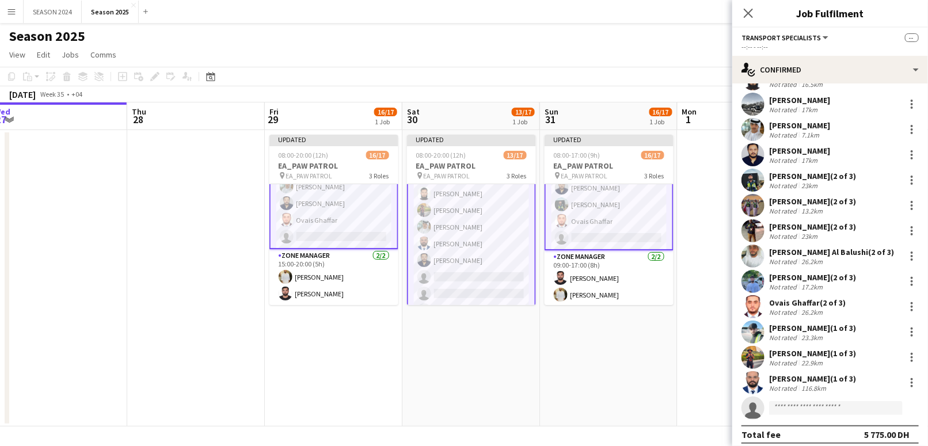
scroll to position [239, 0]
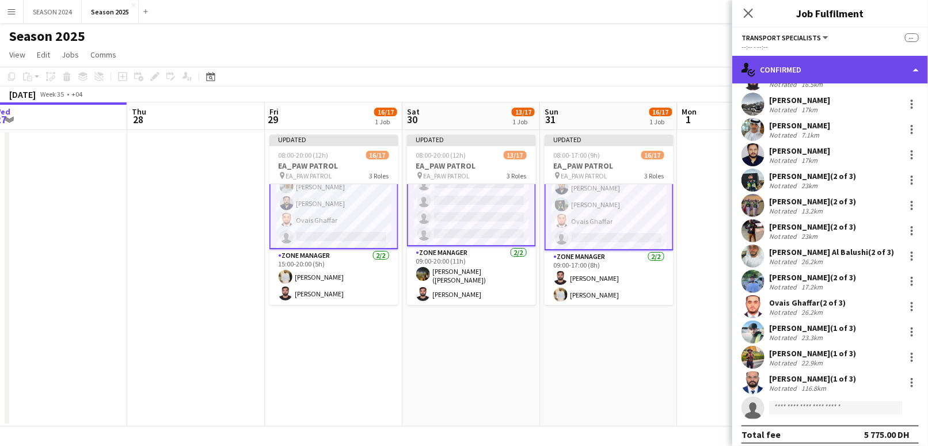
click at [816, 73] on div "single-neutral-actions-check-2 Confirmed" at bounding box center [831, 70] width 196 height 28
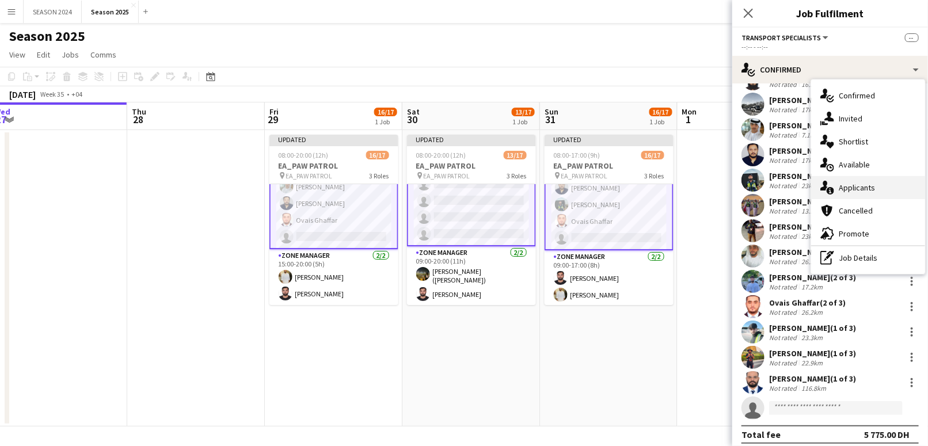
click at [843, 182] on div "single-neutral-actions-information Applicants" at bounding box center [868, 187] width 114 height 23
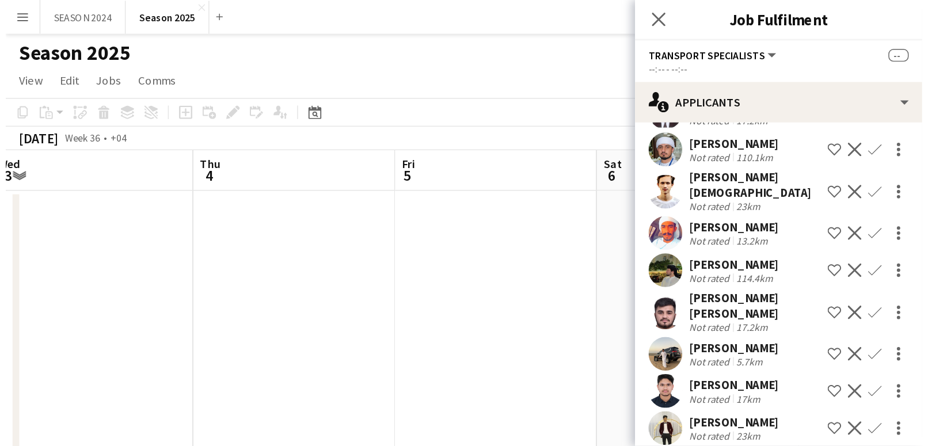
scroll to position [461, 0]
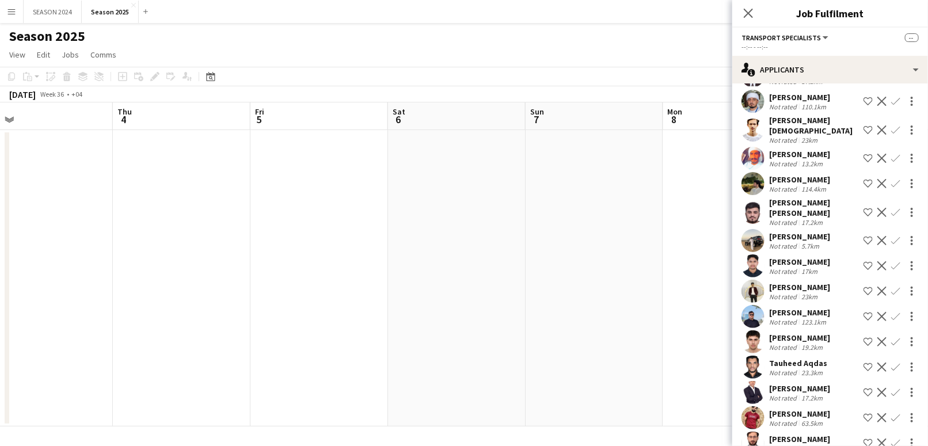
drag, startPoint x: 461, startPoint y: 242, endPoint x: 196, endPoint y: 259, distance: 265.4
click at [227, 253] on app-calendar-viewport "Sun 31 16/17 1 Job Mon 1 Tue 2 Wed 3 Thu 4 Fri 5 Sat 6 Sun 7 Mon 8 Tue 9 Wed 10…" at bounding box center [464, 265] width 928 height 324
drag, startPoint x: 490, startPoint y: 259, endPoint x: 244, endPoint y: 282, distance: 246.4
click at [296, 276] on app-calendar-viewport "Tue 2 Wed 3 Thu 4 Fri 5 Sat 6 Sun 7 Mon 8 Tue 9 Wed 10 Thu 11 Fri 12 Sat 13" at bounding box center [464, 265] width 928 height 324
drag, startPoint x: 536, startPoint y: 267, endPoint x: 235, endPoint y: 286, distance: 301.8
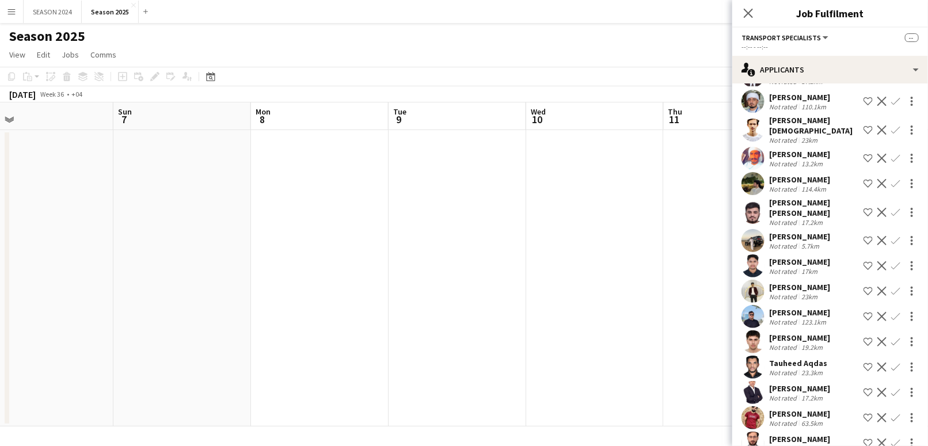
click at [380, 279] on app-calendar-viewport "Wed 3 Thu 4 Fri 5 Sat 6 Sun 7 Mon 8 Tue 9 Wed 10 Thu 11 Fri 12 Sat 13 Sun 14" at bounding box center [464, 265] width 928 height 324
drag, startPoint x: 593, startPoint y: 265, endPoint x: 311, endPoint y: 264, distance: 281.6
click at [463, 264] on app-calendar-viewport "Thu 4 Fri 5 Sat 6 Sun 7 Mon 8 Tue 9 Wed 10 Thu 11 Fri 12 Sat 13 Sun 14 Mon 15" at bounding box center [464, 265] width 928 height 324
drag, startPoint x: 499, startPoint y: 251, endPoint x: 240, endPoint y: 251, distance: 259.7
click at [263, 251] on app-calendar-viewport "Fri 5 Sat 6 Sun 7 Mon 8 Tue 9 Wed 10 Thu 11 Fri 12 Sat 13 Sun 14 Mon 15 Tue 16" at bounding box center [464, 265] width 928 height 324
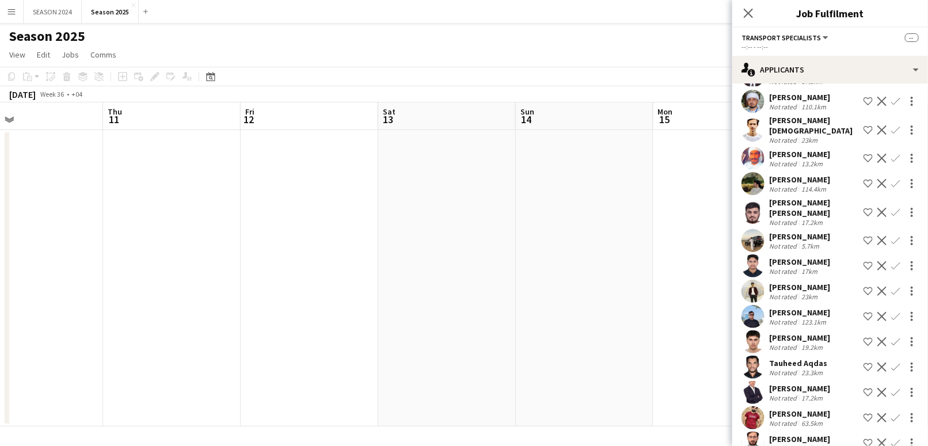
click at [419, 248] on app-calendar-viewport "Sun 7 Mon 8 Tue 9 Wed 10 Thu 11 Fri 12 Sat 13 Sun 14 Mon 15 Tue 16 Wed 17 Thu 18" at bounding box center [464, 265] width 928 height 324
click at [475, 250] on app-calendar-viewport "Sun 7 Mon 8 Tue 9 Wed 10 Thu 11 Fri 12 Sat 13 Sun 14 Mon 15 Tue 16 Wed 17 Thu 18" at bounding box center [464, 265] width 928 height 324
drag, startPoint x: 560, startPoint y: 231, endPoint x: 409, endPoint y: 244, distance: 150.9
click at [428, 244] on app-calendar-viewport "Mon 8 Tue 9 Wed 10 Thu 11 Fri 12 Sat 13 Sun 14 Mon 15 Tue 16 Wed 17 Thu 18 Fri …" at bounding box center [464, 265] width 928 height 324
drag, startPoint x: 528, startPoint y: 227, endPoint x: 384, endPoint y: 252, distance: 146.1
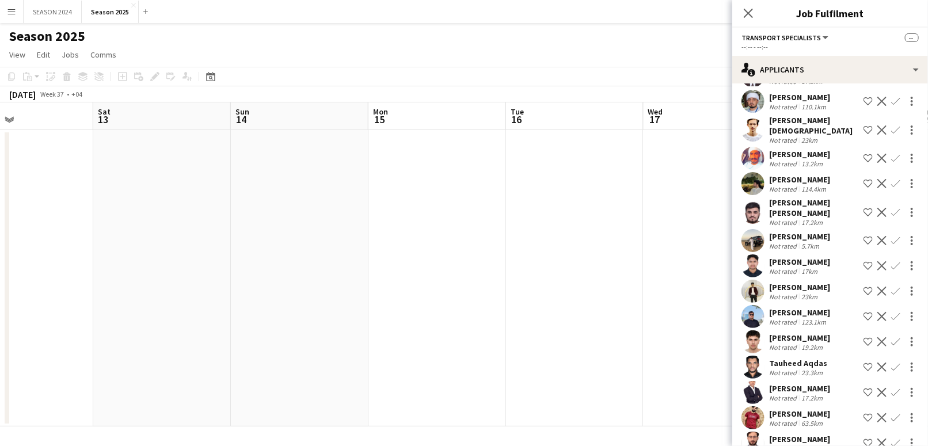
click at [408, 248] on app-calendar-viewport "Tue 9 Wed 10 Thu 11 Fri 12 Sat 13 Sun 14 Mon 15 Tue 16 Wed 17 Thu 18 Fri 19 Sat…" at bounding box center [464, 265] width 928 height 324
click at [405, 240] on app-calendar-viewport "Wed 10 Thu 11 Fri 12 Sat 13 Sun 14 Mon 15 Tue 16 Wed 17 Thu 18 Fri 19 Sat 20 Su…" at bounding box center [464, 265] width 928 height 324
click at [522, 233] on app-calendar-viewport "Thu 11 Fri 12 Sat 13 Sun 14 Mon 15 Tue 16 Wed 17 Thu 18 Fri 19 Sat 20 Sun 21 Mo…" at bounding box center [464, 265] width 928 height 324
drag, startPoint x: 544, startPoint y: 272, endPoint x: 427, endPoint y: 282, distance: 116.8
click at [465, 283] on app-calendar-viewport "Fri 12 Sat 13 Sun 14 Mon 15 Tue 16 Wed 17 Thu 18 Fri 19 Sat 20 Sun 21 Mon 22 Tu…" at bounding box center [464, 265] width 928 height 324
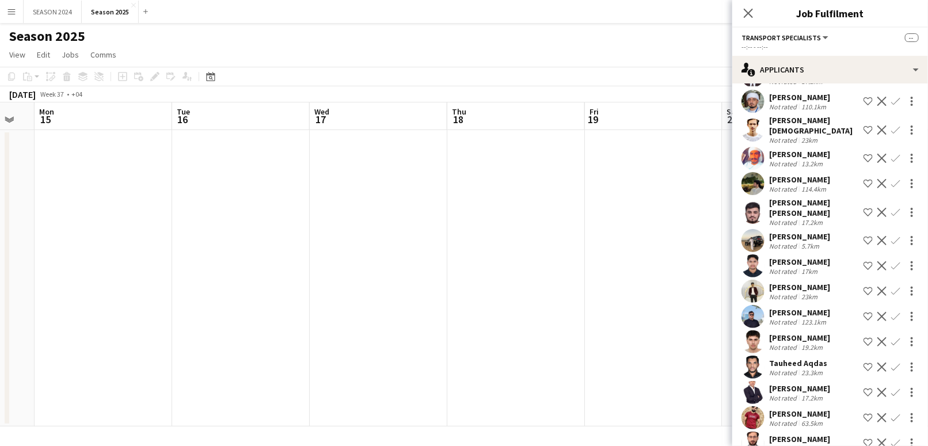
drag, startPoint x: 472, startPoint y: 260, endPoint x: 454, endPoint y: 264, distance: 18.9
click at [456, 263] on app-calendar-viewport "Fri 12 Sat 13 Sun 14 Mon 15 Tue 16 Wed 17 Thu 18 Fri 19 Sat 20 Sun 21 Mon 22 Tu…" at bounding box center [464, 265] width 928 height 324
drag, startPoint x: 581, startPoint y: 255, endPoint x: 758, endPoint y: 227, distance: 179.6
click at [677, 243] on app-calendar-viewport "Sun 14 Mon 15 Tue 16 Wed 17 Thu 18 Fri 19 Sat 20 Sun 21 Mon 22 Tue 23 Wed 24 Th…" at bounding box center [464, 265] width 928 height 324
drag, startPoint x: 450, startPoint y: 253, endPoint x: 625, endPoint y: 239, distance: 176.2
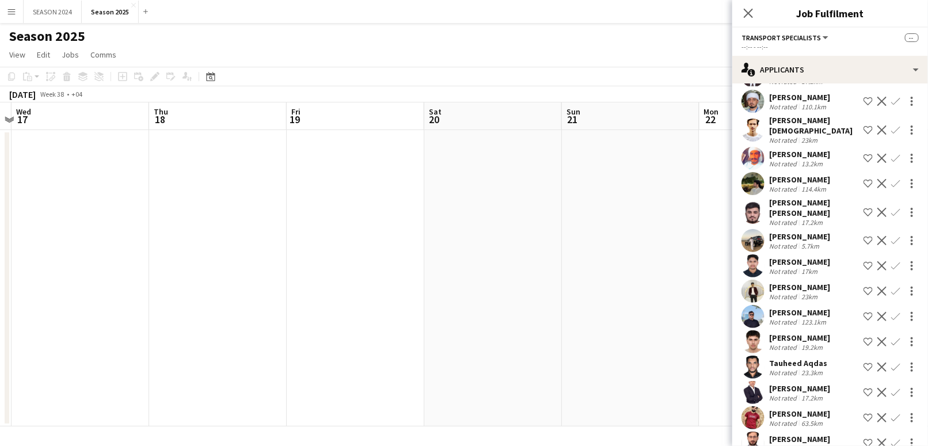
click at [472, 255] on app-calendar-viewport "Sun 14 Mon 15 Tue 16 Wed 17 Thu 18 Fri 19 Sat 20 Sun 21 Mon 22 Tue 23 Wed 24 Th…" at bounding box center [464, 265] width 928 height 324
drag, startPoint x: 253, startPoint y: 253, endPoint x: 610, endPoint y: 252, distance: 356.5
click at [469, 257] on app-calendar-viewport "Sun 14 Mon 15 Tue 16 Wed 17 Thu 18 Fri 19 Sat 20 Sun 21 Mon 22 Tue 23 Wed 24 Th…" at bounding box center [464, 265] width 928 height 324
drag, startPoint x: 258, startPoint y: 270, endPoint x: 346, endPoint y: 268, distance: 87.6
click at [304, 270] on app-calendar-viewport "Sat 13 Sun 14 Mon 15 Tue 16 Wed 17 Thu 18 Fri 19 Sat 20 Sun 21 Mon 22 Tue 23 We…" at bounding box center [464, 265] width 928 height 324
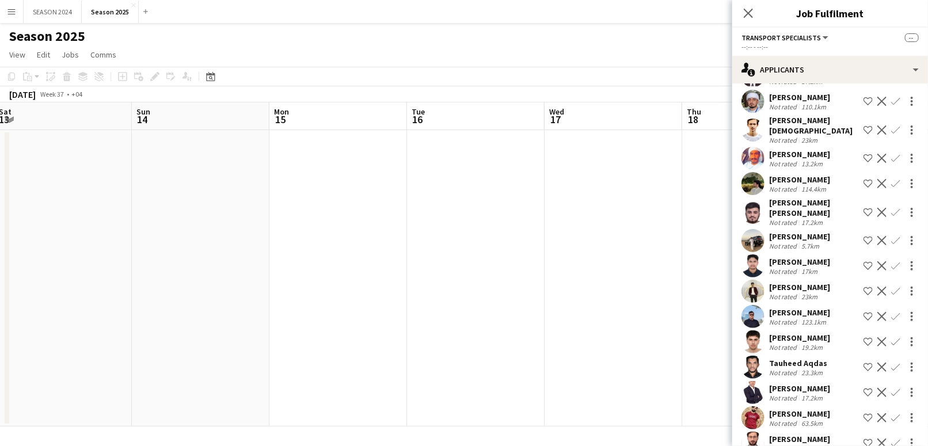
drag, startPoint x: 72, startPoint y: 274, endPoint x: 400, endPoint y: 304, distance: 329.0
click at [364, 304] on app-calendar-viewport "Thu 11 Fri 12 Sat 13 Sun 14 Mon 15 Tue 16 Wed 17 Thu 18 Fri 19 Sat 20 Sun 21 Mo…" at bounding box center [464, 265] width 928 height 324
drag, startPoint x: 113, startPoint y: 331, endPoint x: 412, endPoint y: 328, distance: 299.5
click at [376, 339] on app-calendar-viewport "Mon 8 Tue 9 Wed 10 Thu 11 Fri 12 Sat 13 Sun 14 Mon 15 Tue 16 Wed 17 Thu 18 Fri …" at bounding box center [464, 265] width 928 height 324
click at [385, 336] on app-calendar-viewport "Sun 7 Mon 8 Tue 9 Wed 10 Thu 11 Fri 12 Sat 13 Sun 14 Mon 15 Tue 16 Wed 17 Thu 18" at bounding box center [464, 265] width 928 height 324
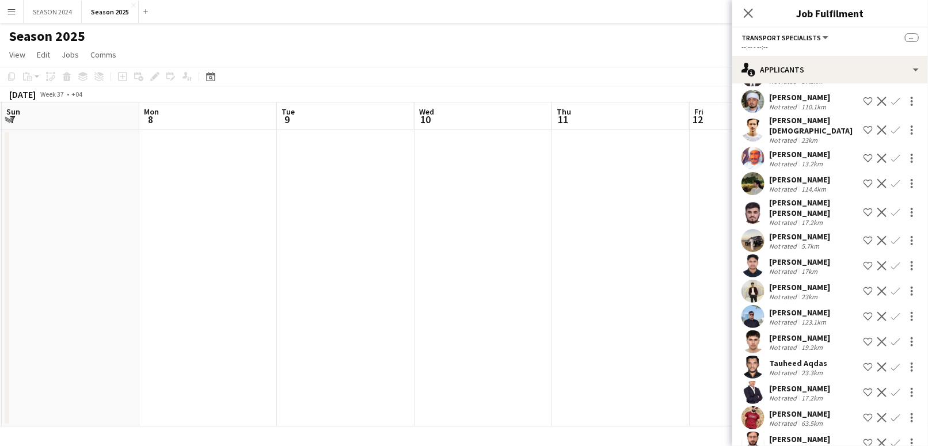
drag, startPoint x: 145, startPoint y: 320, endPoint x: 418, endPoint y: 314, distance: 273.0
click at [381, 325] on app-calendar-viewport "Fri 5 Sat 6 Sun 7 Mon 8 Tue 9 Wed 10 Thu 11 Fri 12 Sat 13 Sun 14 Mon 15 Tue 16" at bounding box center [464, 265] width 928 height 324
drag, startPoint x: 119, startPoint y: 316, endPoint x: 418, endPoint y: 312, distance: 298.9
click at [422, 325] on app-calendar-viewport "Wed 3 Thu 4 Fri 5 Sat 6 Sun 7 Mon 8 Tue 9 Wed 10 Thu 11 Fri 12 Sat 13 Sun 14" at bounding box center [464, 265] width 928 height 324
click at [415, 328] on app-calendar-viewport "Mon 1 Tue 2 Wed 3 Thu 4 Fri 5 Sat 6 Sun 7 Mon 8 Tue 9 Wed 10 Thu 11 Fri 12" at bounding box center [464, 265] width 928 height 324
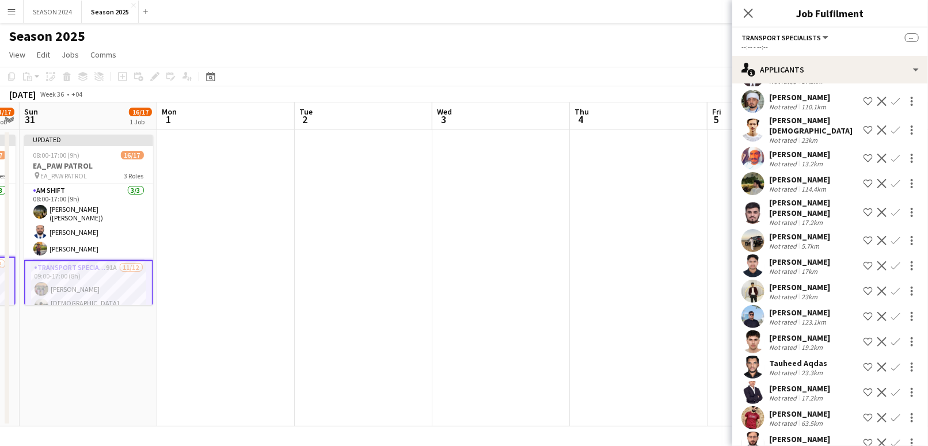
drag, startPoint x: 361, startPoint y: 321, endPoint x: 476, endPoint y: 324, distance: 115.2
click at [473, 323] on app-calendar-viewport "Fri 29 16/17 1 Job Sat 30 13/17 1 Job Sun 31 16/17 1 Job Mon 1 Tue 2 Wed 3 Thu …" at bounding box center [464, 265] width 928 height 324
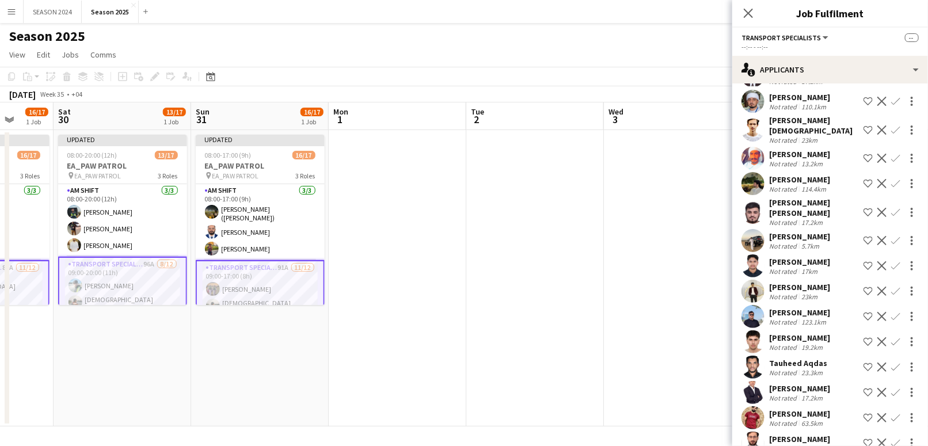
scroll to position [0, 302]
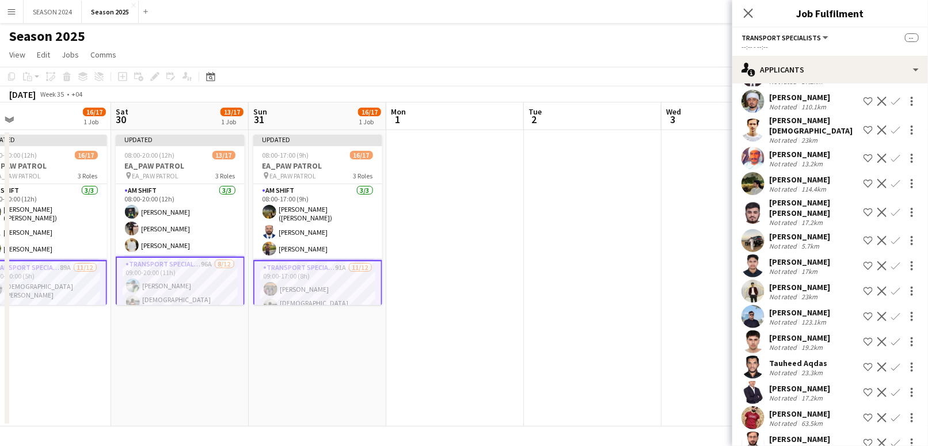
drag, startPoint x: 115, startPoint y: 348, endPoint x: 445, endPoint y: 369, distance: 330.1
click at [445, 369] on app-calendar-viewport "Wed 27 Thu 28 Fri 29 16/17 1 Job Sat 30 13/17 1 Job Sun 31 16/17 1 Job Mon 1 Tu…" at bounding box center [464, 265] width 928 height 324
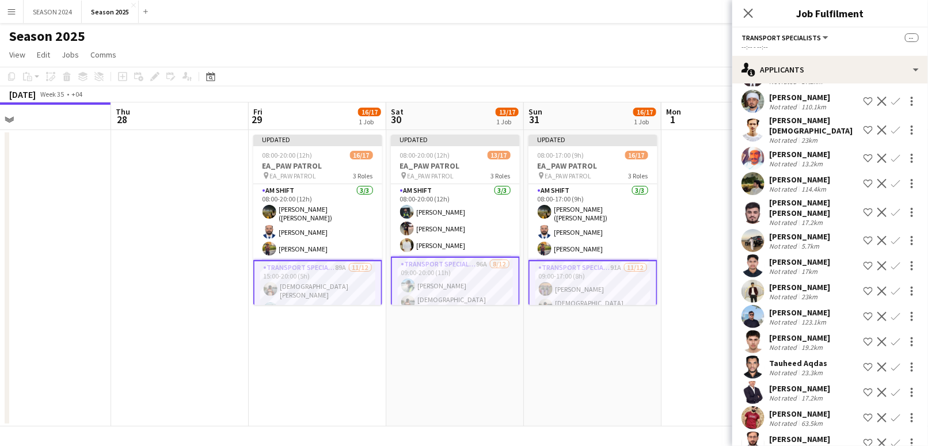
click at [331, 279] on app-card-role "Transport Specialists 89A 11/12 15:00-20:00 (5h) Mohammed Asif Maaz Shaikh Raee…" at bounding box center [317, 374] width 129 height 229
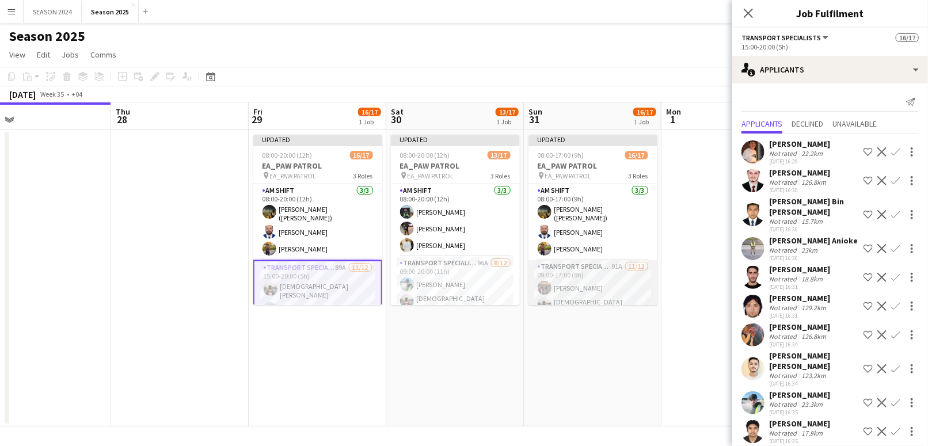
click at [591, 276] on app-card-role "Transport Specialists 91A 11/12 09:00-17:00 (8h) Ahmed Ibrahim Baloshi Mohammed…" at bounding box center [593, 373] width 129 height 226
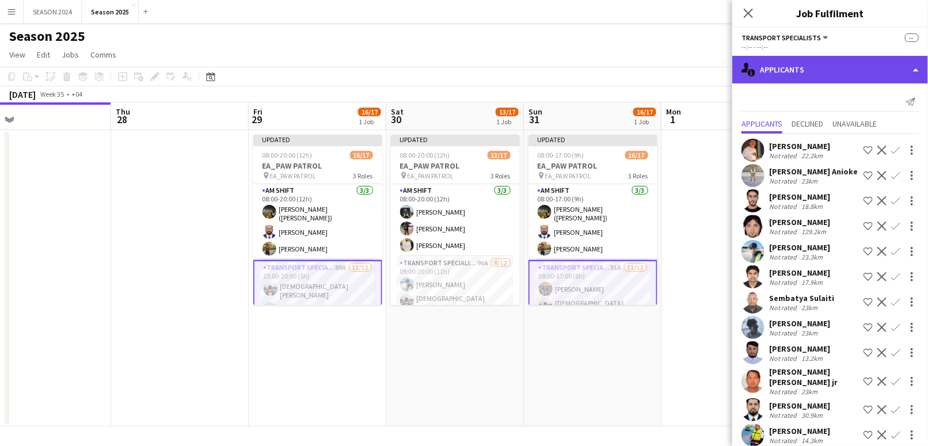
click at [829, 69] on div "single-neutral-actions-information Applicants" at bounding box center [831, 70] width 196 height 28
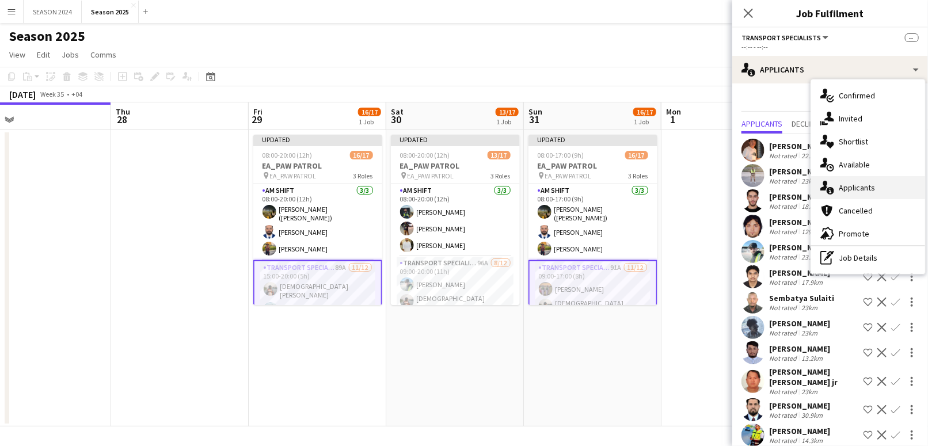
click at [865, 179] on div "single-neutral-actions-information Applicants" at bounding box center [868, 187] width 114 height 23
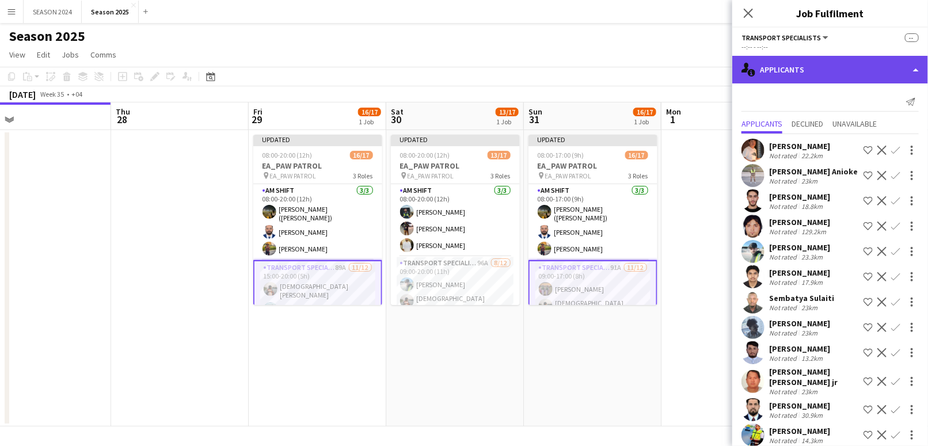
click at [836, 67] on div "single-neutral-actions-information Applicants" at bounding box center [831, 70] width 196 height 28
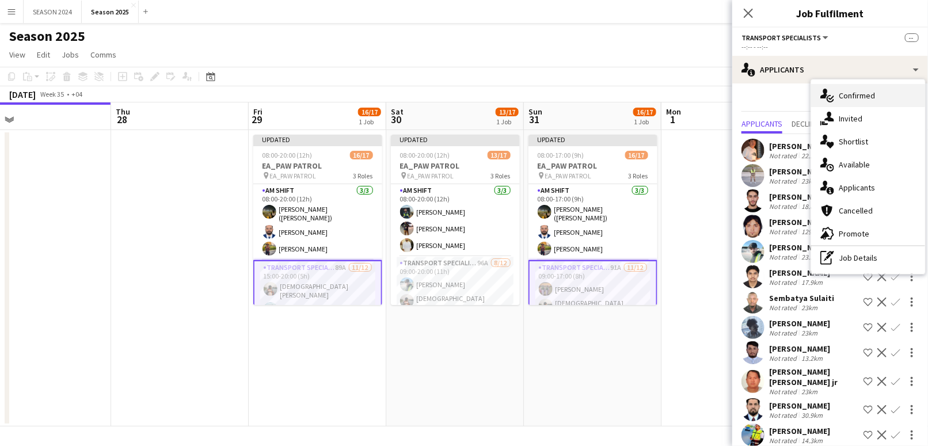
click at [859, 97] on div "single-neutral-actions-check-2 Confirmed" at bounding box center [868, 95] width 114 height 23
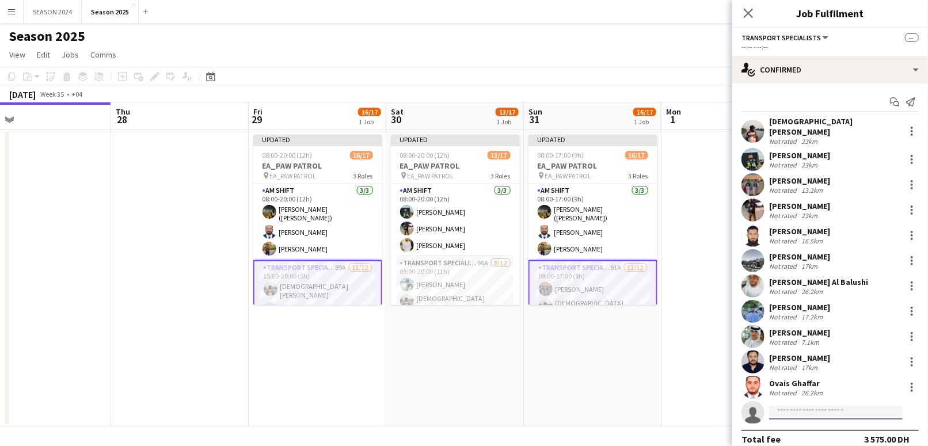
click at [816, 411] on input at bounding box center [836, 413] width 134 height 14
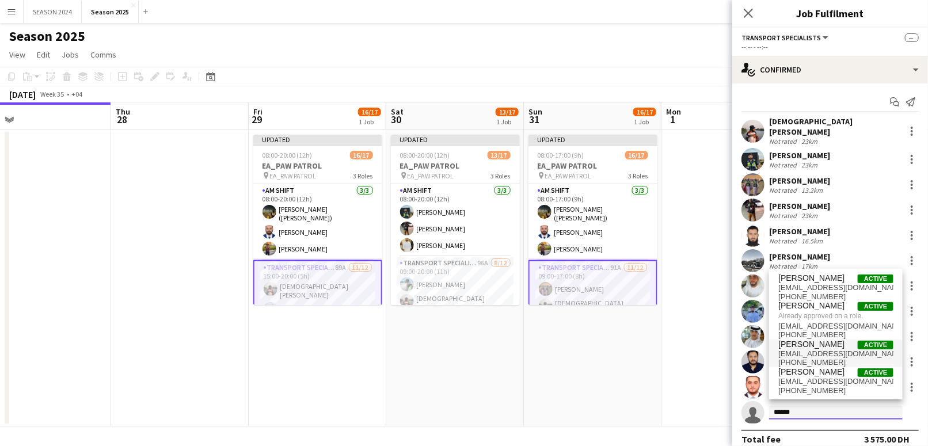
type input "******"
click at [805, 354] on span "[PERSON_NAME][EMAIL_ADDRESS][DOMAIN_NAME]" at bounding box center [836, 354] width 115 height 9
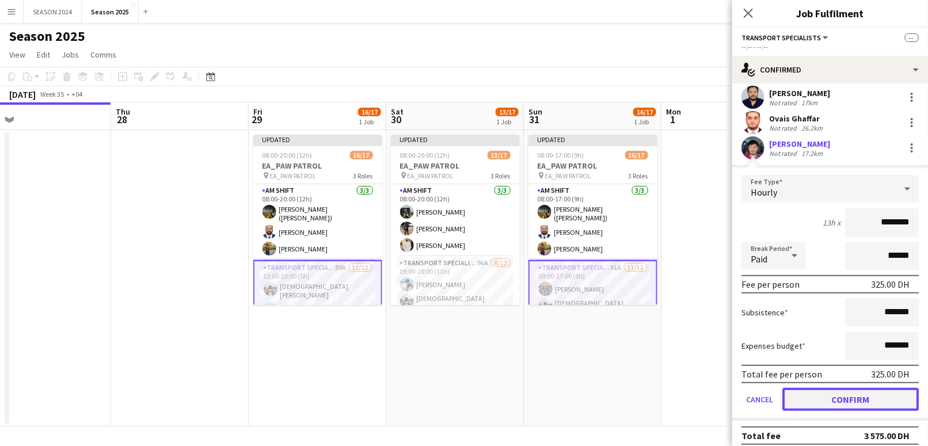
click at [830, 394] on button "Confirm" at bounding box center [851, 399] width 136 height 23
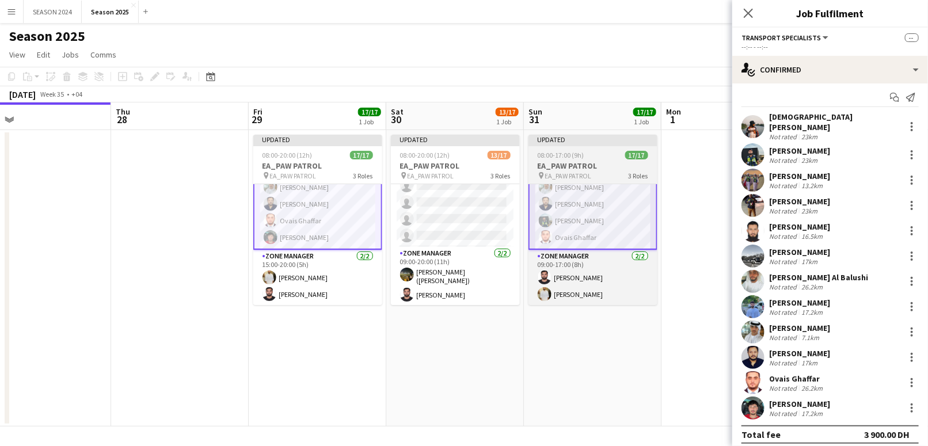
scroll to position [237, 0]
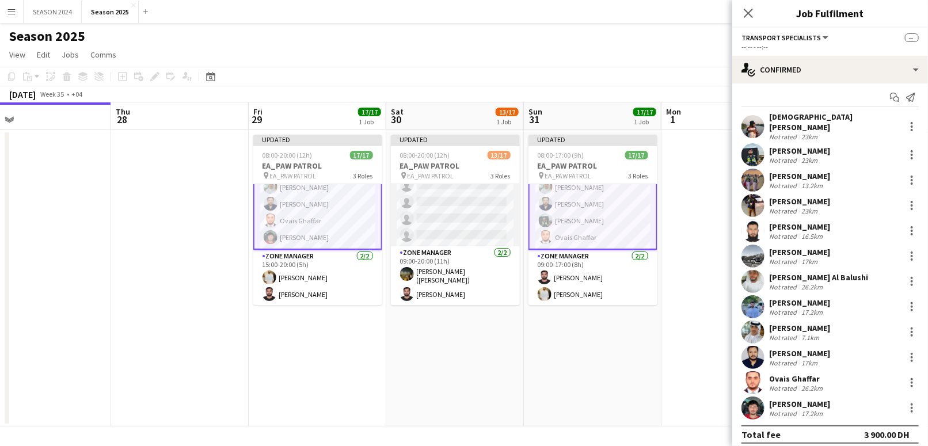
click at [435, 222] on app-card-role "Transport Specialists 96A 8/12 09:00-20:00 (11h) Ahmad Muhammad Mohammed Asif D…" at bounding box center [455, 133] width 129 height 226
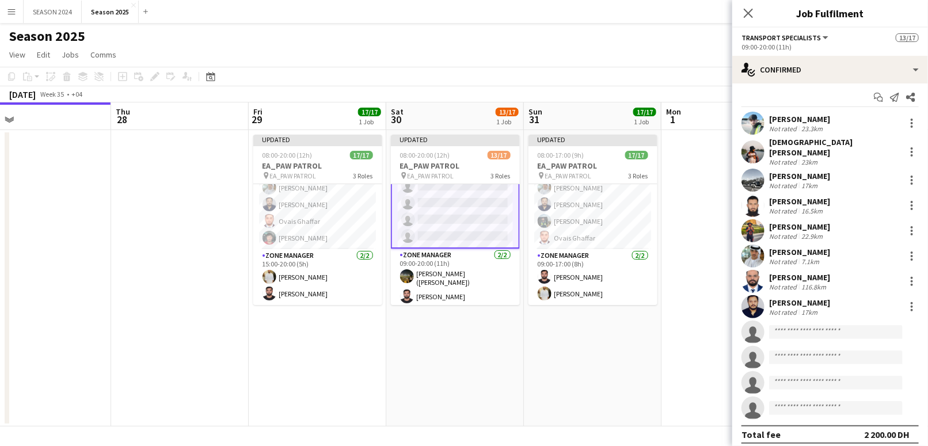
scroll to position [0, 0]
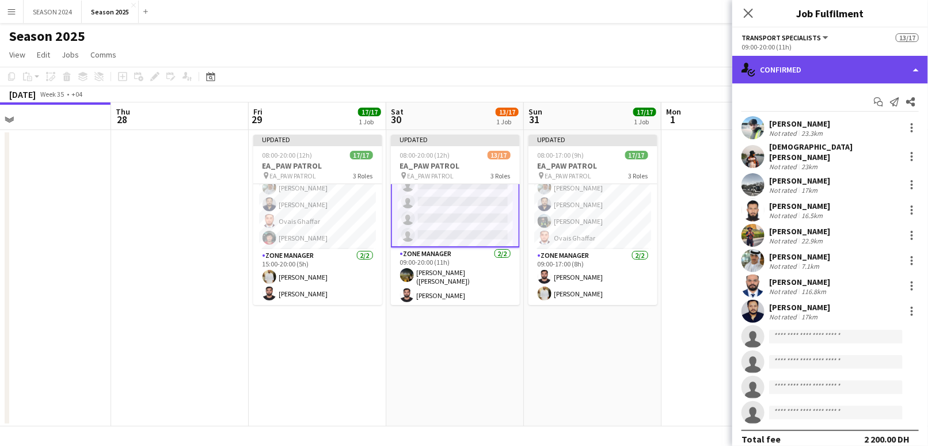
click at [827, 64] on div "single-neutral-actions-check-2 Confirmed" at bounding box center [831, 70] width 196 height 28
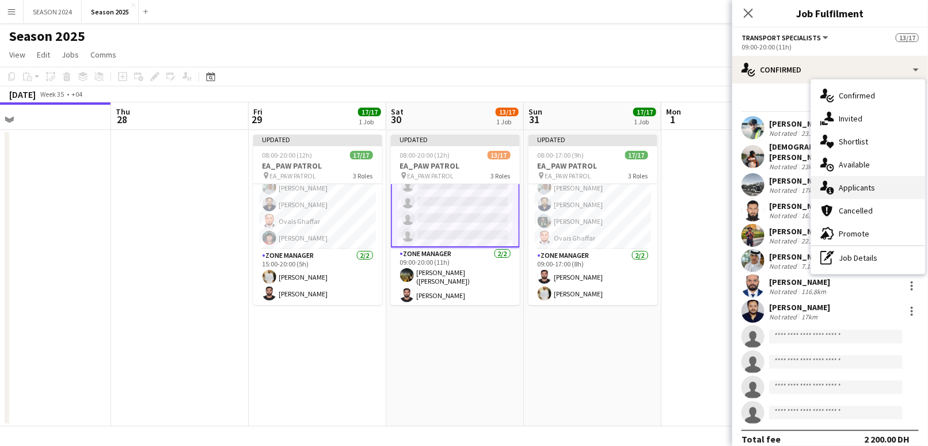
click at [875, 181] on div "single-neutral-actions-information Applicants" at bounding box center [868, 187] width 114 height 23
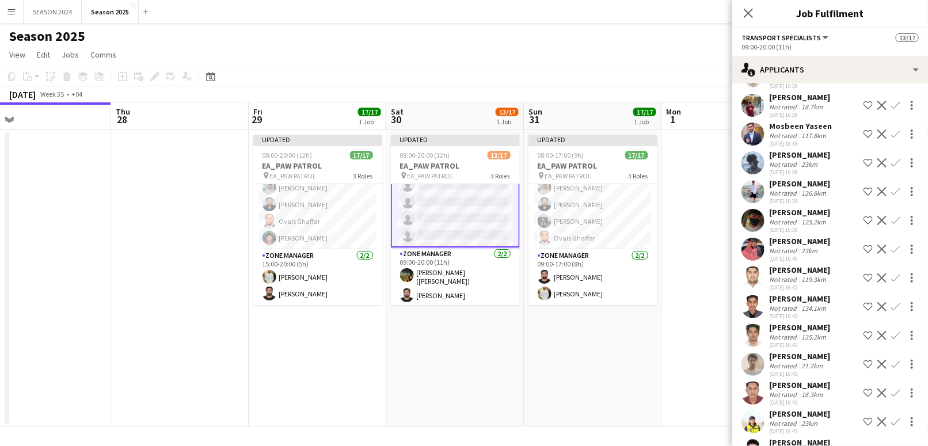
scroll to position [537, 0]
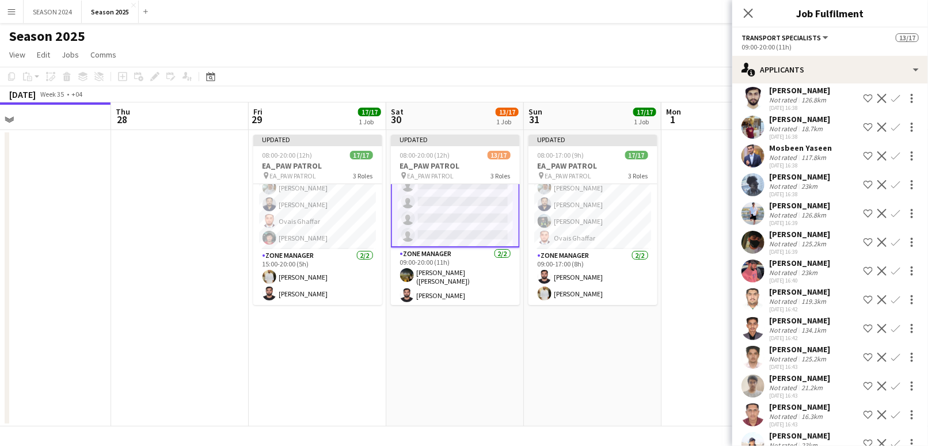
click at [889, 179] on button "Confirm" at bounding box center [896, 185] width 14 height 14
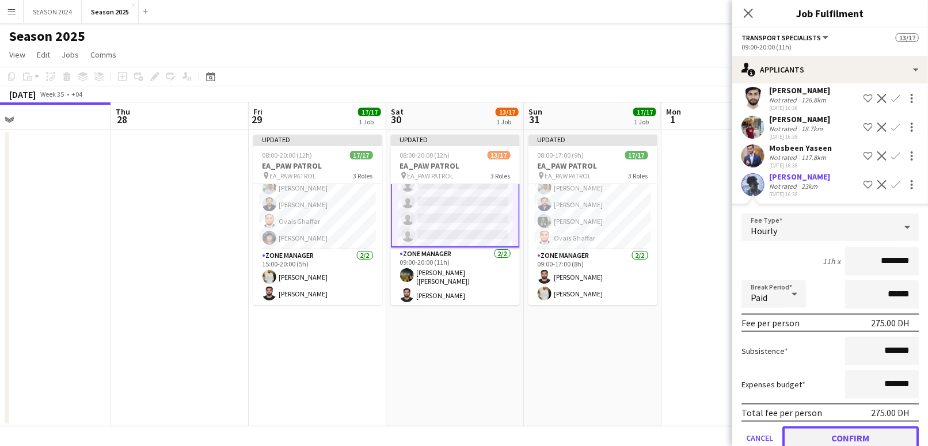
click at [834, 437] on button "Confirm" at bounding box center [851, 438] width 136 height 23
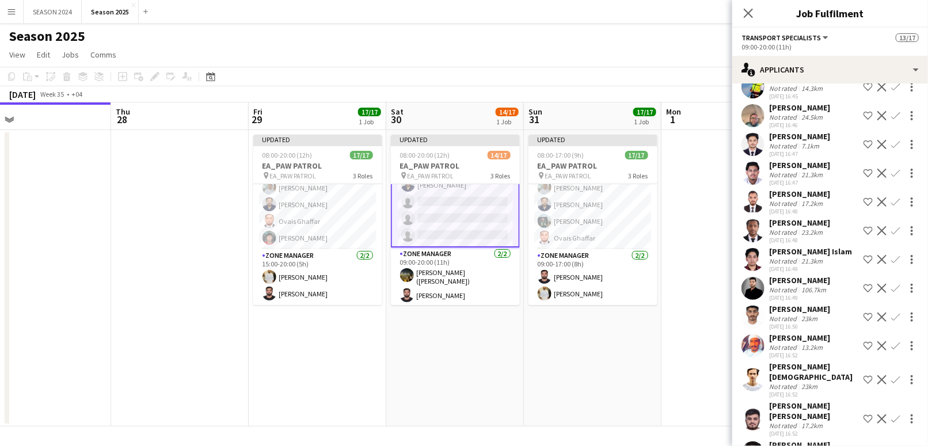
scroll to position [998, 0]
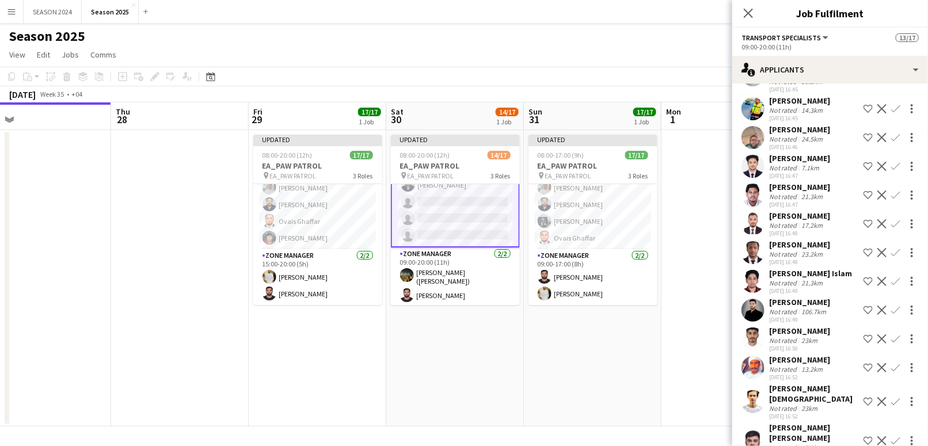
click at [892, 137] on app-icon "Confirm" at bounding box center [896, 137] width 9 height 9
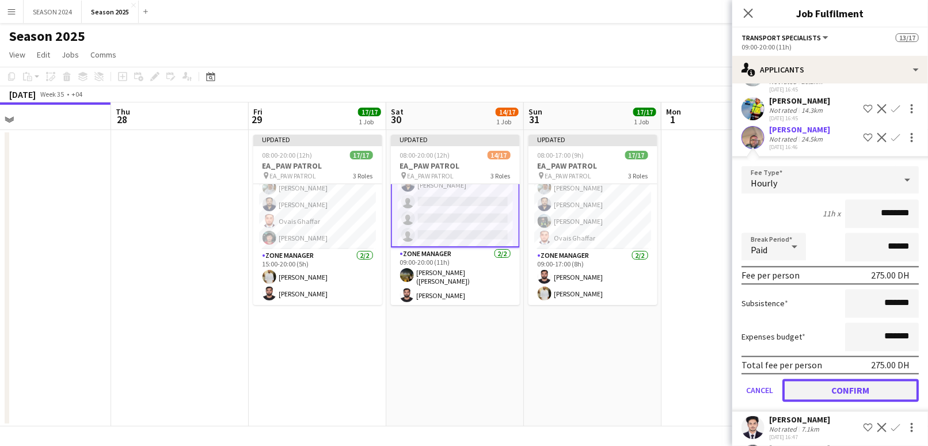
click at [853, 390] on button "Confirm" at bounding box center [851, 391] width 136 height 23
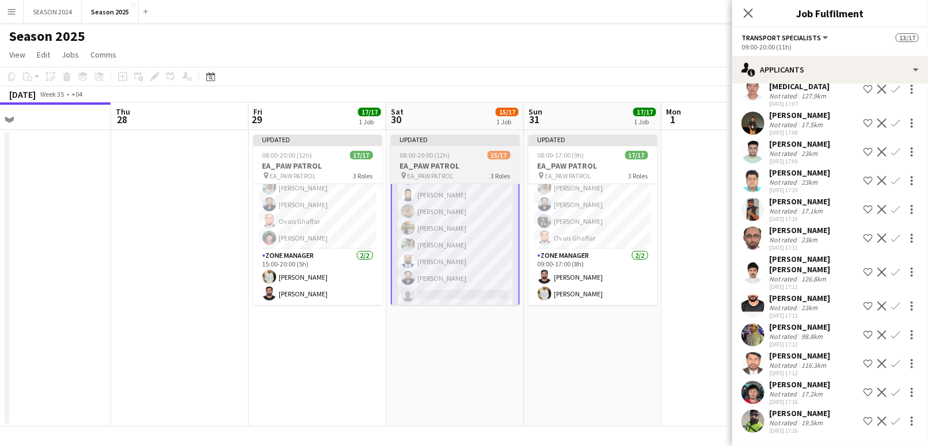
scroll to position [0, 306]
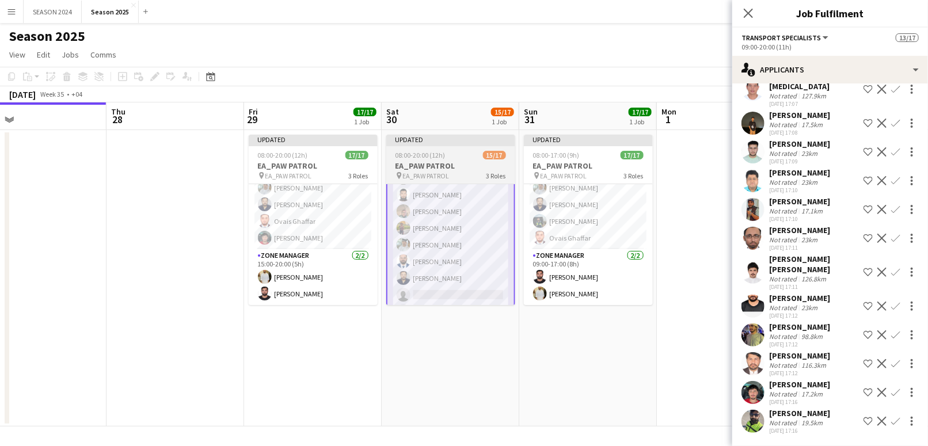
click at [468, 228] on app-calendar-viewport "Mon 25 Tue 26 Wed 27 Thu 28 Fri 29 17/17 1 Job Sat 30 15/17 1 Job Sun 31 17/17 …" at bounding box center [464, 265] width 928 height 324
click at [468, 228] on app-card-role "Transport Specialists 95A 10/12 09:00-20:00 (11h) Ahmad Muhammad Mohammed Asif …" at bounding box center [450, 210] width 129 height 229
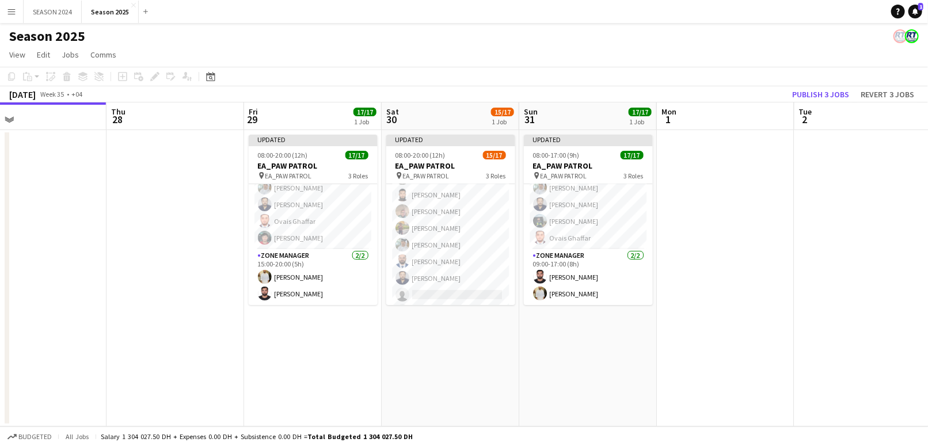
click at [468, 228] on app-card-role "Transport Specialists 95A 10/12 09:00-20:00 (11h) Ahmad Muhammad Mohammed Asif …" at bounding box center [450, 210] width 129 height 226
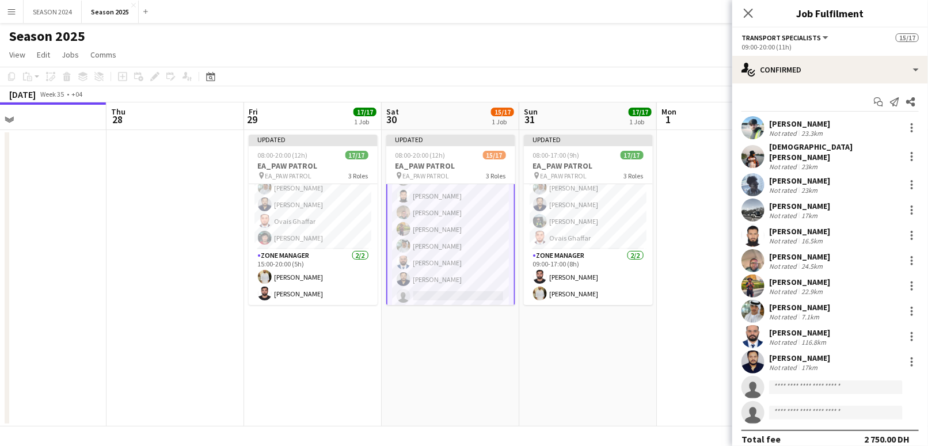
scroll to position [161, 0]
click at [813, 388] on body "Menu Boards Boards Boards All jobs Status Workforce Workforce My Workforce Recr…" at bounding box center [464, 223] width 928 height 446
type input "*"
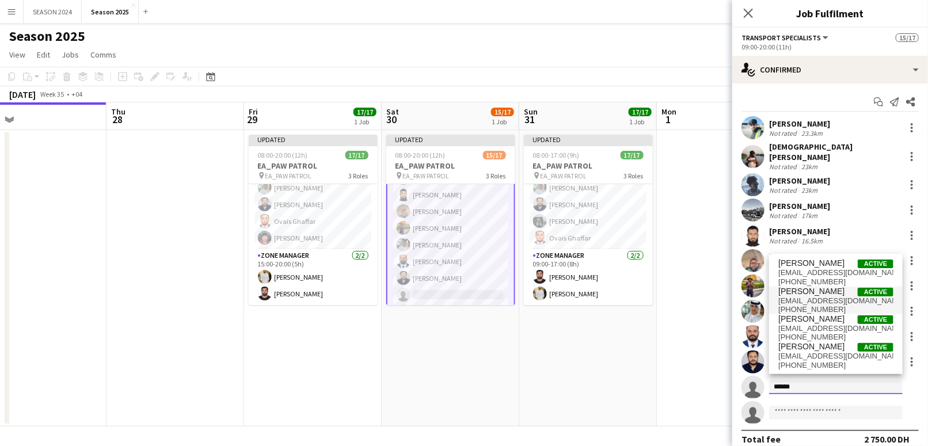
type input "******"
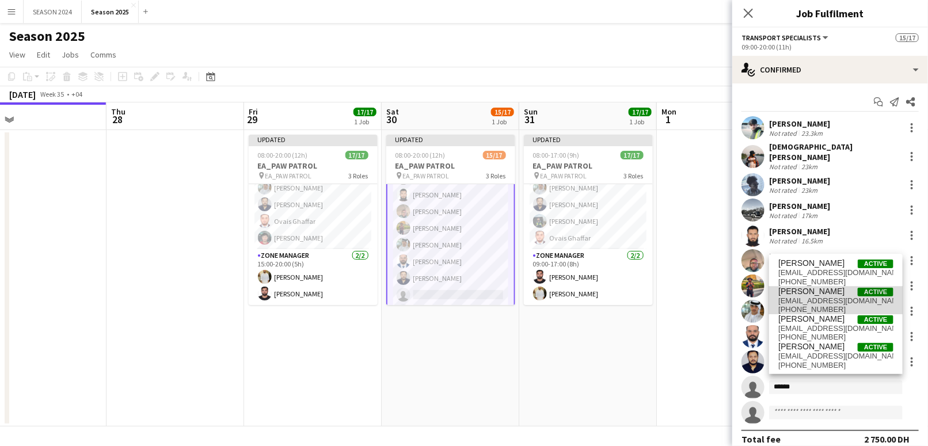
click at [814, 306] on span "[PHONE_NUMBER]" at bounding box center [836, 309] width 115 height 9
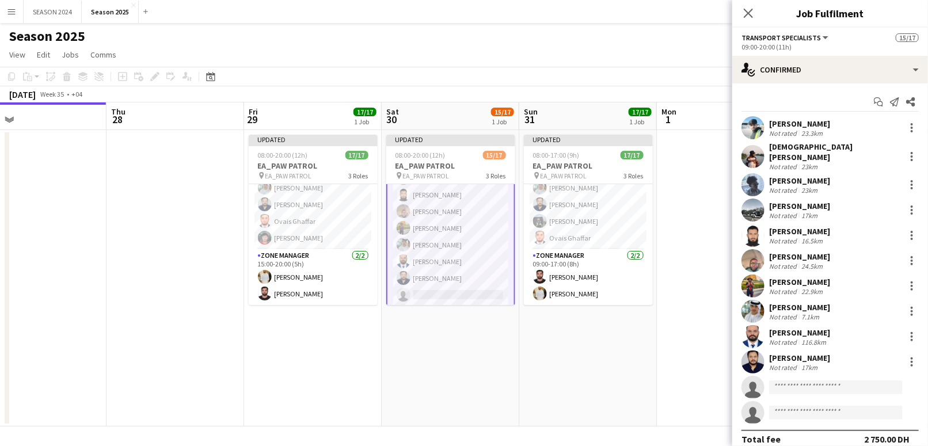
scroll to position [20, 0]
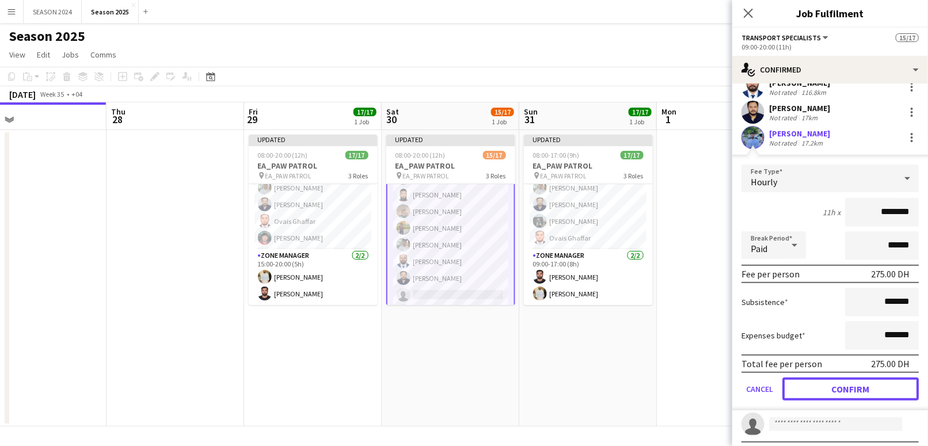
drag, startPoint x: 843, startPoint y: 375, endPoint x: 839, endPoint y: 380, distance: 6.1
click at [839, 380] on button "Confirm" at bounding box center [851, 389] width 136 height 23
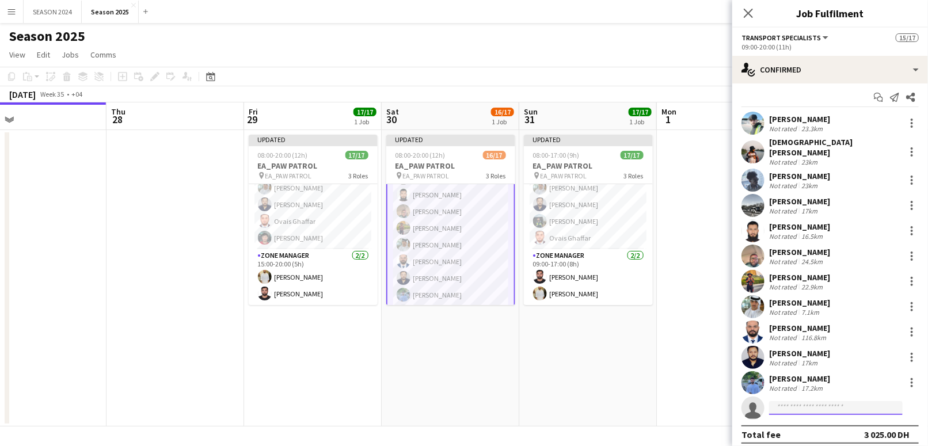
click at [828, 403] on input at bounding box center [836, 408] width 134 height 14
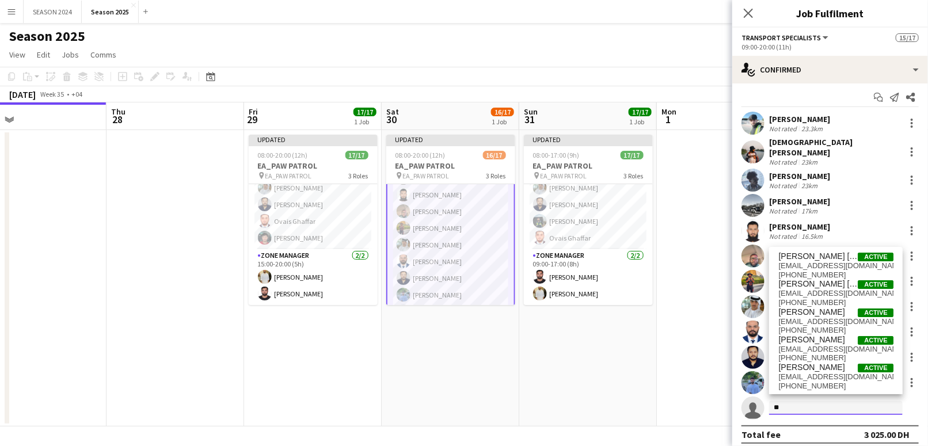
type input "*"
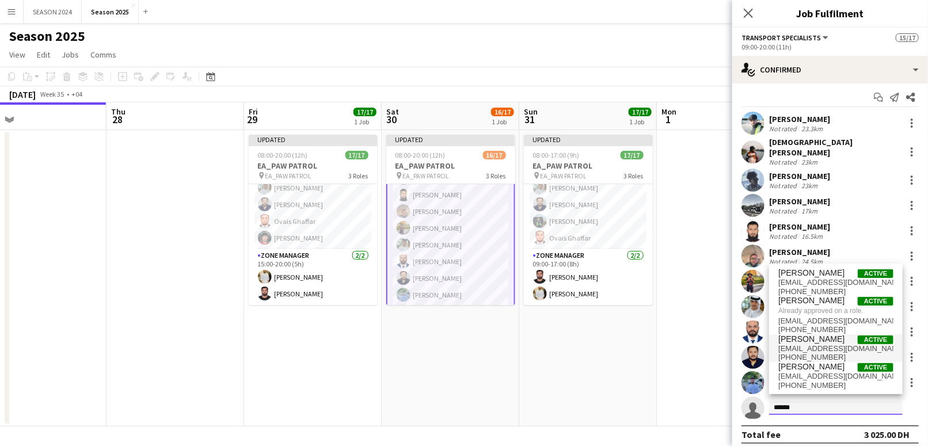
type input "******"
click at [845, 339] on span "Ahmed Ashraf Active" at bounding box center [836, 340] width 115 height 10
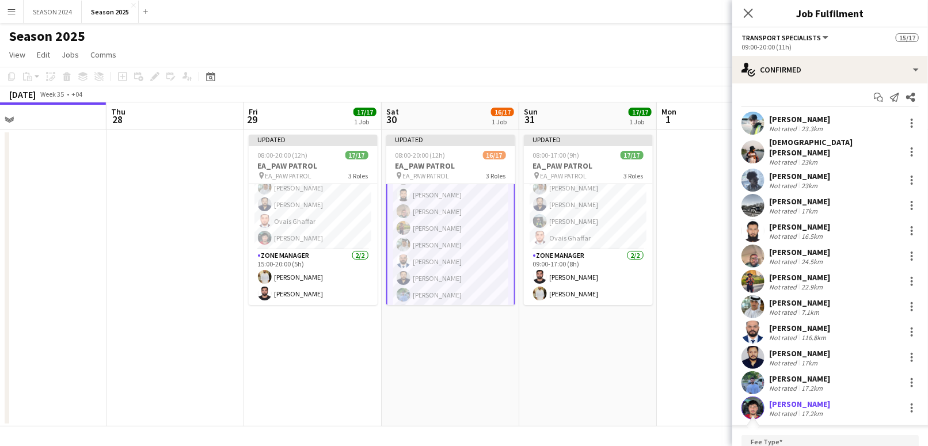
scroll to position [212, 0]
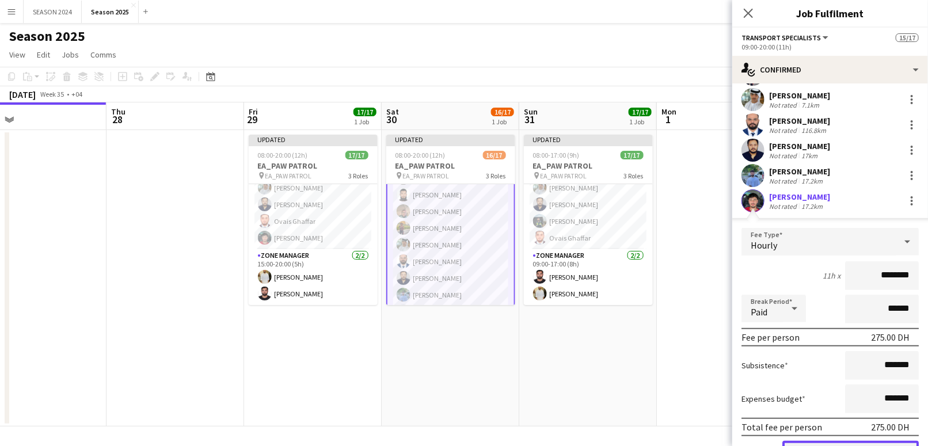
click at [822, 441] on button "Confirm" at bounding box center [851, 452] width 136 height 23
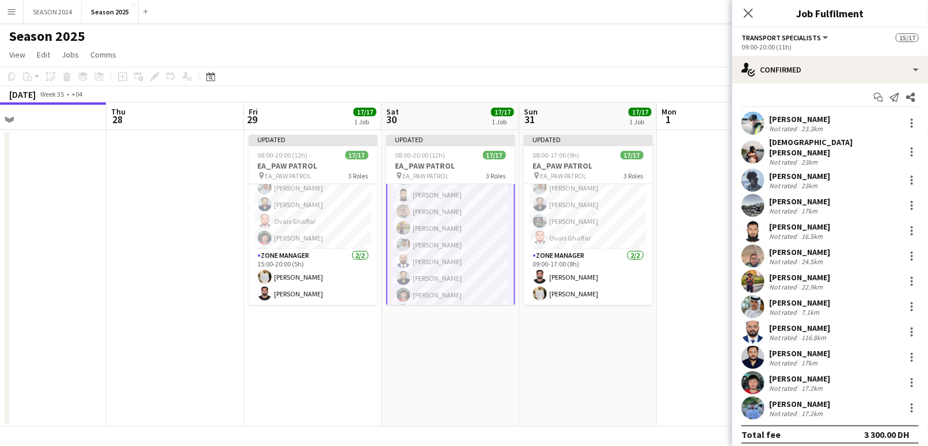
click at [490, 348] on app-date-cell "Updated 08:00-20:00 (12h) 17/17 EA_PAW PATROL pin EA_PAW PATROL 3 Roles AM SHIF…" at bounding box center [451, 278] width 138 height 297
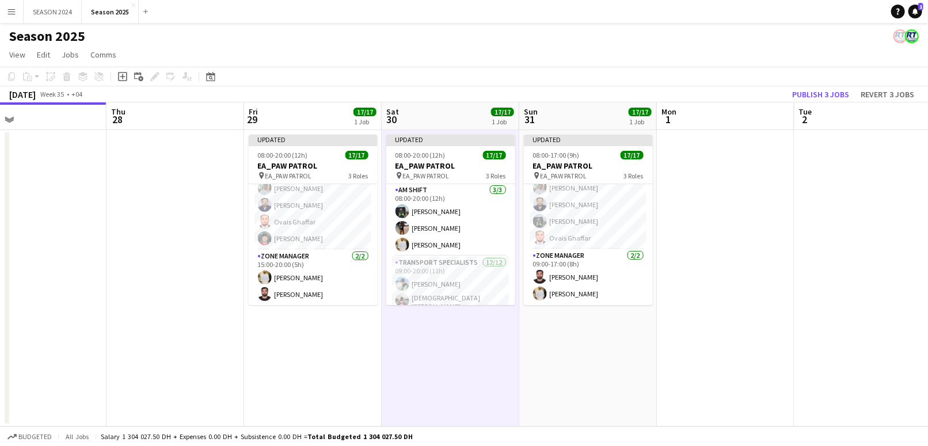
scroll to position [0, 0]
click at [446, 271] on app-card-role "Transport Specialists 12/12 09:00-20:00 (11h) Ahmad Muhammad Mohammed Asif Jeff…" at bounding box center [450, 293] width 129 height 226
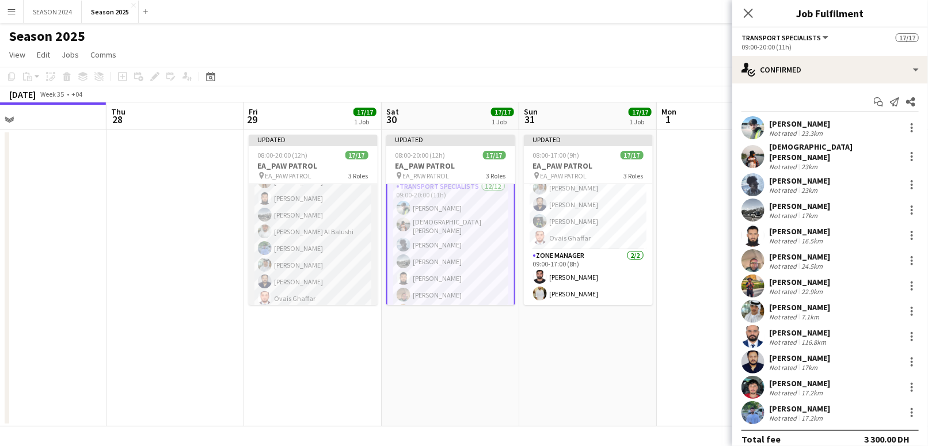
scroll to position [83, 0]
click at [297, 280] on app-card-role "Transport Specialists 12/12 15:00-20:00 (5h) Mohammed Asif Maaz Shaikh Raees Ah…" at bounding box center [313, 290] width 129 height 226
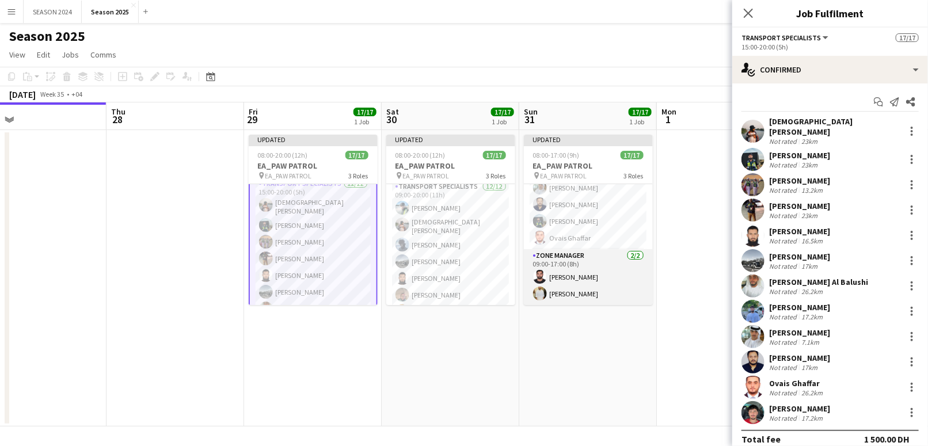
scroll to position [161, 0]
click at [448, 251] on app-card-role "Transport Specialists 12/12 09:00-20:00 (11h) Ahmad Muhammad Mohammed Asif Jeff…" at bounding box center [450, 293] width 129 height 226
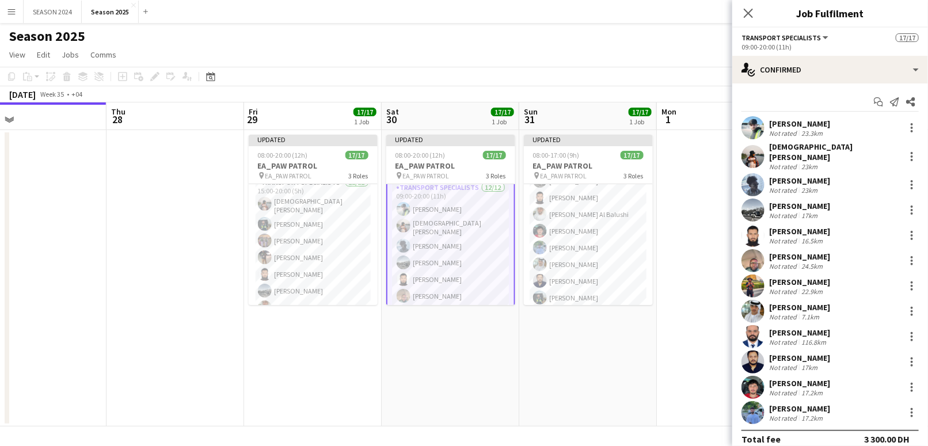
scroll to position [78, 0]
click at [905, 127] on div at bounding box center [912, 128] width 14 height 14
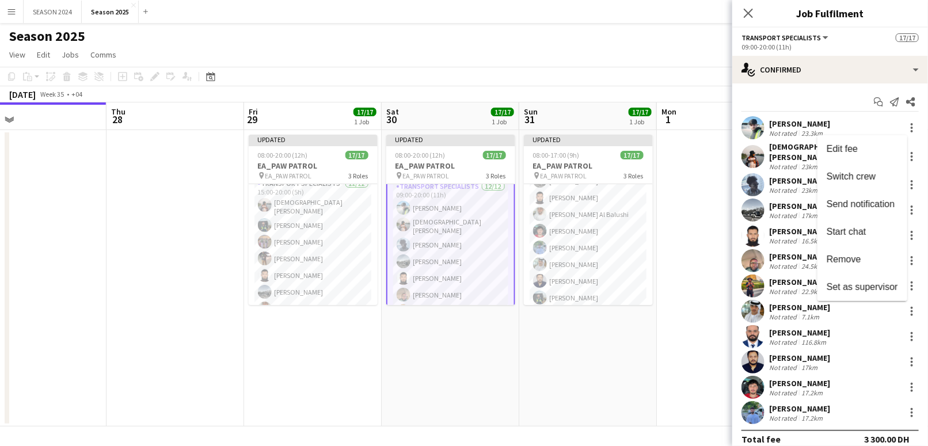
drag, startPoint x: 771, startPoint y: 266, endPoint x: 785, endPoint y: 255, distance: 18.0
click at [771, 266] on div at bounding box center [464, 223] width 928 height 446
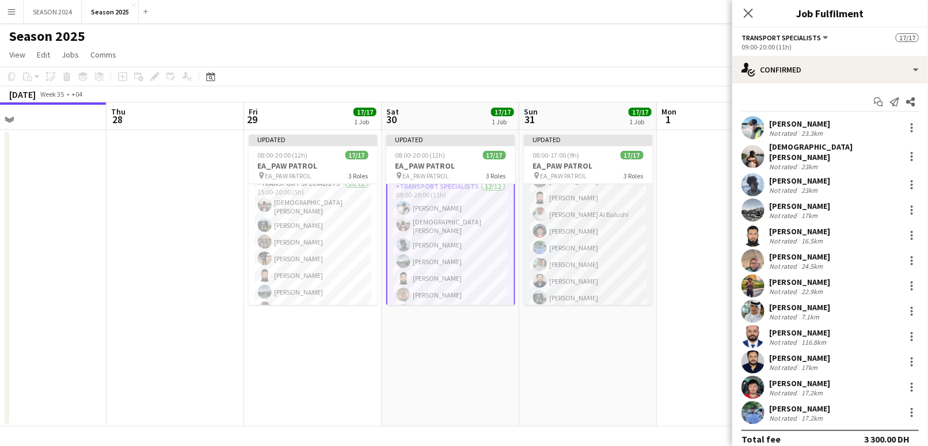
click at [555, 233] on app-card-role "Transport Specialists 12/12 09:00-17:00 (8h) Ahmed Ibrahim Baloshi Mohammed Asi…" at bounding box center [588, 213] width 129 height 226
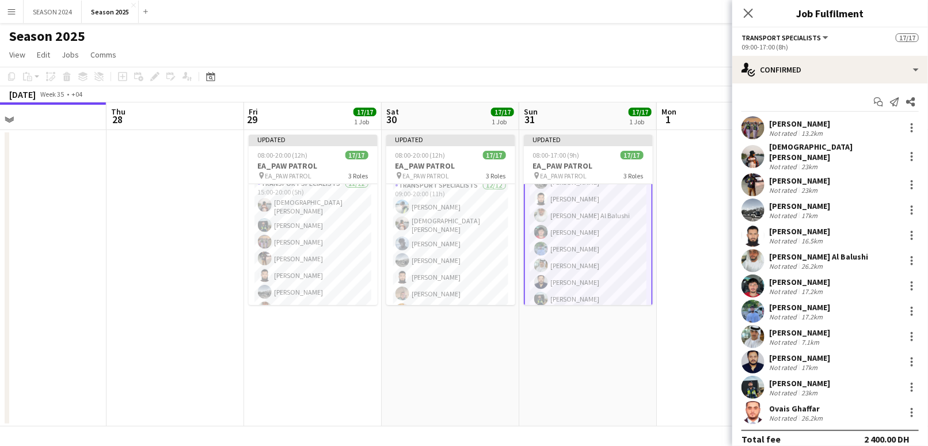
scroll to position [161, 0]
click at [905, 254] on div at bounding box center [912, 261] width 14 height 14
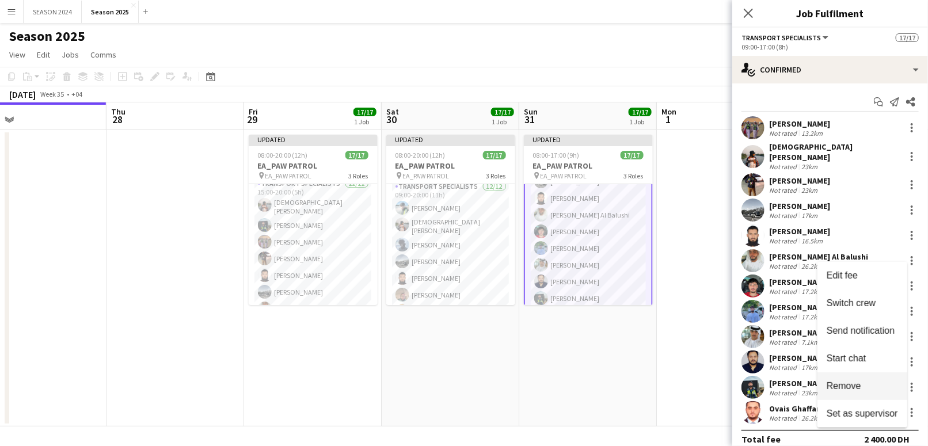
click at [836, 380] on button "Remove" at bounding box center [863, 387] width 90 height 28
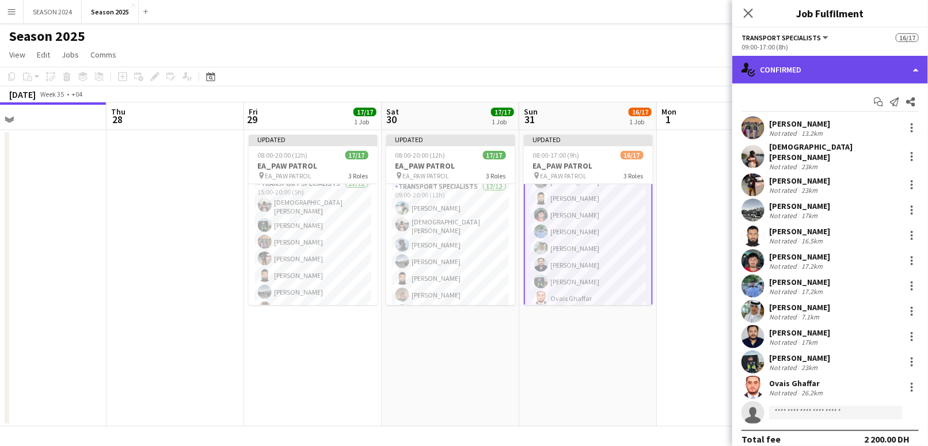
click at [818, 68] on div "single-neutral-actions-check-2 Confirmed" at bounding box center [831, 70] width 196 height 28
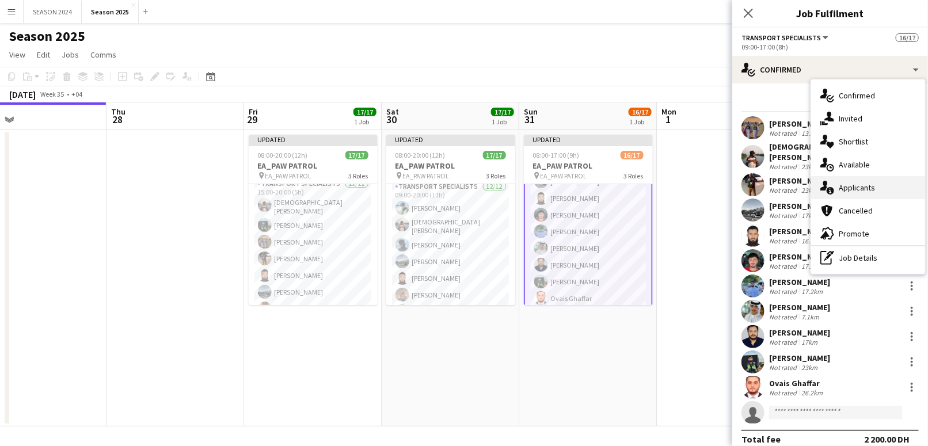
click at [861, 176] on div "single-neutral-actions-information Applicants" at bounding box center [868, 187] width 114 height 23
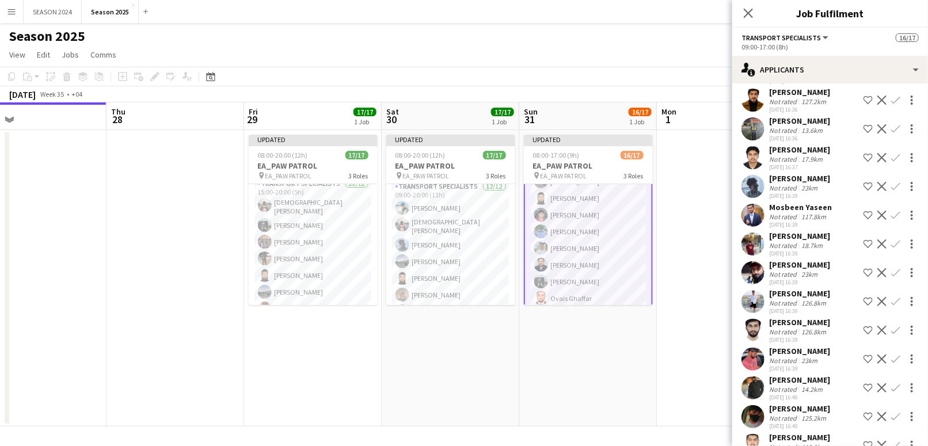
scroll to position [461, 0]
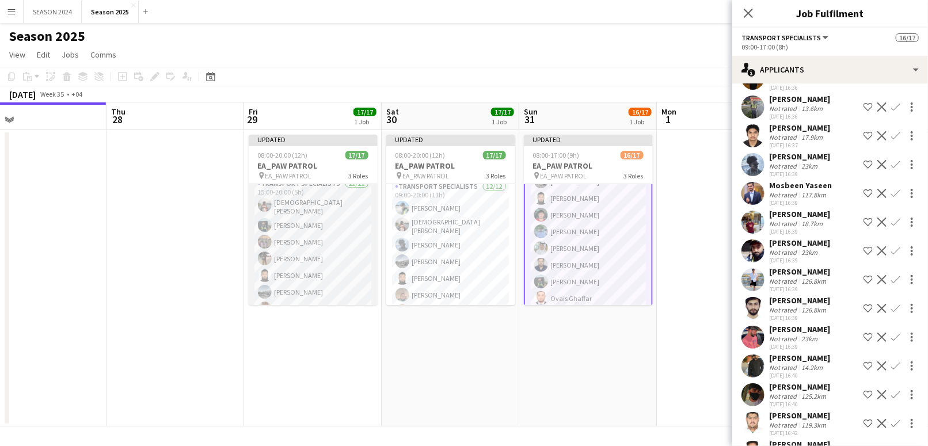
click at [321, 283] on app-card-role "Transport Specialists 12/12 15:00-20:00 (5h) Mohammed Asif Maaz Shaikh Raees Ah…" at bounding box center [313, 290] width 129 height 226
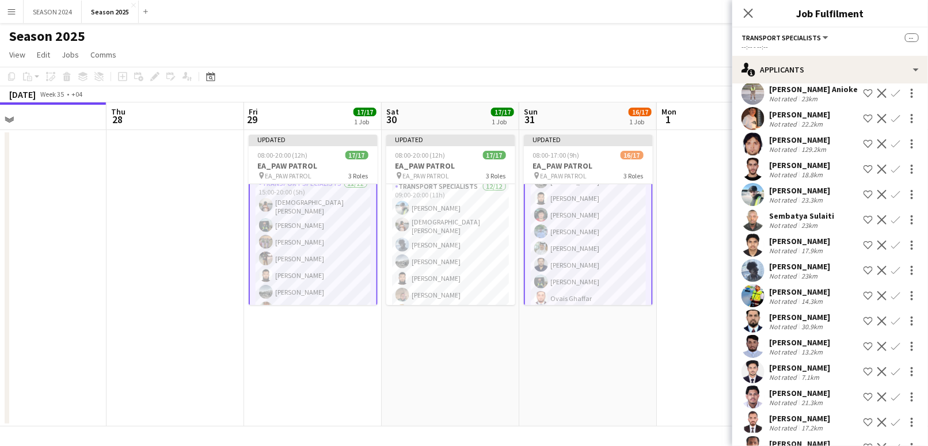
scroll to position [77, 0]
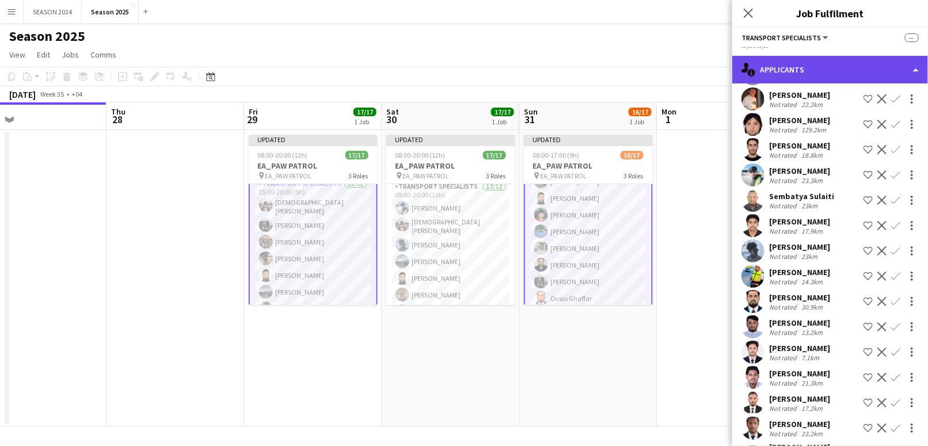
click at [786, 72] on div "single-neutral-actions-information Applicants" at bounding box center [831, 70] width 196 height 28
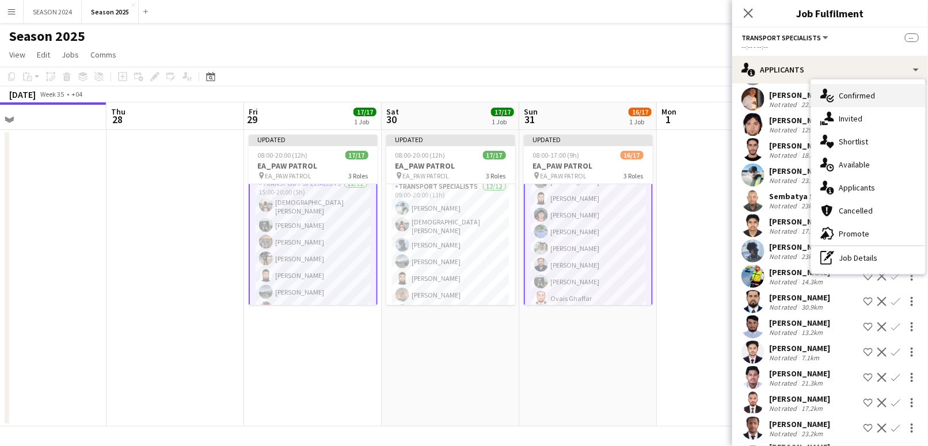
click at [840, 98] on div "single-neutral-actions-check-2 Confirmed" at bounding box center [868, 95] width 114 height 23
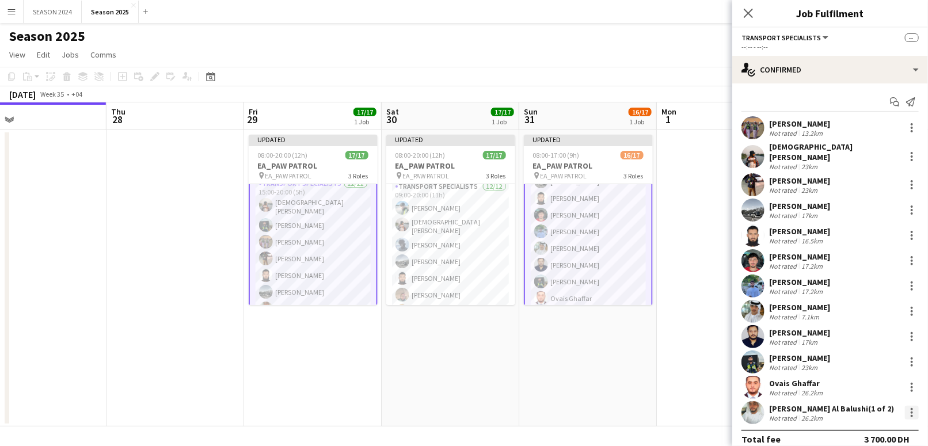
click at [905, 410] on div at bounding box center [912, 413] width 14 height 14
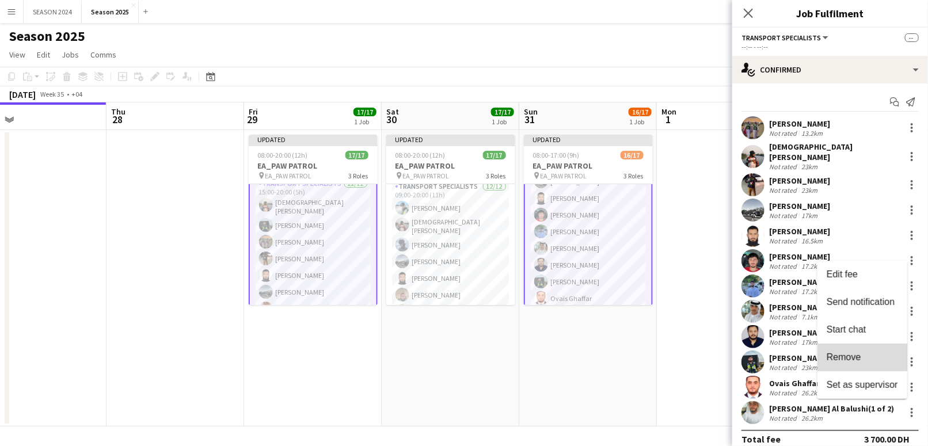
click at [859, 353] on span "Remove" at bounding box center [844, 357] width 35 height 10
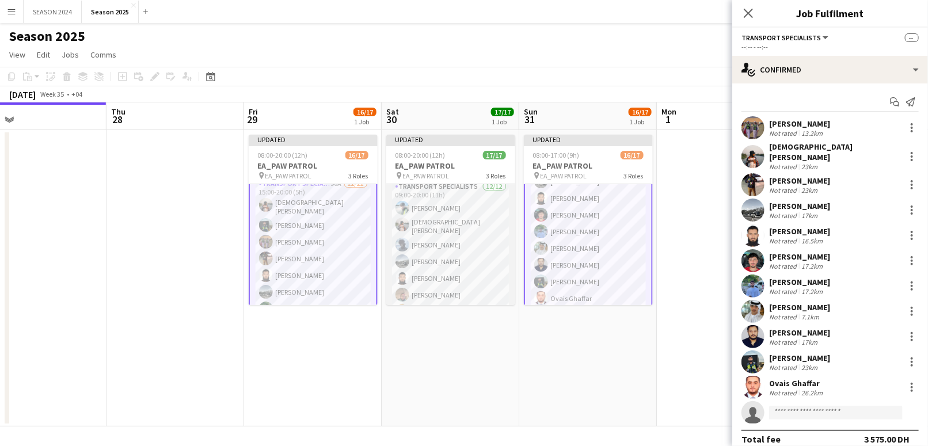
click at [419, 279] on app-card-role "Transport Specialists 12/12 09:00-20:00 (11h) Ahmad Muhammad Mohammed Asif Jeff…" at bounding box center [450, 293] width 129 height 226
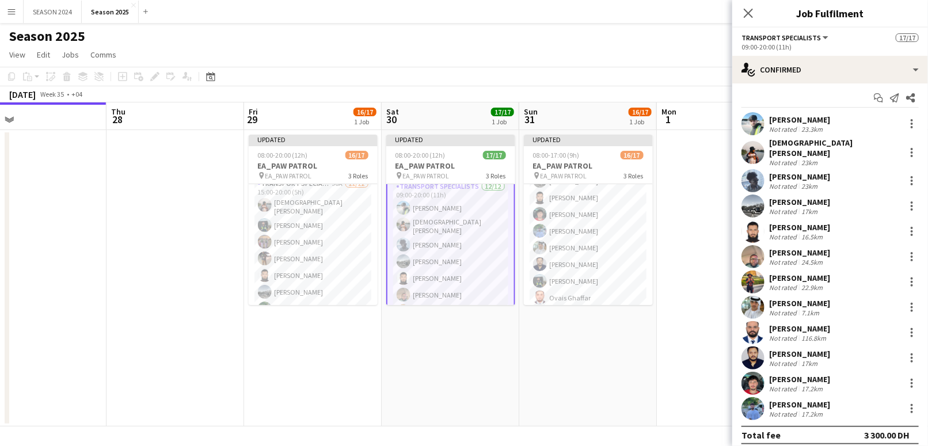
scroll to position [5, 0]
click at [301, 263] on app-card-role "Transport Specialists 90A 11/12 15:00-20:00 (5h) Mohammed Asif Maaz Shaikh Raee…" at bounding box center [313, 290] width 129 height 226
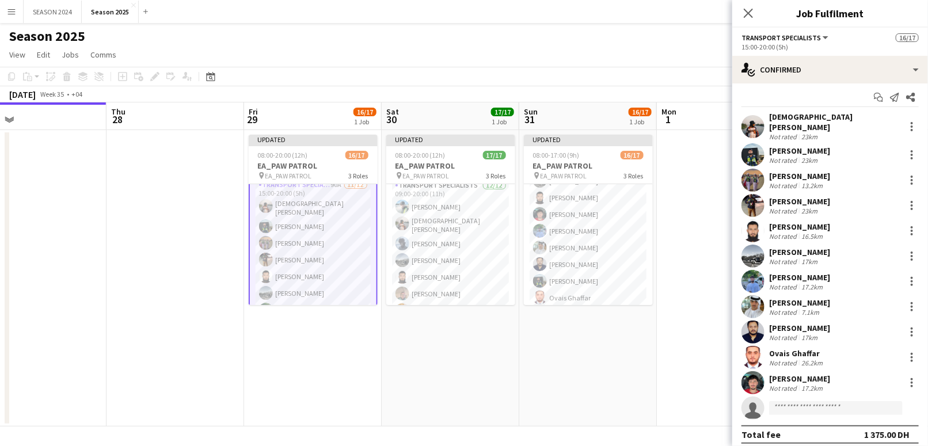
scroll to position [77, 0]
click at [594, 248] on app-card-role "Transport Specialists 92A 11/12 09:00-17:00 (8h) Ahmed Ibrahim Baloshi Mohammed…" at bounding box center [588, 213] width 129 height 226
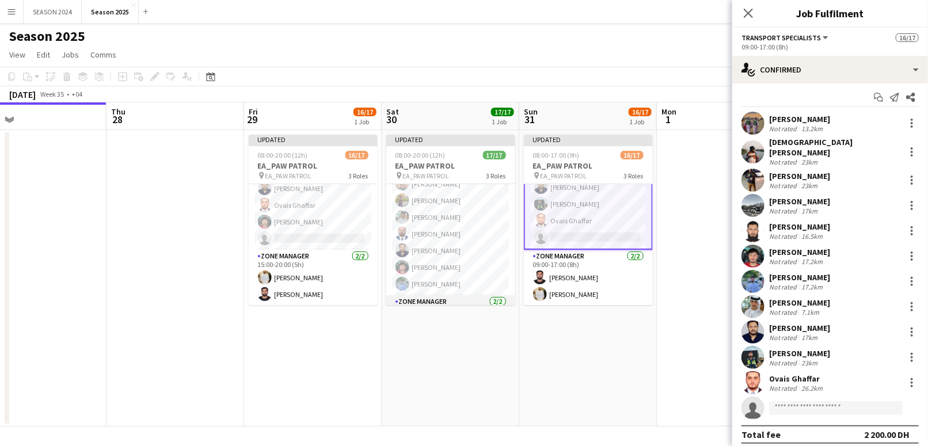
scroll to position [230, 0]
click at [328, 221] on app-card-role "Transport Specialists 90A 11/12 15:00-20:00 (5h) Mohammed Asif Maaz Shaikh Raee…" at bounding box center [313, 137] width 129 height 226
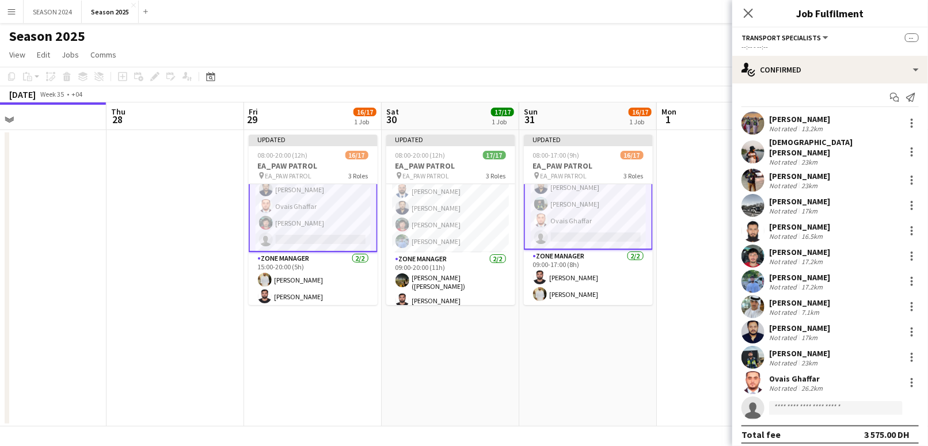
scroll to position [238, 0]
click at [850, 403] on input at bounding box center [836, 408] width 134 height 14
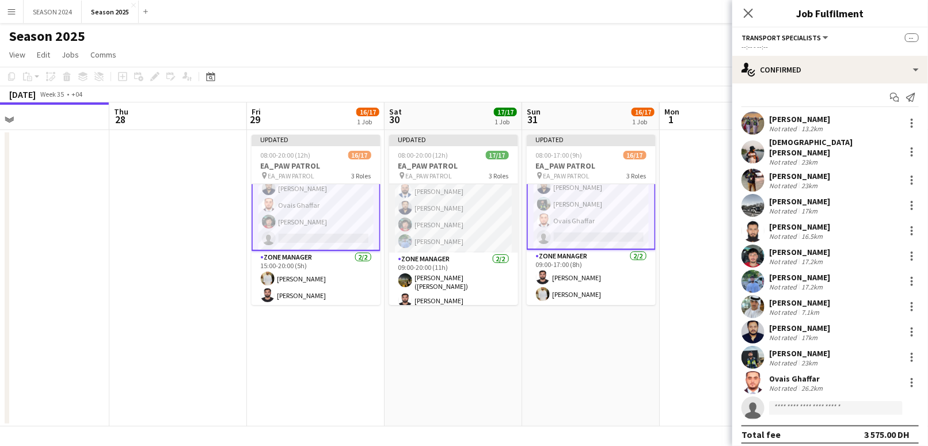
click at [432, 193] on app-card-role "Transport Specialists 12/12 09:00-20:00 (11h) Ahmad Muhammad Mohammed Asif Jeff…" at bounding box center [453, 139] width 129 height 226
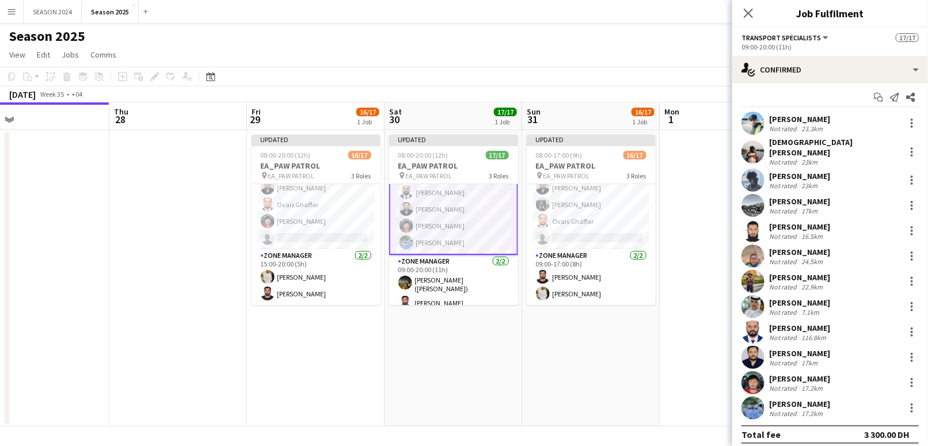
scroll to position [231, 0]
click at [353, 202] on app-card-role "Transport Specialists 90A 11/12 15:00-20:00 (5h) Mohammed Asif Maaz Shaikh Raee…" at bounding box center [316, 137] width 129 height 226
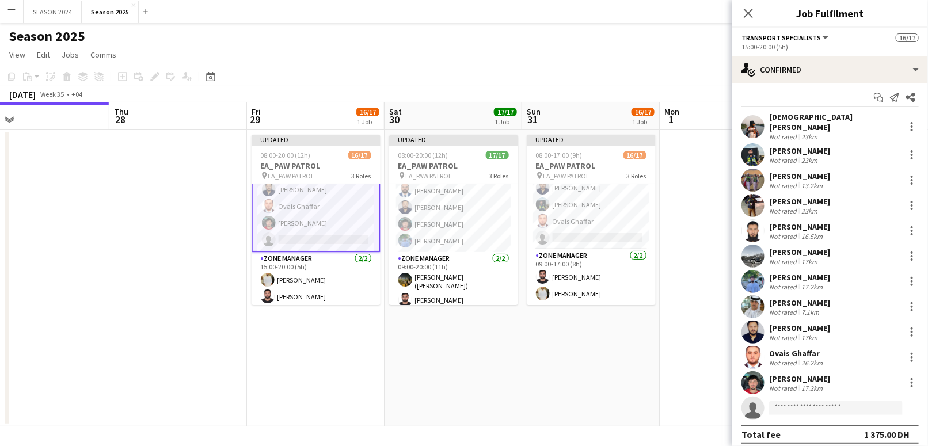
scroll to position [230, 0]
click at [905, 173] on div at bounding box center [912, 180] width 14 height 14
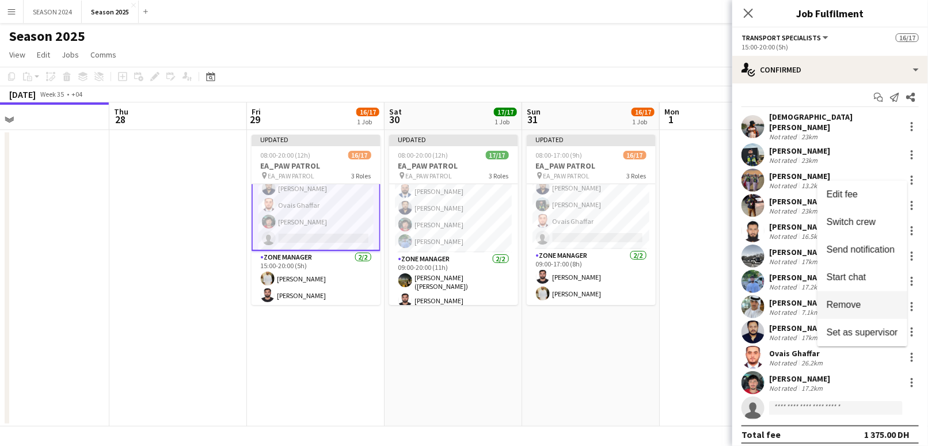
click at [849, 300] on span "Remove" at bounding box center [844, 305] width 35 height 10
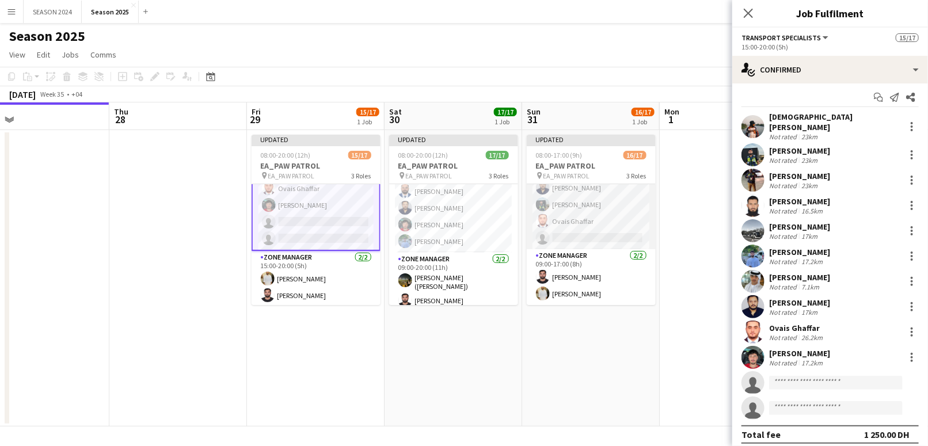
click at [575, 209] on app-card-role "Transport Specialists 92A 11/12 09:00-17:00 (8h) Ahmed Ibrahim Baloshi Mohammed…" at bounding box center [591, 136] width 129 height 226
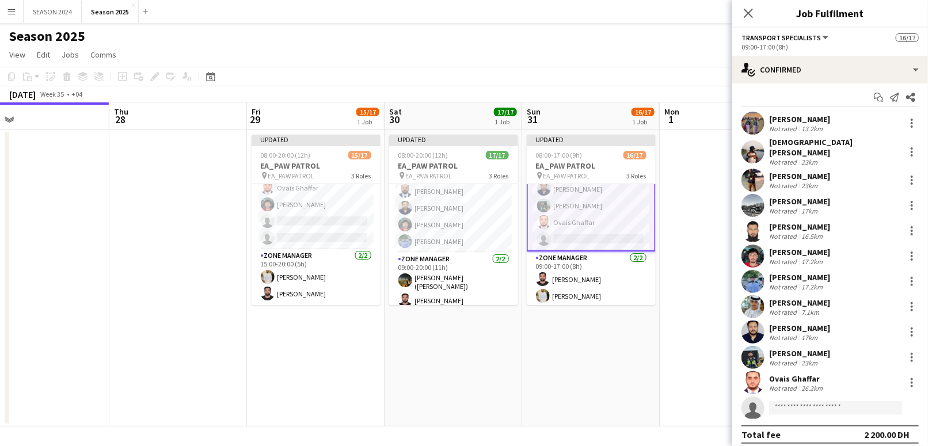
scroll to position [238, 0]
click at [905, 120] on div at bounding box center [912, 123] width 14 height 14
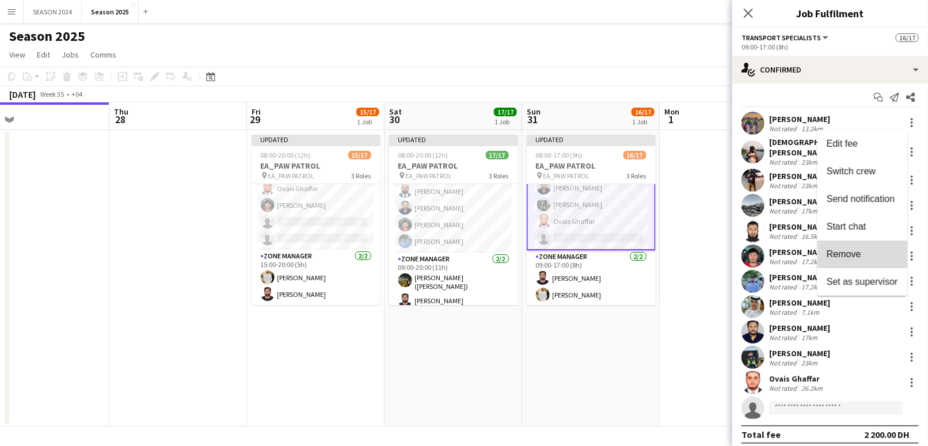
click at [852, 246] on button "Remove" at bounding box center [863, 255] width 90 height 28
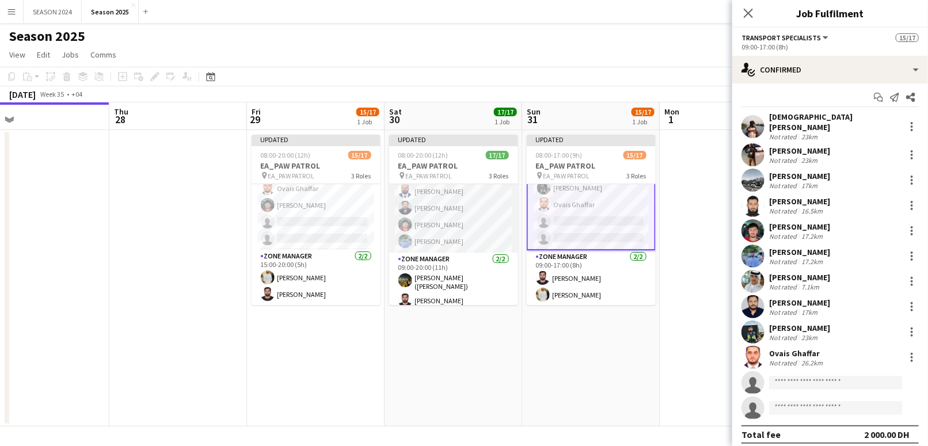
click at [464, 224] on app-card-role "Transport Specialists 12/12 09:00-20:00 (11h) Ahmad Muhammad Mohammed Asif Jeff…" at bounding box center [453, 139] width 129 height 226
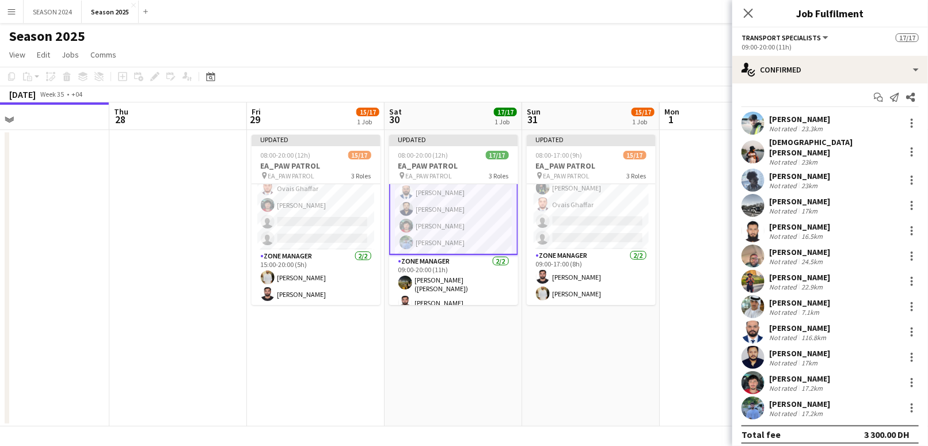
scroll to position [0, 0]
click at [342, 226] on app-card-role "Transport Specialists 90A 10/12 15:00-20:00 (5h) Mohammed Asif Maaz Shaikh Raee…" at bounding box center [316, 137] width 129 height 226
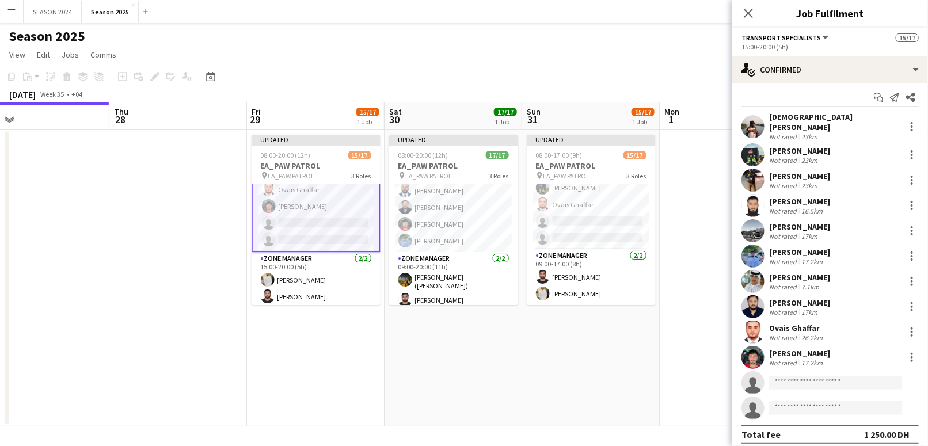
scroll to position [230, 0]
click at [602, 233] on app-card-role "Transport Specialists 92A 10/12 09:00-17:00 (8h) Mohammed Asif Waheed Shaikh Da…" at bounding box center [591, 136] width 129 height 226
click at [834, 376] on input at bounding box center [836, 383] width 134 height 14
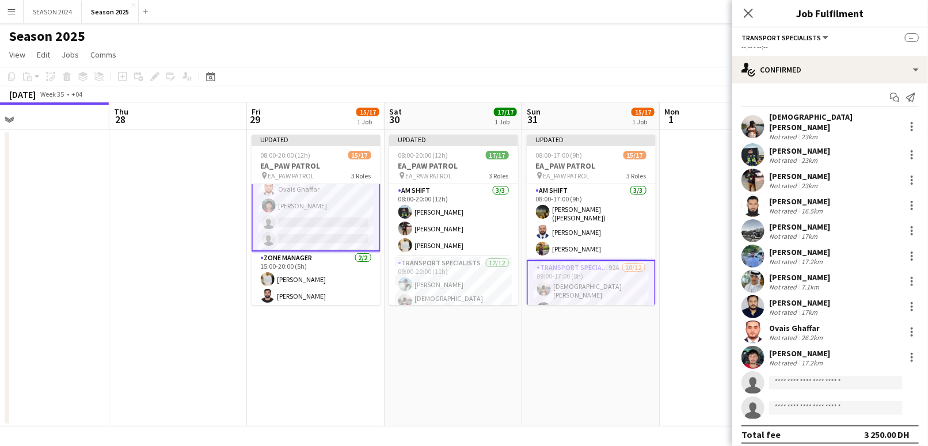
scroll to position [239, 0]
click at [810, 380] on input at bounding box center [836, 383] width 134 height 14
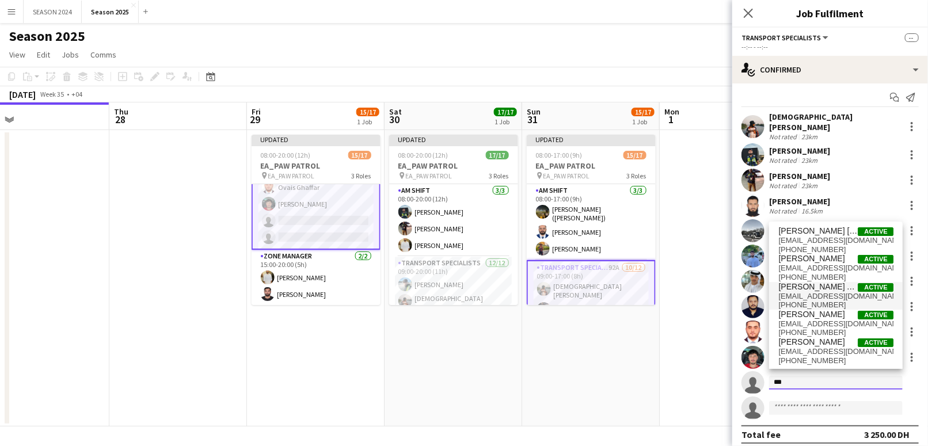
type input "***"
click at [822, 289] on span "[PERSON_NAME] Al Balushi" at bounding box center [818, 287] width 79 height 10
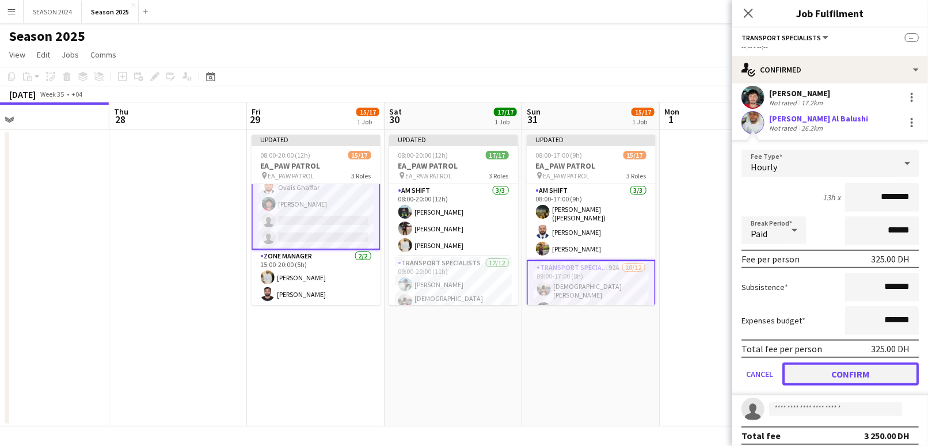
click at [830, 363] on button "Confirm" at bounding box center [851, 374] width 136 height 23
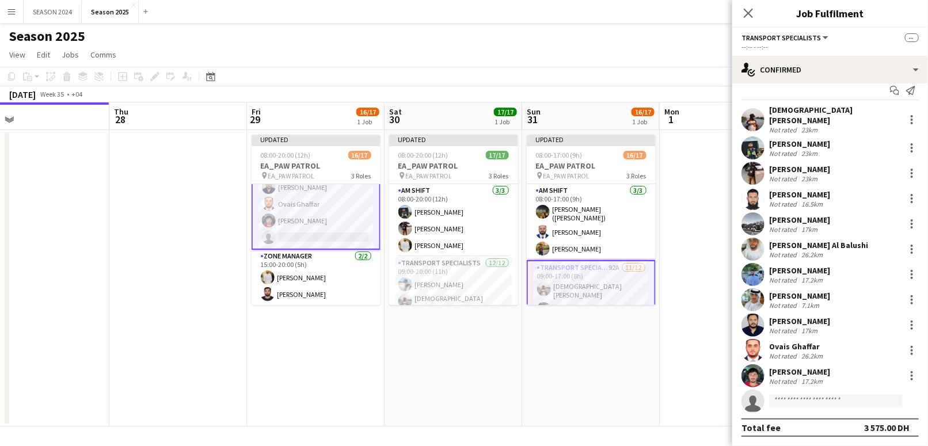
scroll to position [5, 0]
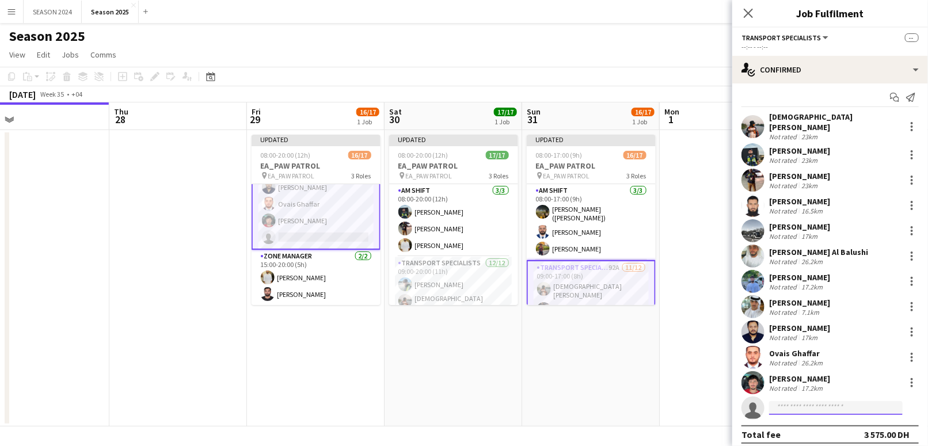
click at [825, 401] on input at bounding box center [836, 408] width 134 height 14
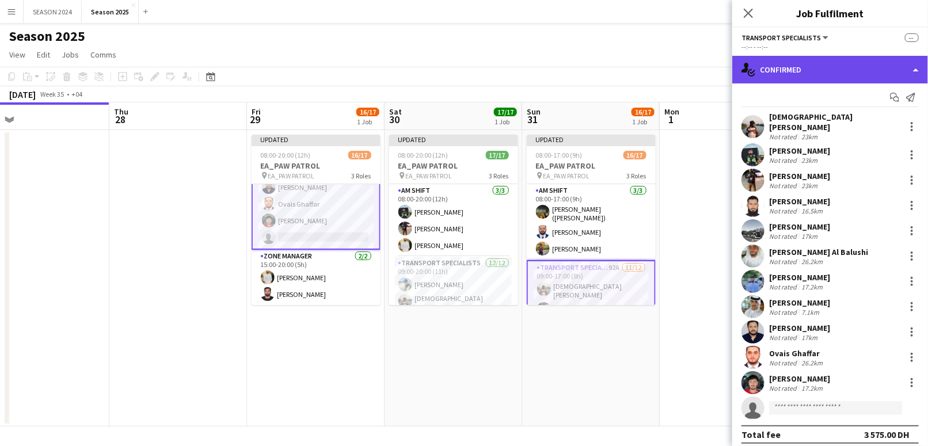
click at [836, 74] on div "single-neutral-actions-check-2 Confirmed" at bounding box center [831, 70] width 196 height 28
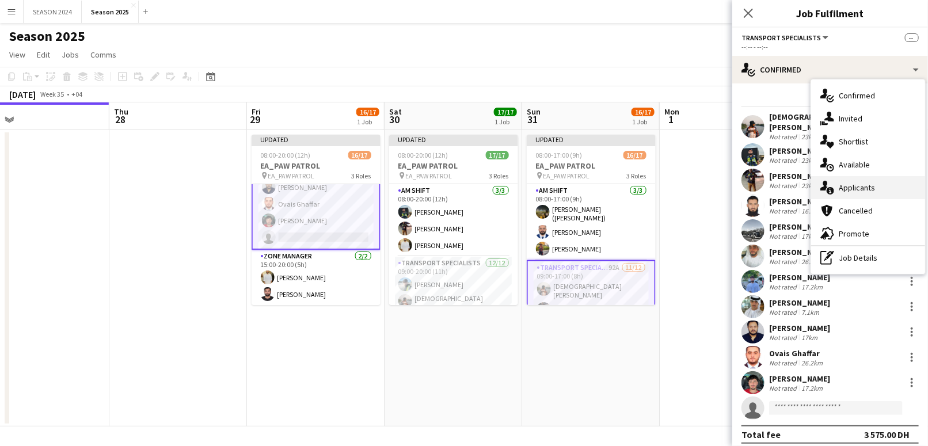
click at [879, 184] on div "single-neutral-actions-information Applicants" at bounding box center [868, 187] width 114 height 23
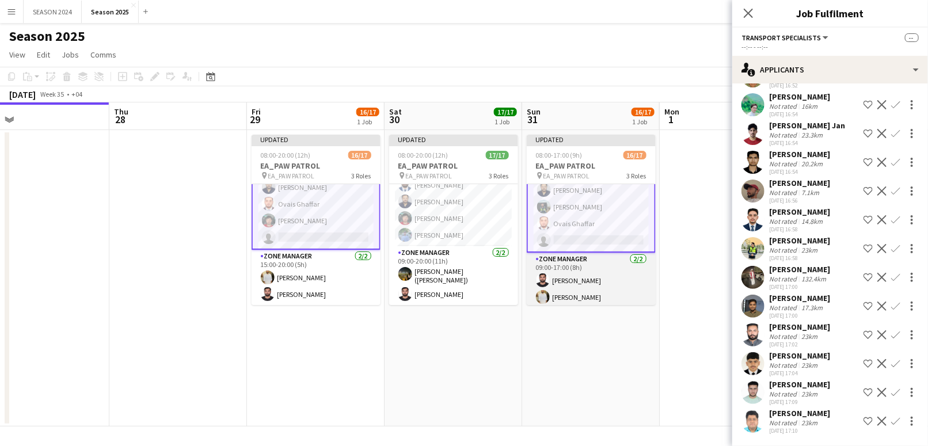
scroll to position [239, 0]
click at [444, 215] on app-card-role "Transport Specialists 12/12 09:00-20:00 (11h) Ahmad Muhammad Mohammed Asif Jeff…" at bounding box center [453, 133] width 129 height 226
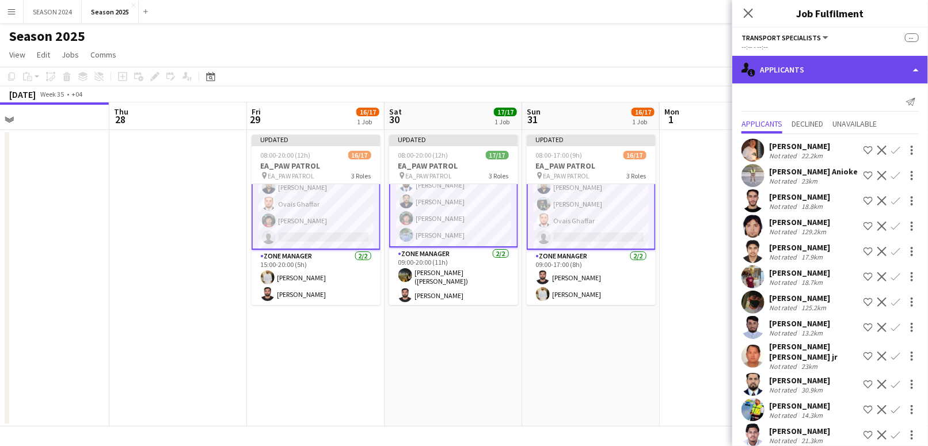
click at [821, 70] on div "single-neutral-actions-information Applicants" at bounding box center [831, 70] width 196 height 28
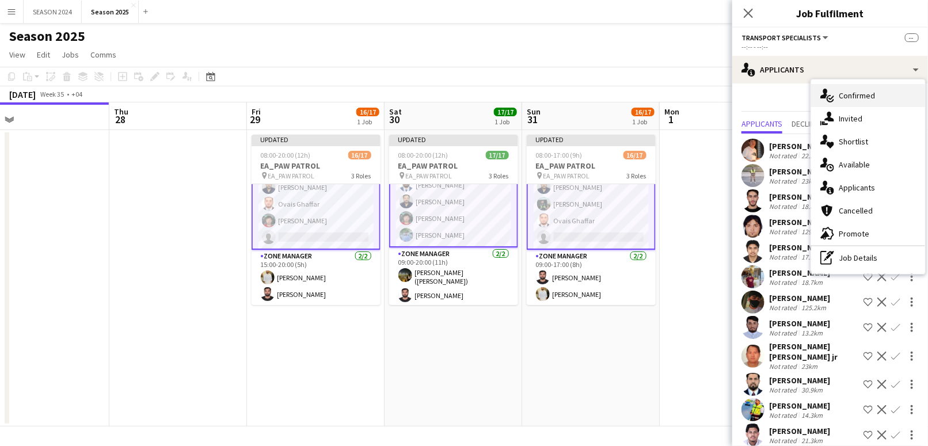
click at [859, 96] on div "single-neutral-actions-check-2 Confirmed" at bounding box center [868, 95] width 114 height 23
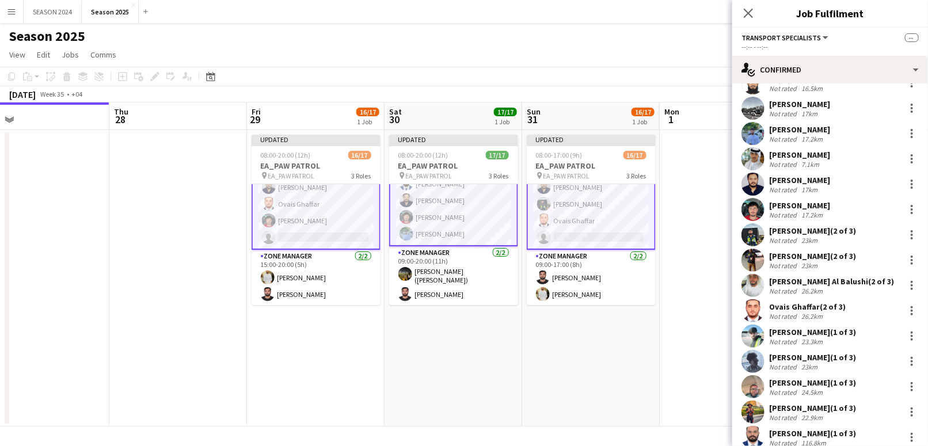
scroll to position [112, 0]
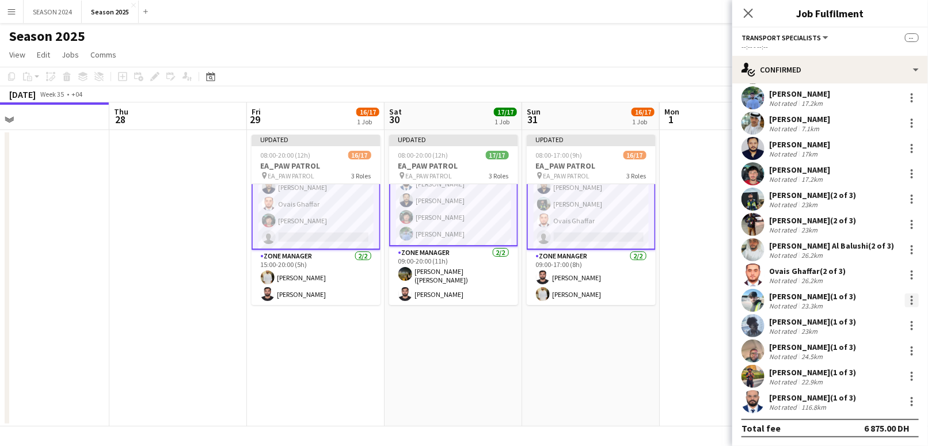
click at [905, 294] on div at bounding box center [912, 301] width 14 height 14
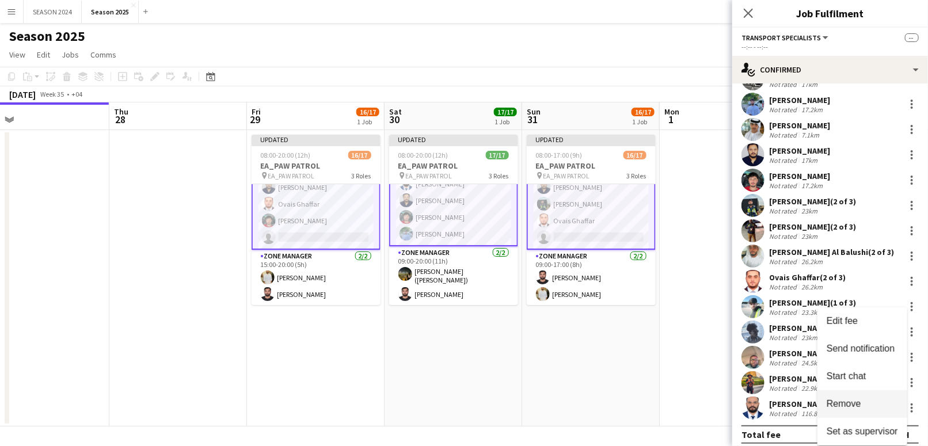
click at [862, 408] on span "Remove" at bounding box center [862, 404] width 71 height 10
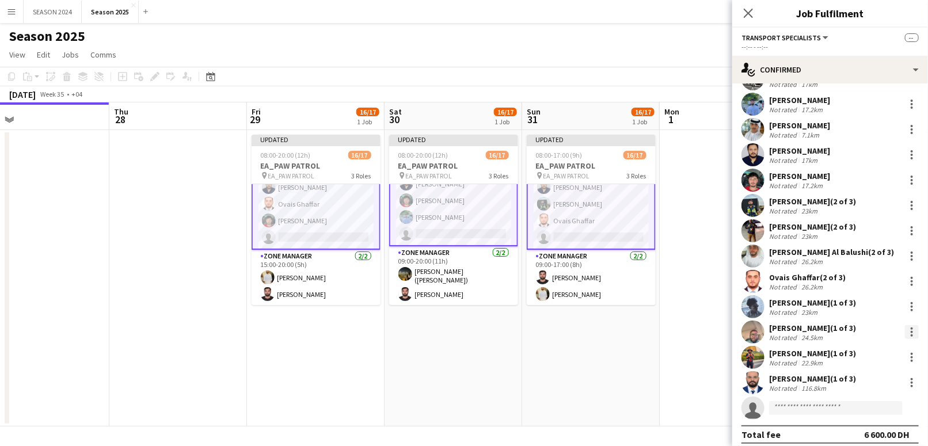
click at [905, 330] on div at bounding box center [912, 332] width 14 height 14
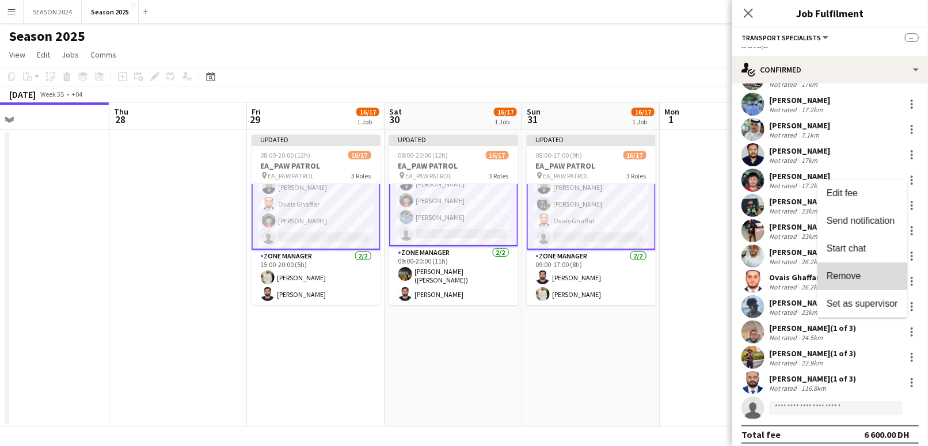
click at [852, 278] on span "Remove" at bounding box center [844, 276] width 35 height 10
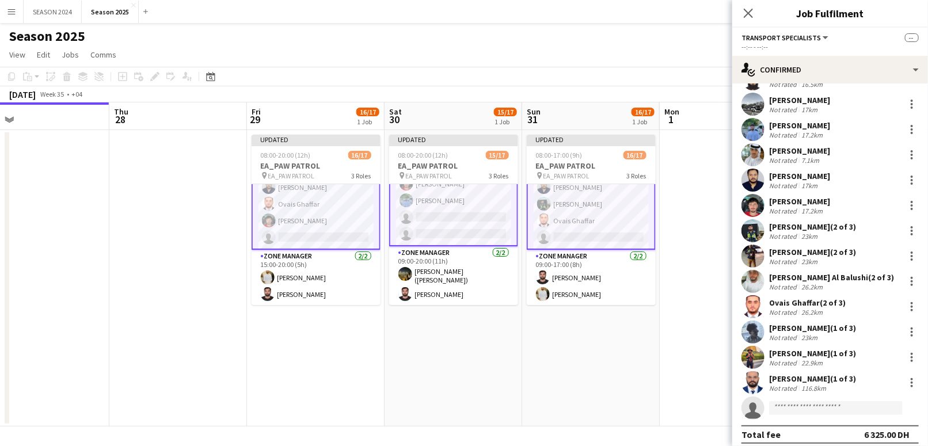
click at [313, 221] on app-card-role "Transport Specialists 91A 11/12 15:00-20:00 (5h) Mohammed Asif Maaz Shaikh Raee…" at bounding box center [316, 135] width 129 height 229
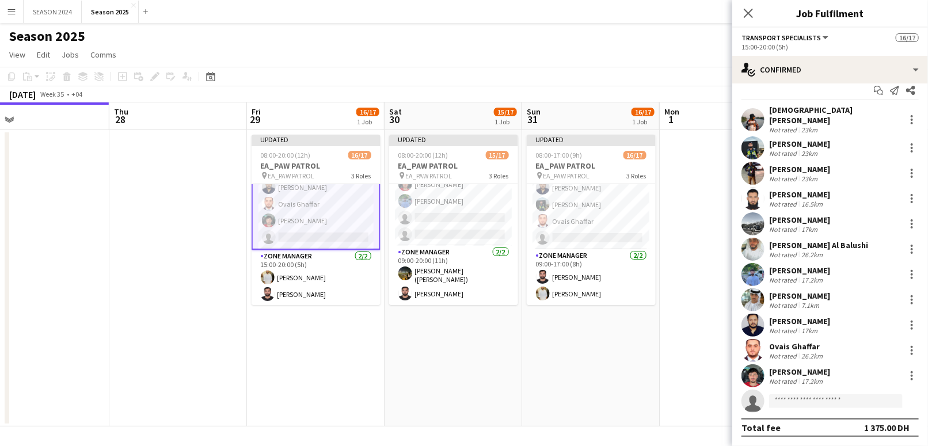
scroll to position [5, 0]
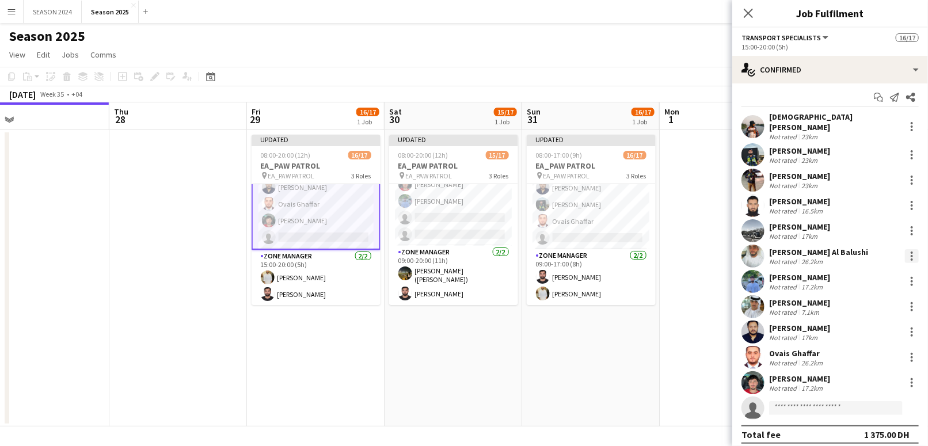
click at [905, 249] on div at bounding box center [912, 256] width 14 height 14
click at [875, 375] on button "Remove" at bounding box center [863, 381] width 90 height 28
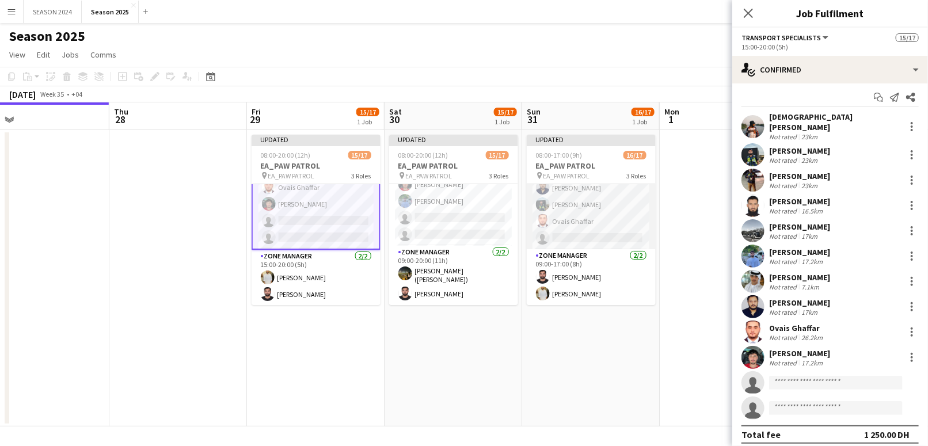
click at [610, 212] on app-card-role "Transport Specialists 93A 11/12 09:00-17:00 (8h) Mohammed Asif Waheed Shaikh Da…" at bounding box center [591, 136] width 129 height 226
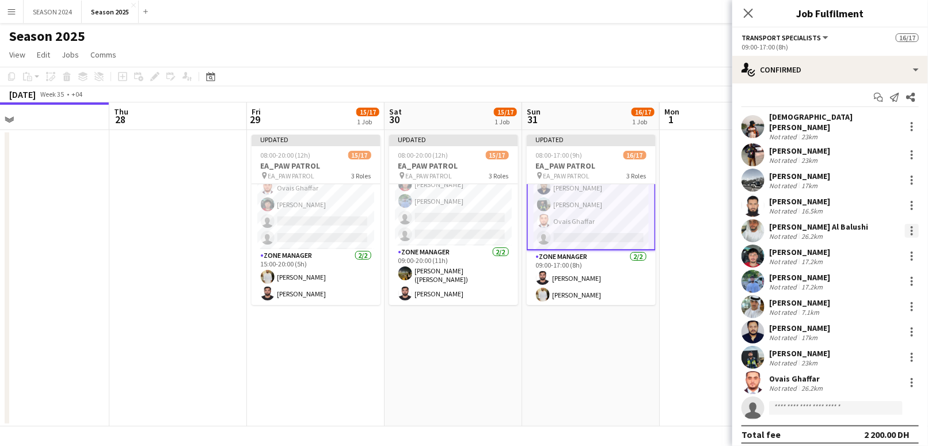
click at [905, 224] on div at bounding box center [912, 231] width 14 height 14
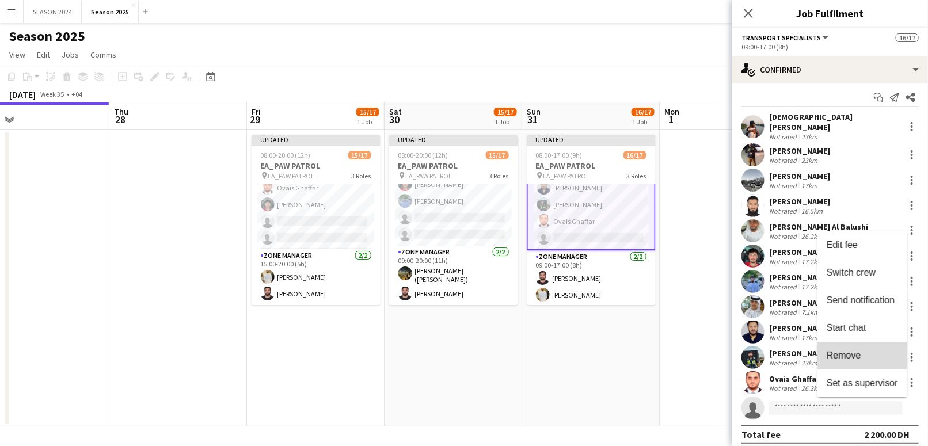
click at [862, 347] on button "Remove" at bounding box center [863, 356] width 90 height 28
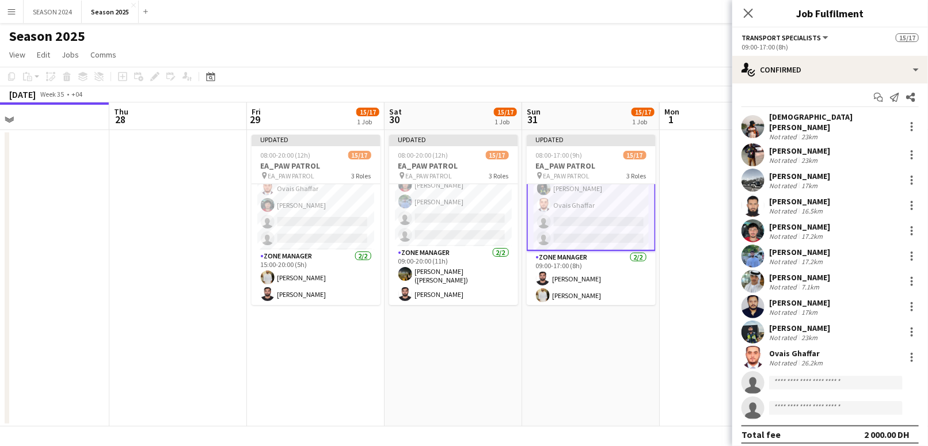
scroll to position [239, 0]
click at [814, 376] on input at bounding box center [836, 383] width 134 height 14
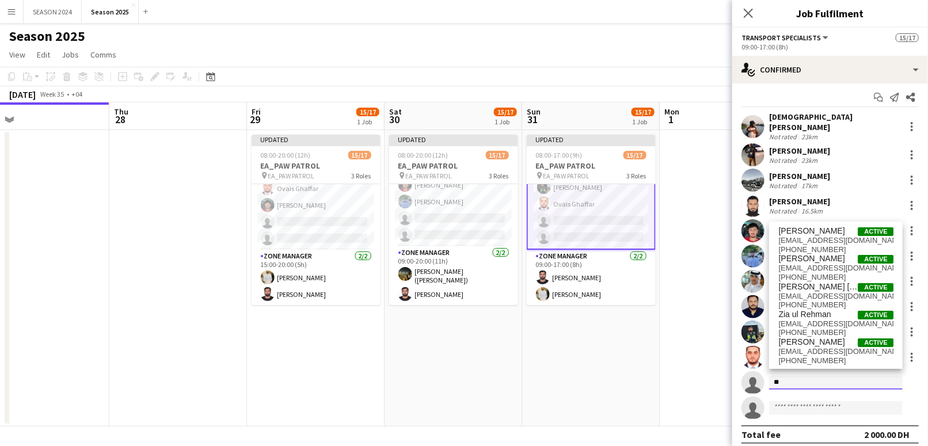
type input "*"
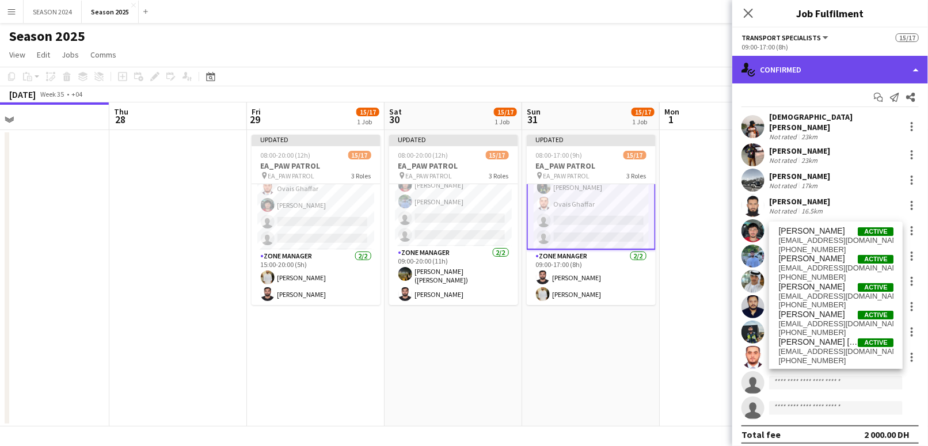
click at [794, 70] on div "single-neutral-actions-check-2 Confirmed" at bounding box center [831, 70] width 196 height 28
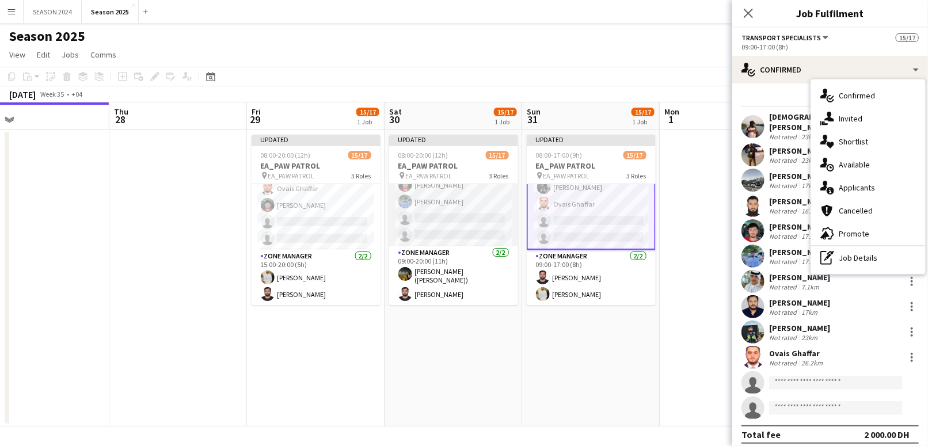
click at [461, 215] on app-card-role "Transport Specialists 97A 10/12 09:00-20:00 (11h) Mohammed Asif Jeffin Pereira …" at bounding box center [453, 133] width 129 height 226
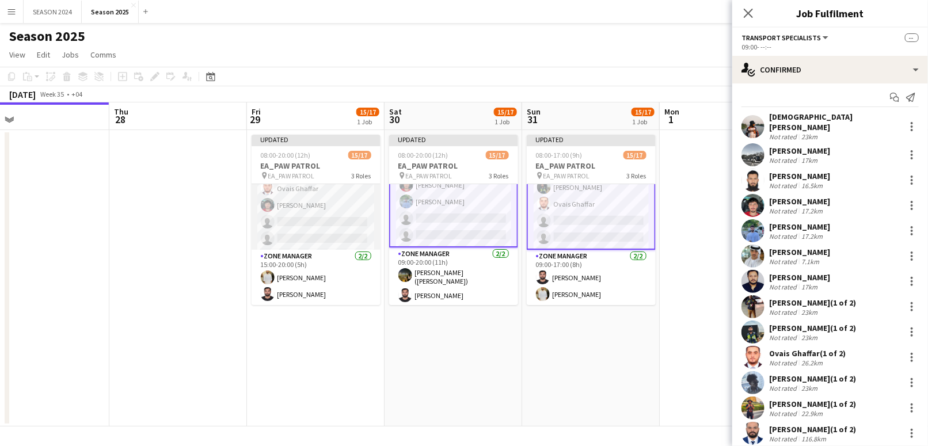
click at [349, 219] on app-card-role "Transport Specialists 91A 10/12 15:00-20:00 (5h) Mohammed Asif Maaz Shaikh Raee…" at bounding box center [316, 137] width 129 height 226
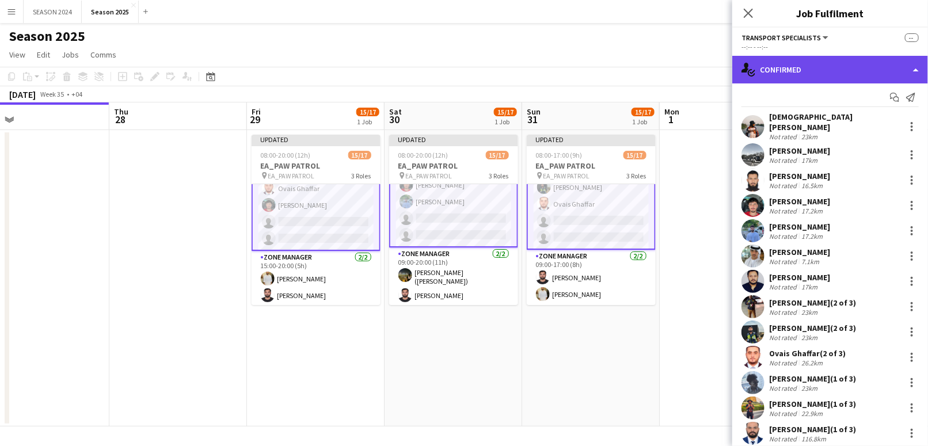
click at [822, 75] on div "single-neutral-actions-check-2 Confirmed" at bounding box center [831, 70] width 196 height 28
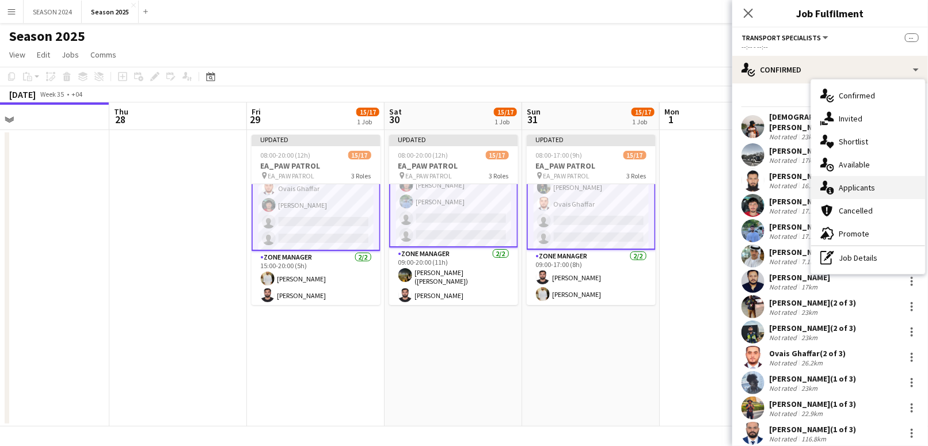
click at [850, 184] on div "single-neutral-actions-information Applicants" at bounding box center [868, 187] width 114 height 23
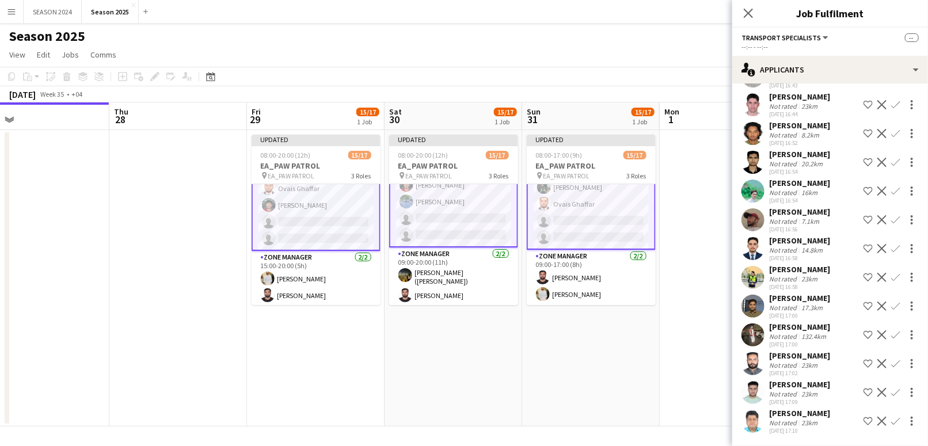
scroll to position [1660, 0]
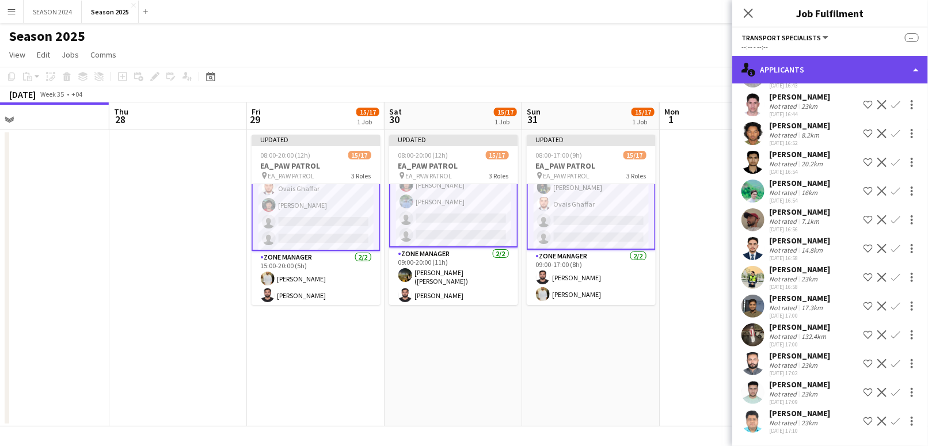
click at [841, 73] on div "single-neutral-actions-information Applicants" at bounding box center [831, 70] width 196 height 28
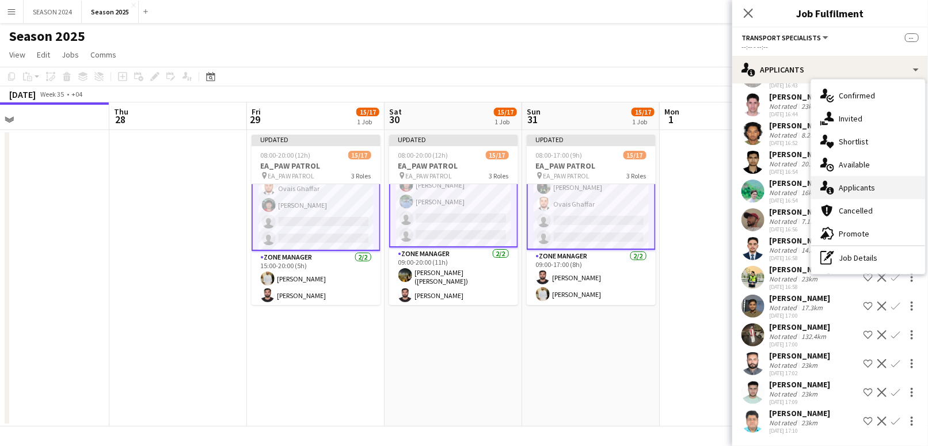
click at [867, 178] on div "single-neutral-actions-information Applicants" at bounding box center [868, 187] width 114 height 23
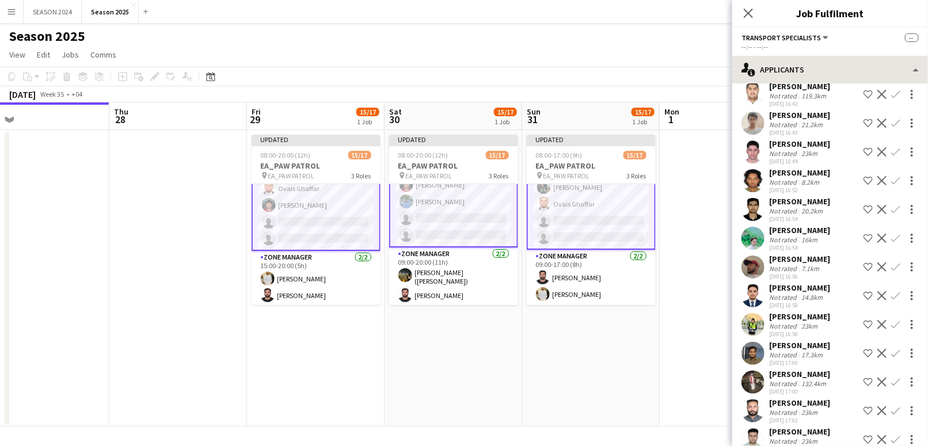
scroll to position [1507, 0]
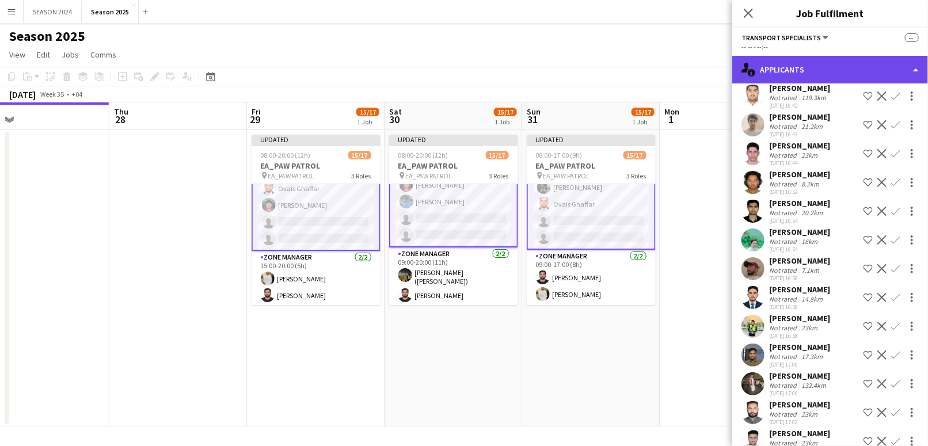
click at [858, 67] on div "single-neutral-actions-information Applicants" at bounding box center [831, 70] width 196 height 28
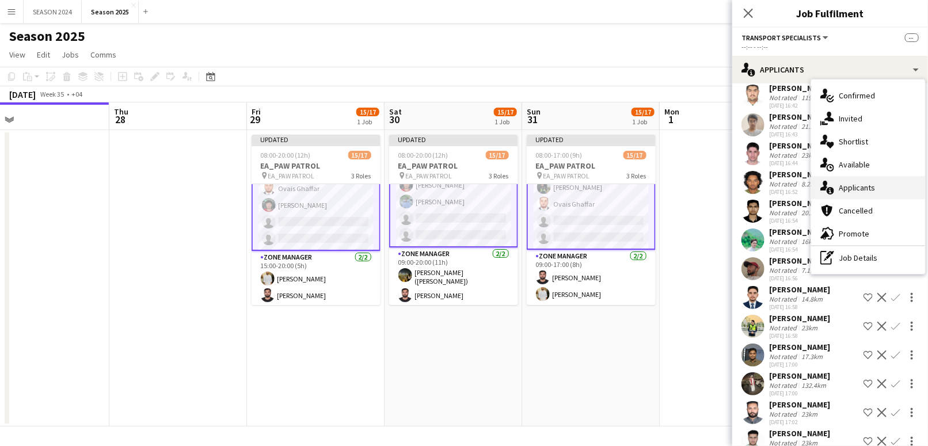
click at [868, 185] on div "single-neutral-actions-information Applicants" at bounding box center [868, 187] width 114 height 23
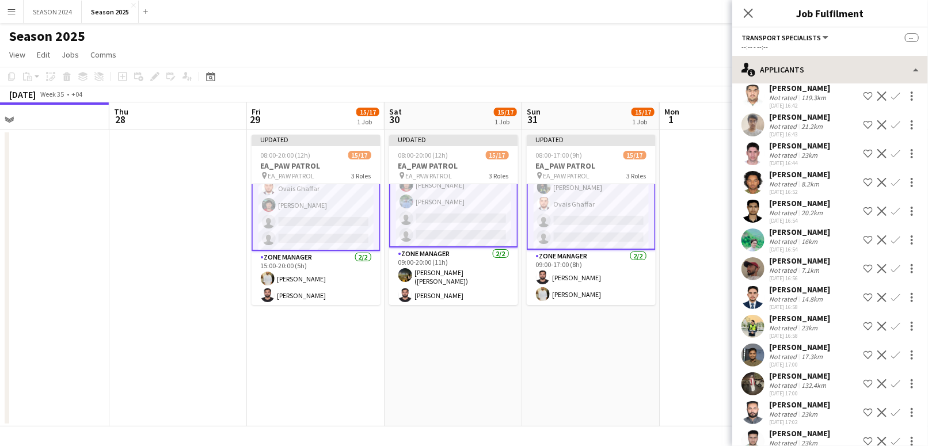
click at [835, 56] on div "Transport Specialists All roles Transport Specialists -- --:-- - --:-- single-n…" at bounding box center [831, 237] width 196 height 419
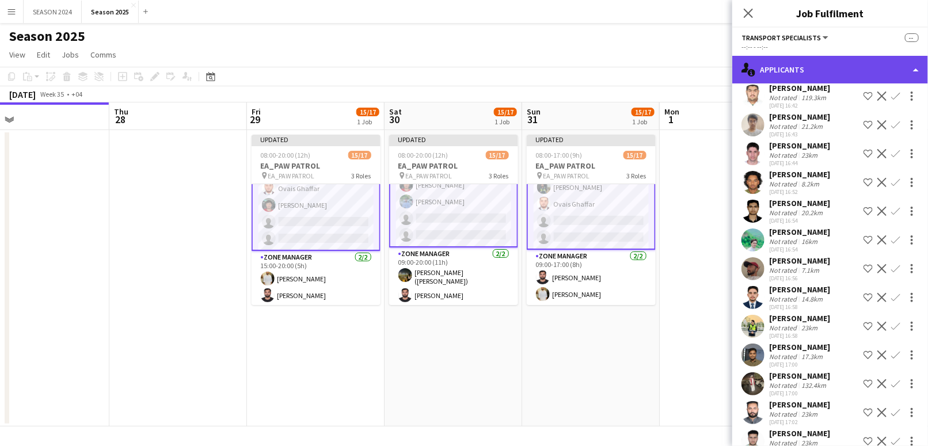
click at [845, 67] on div "single-neutral-actions-information Applicants" at bounding box center [831, 70] width 196 height 28
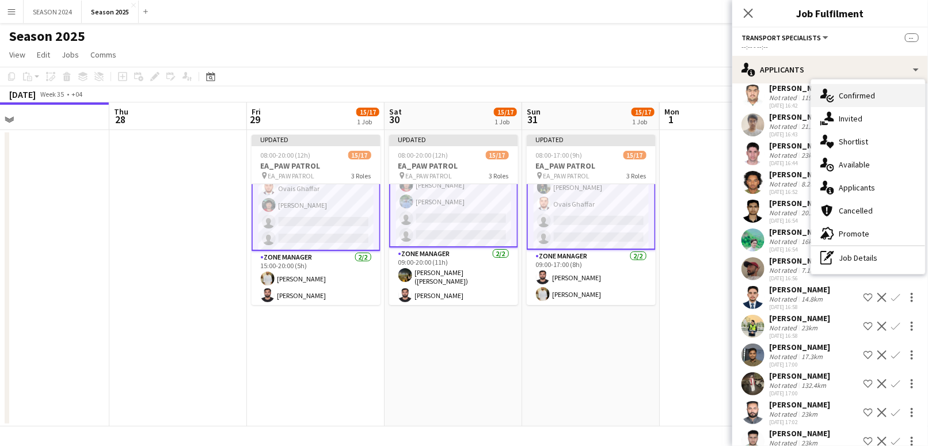
click at [868, 98] on div "single-neutral-actions-check-2 Confirmed" at bounding box center [868, 95] width 114 height 23
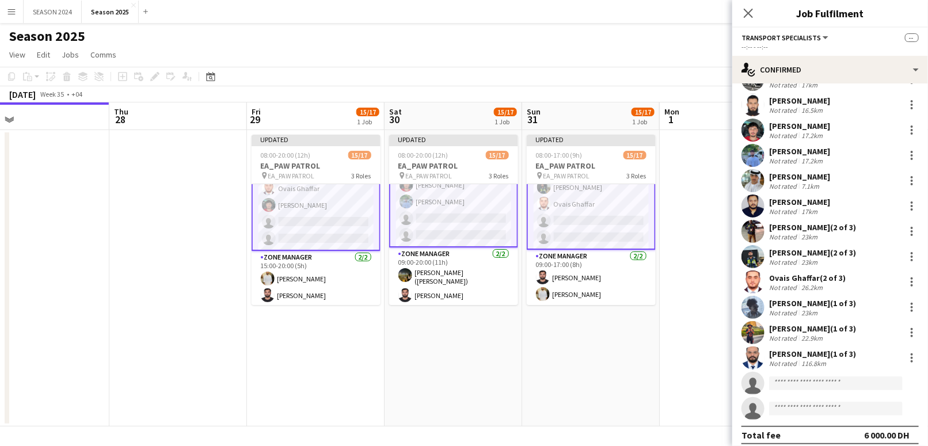
scroll to position [81, 0]
click at [835, 376] on input at bounding box center [836, 383] width 134 height 14
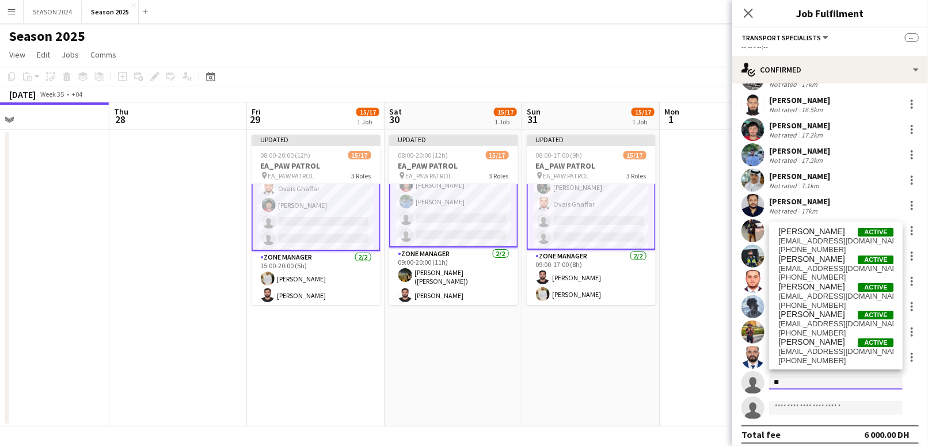
type input "*"
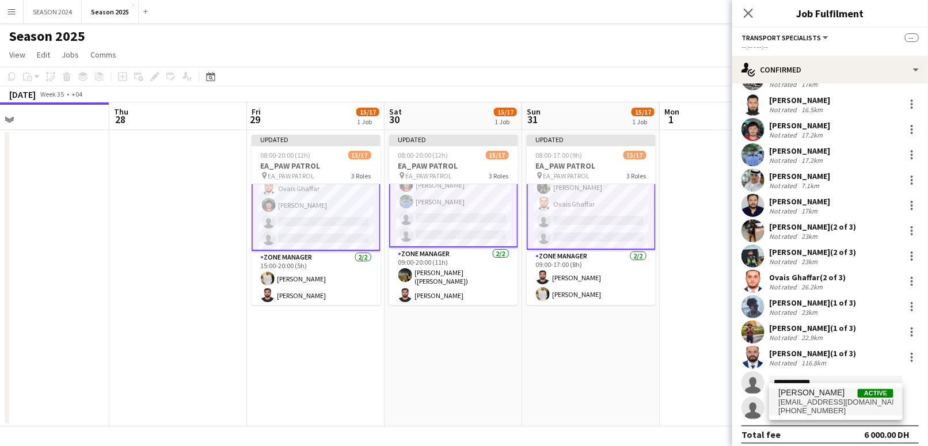
type input "**********"
click at [827, 403] on span "ahmedjan093@gmail.com" at bounding box center [836, 402] width 115 height 9
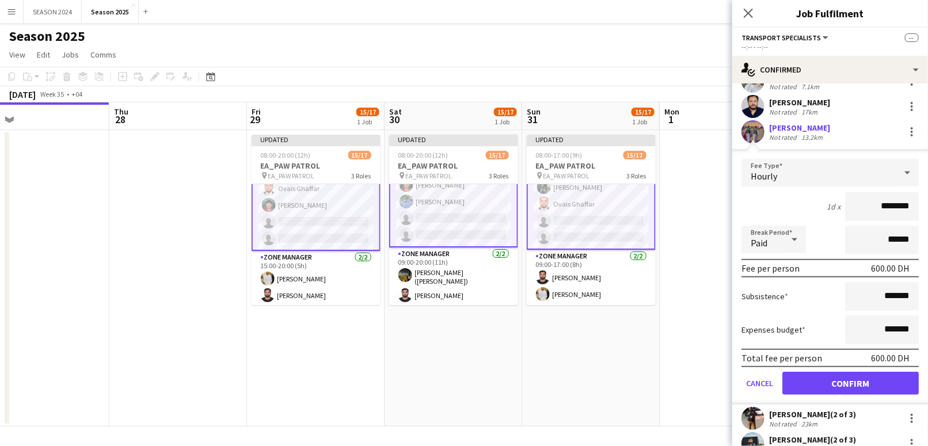
scroll to position [234, 0]
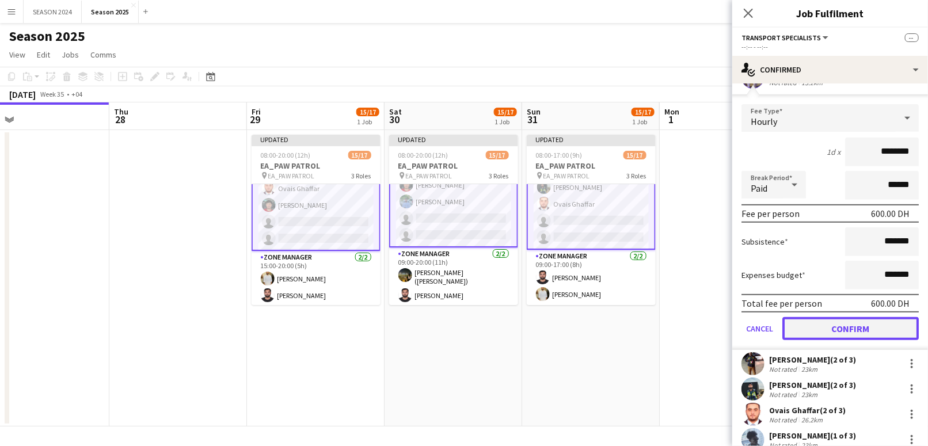
click at [850, 320] on button "Confirm" at bounding box center [851, 328] width 136 height 23
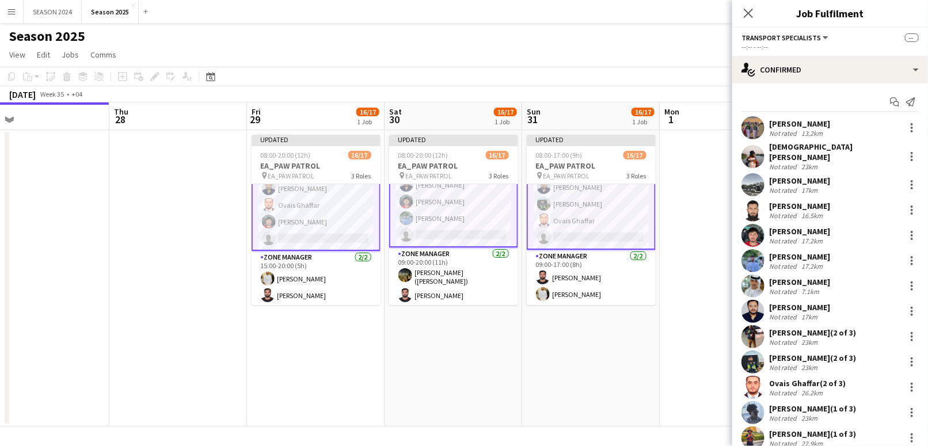
click at [316, 228] on app-card-role "Transport Specialists 92A 11/12 15:00-20:00 (5h) Mohammed Asif Maaz Shaikh Raee…" at bounding box center [316, 136] width 129 height 229
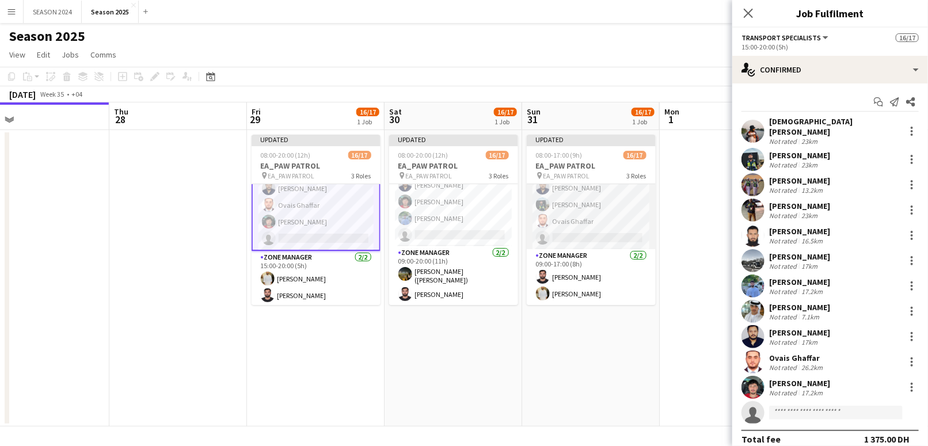
click at [596, 236] on app-card-role "Transport Specialists 95A 11/12 09:00-17:00 (8h) Ahmed Ibrahim Baloshi Mohammed…" at bounding box center [591, 136] width 129 height 226
click at [792, 406] on input at bounding box center [836, 413] width 134 height 14
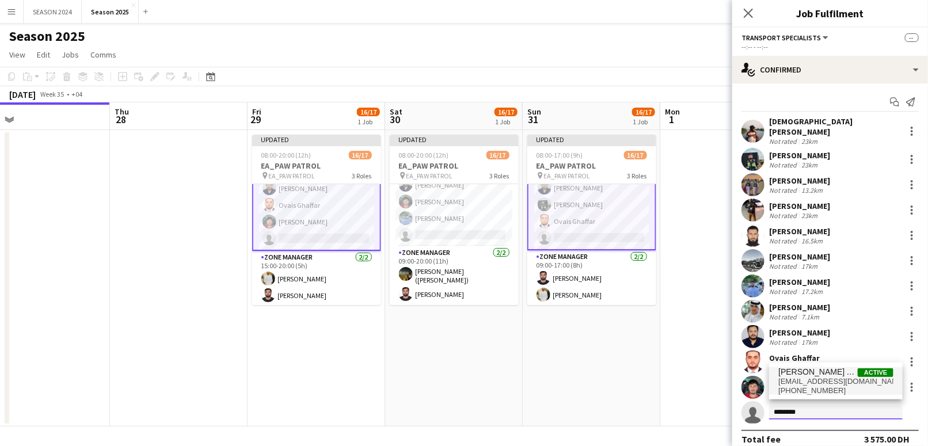
type input "********"
click at [855, 374] on span "Ali Ghaffar Al Balushi Active" at bounding box center [836, 372] width 115 height 10
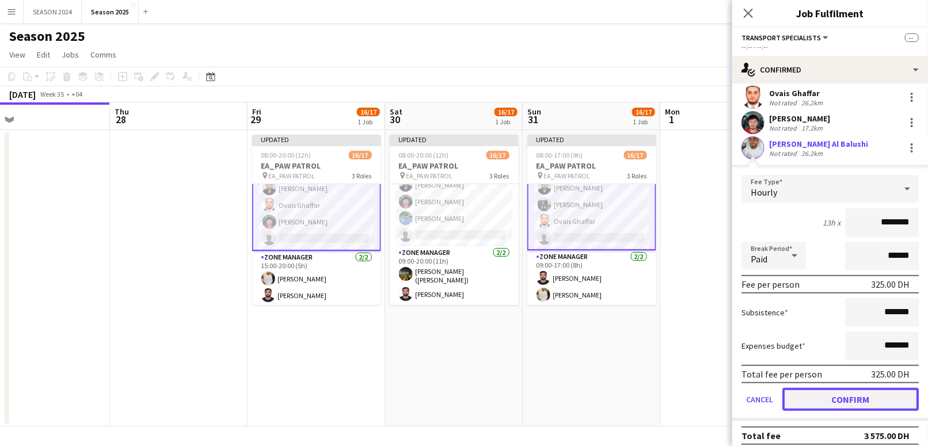
click at [827, 388] on button "Confirm" at bounding box center [851, 399] width 136 height 23
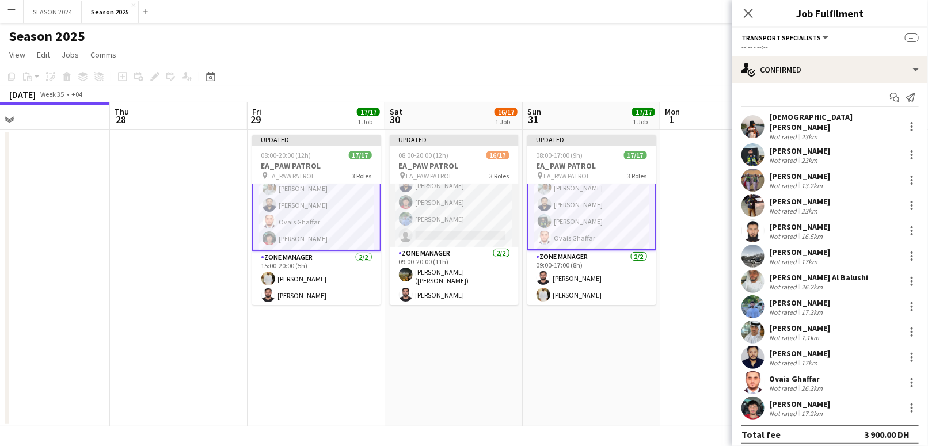
scroll to position [237, 0]
click at [475, 241] on app-card-role "Transport Specialists 98A 11/12 09:00-20:00 (11h) Ahmed Ibrahim Baloshi Mohamme…" at bounding box center [454, 133] width 129 height 226
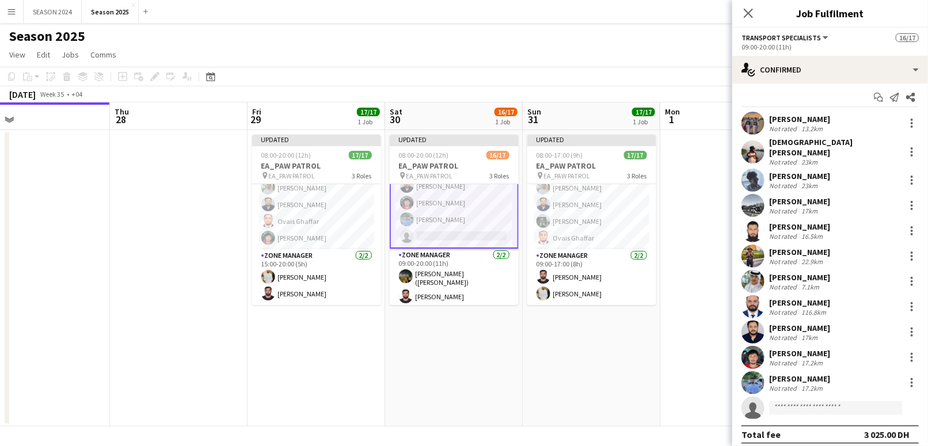
scroll to position [0, 0]
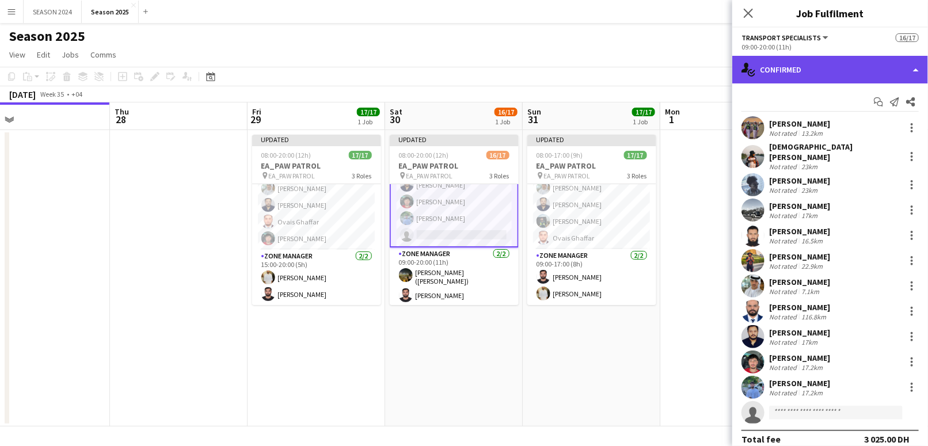
click at [807, 71] on div "single-neutral-actions-check-2 Confirmed" at bounding box center [831, 70] width 196 height 28
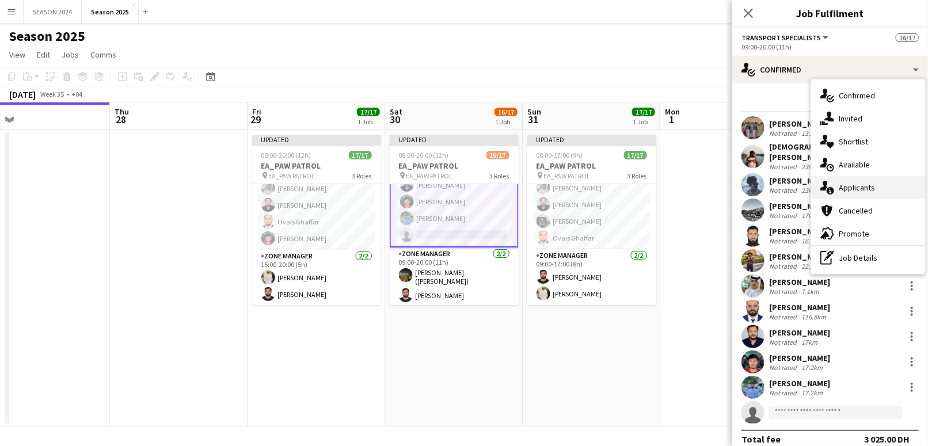
click at [864, 189] on div "single-neutral-actions-information Applicants" at bounding box center [868, 187] width 114 height 23
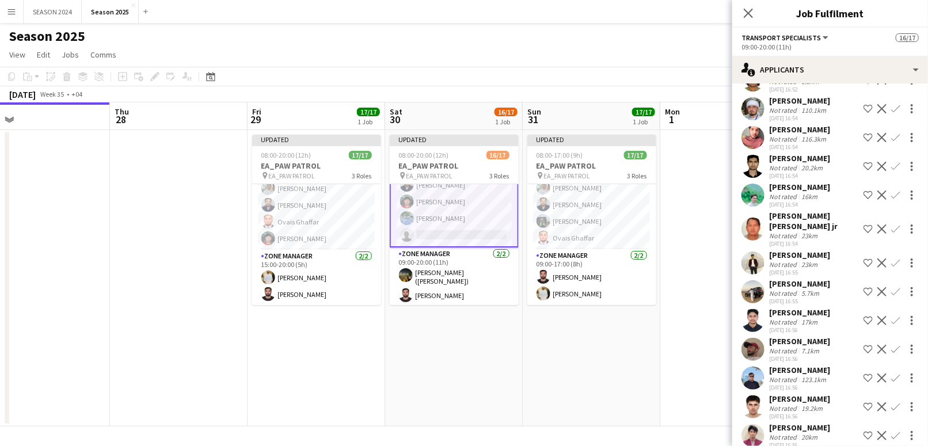
scroll to position [1382, 0]
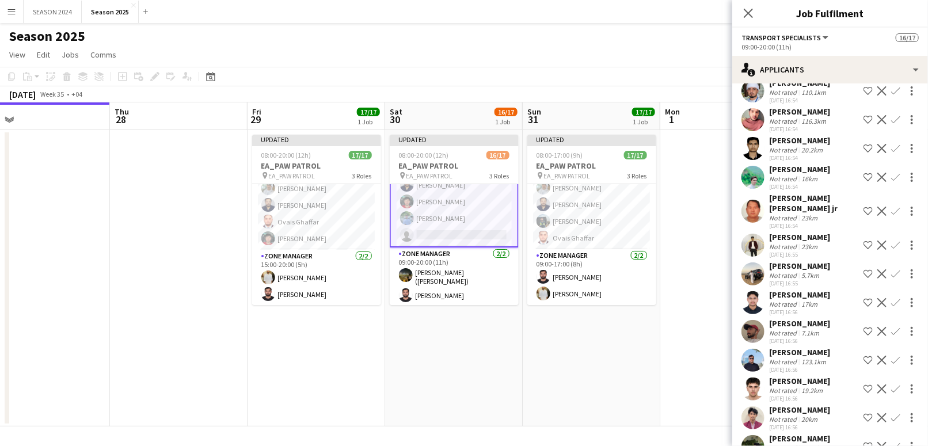
click at [892, 216] on app-icon "Confirm" at bounding box center [896, 211] width 9 height 9
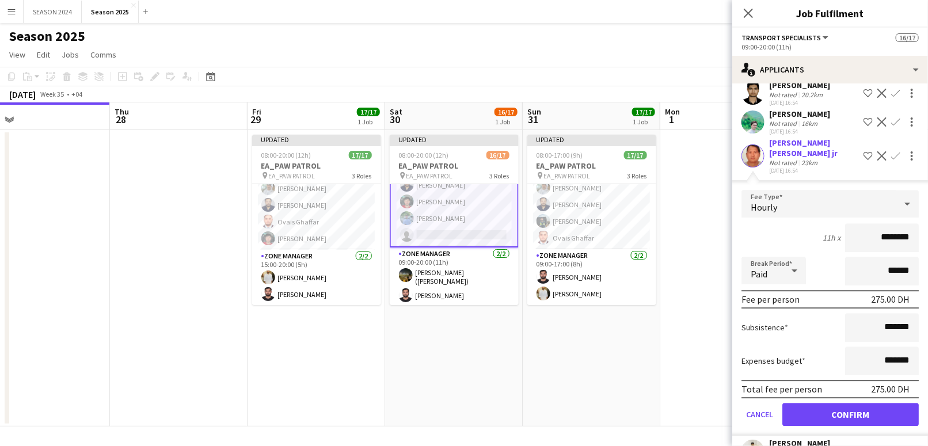
scroll to position [1459, 0]
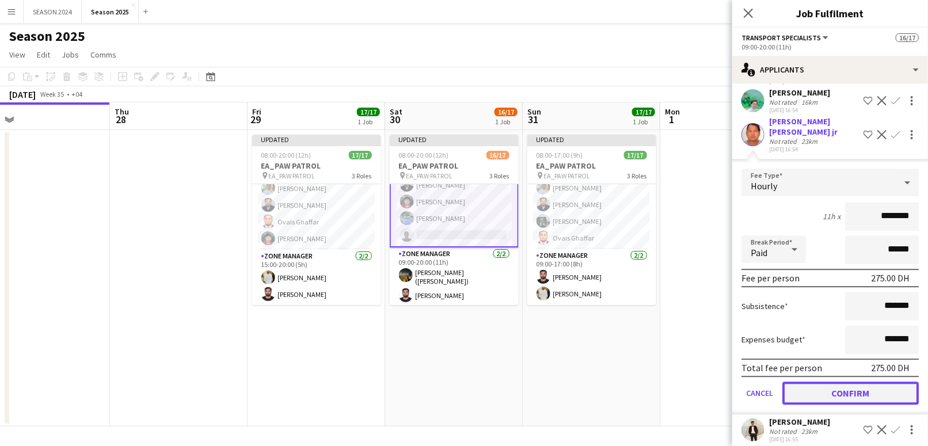
click at [822, 404] on button "Confirm" at bounding box center [851, 393] width 136 height 23
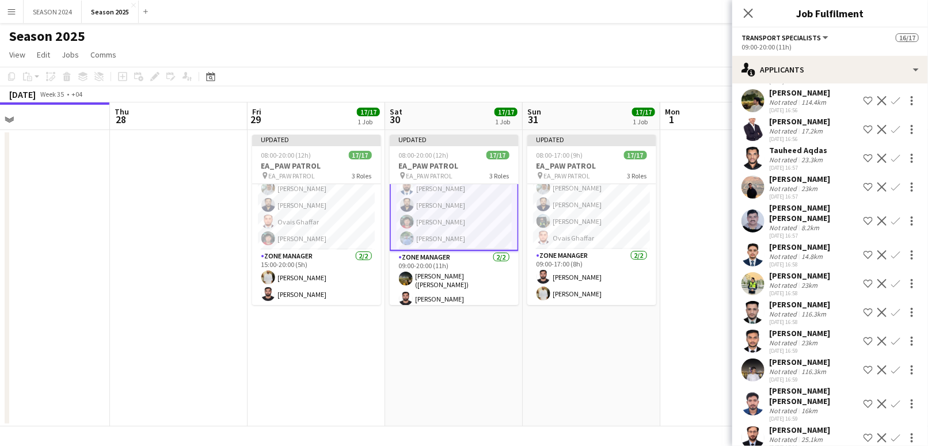
scroll to position [1920, 0]
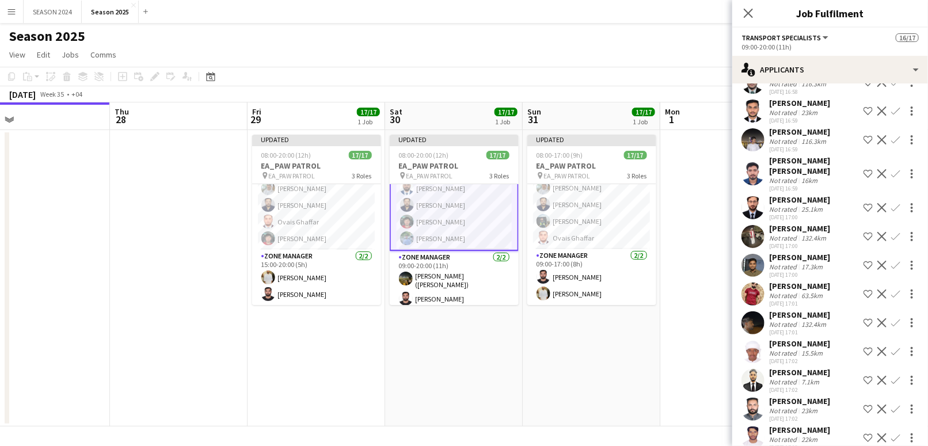
click at [540, 371] on app-date-cell "Updated 08:00-17:00 (9h) 17/17 EA_PAW PATROL pin EA_PAW PATROL 3 Roles AM SHIFT…" at bounding box center [592, 278] width 138 height 297
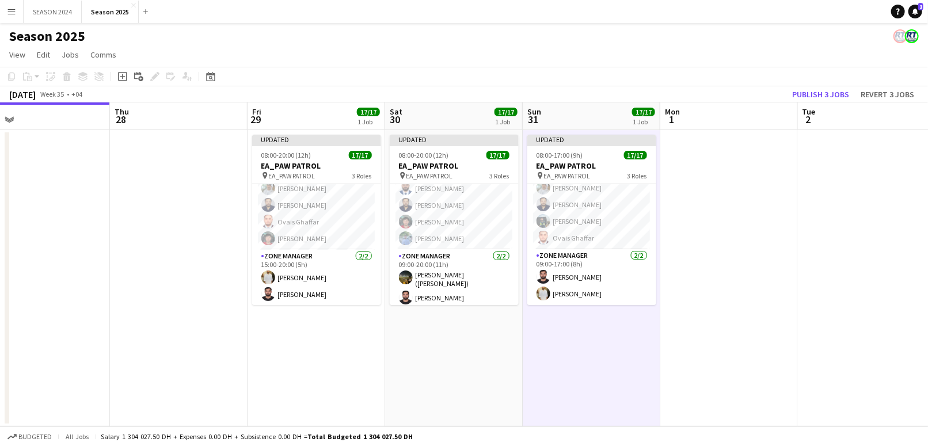
scroll to position [237, 0]
click at [458, 225] on app-card-role "Transport Specialists 12/12 09:00-20:00 (11h) Ahmed Ibrahim Baloshi Mohammed As…" at bounding box center [453, 135] width 129 height 230
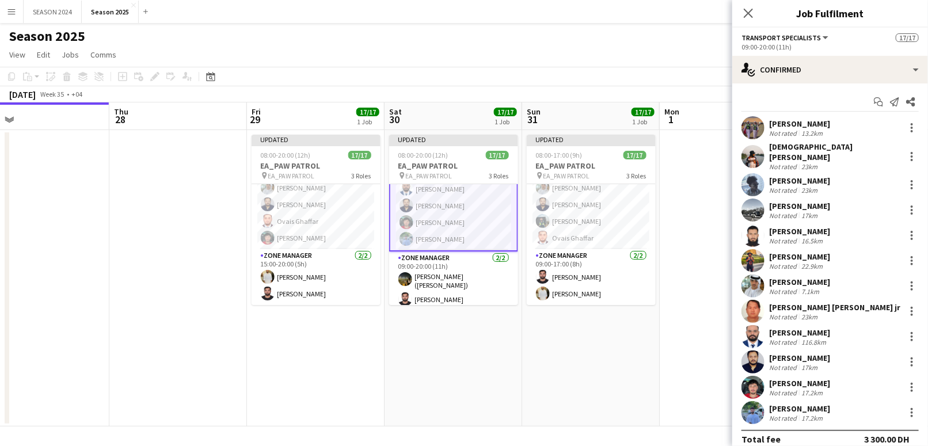
scroll to position [238, 0]
click at [911, 307] on div at bounding box center [912, 308] width 2 height 2
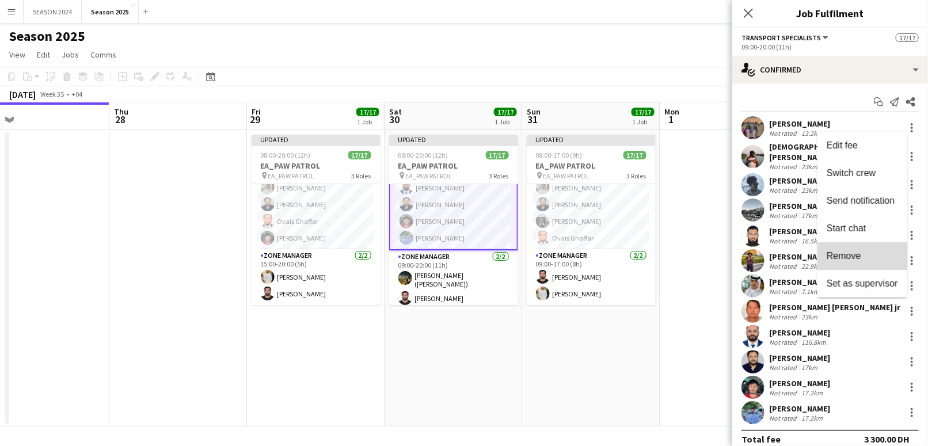
click at [850, 260] on span "Remove" at bounding box center [844, 256] width 35 height 10
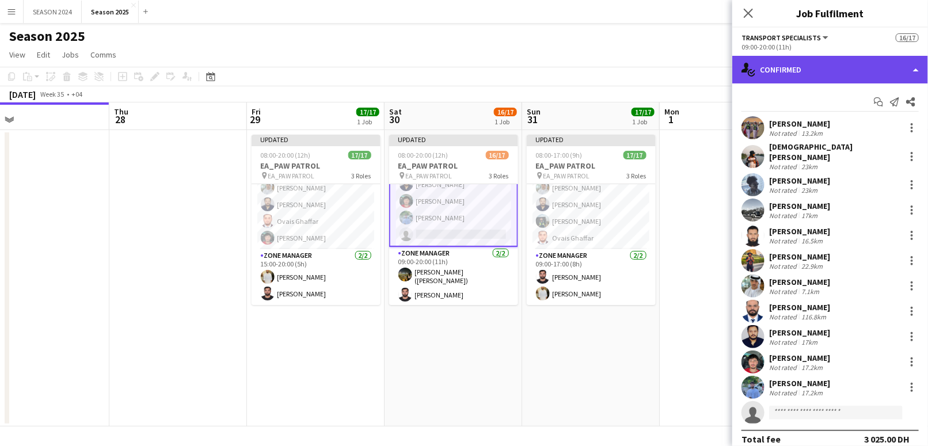
click at [829, 56] on div "single-neutral-actions-check-2 Confirmed" at bounding box center [831, 70] width 196 height 28
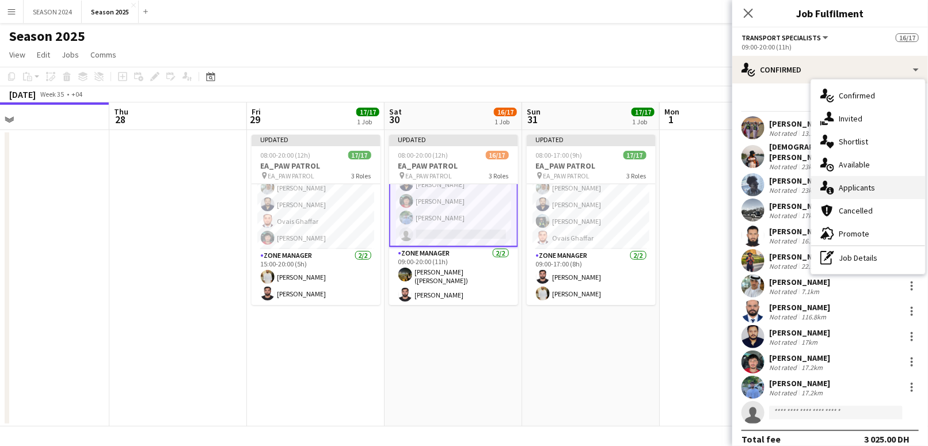
click at [859, 178] on div "single-neutral-actions-information Applicants" at bounding box center [868, 187] width 114 height 23
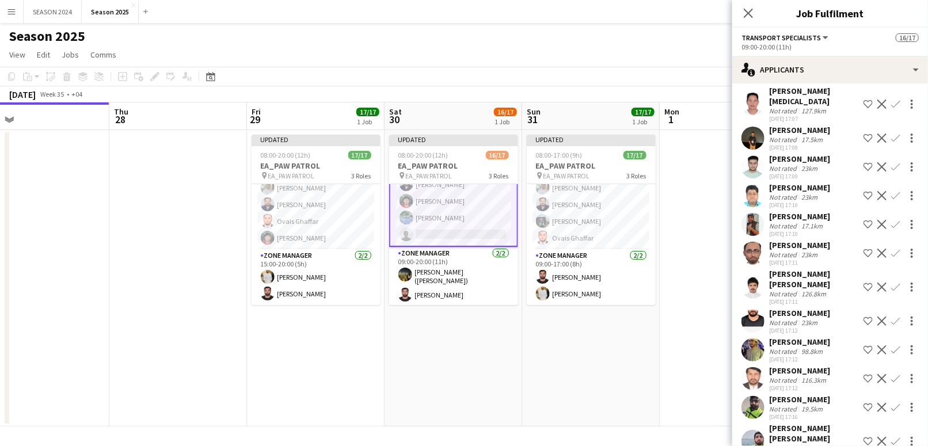
scroll to position [2631, 0]
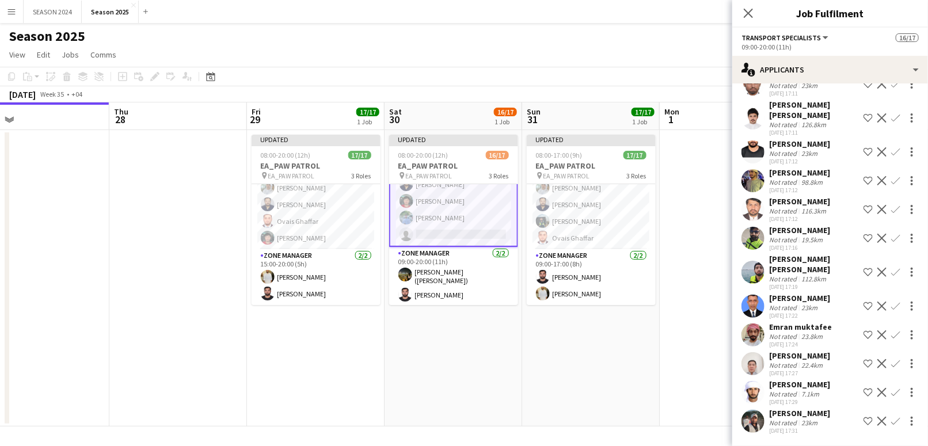
click at [892, 389] on app-icon "Confirm" at bounding box center [896, 392] width 9 height 9
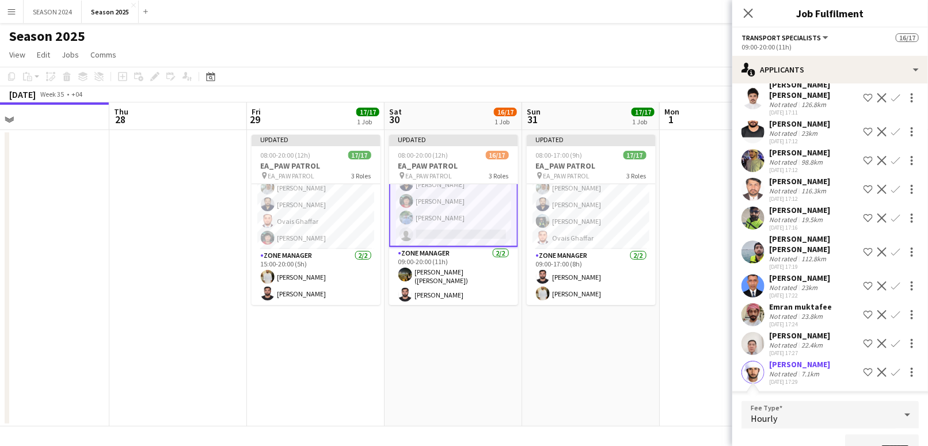
scroll to position [2836, 0]
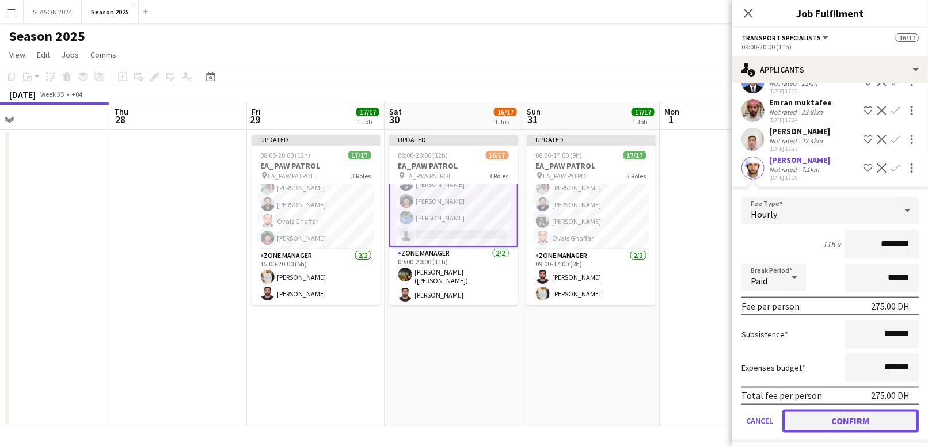
click at [828, 433] on button "Confirm" at bounding box center [851, 421] width 136 height 23
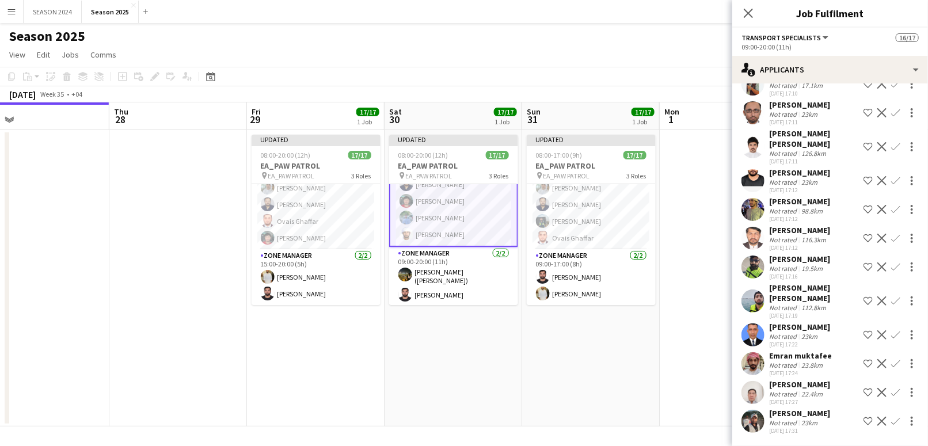
scroll to position [2442, 0]
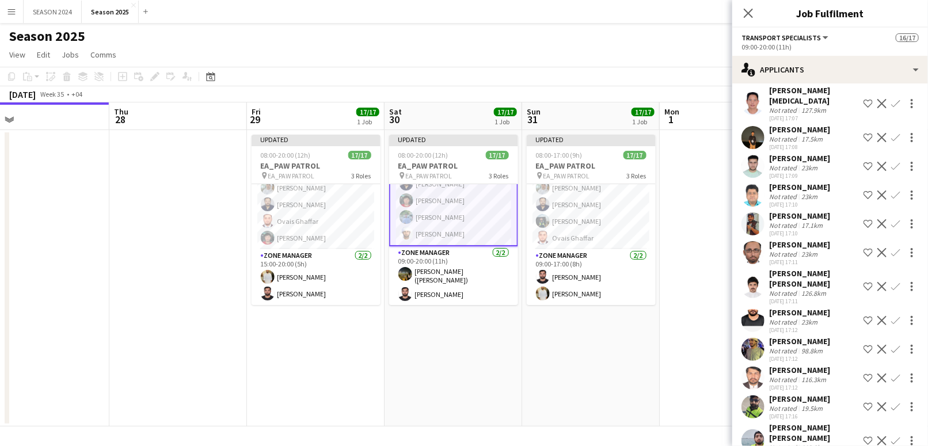
click at [583, 322] on app-date-cell "Updated 08:00-17:00 (9h) 17/17 EA_PAW PATROL pin EA_PAW PATROL 3 Roles AM SHIFT…" at bounding box center [591, 278] width 138 height 297
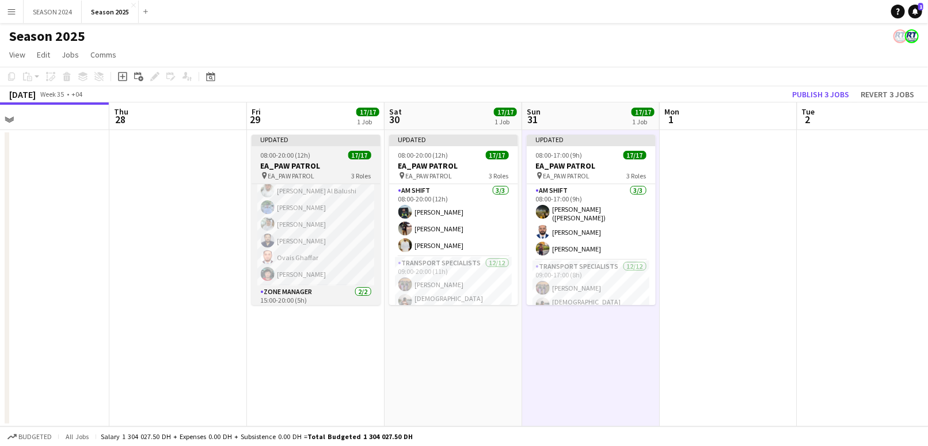
scroll to position [0, 0]
